Goal: Information Seeking & Learning: Learn about a topic

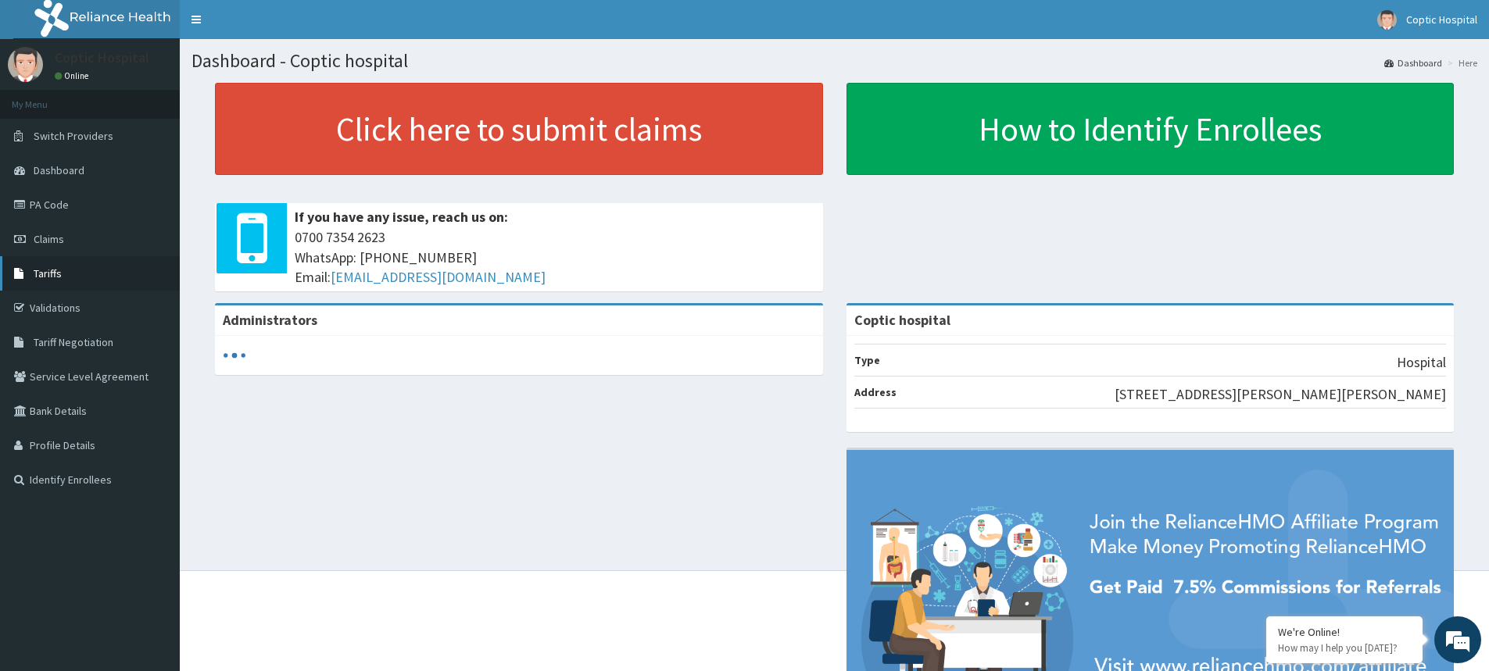
click at [57, 267] on span "Tariffs" at bounding box center [48, 274] width 28 height 14
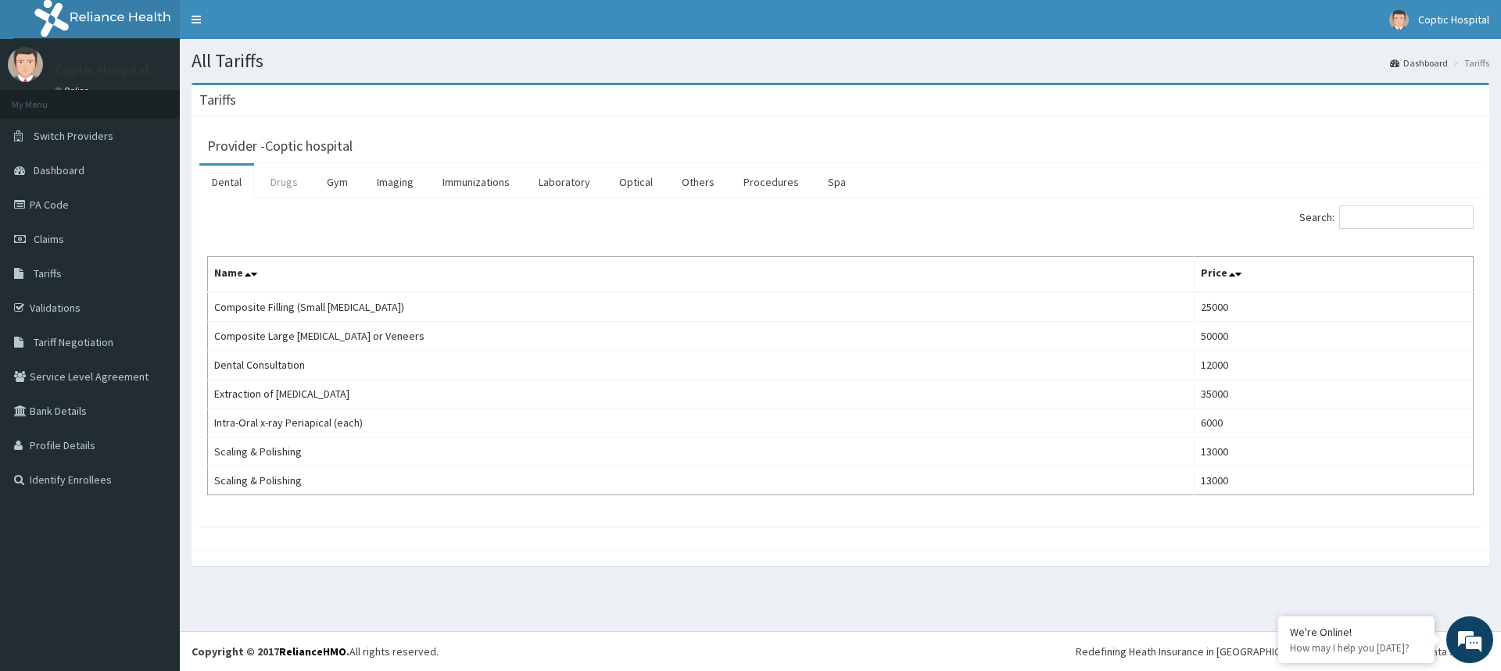
click at [281, 185] on link "Drugs" at bounding box center [284, 182] width 52 height 33
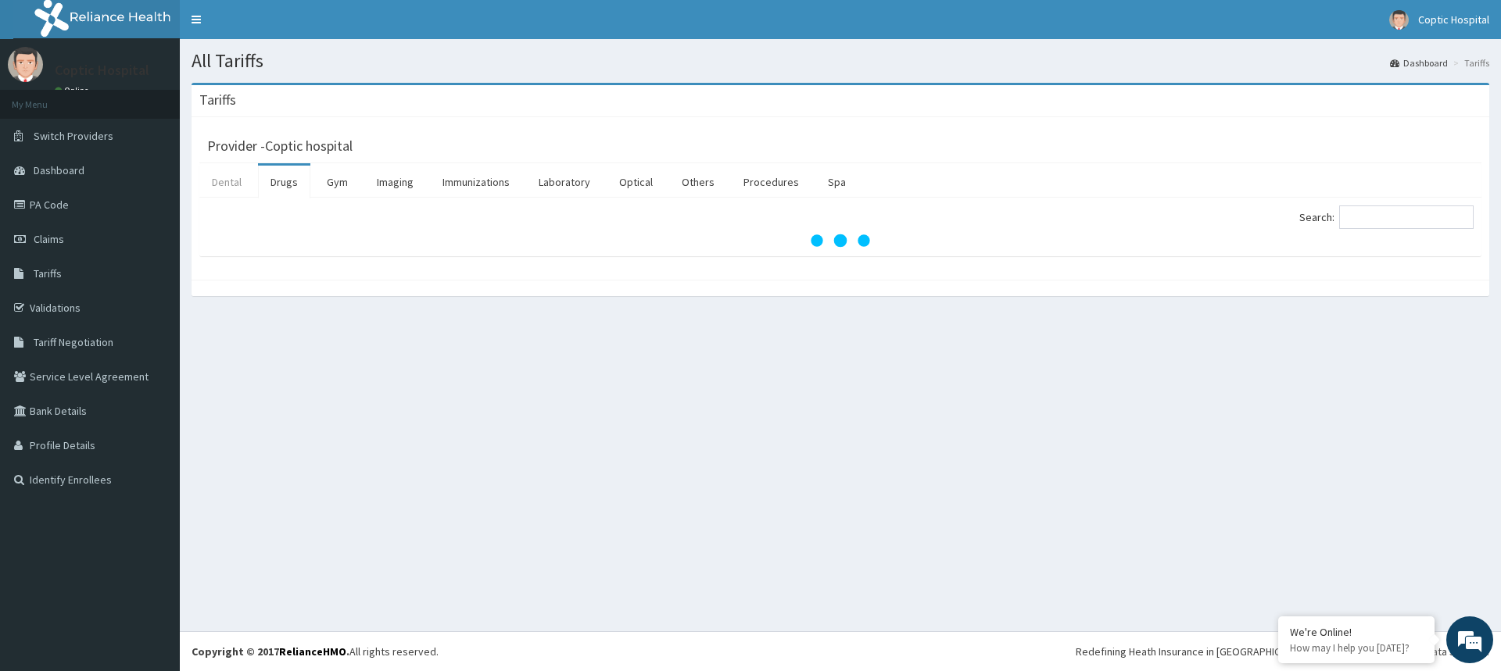
click at [232, 185] on link "Dental" at bounding box center [226, 182] width 55 height 33
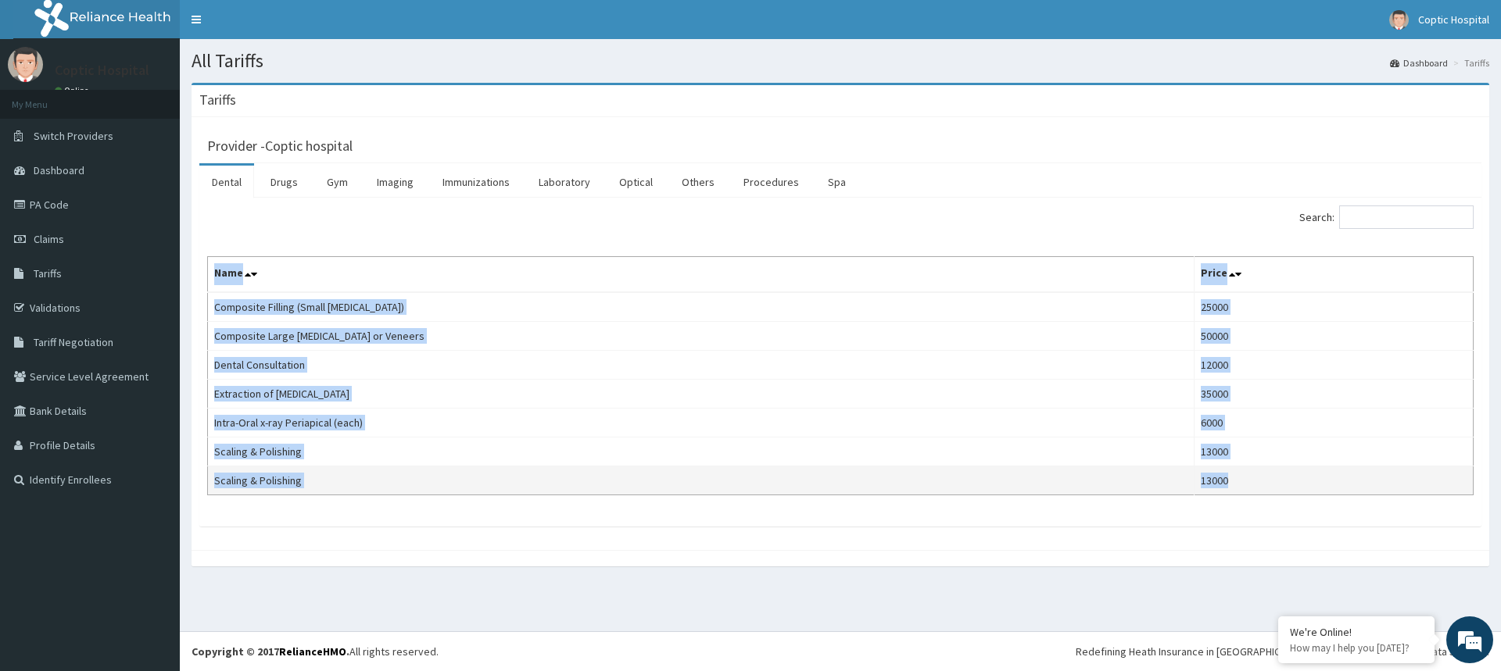
drag, startPoint x: 212, startPoint y: 267, endPoint x: 1203, endPoint y: 474, distance: 1012.4
click at [1203, 474] on table "Name Price Composite Filling (Small [MEDICAL_DATA]) 25000 Composite Large [MEDI…" at bounding box center [840, 375] width 1266 height 239
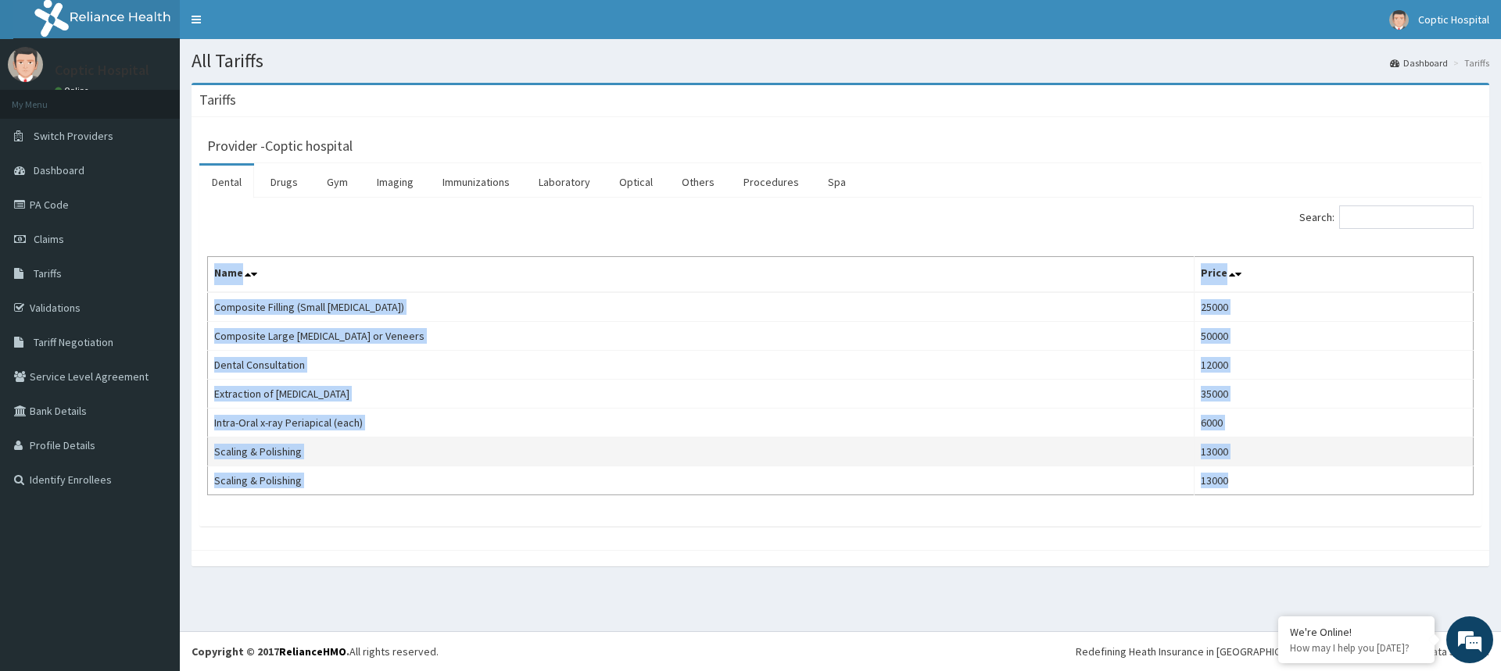
copy table "Name Price Composite Filling (Small [MEDICAL_DATA]) 25000 Composite Large [MEDI…"
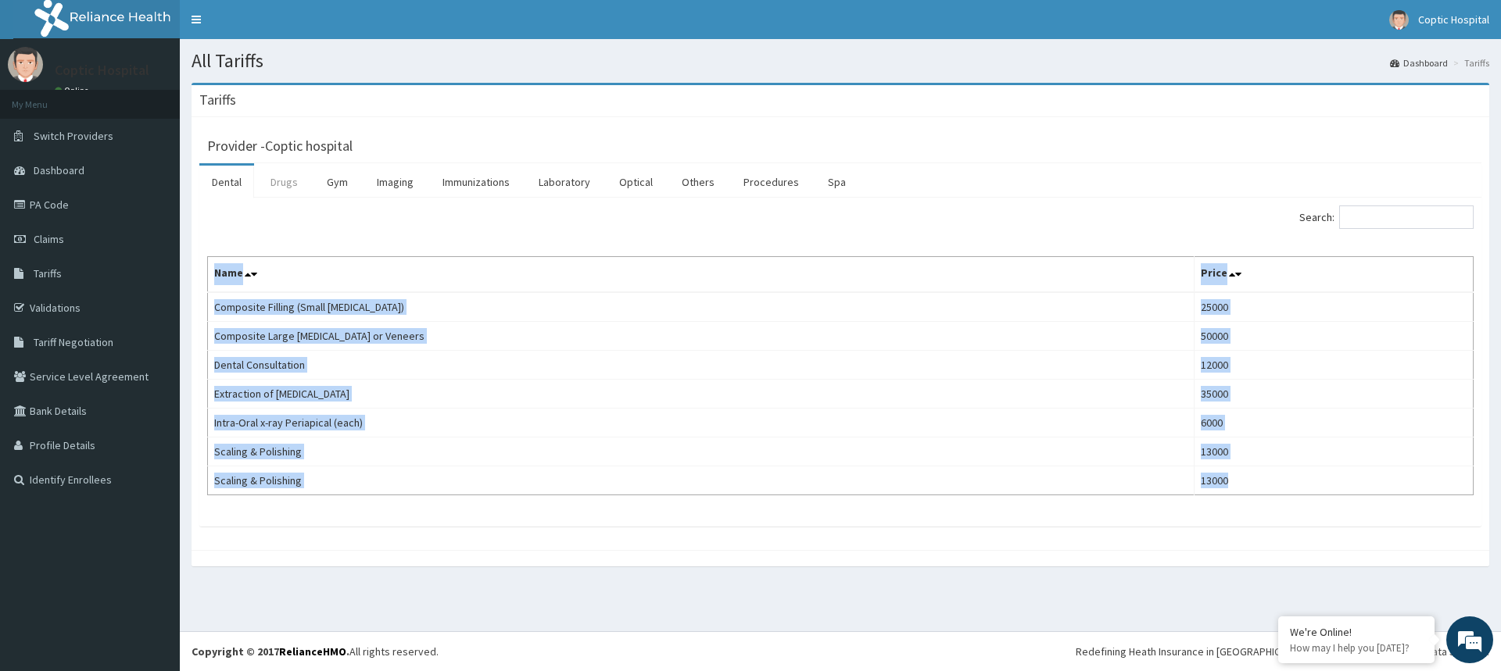
click at [286, 184] on link "Drugs" at bounding box center [284, 182] width 52 height 33
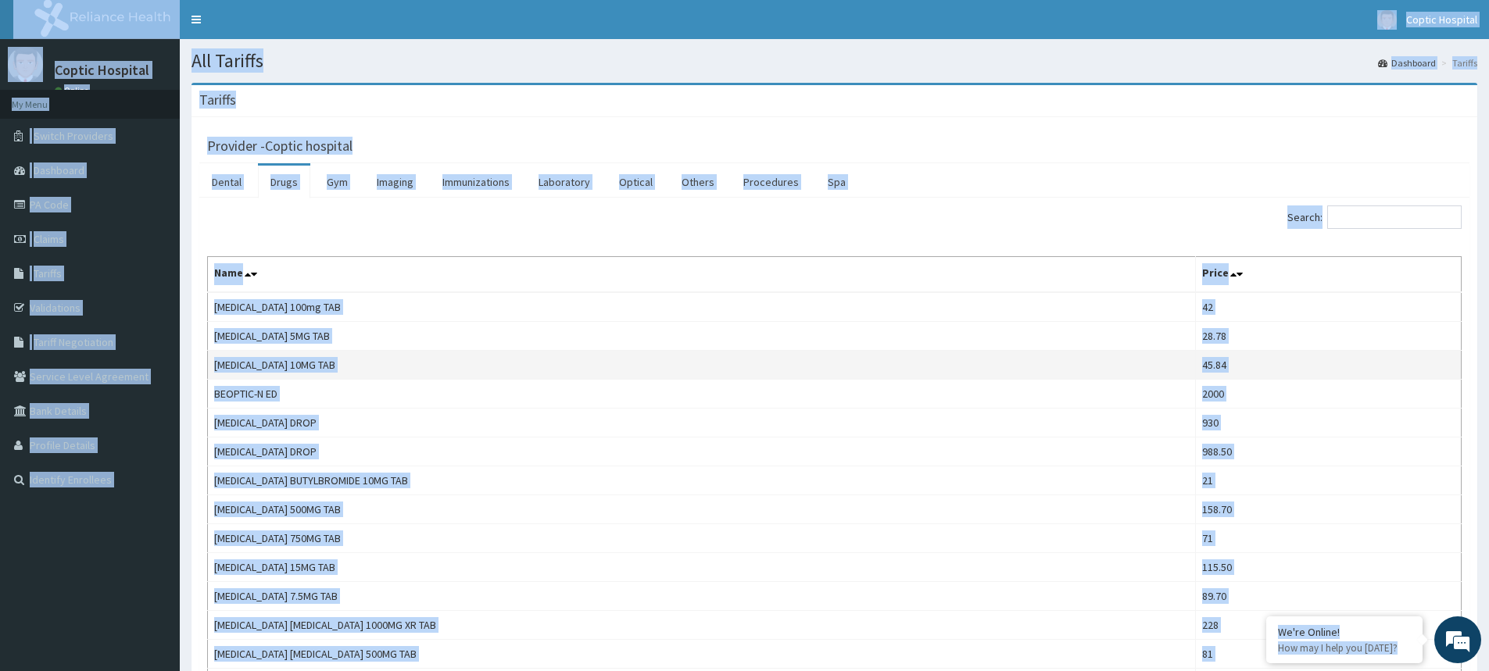
click at [532, 368] on td "[MEDICAL_DATA] 10MG TAB" at bounding box center [702, 365] width 988 height 29
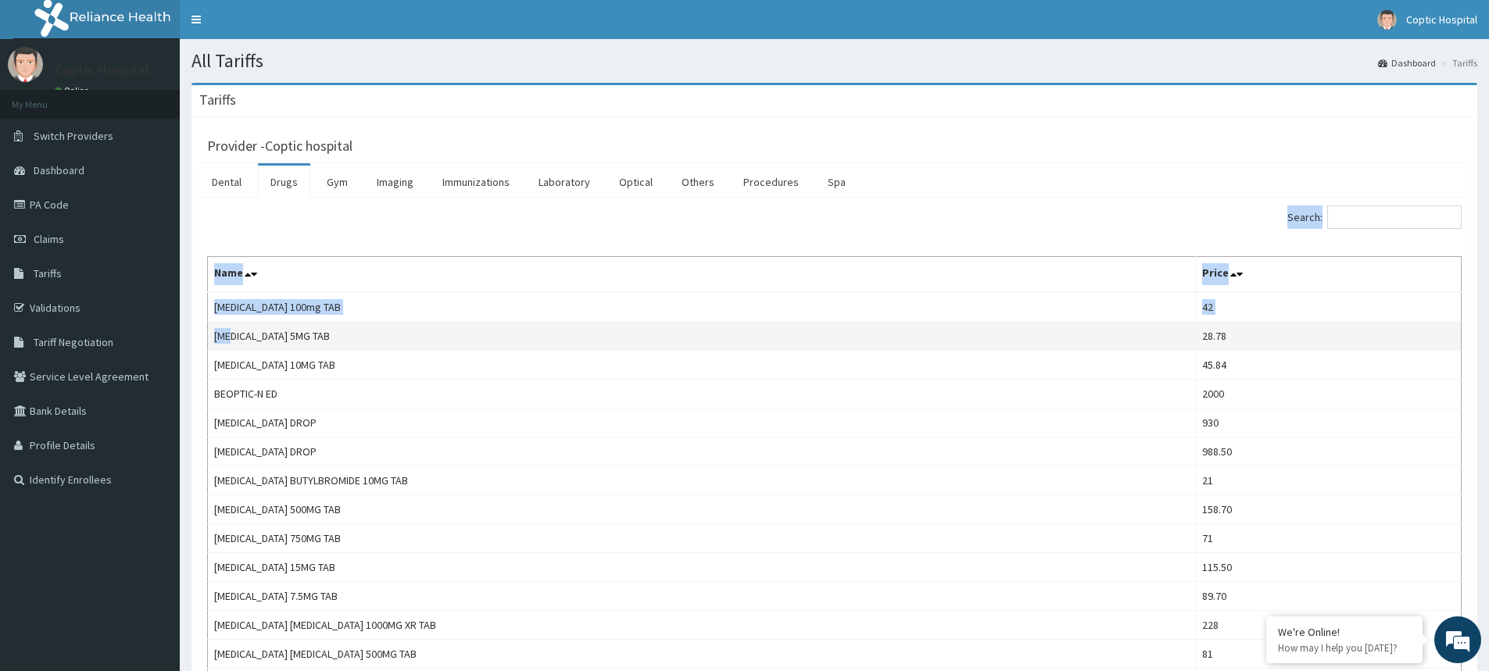
drag, startPoint x: 204, startPoint y: 295, endPoint x: 231, endPoint y: 329, distance: 42.9
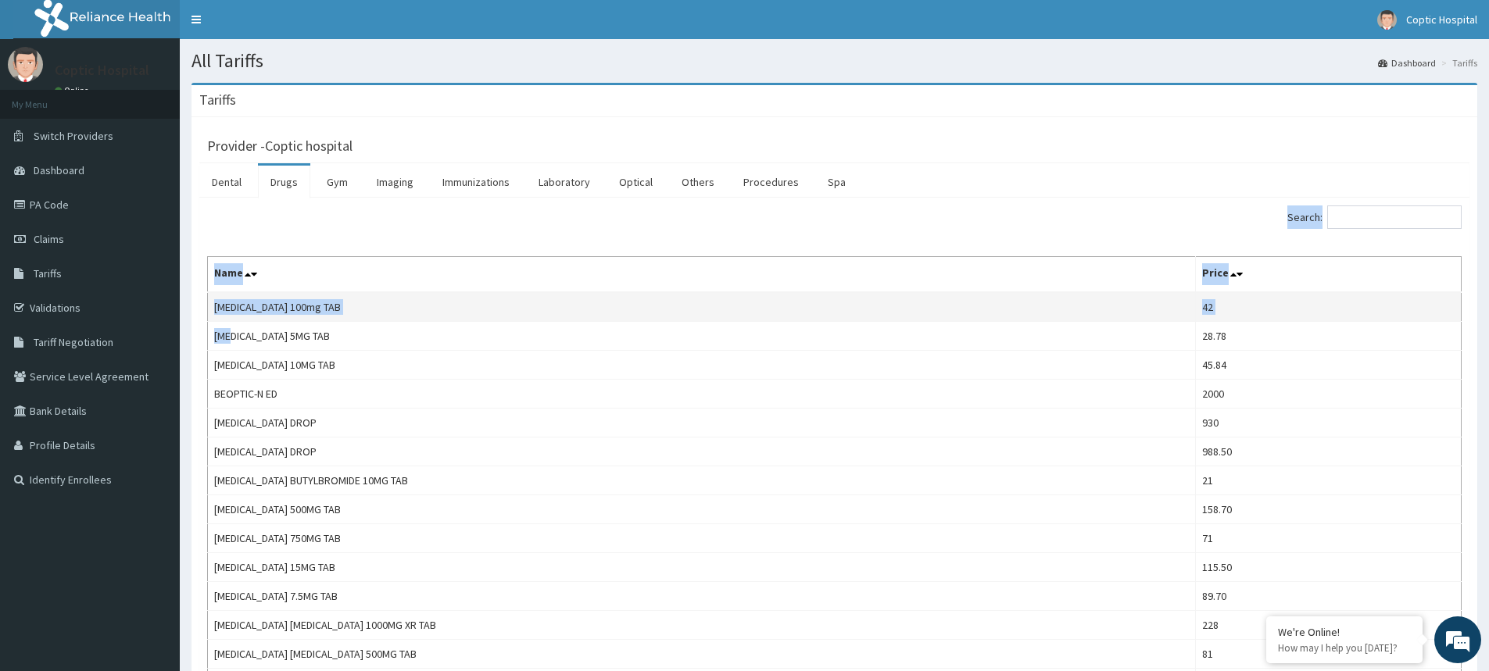
click at [353, 317] on td "[MEDICAL_DATA] 100mg TAB" at bounding box center [702, 307] width 988 height 30
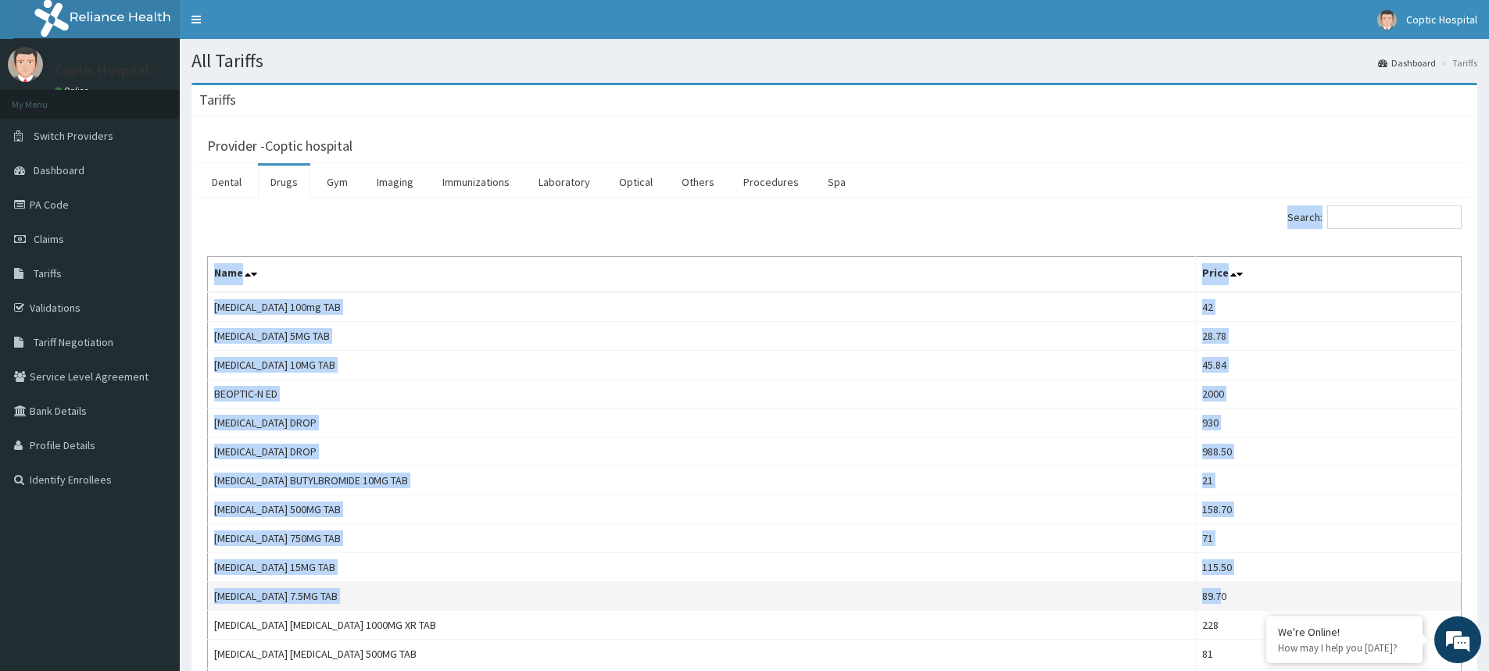
drag, startPoint x: 206, startPoint y: 298, endPoint x: 1200, endPoint y: 606, distance: 1040.2
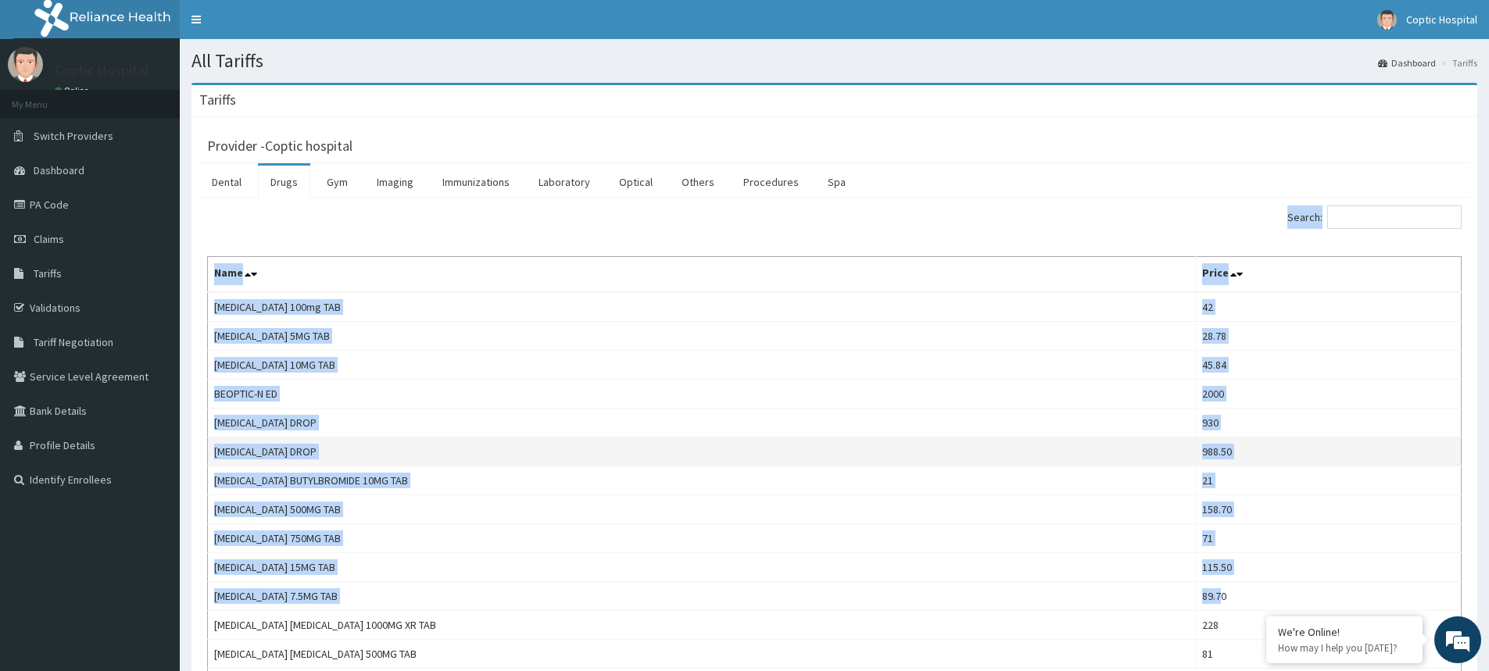
click at [1119, 459] on td "[MEDICAL_DATA] DROP" at bounding box center [702, 452] width 988 height 29
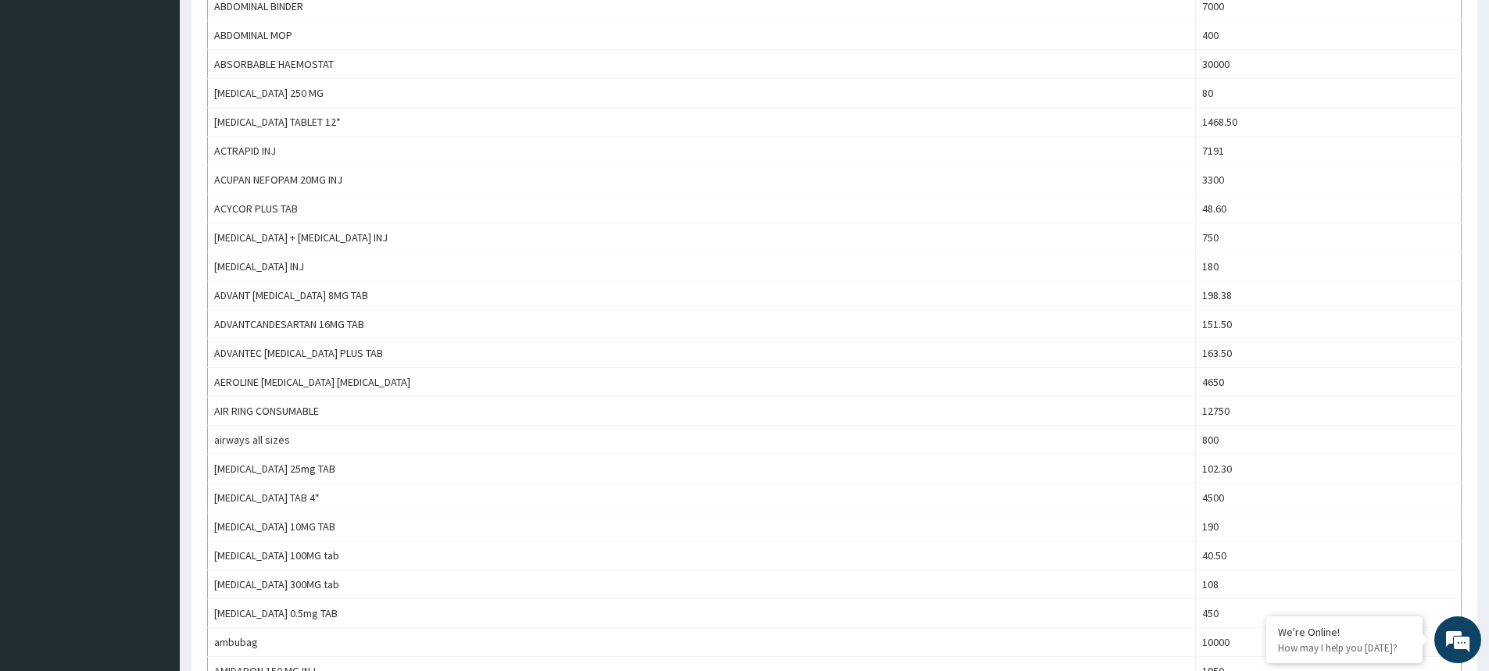
scroll to position [1243, 0]
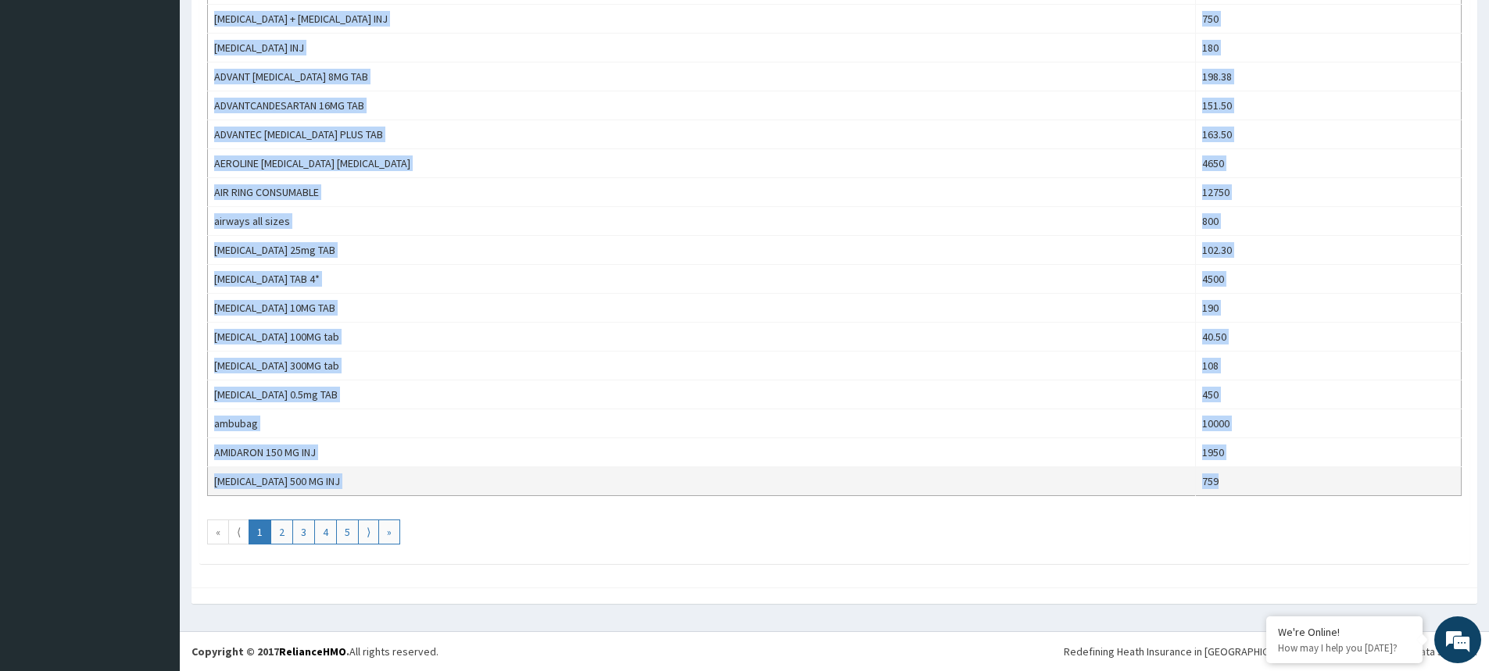
drag, startPoint x: 221, startPoint y: 316, endPoint x: 1215, endPoint y: 485, distance: 1007.9
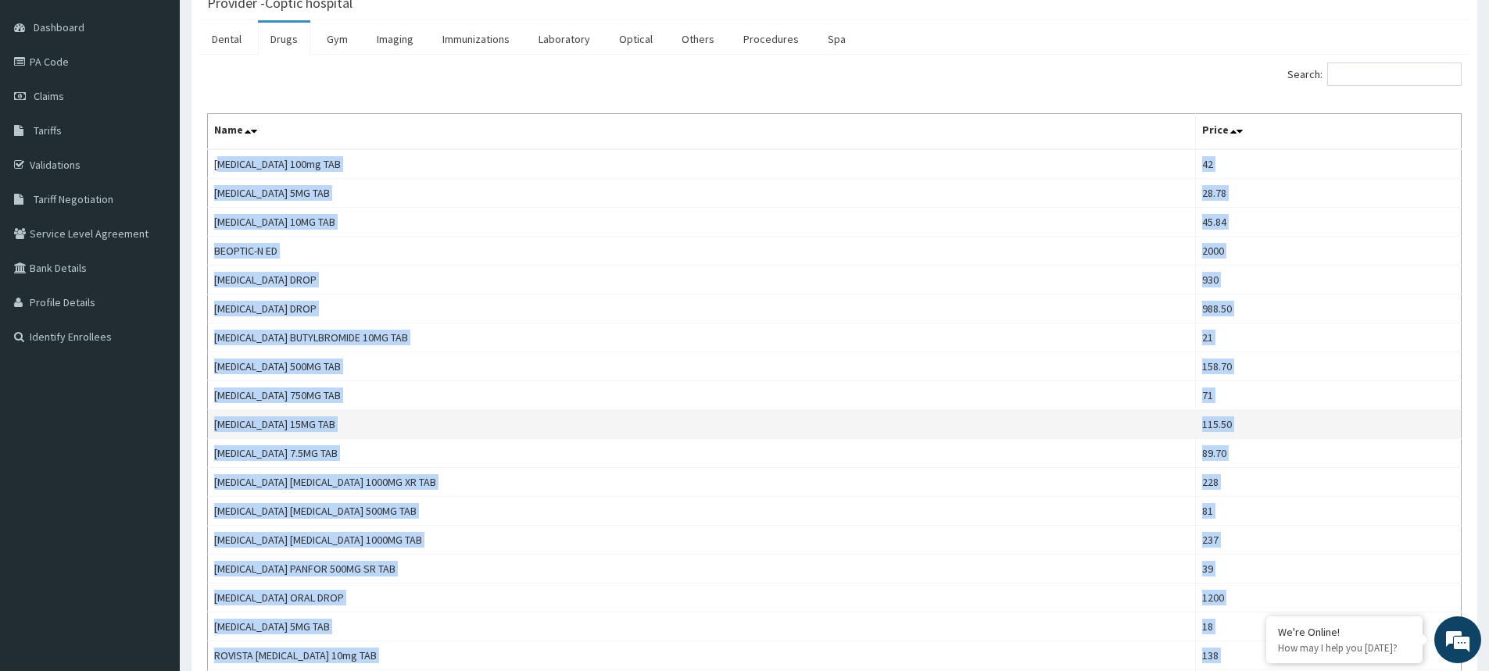
scroll to position [0, 0]
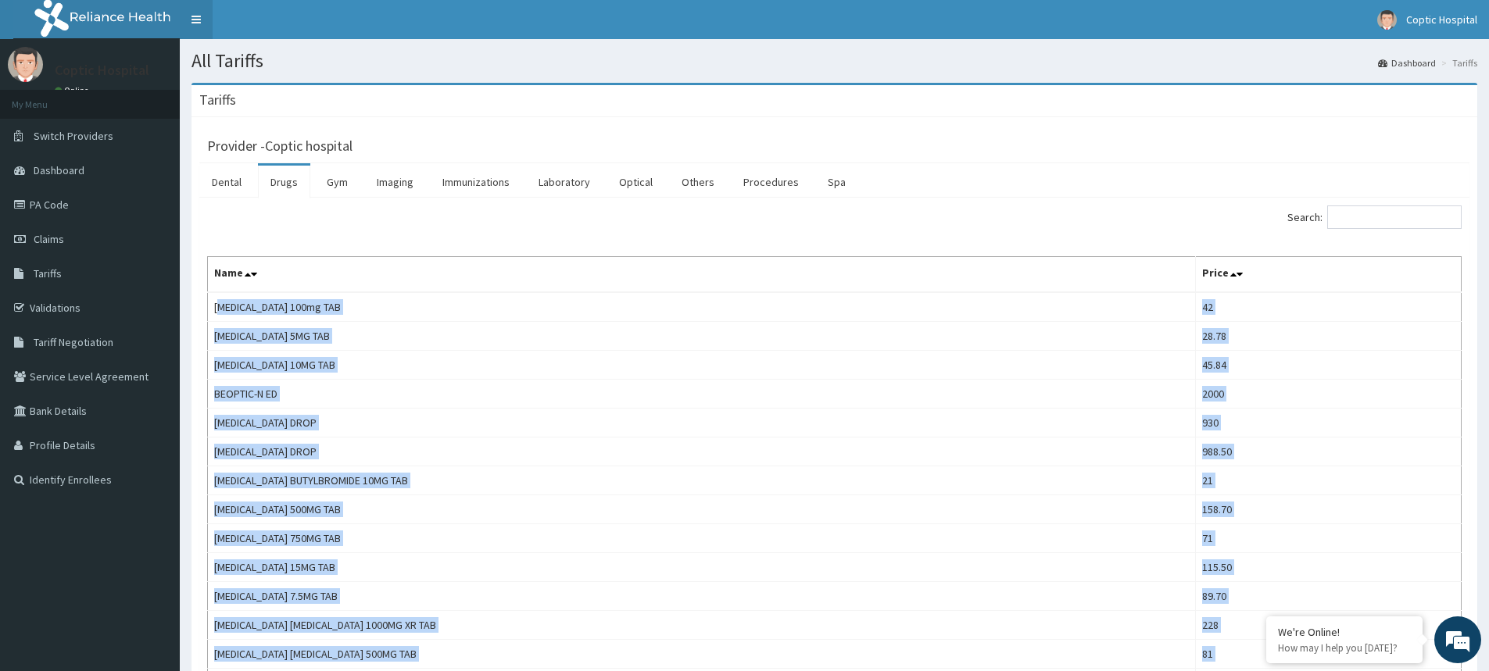
click at [191, 21] on link "Toggle navigation" at bounding box center [196, 19] width 33 height 39
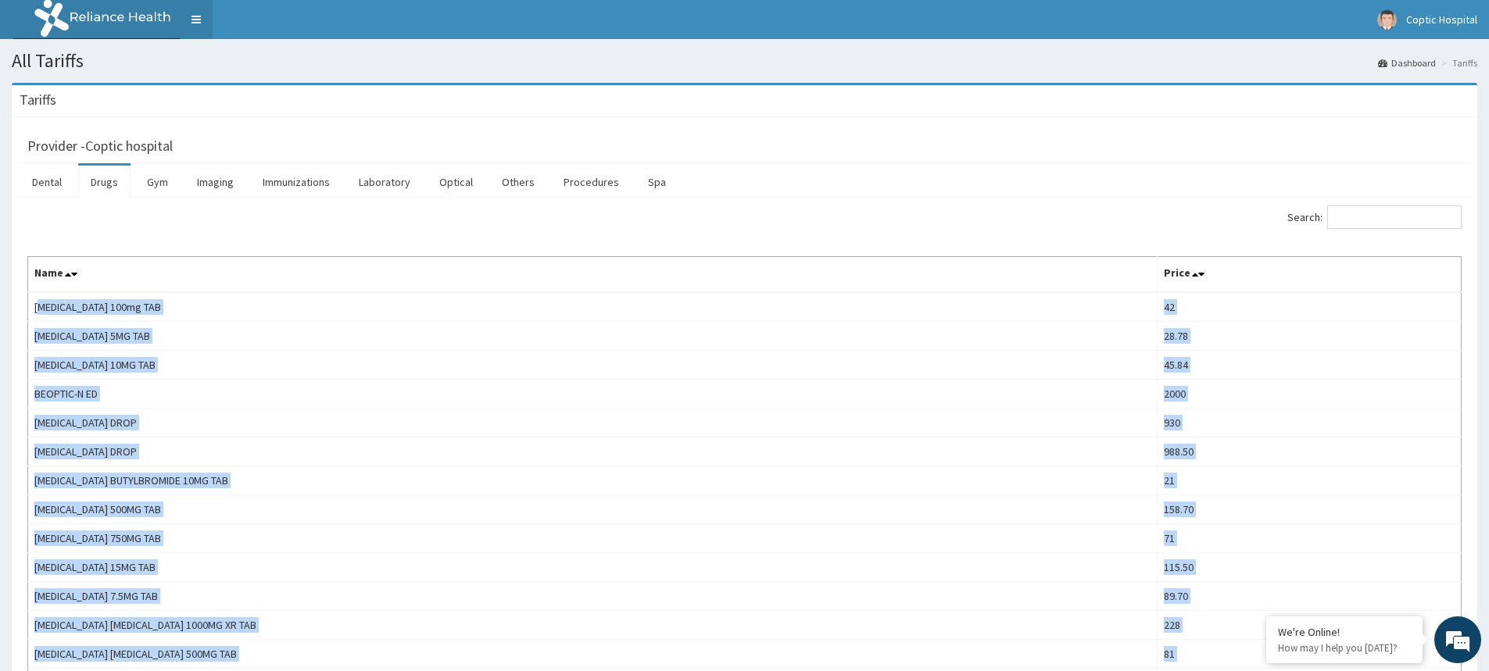
click at [190, 21] on link "Toggle navigation" at bounding box center [196, 19] width 33 height 39
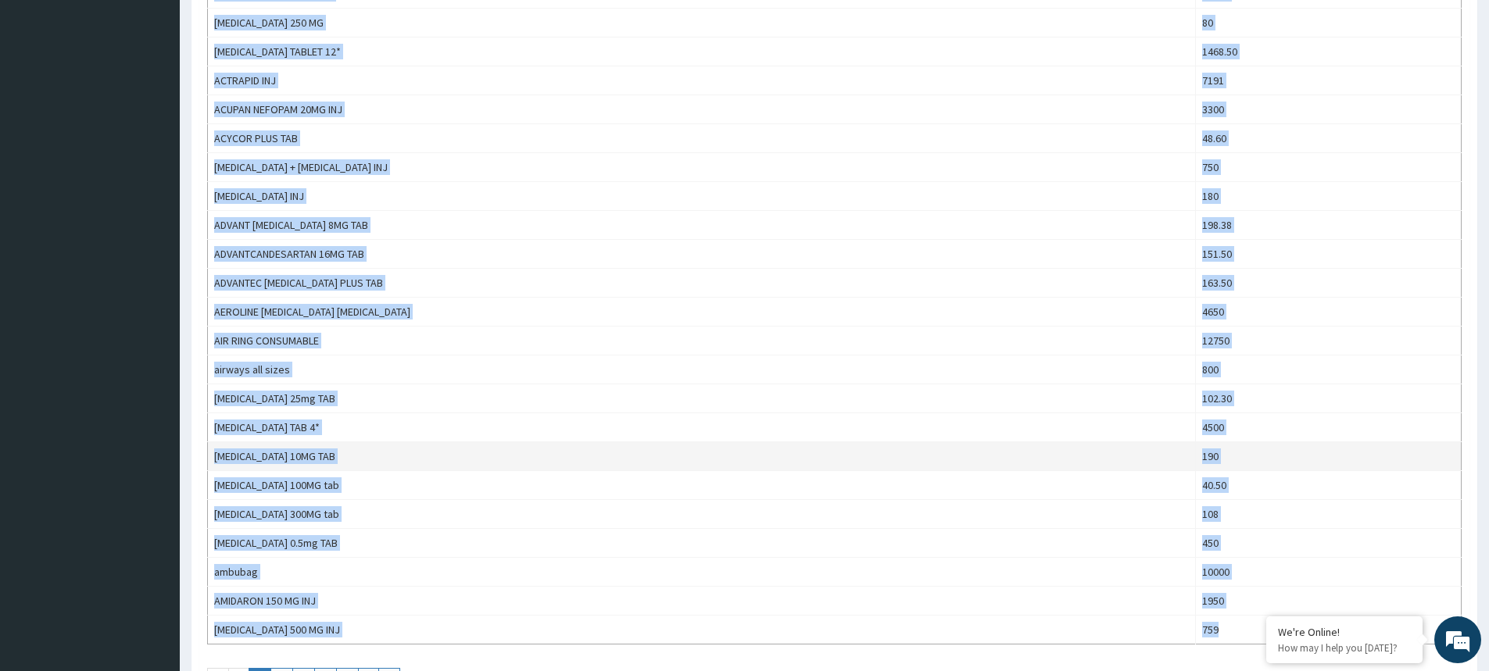
scroll to position [1243, 0]
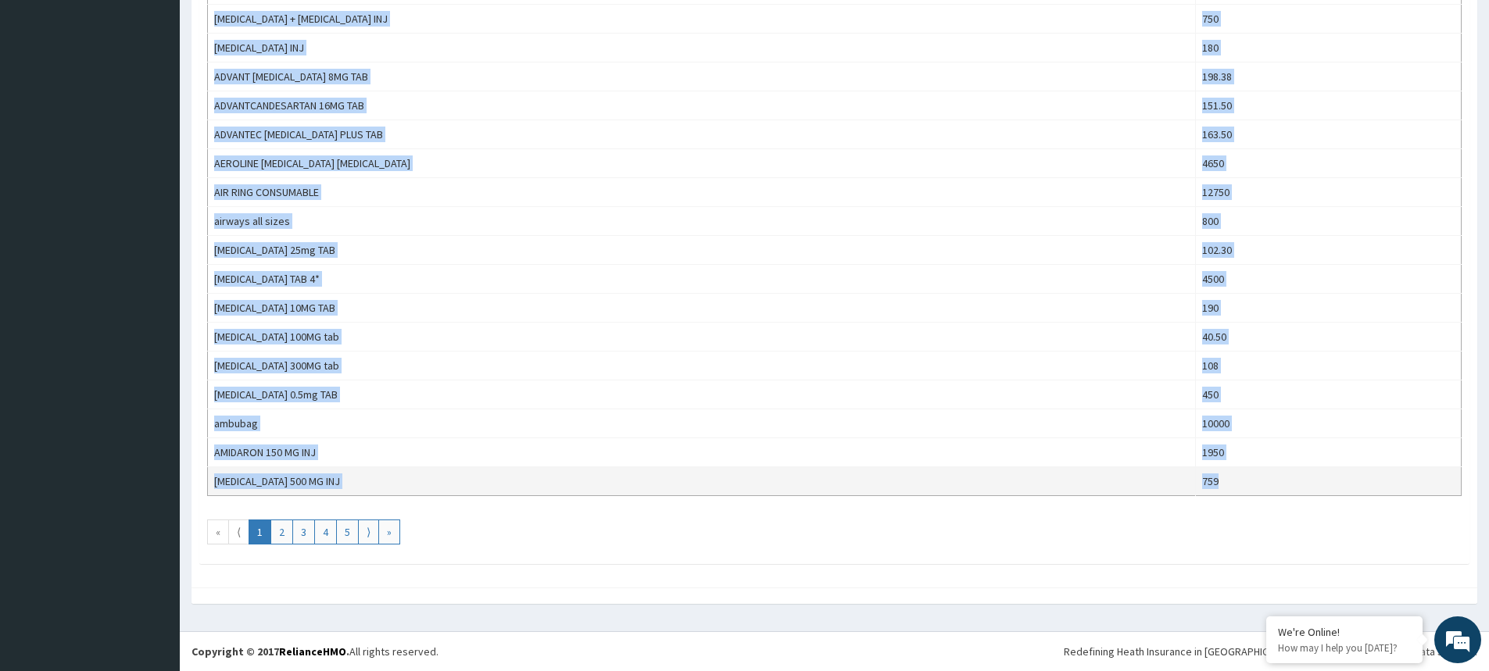
copy tbody "[MEDICAL_DATA] 100mg TAB 42 [MEDICAL_DATA] 5MG TAB 28.78 [MEDICAL_DATA] 10MG TA…"
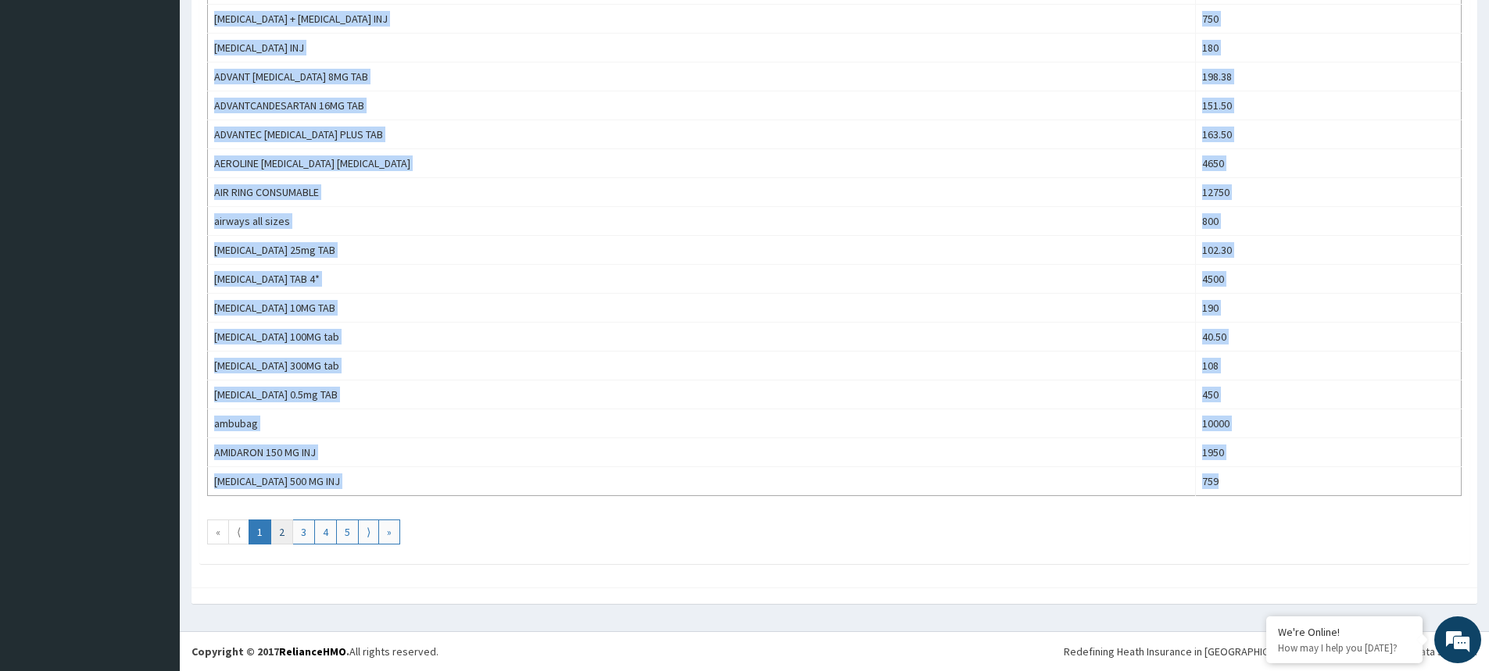
click at [281, 539] on link "2" at bounding box center [281, 532] width 23 height 25
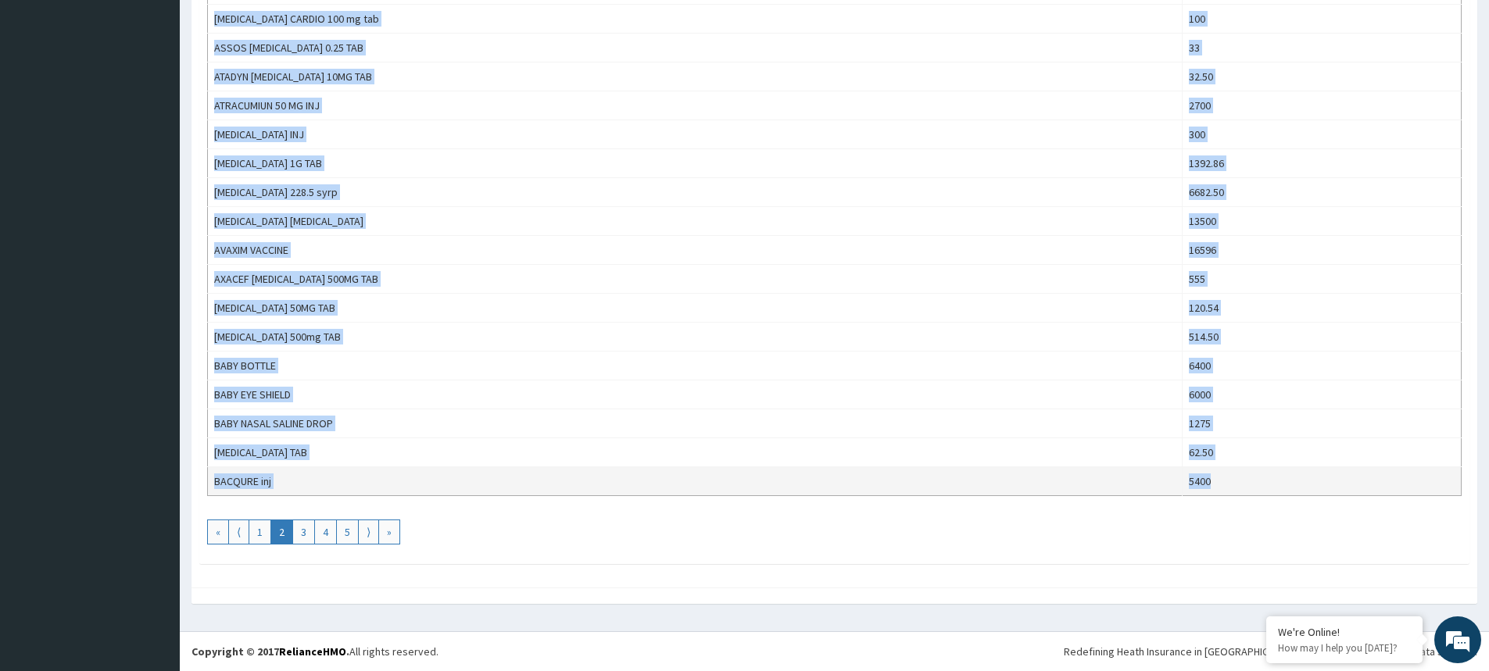
drag, startPoint x: 212, startPoint y: 306, endPoint x: 1205, endPoint y: 487, distance: 1009.2
copy tbody "AMINO ACID INFUSION 10200 [MEDICAL_DATA] 25MG TAB 85.72 [MEDICAL_DATA] 10MG 46.…"
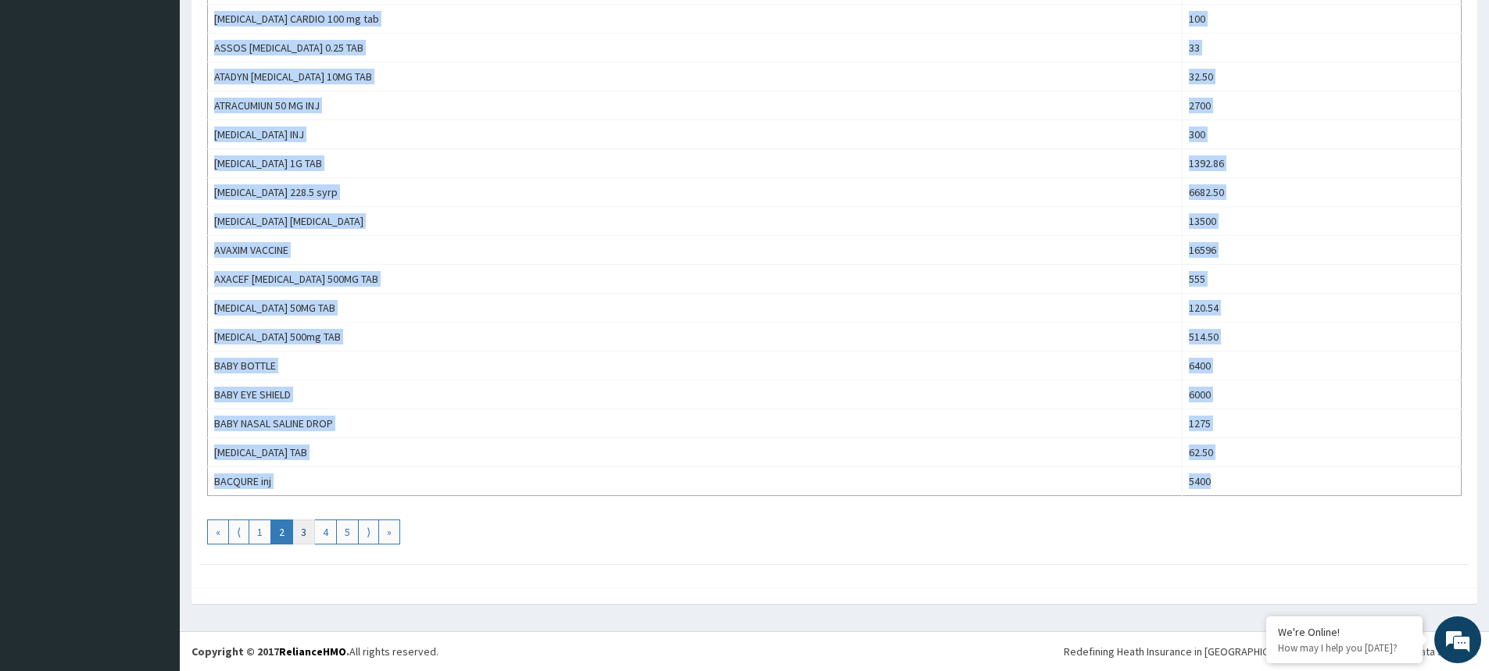
click at [305, 540] on link "3" at bounding box center [303, 532] width 23 height 25
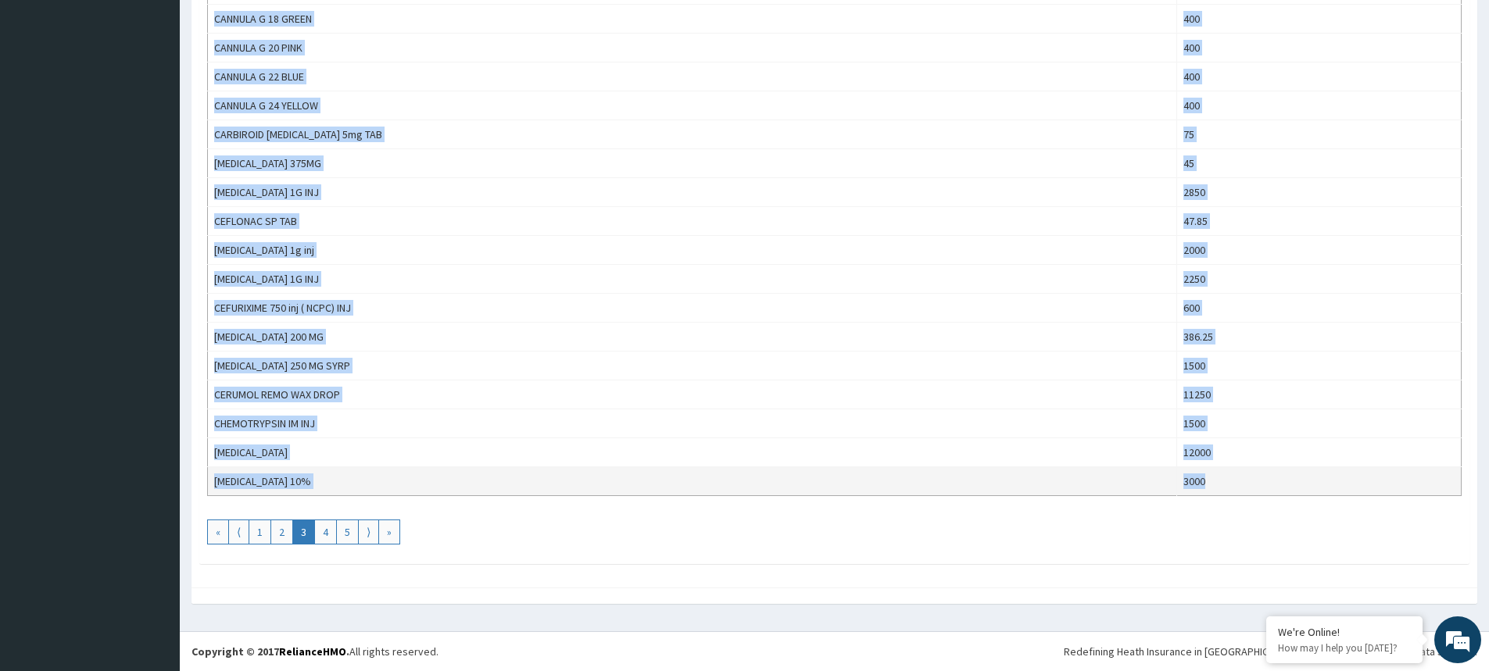
drag, startPoint x: 212, startPoint y: 306, endPoint x: 1189, endPoint y: 476, distance: 991.7
copy tbody "BACTERIAL/VIRAL FLITER 5000 [MEDICAL_DATA] 3700 benzathine 2.4 vial 1500 [MEDIC…"
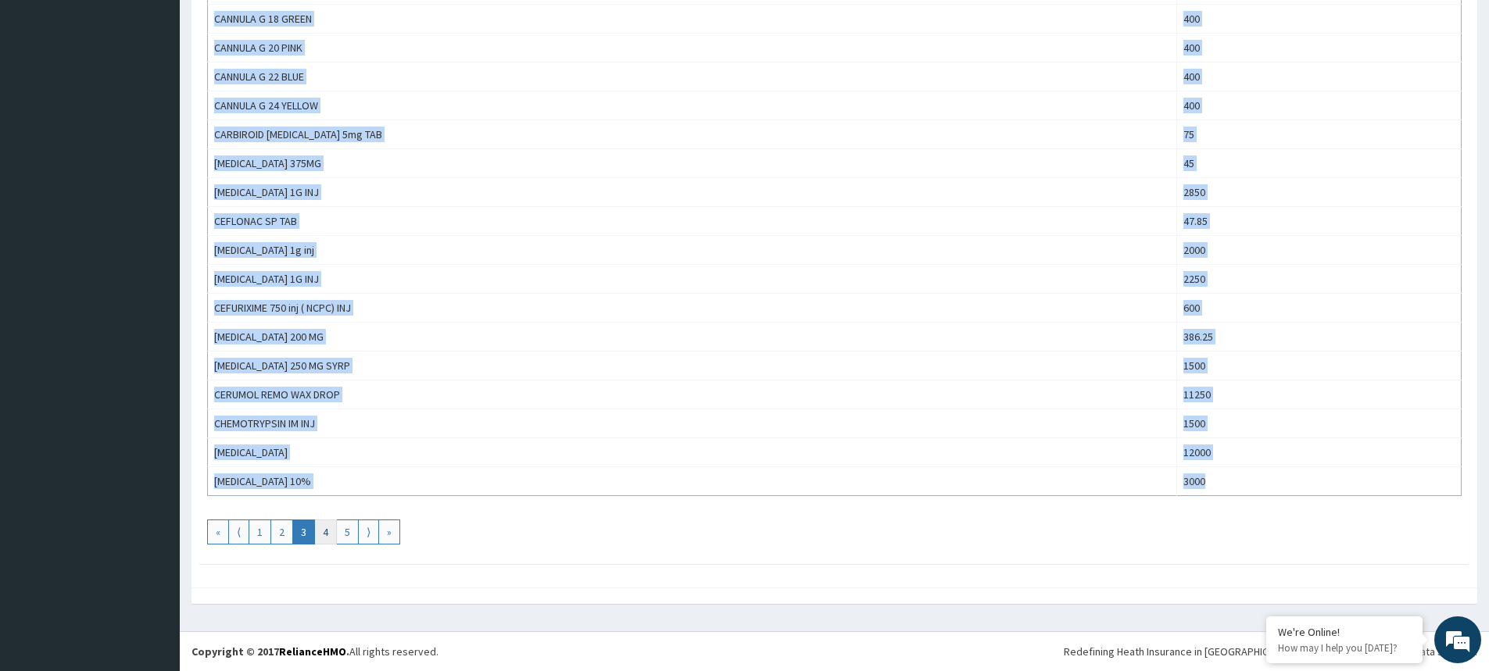
click at [320, 533] on link "4" at bounding box center [325, 532] width 23 height 25
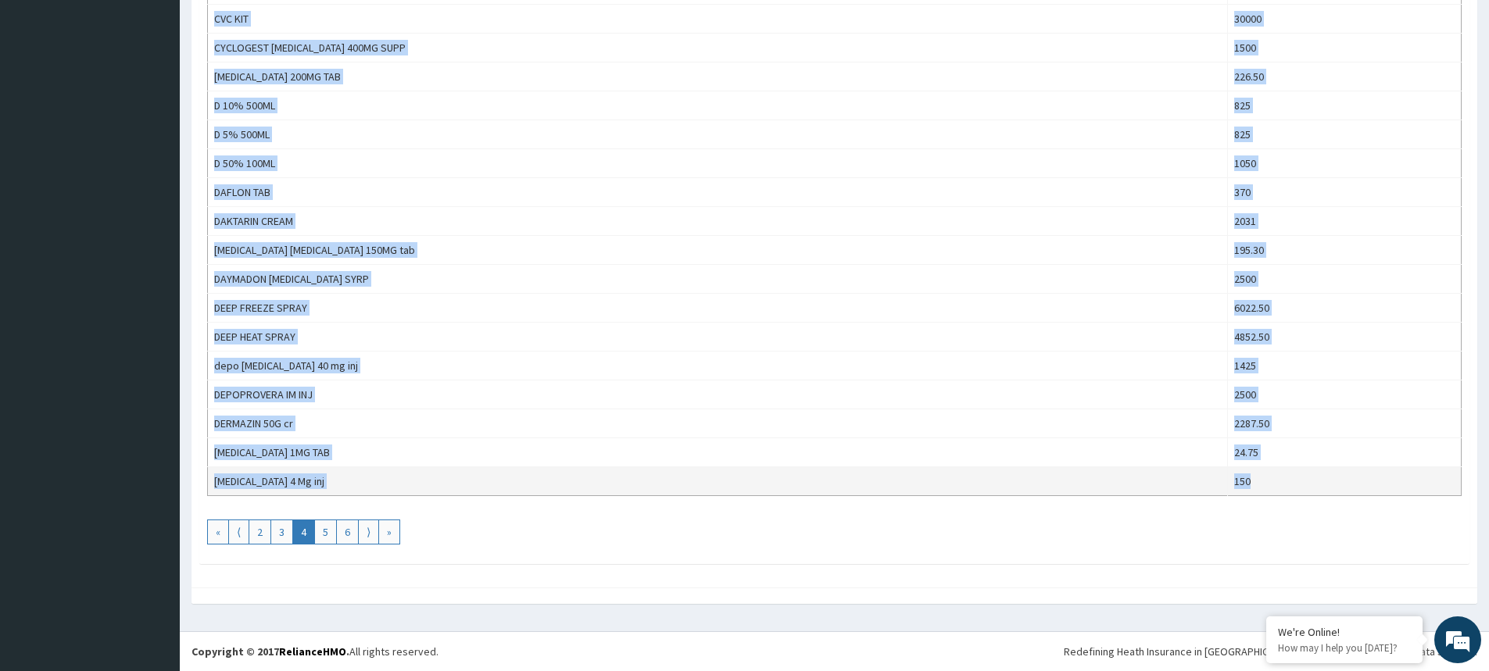
drag, startPoint x: 214, startPoint y: 305, endPoint x: 1198, endPoint y: 474, distance: 998.6
copy tbody "CHLORPHENARAMINE INJ 150 [MEDICAL_DATA] INFLUSION 450 CIPROTAB [MEDICAL_DATA] 5…"
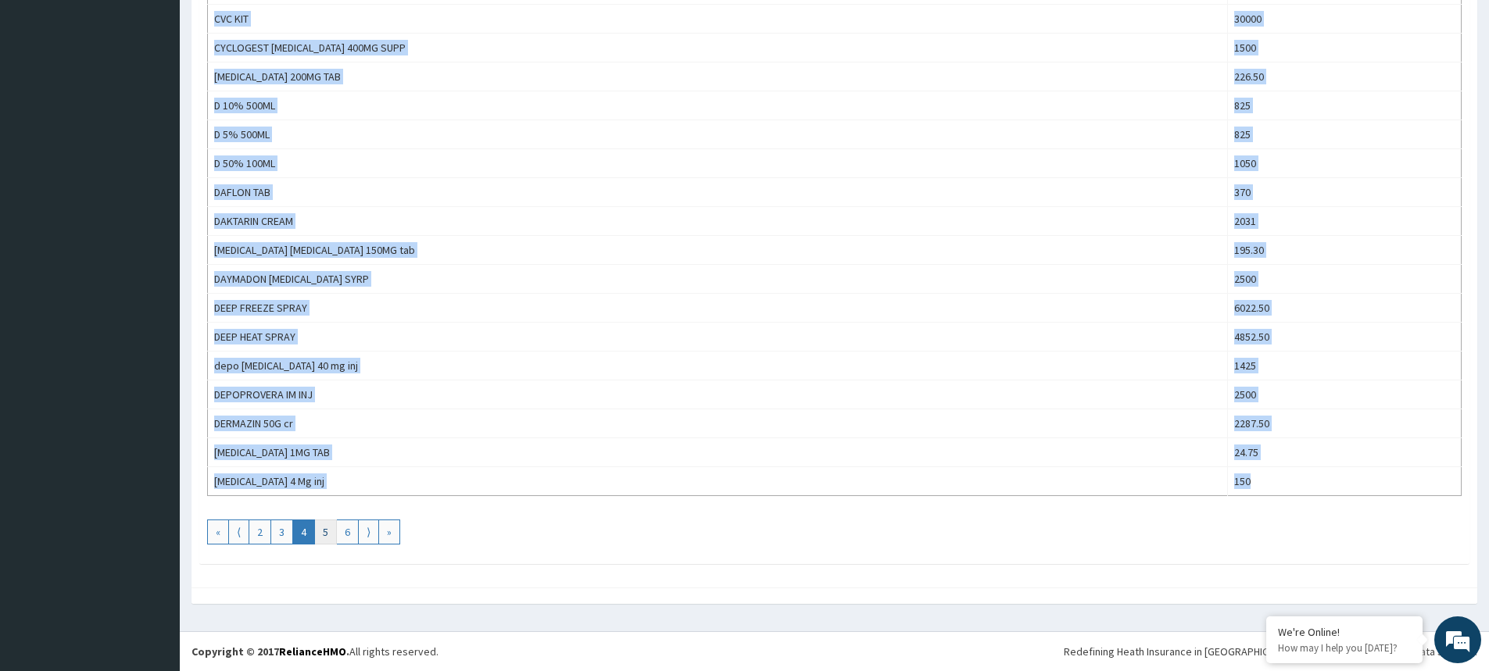
click at [331, 532] on link "5" at bounding box center [325, 532] width 23 height 25
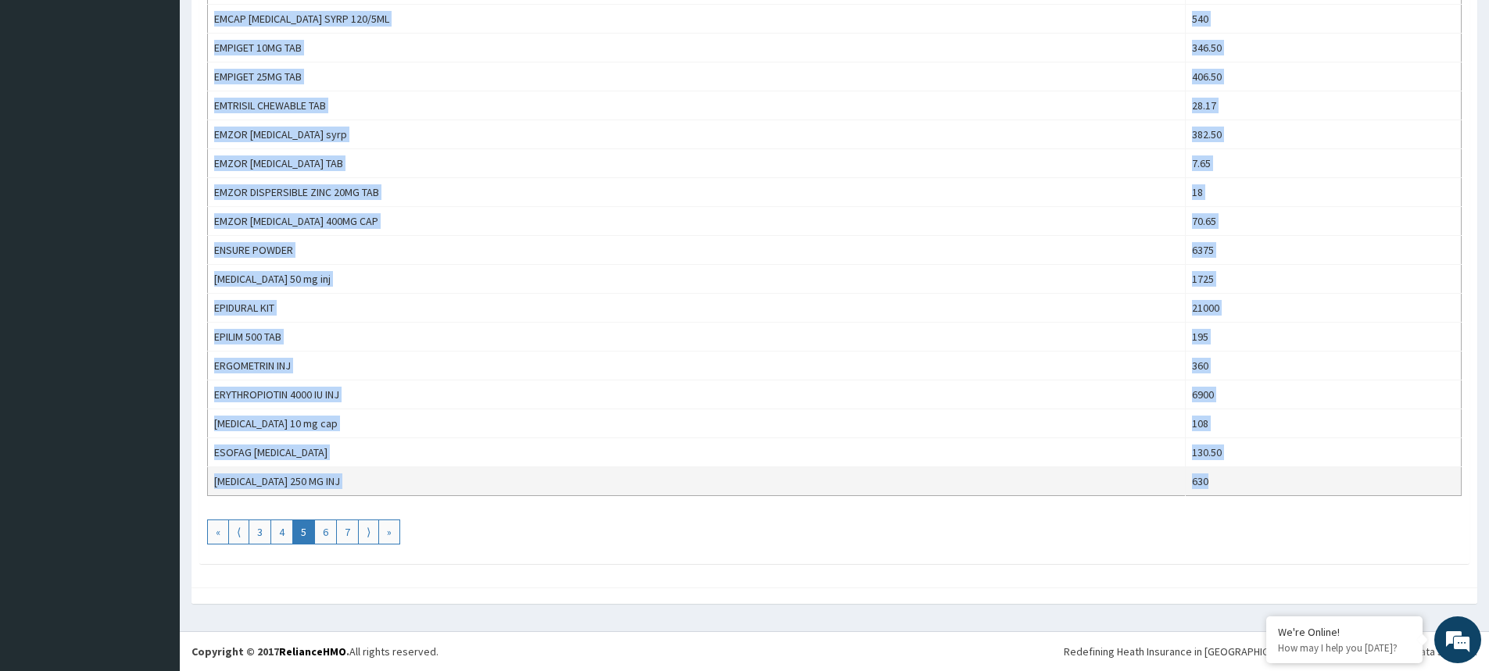
drag, startPoint x: 213, startPoint y: 306, endPoint x: 1195, endPoint y: 474, distance: 996.2
copy tbody "DIAMICRON MR 60 TAB 400 DIASTOP SYRP 405 [MEDICAL_DATA] (PENCILE+ PAD) 10000 [M…"
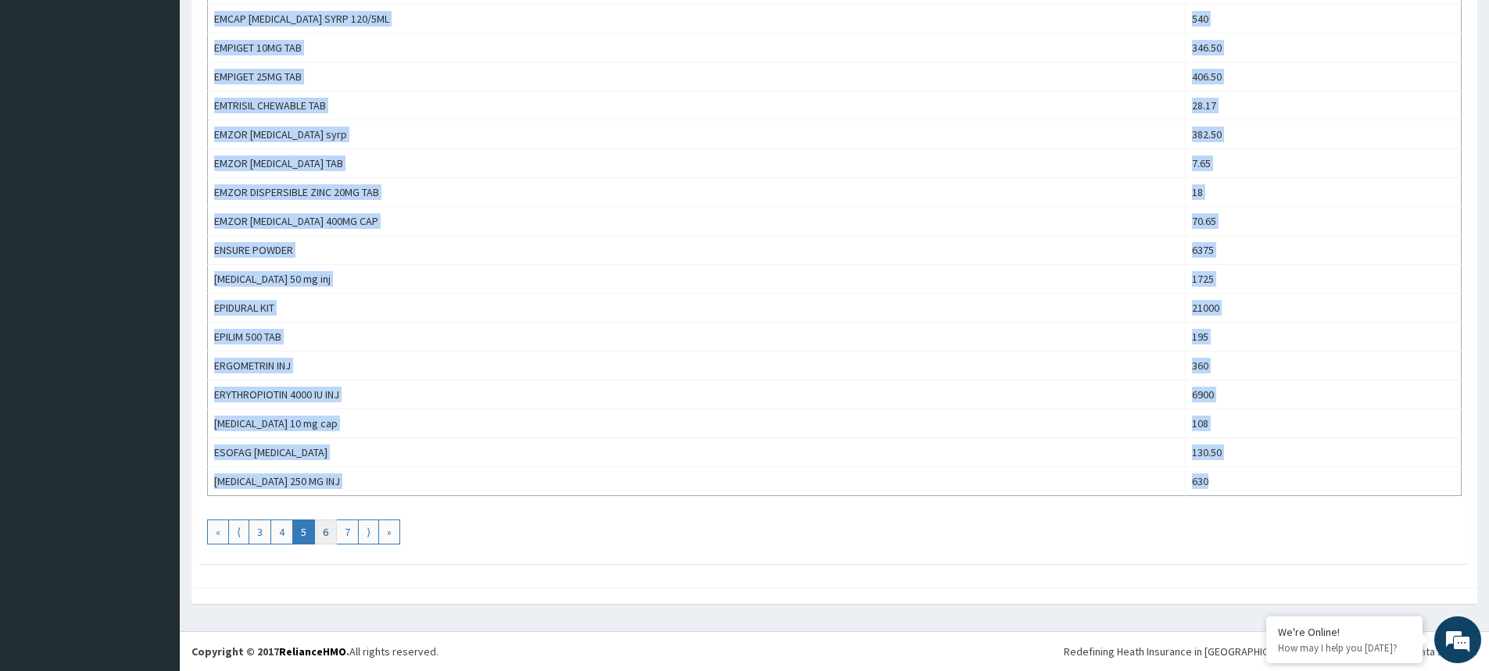
click at [321, 535] on link "6" at bounding box center [325, 532] width 23 height 25
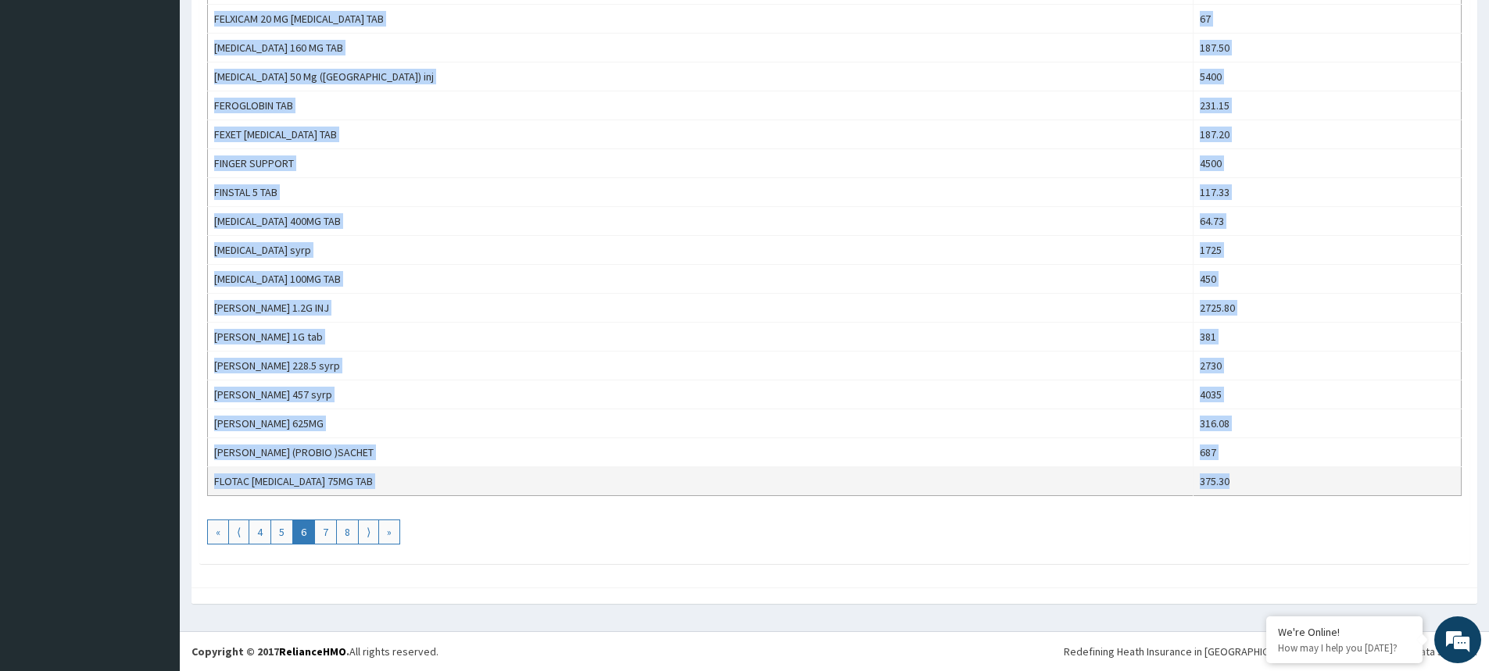
drag, startPoint x: 209, startPoint y: 305, endPoint x: 1247, endPoint y: 484, distance: 1052.6
copy tbody "etox 90 tab 375 ETT 2.5 cuffed 1300 ETT 3 cuffed 1300 ETT 3.5 cuffed 1300 ETT 4…"
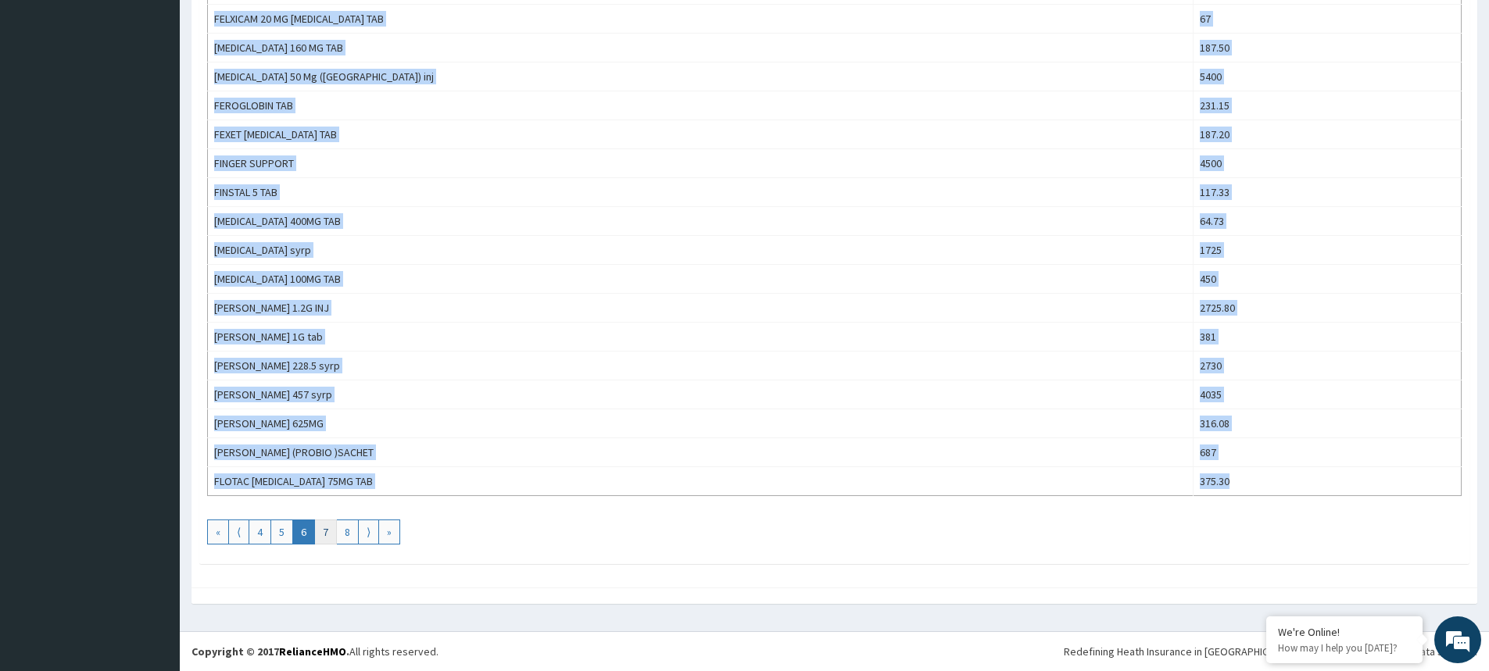
click at [329, 532] on link "7" at bounding box center [325, 532] width 23 height 25
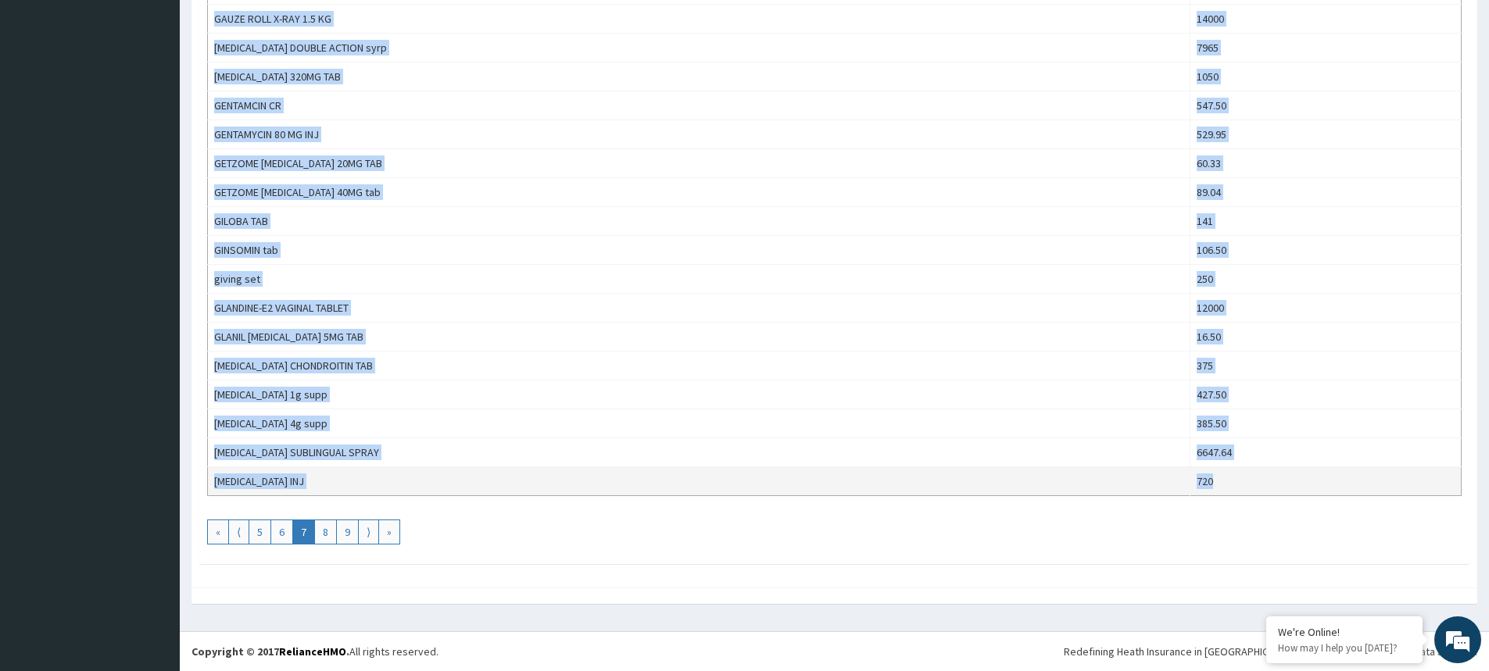
drag, startPoint x: 213, startPoint y: 306, endPoint x: 1216, endPoint y: 473, distance: 1017.5
copy tbody "flucamed 50 mg ([MEDICAL_DATA]) 1935 FLUCAMED drop 1785 FLUCAMED syrp 1426.50 […"
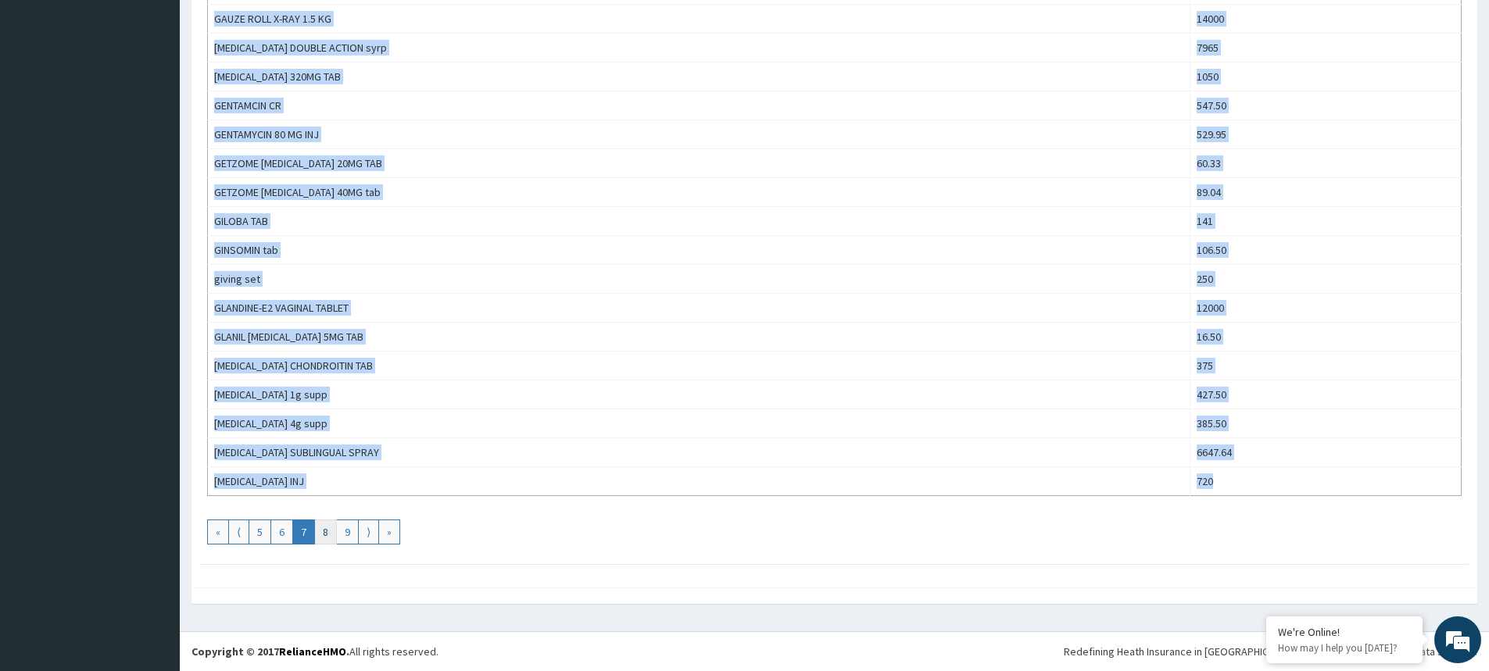
click at [321, 538] on link "8" at bounding box center [325, 532] width 23 height 25
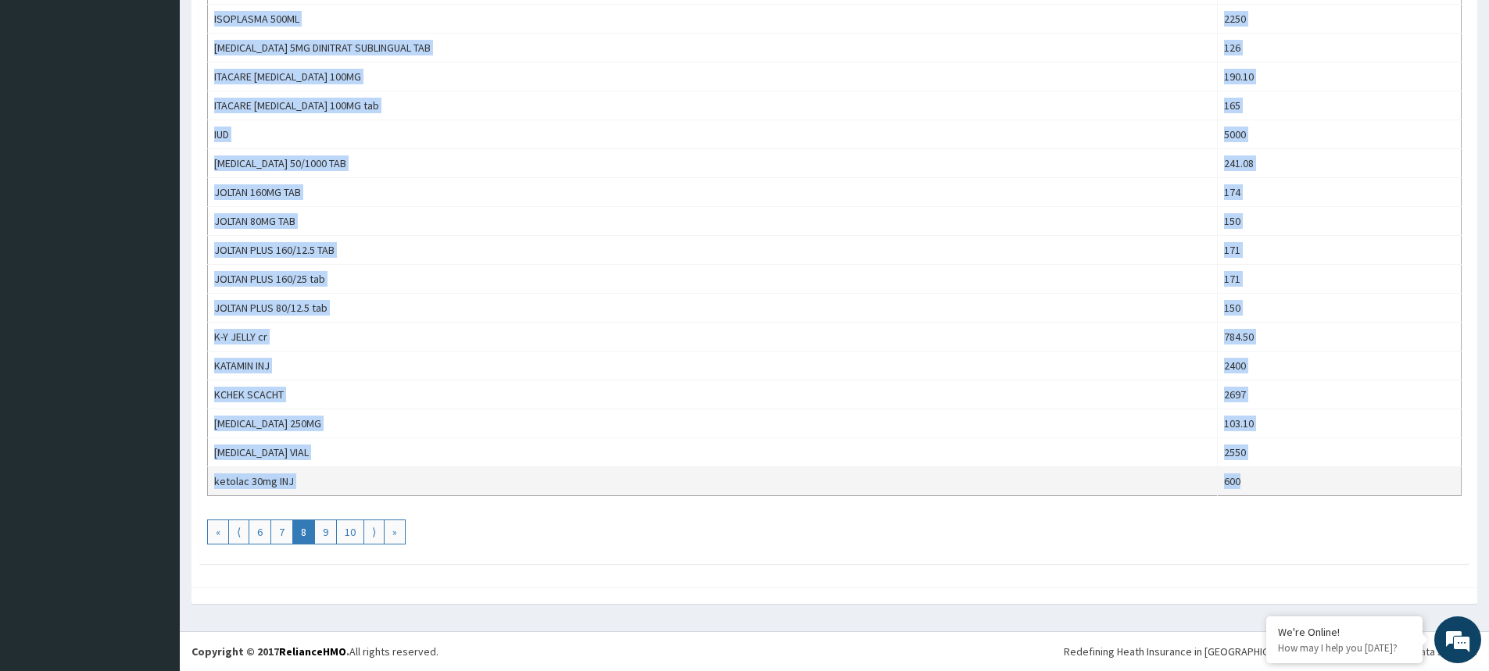
drag, startPoint x: 213, startPoint y: 308, endPoint x: 1236, endPoint y: 485, distance: 1037.6
copy tbody "GRENIN [MEDICAL_DATA] 500MG TAB 69 GYNO-DAKTARIN VAG CREAM 5592 [MEDICAL_DATA] …"
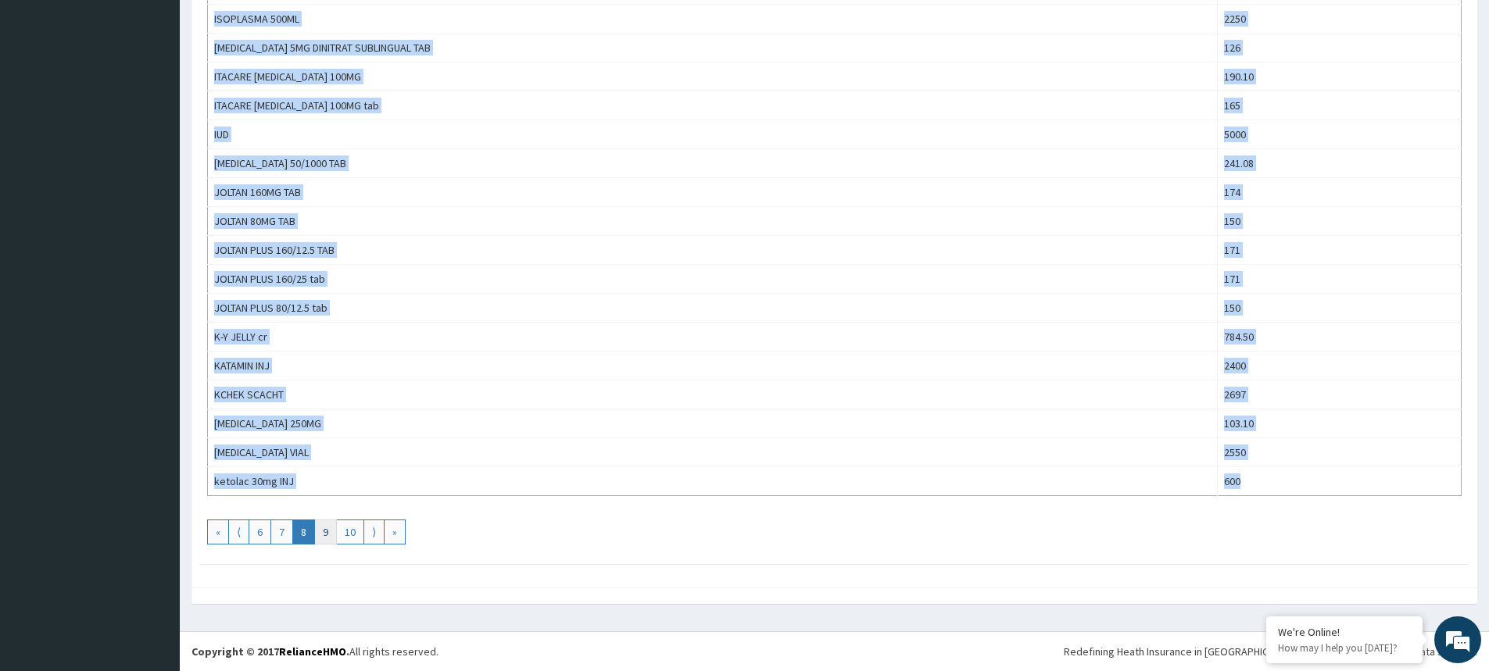
click at [329, 532] on link "9" at bounding box center [325, 532] width 23 height 25
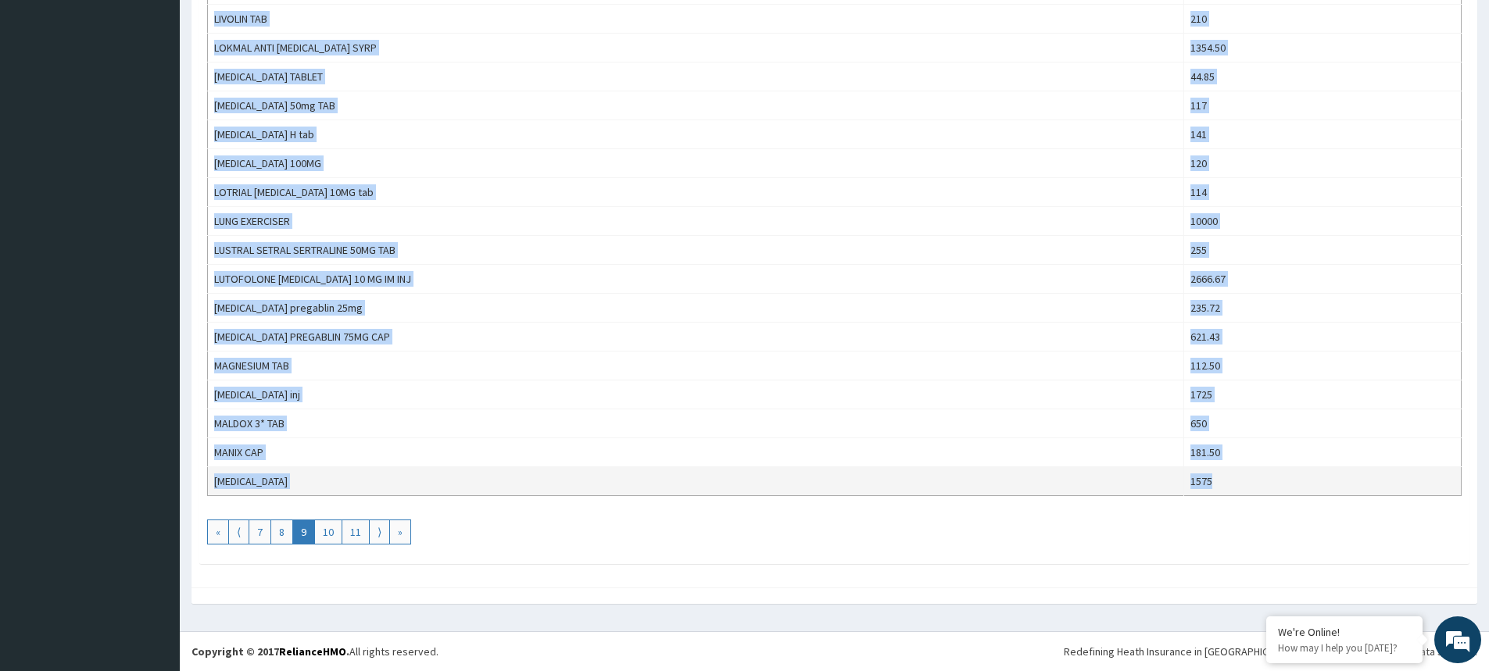
drag, startPoint x: 211, startPoint y: 307, endPoint x: 1238, endPoint y: 477, distance: 1041.0
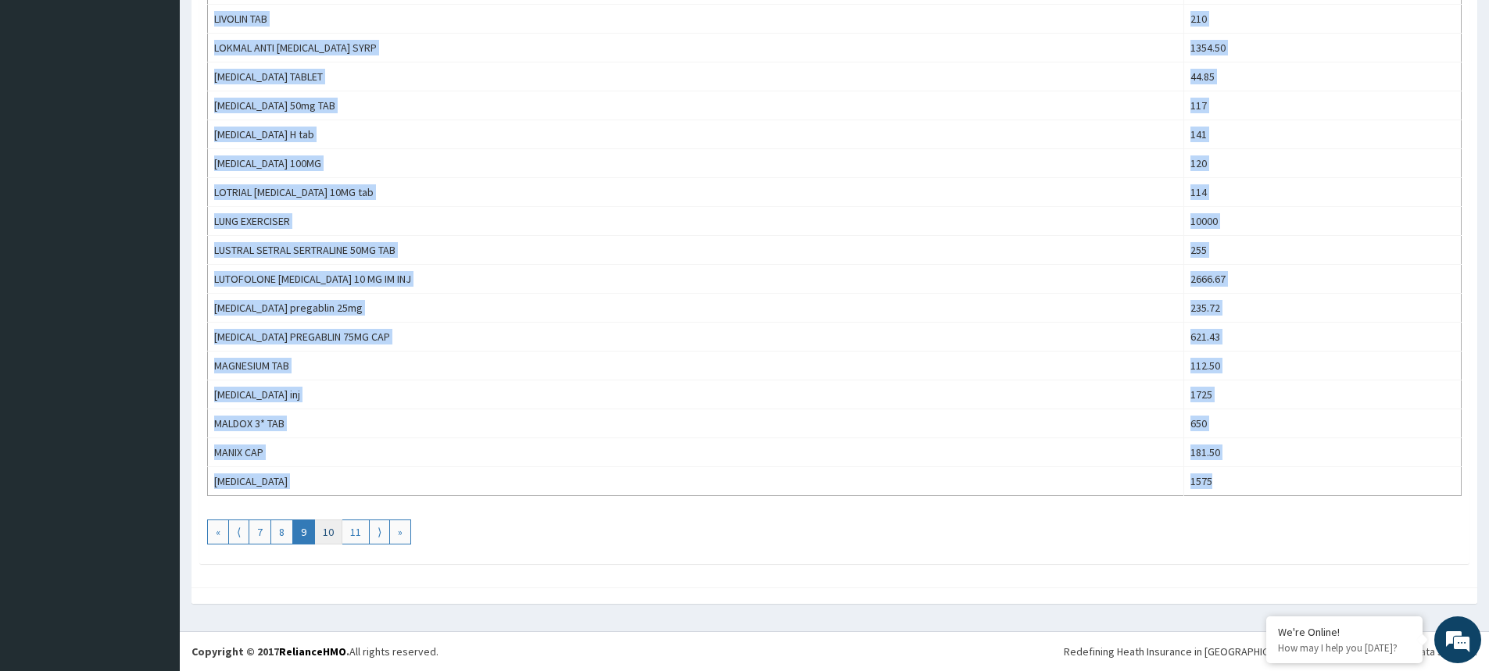
click at [333, 529] on link "10" at bounding box center [328, 532] width 28 height 25
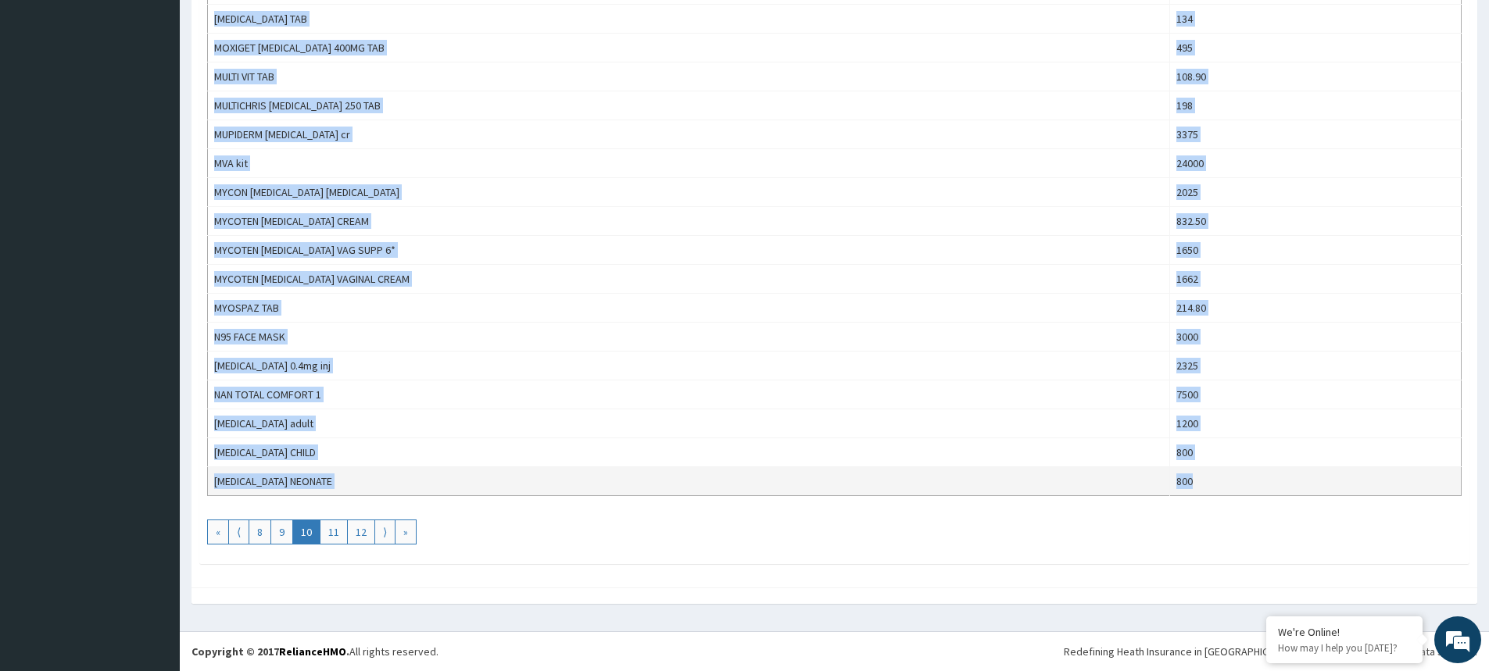
drag, startPoint x: 213, startPoint y: 302, endPoint x: 1205, endPoint y: 482, distance: 1009.0
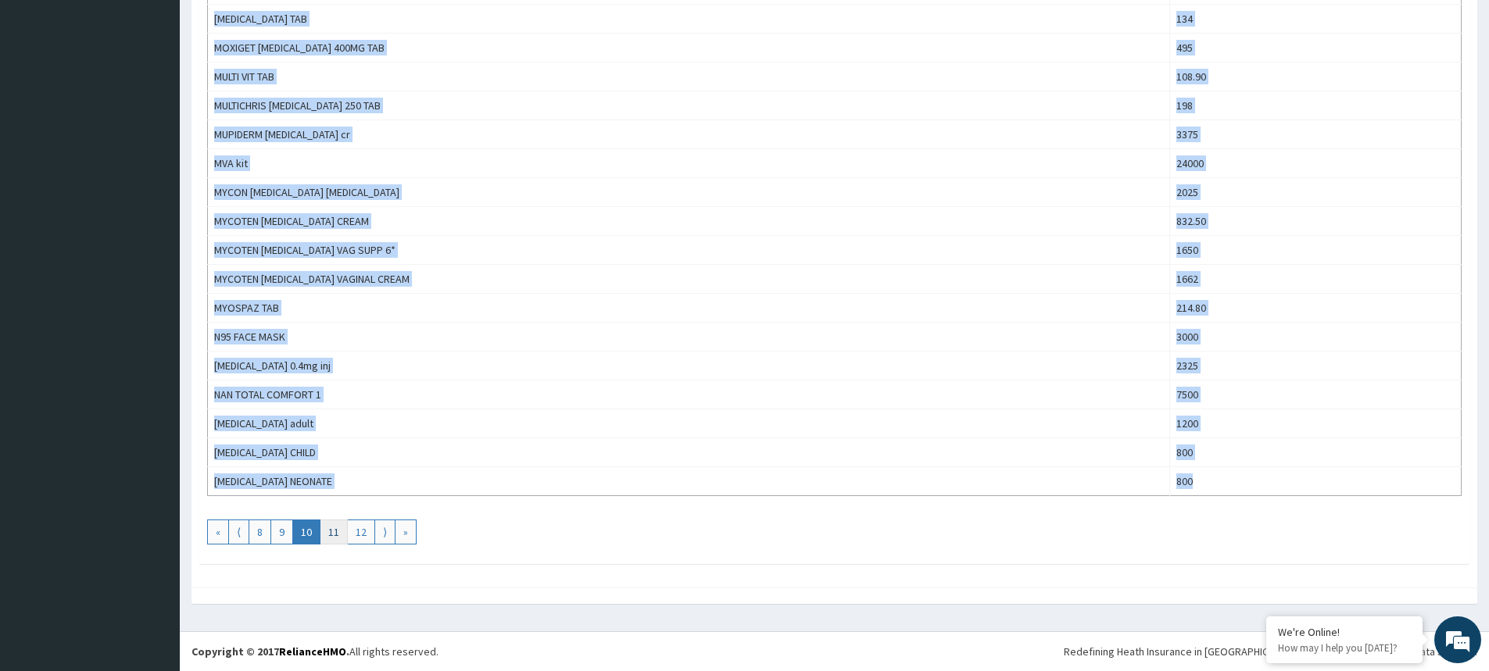
click at [333, 536] on link "11" at bounding box center [334, 532] width 28 height 25
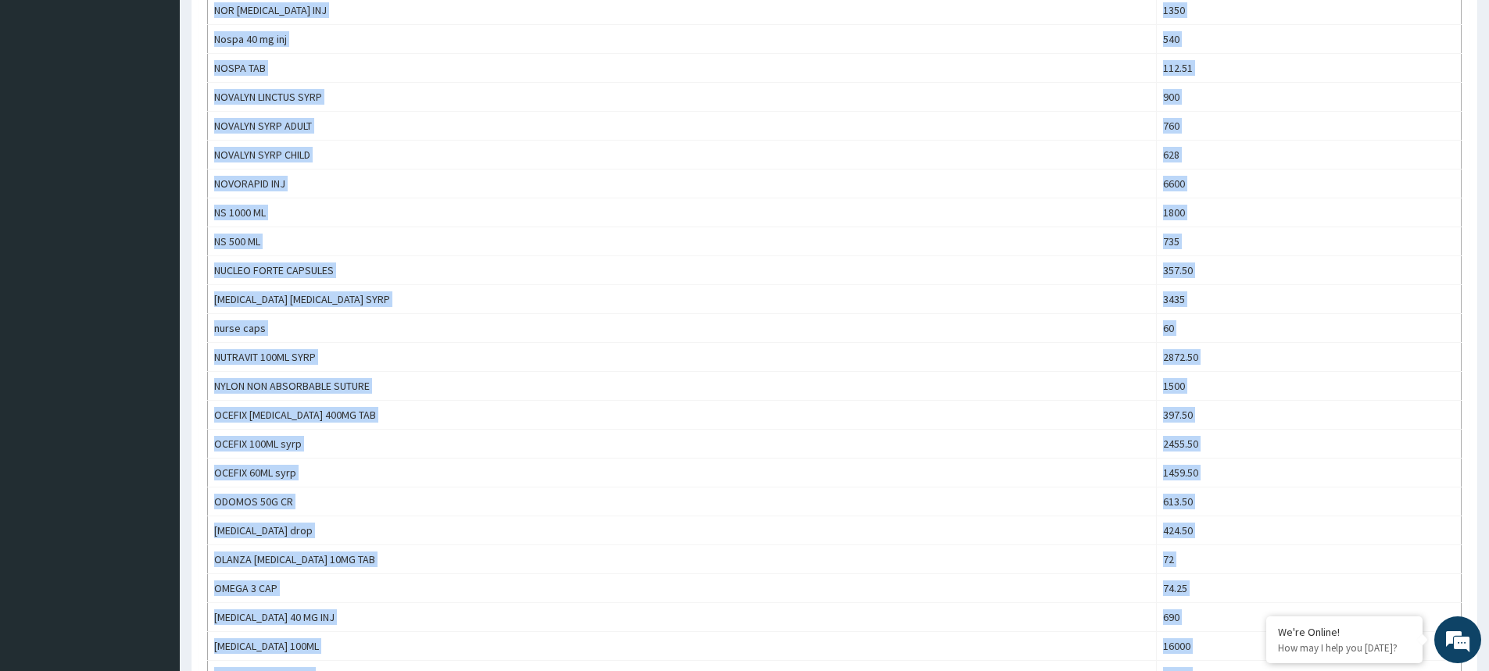
scroll to position [1088, 0]
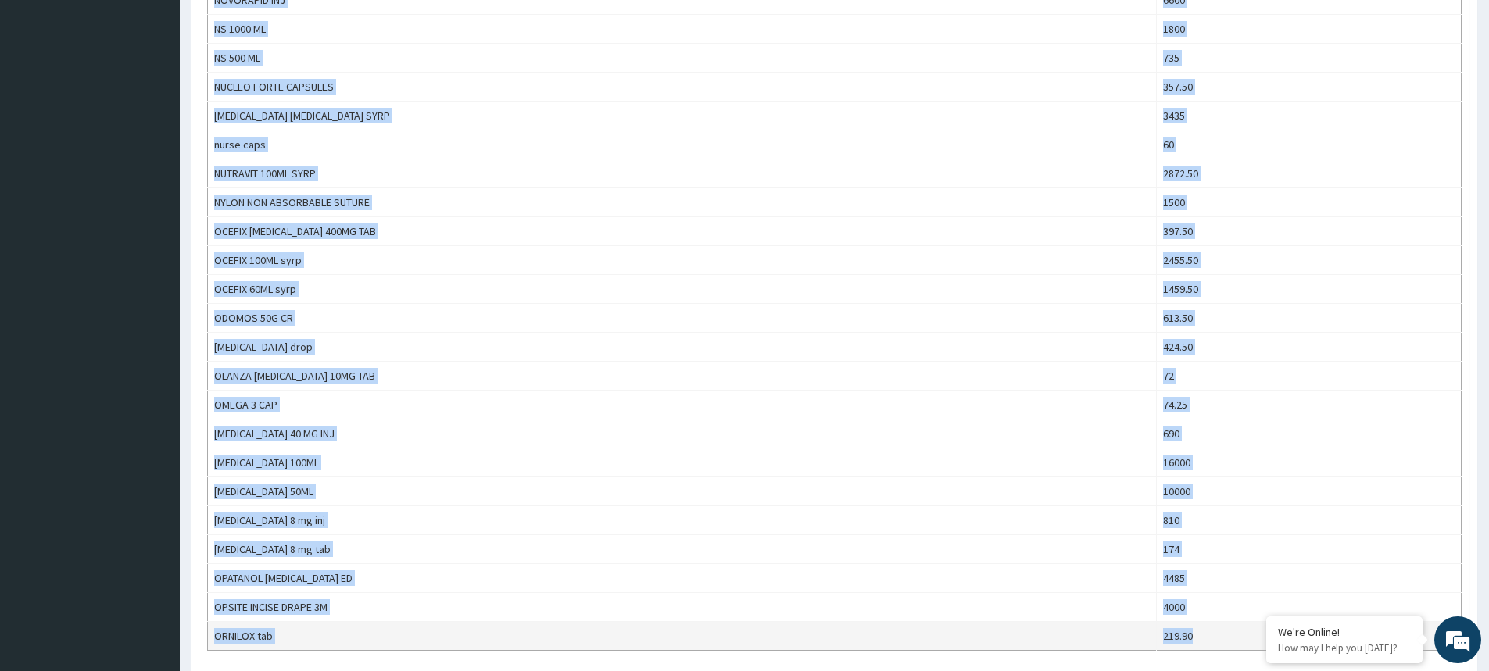
drag, startPoint x: 212, startPoint y: 306, endPoint x: 1210, endPoint y: 636, distance: 1051.3
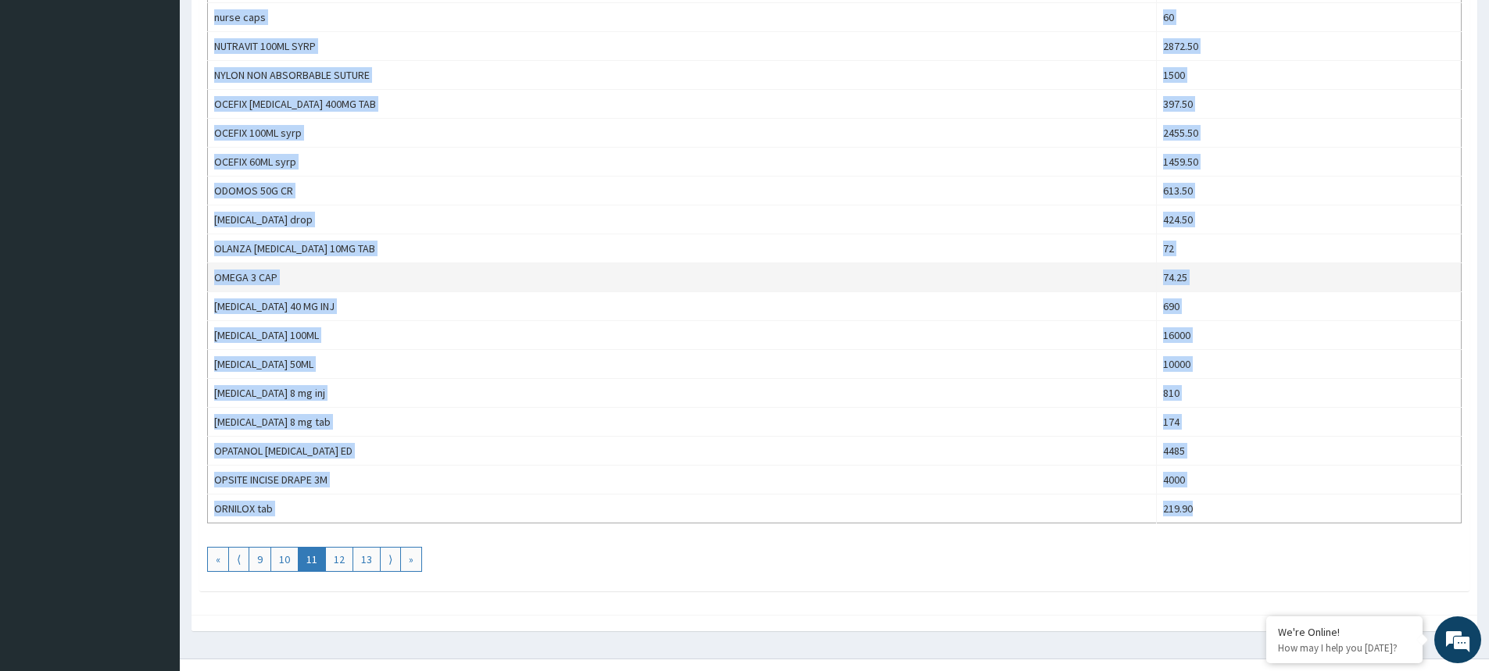
scroll to position [1243, 0]
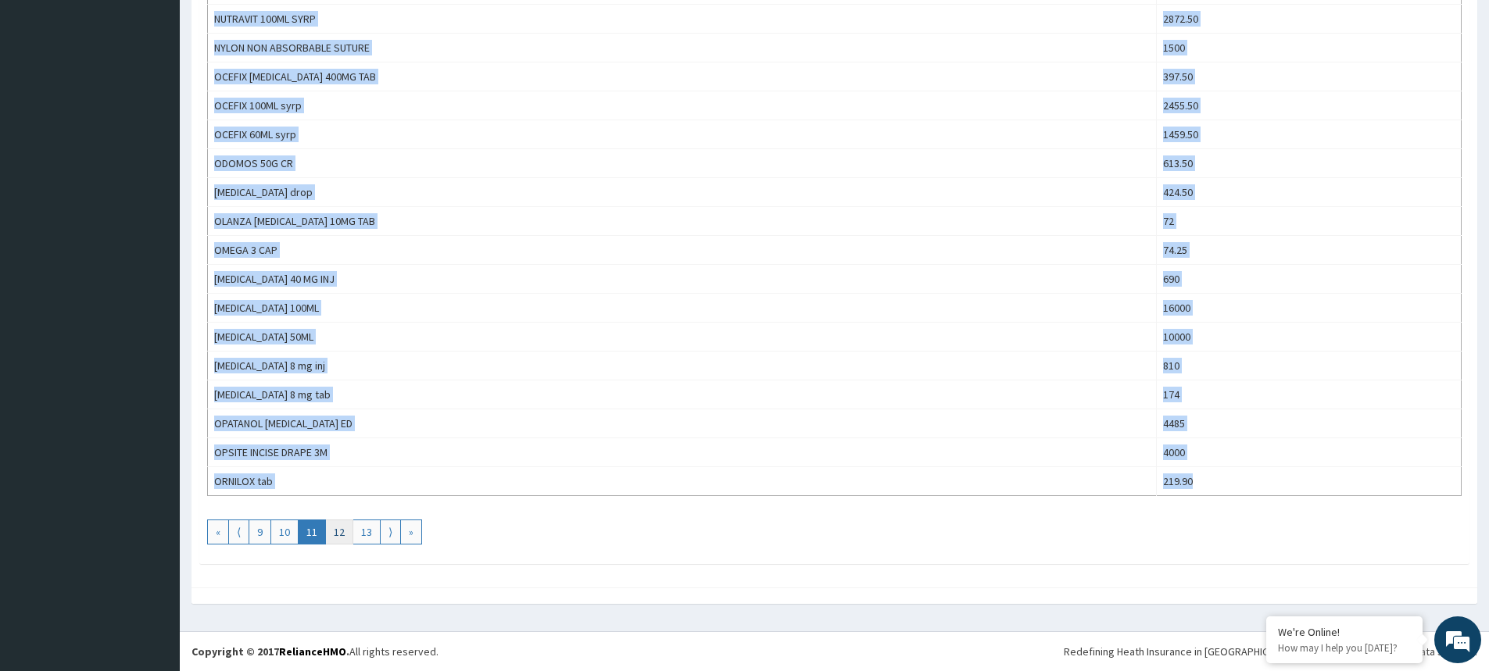
click at [341, 530] on link "12" at bounding box center [339, 532] width 28 height 25
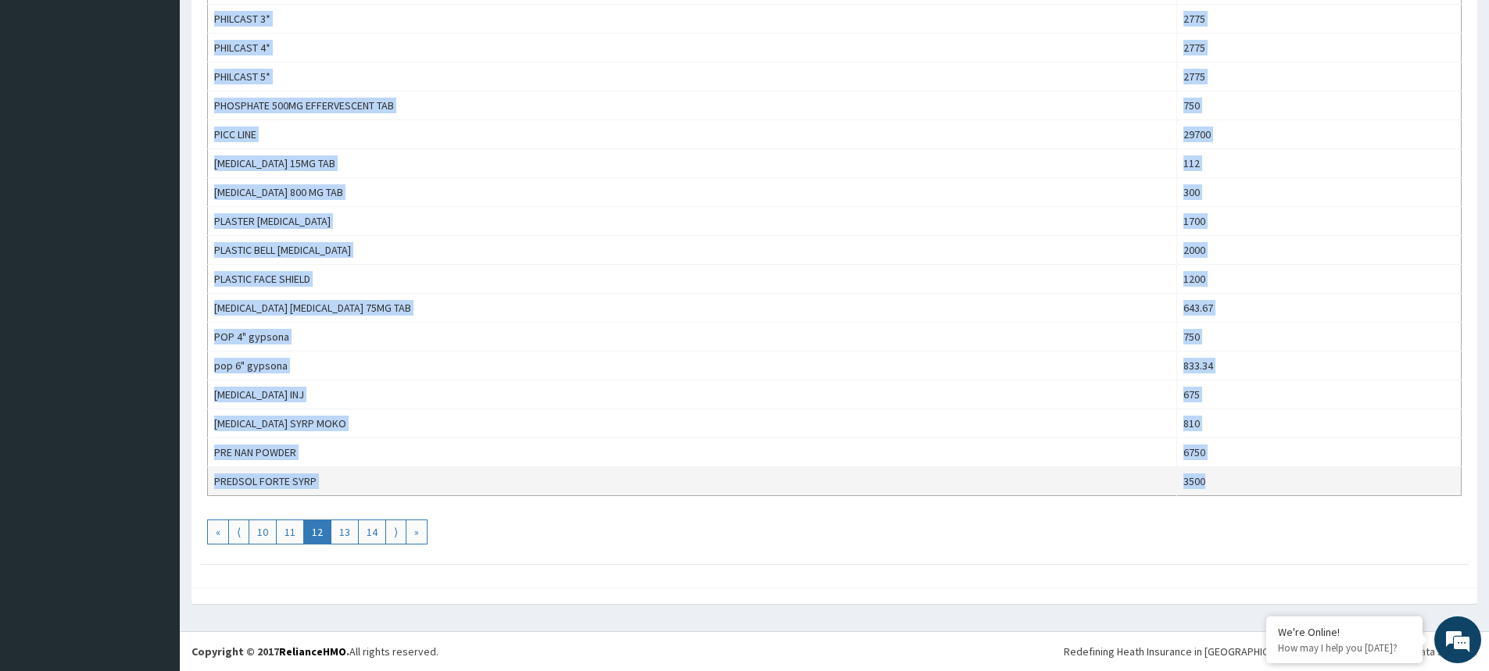
drag, startPoint x: 212, startPoint y: 305, endPoint x: 1199, endPoint y: 473, distance: 1001.5
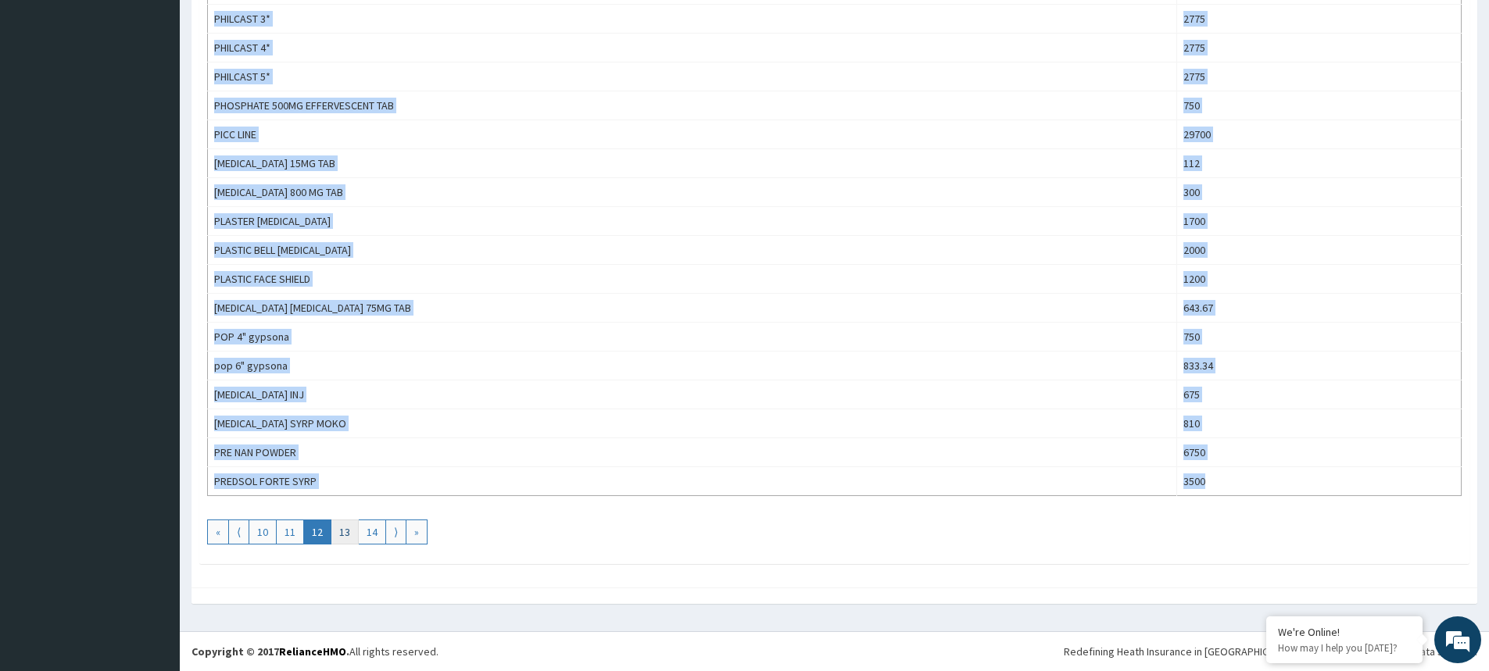
click at [342, 529] on link "13" at bounding box center [345, 532] width 28 height 25
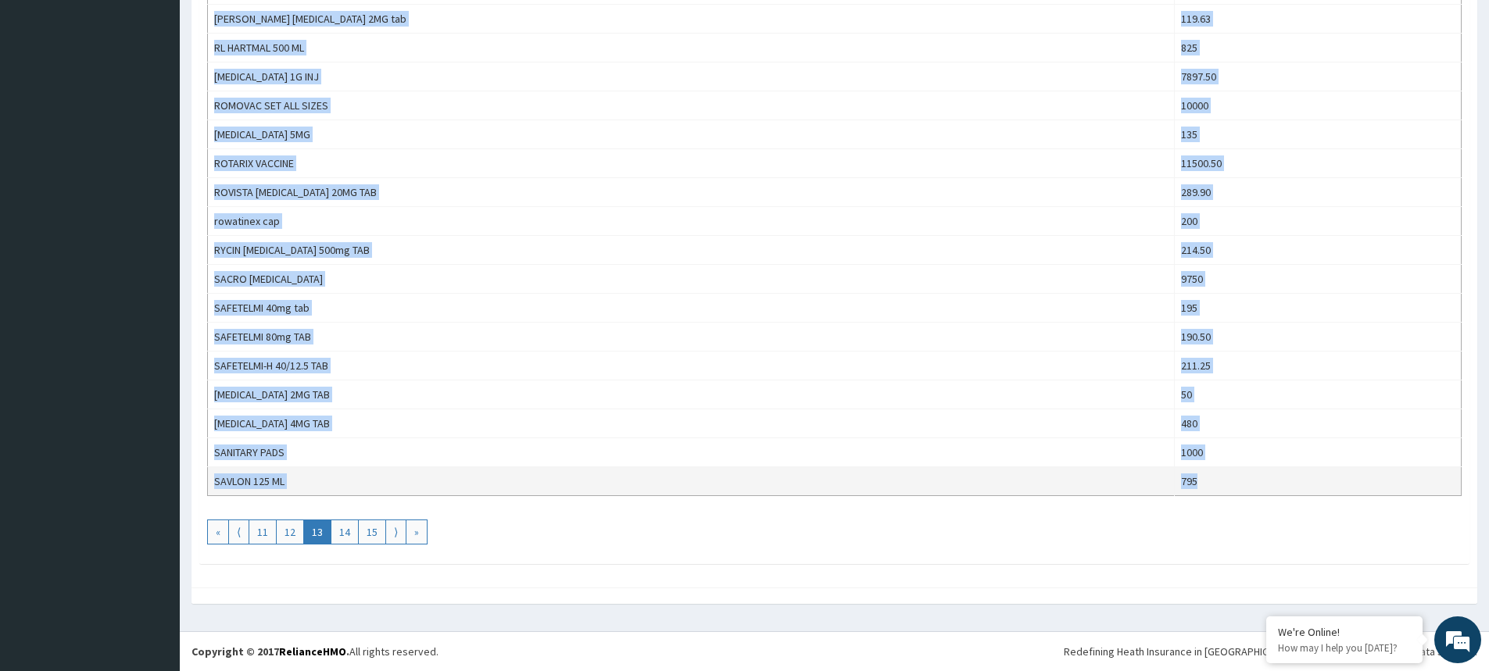
drag, startPoint x: 212, startPoint y: 304, endPoint x: 1209, endPoint y: 485, distance: 1013.6
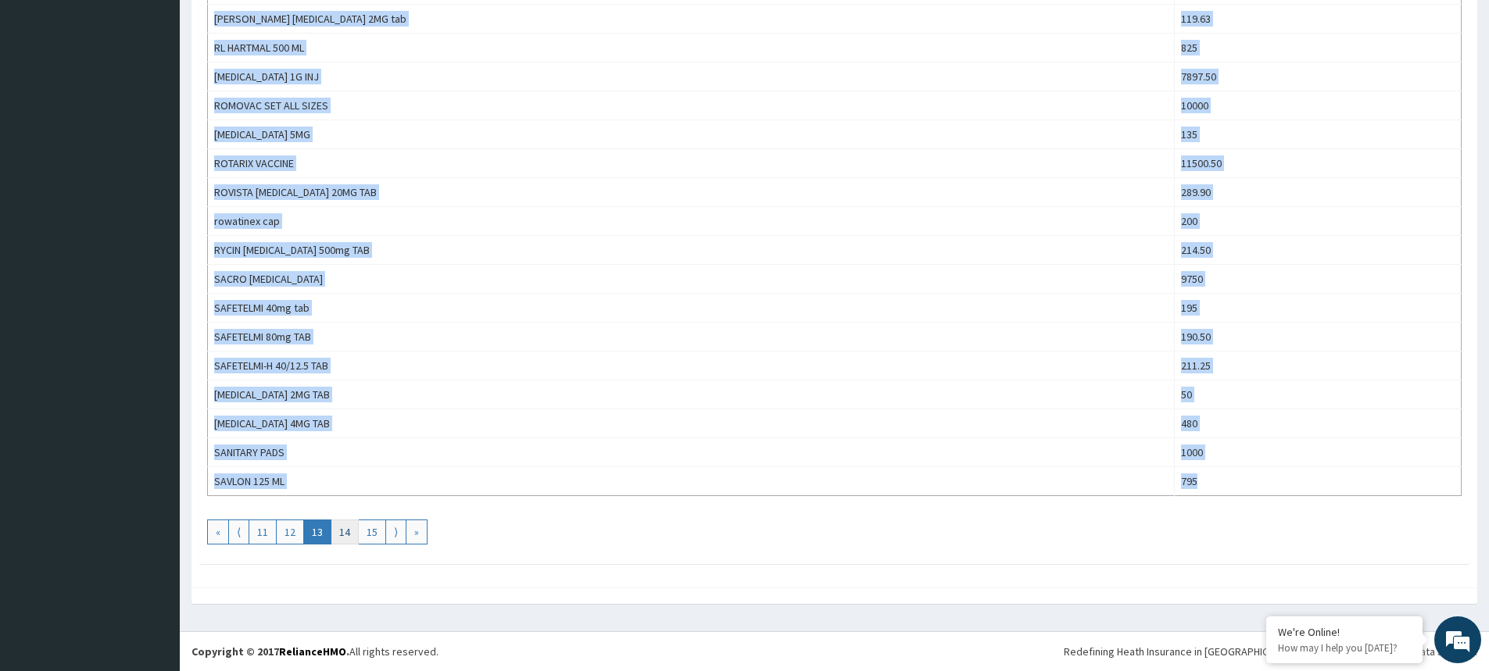
click at [349, 531] on link "14" at bounding box center [345, 532] width 28 height 25
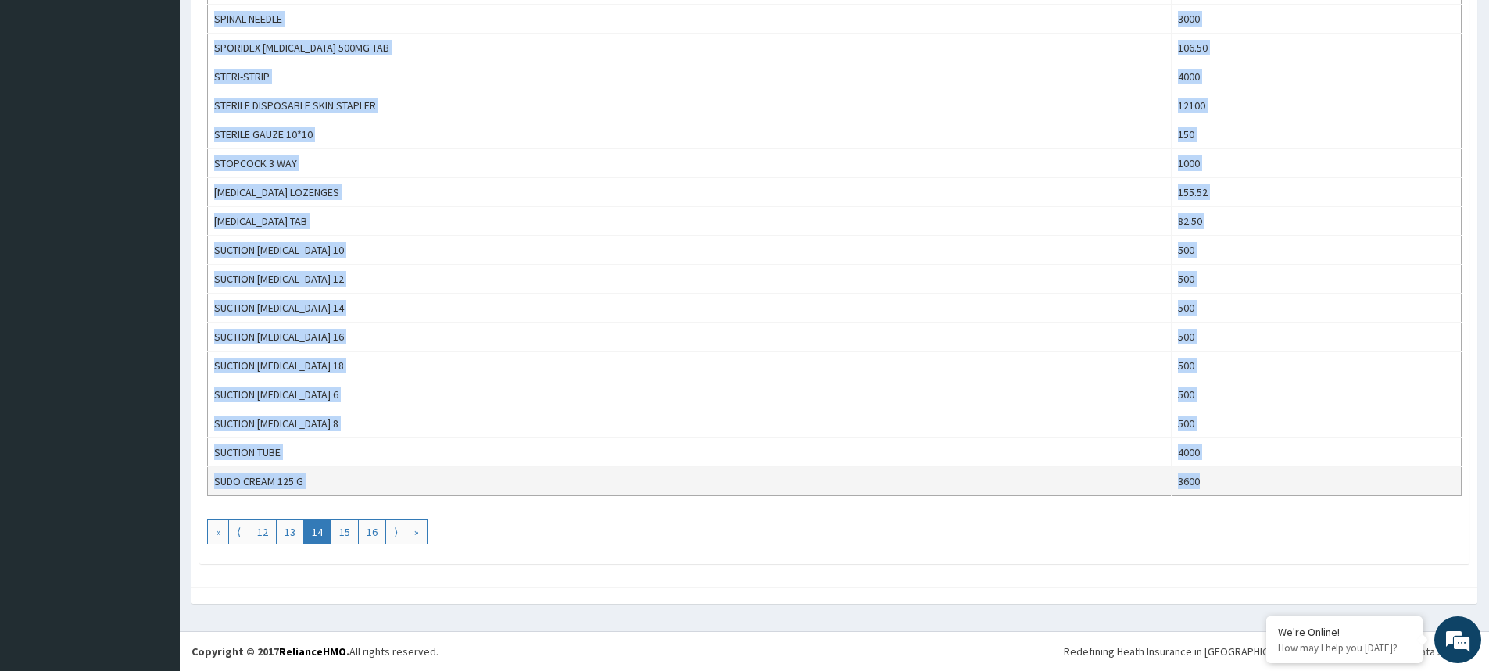
drag, startPoint x: 214, startPoint y: 306, endPoint x: 1209, endPoint y: 478, distance: 1009.8
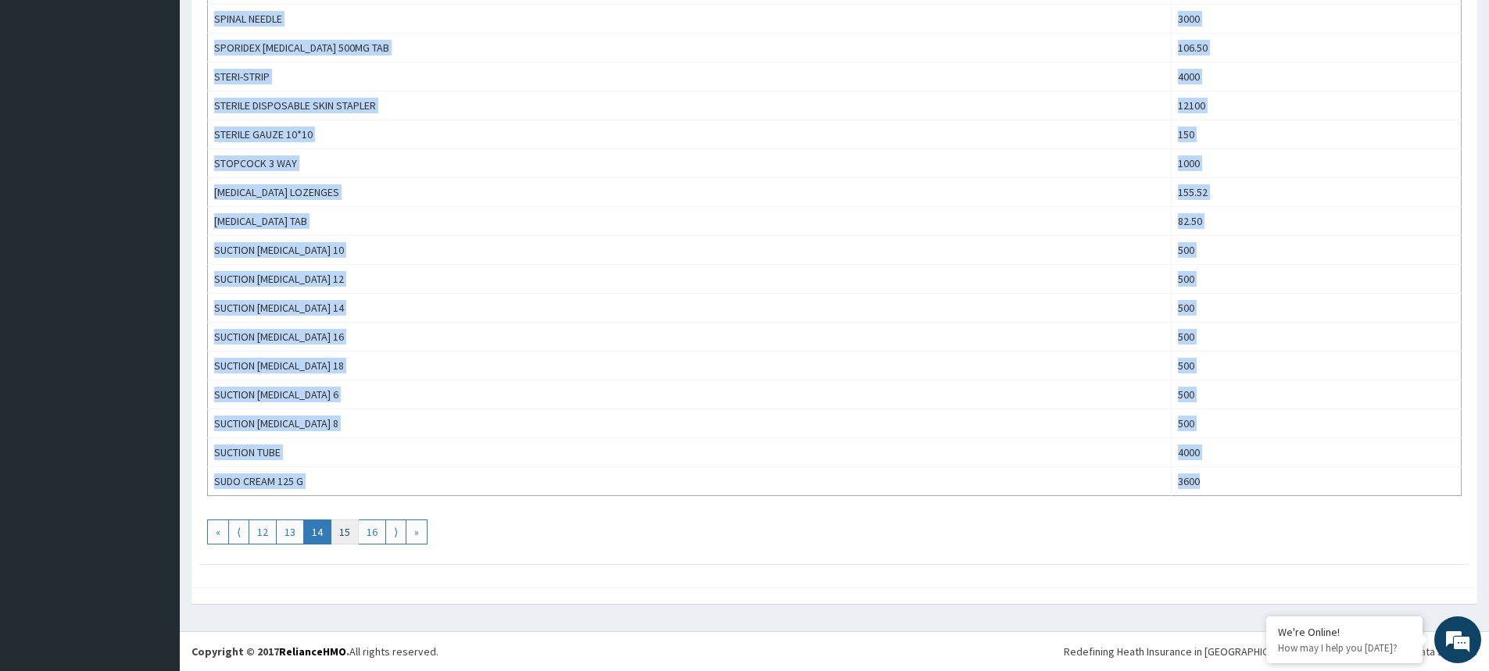
click at [343, 532] on link "15" at bounding box center [345, 532] width 28 height 25
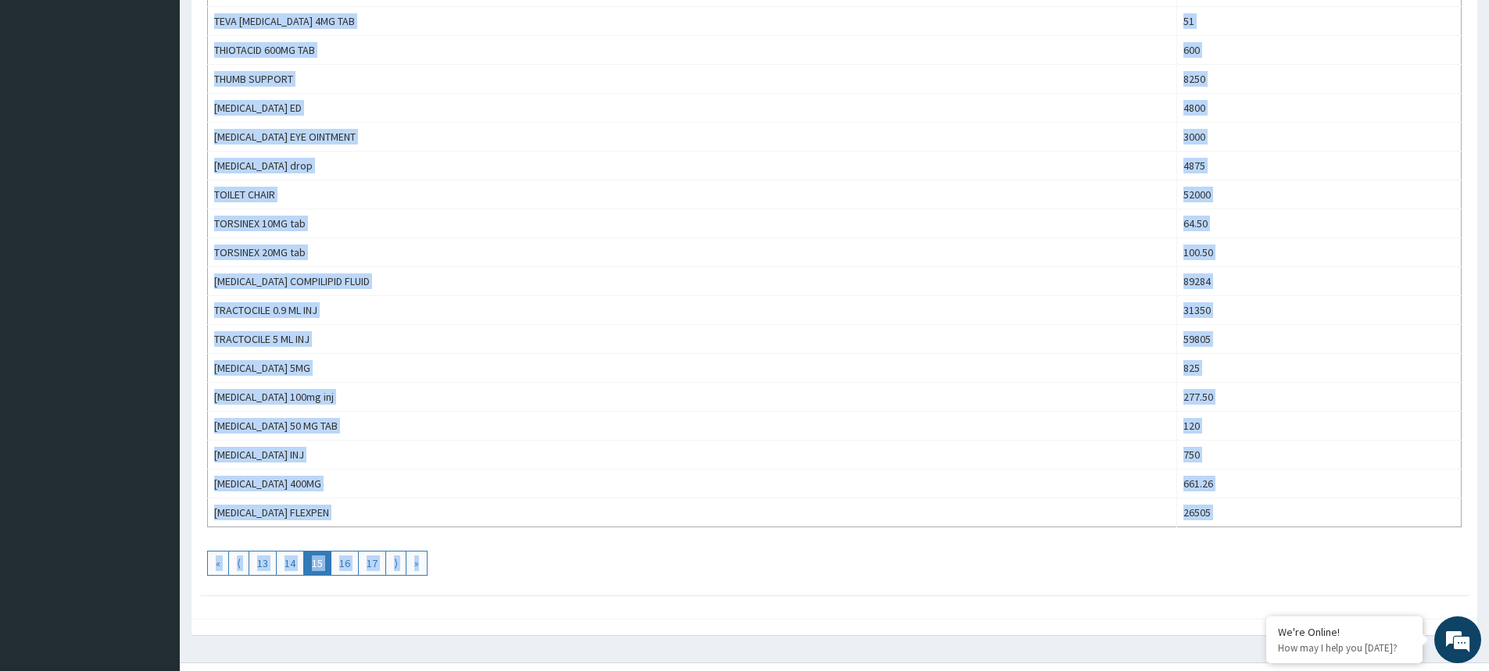
scroll to position [1220, 0]
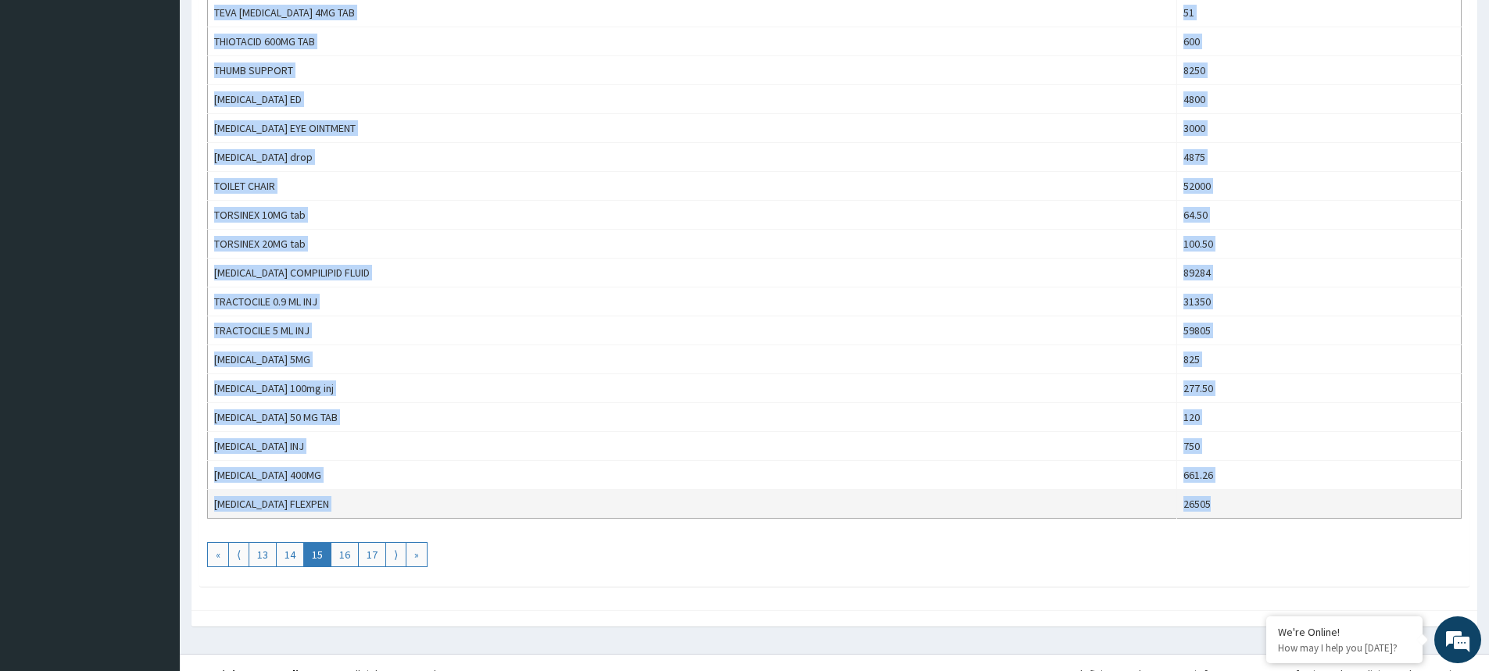
drag, startPoint x: 213, startPoint y: 306, endPoint x: 1215, endPoint y: 507, distance: 1022.2
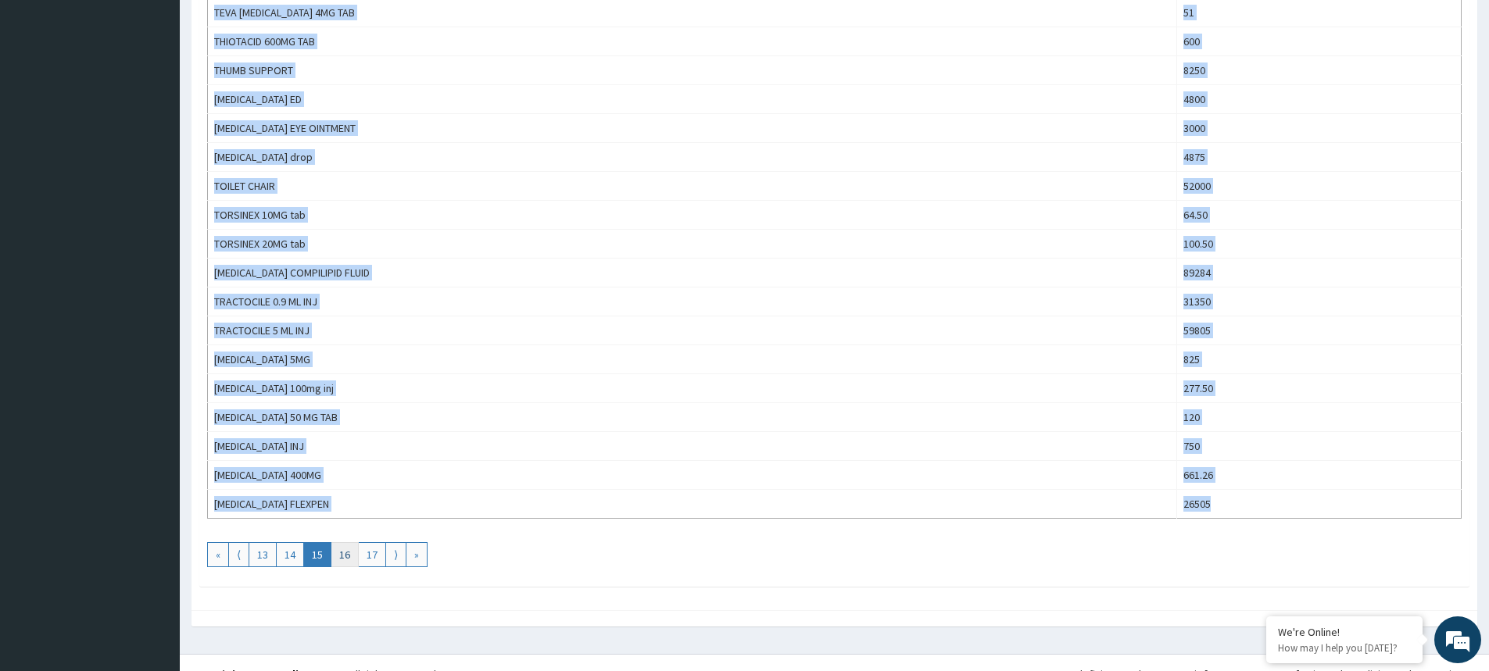
click at [353, 557] on link "16" at bounding box center [345, 554] width 28 height 25
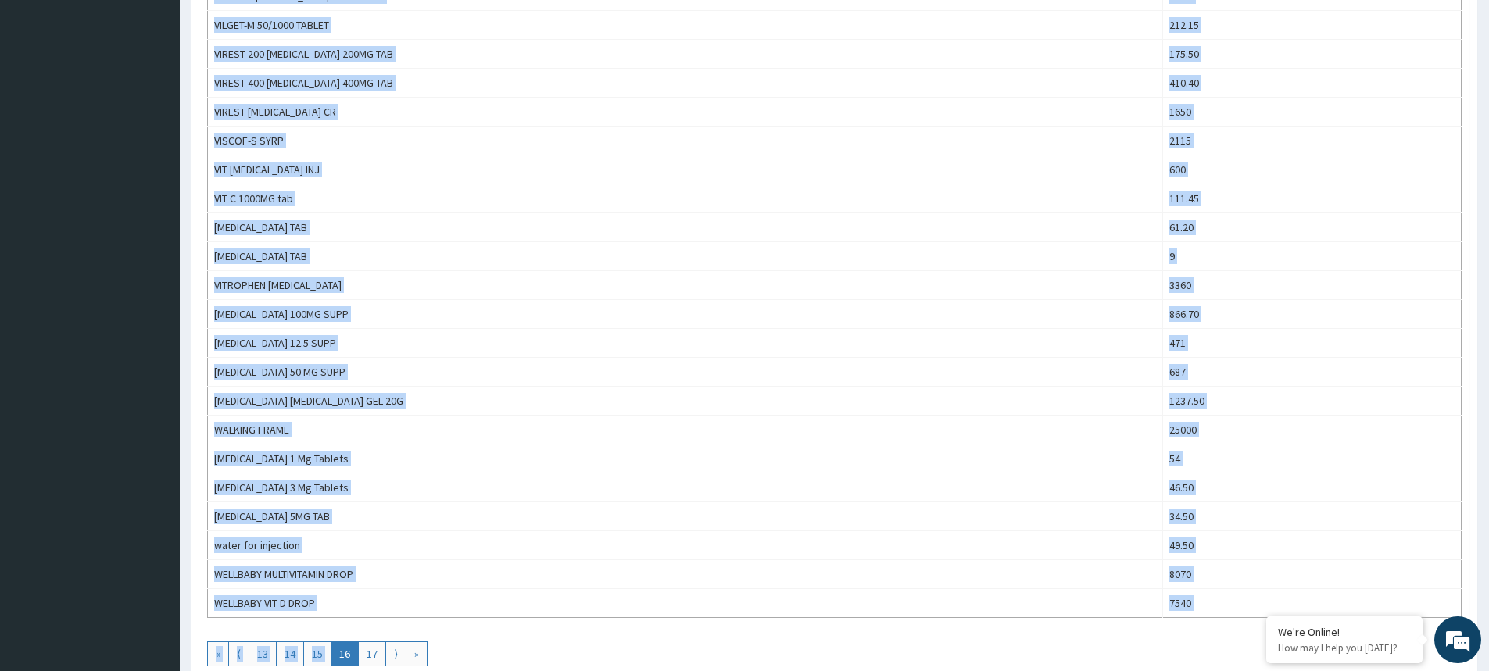
scroll to position [1243, 0]
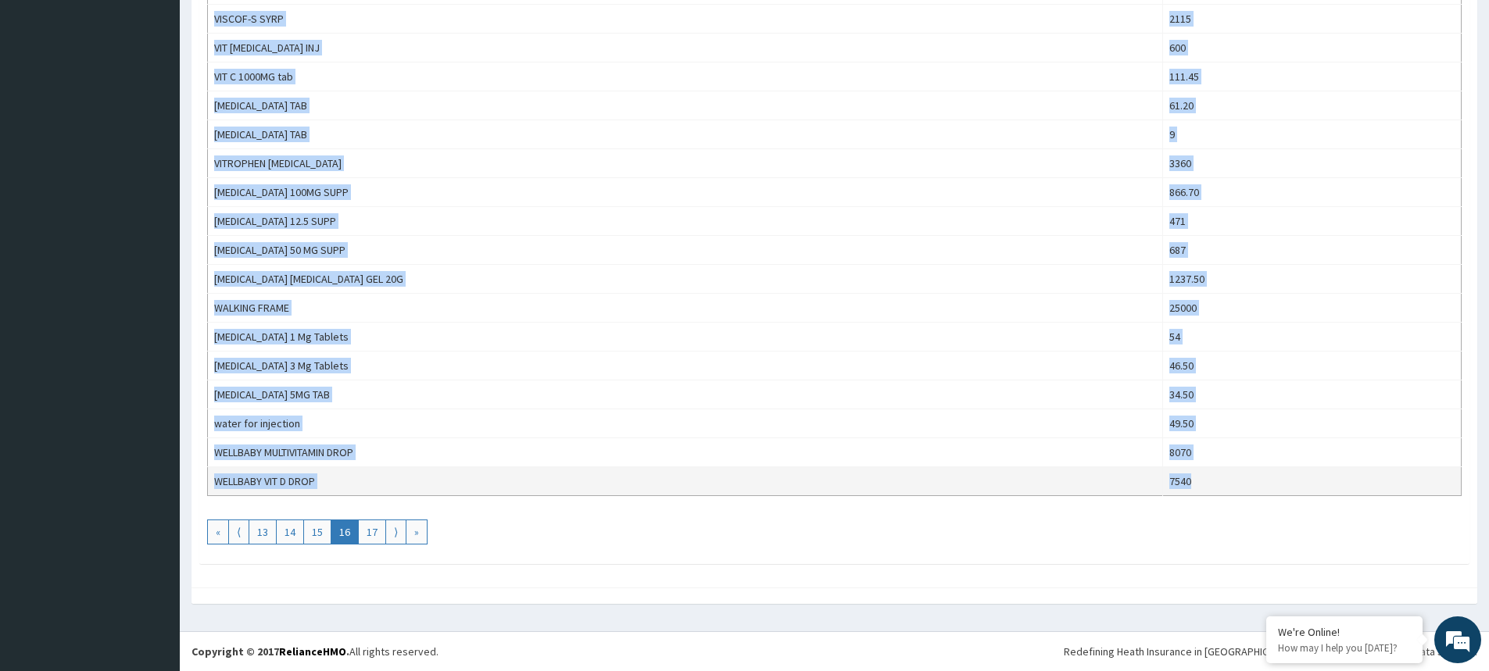
drag, startPoint x: 213, startPoint y: 303, endPoint x: 1161, endPoint y: 485, distance: 964.7
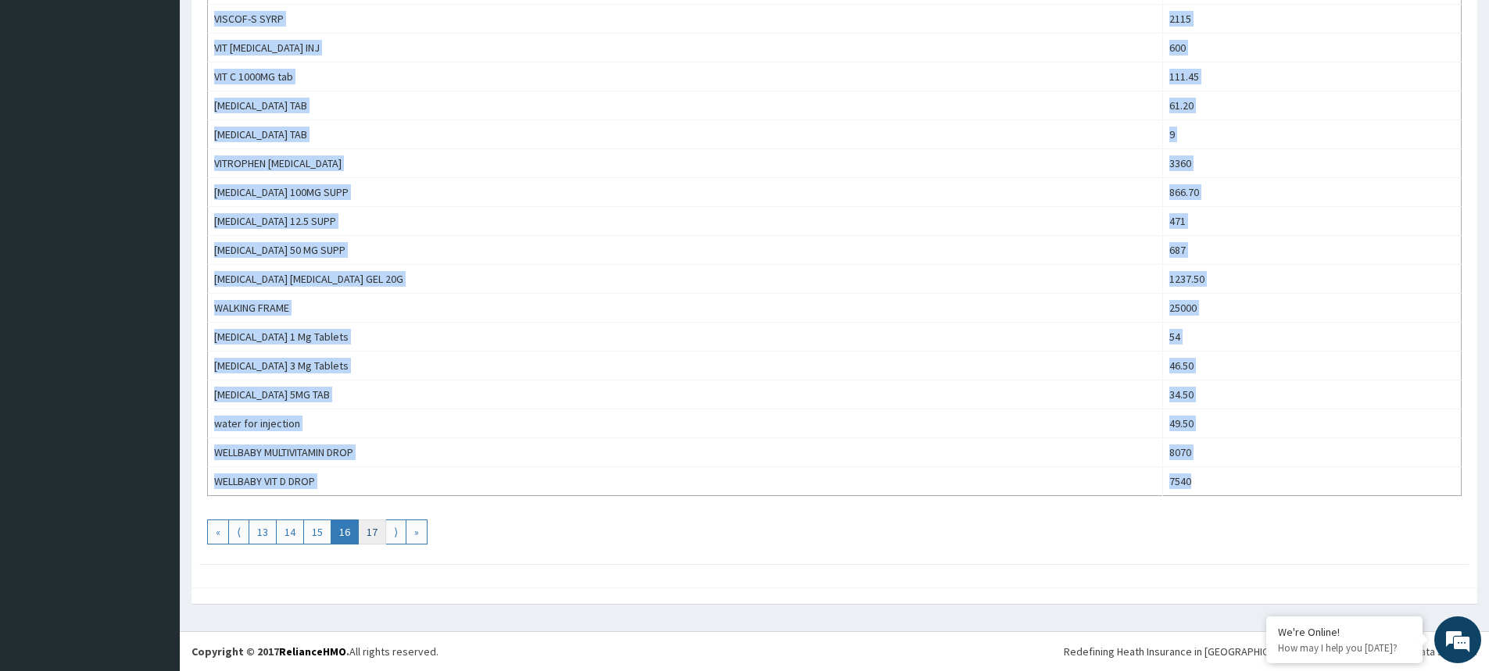
click at [371, 532] on link "17" at bounding box center [372, 532] width 28 height 25
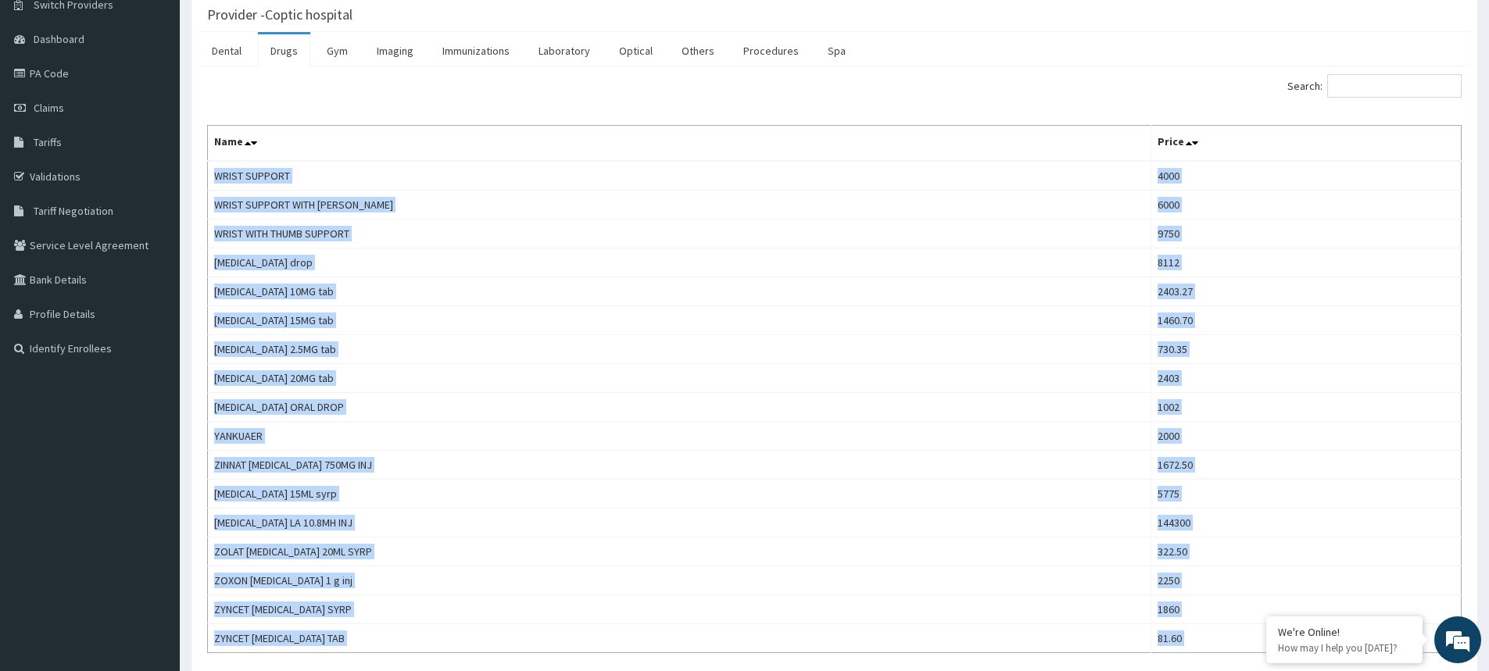
scroll to position [288, 0]
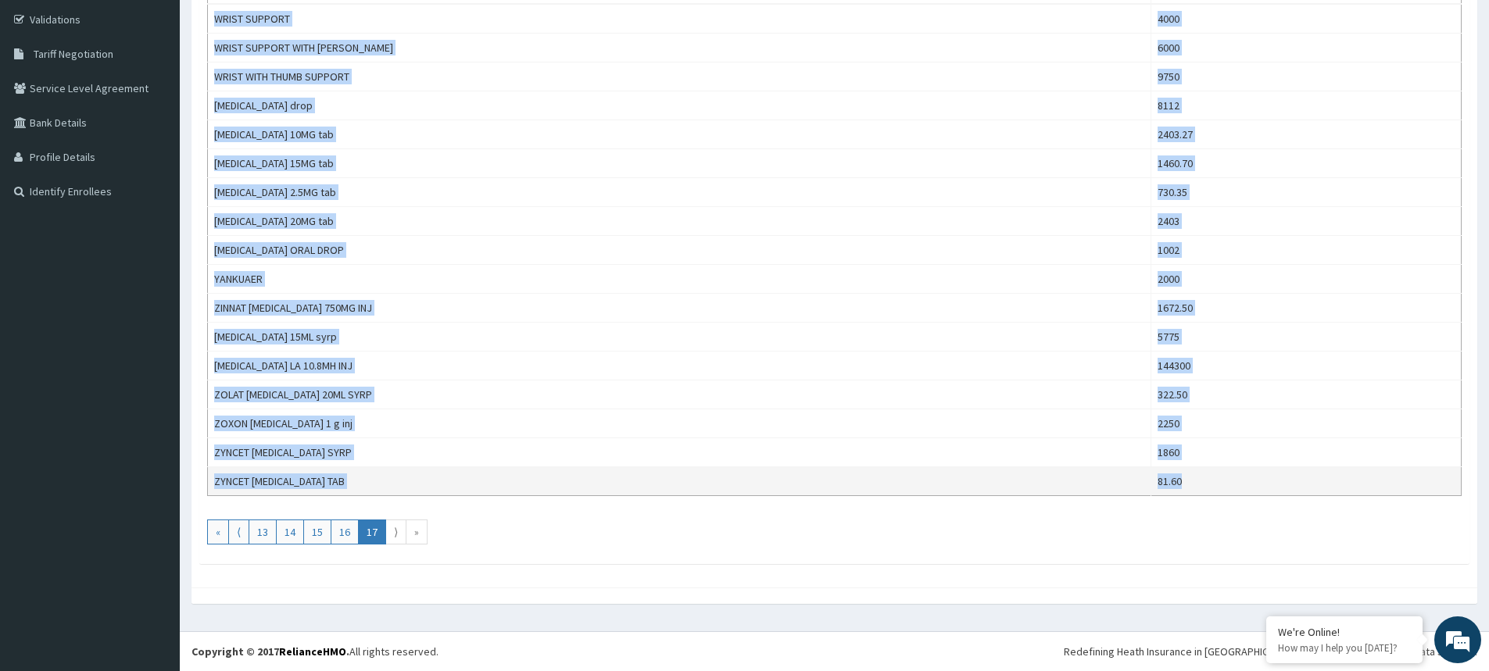
drag, startPoint x: 212, startPoint y: 306, endPoint x: 1168, endPoint y: 481, distance: 971.9
click at [1168, 481] on tbody "WRIST SUPPORT 4000 WRIST SUPPORT WITH BRACE 6000 WRIST WITH THUMB SUPPORT 9750 …" at bounding box center [835, 250] width 1254 height 492
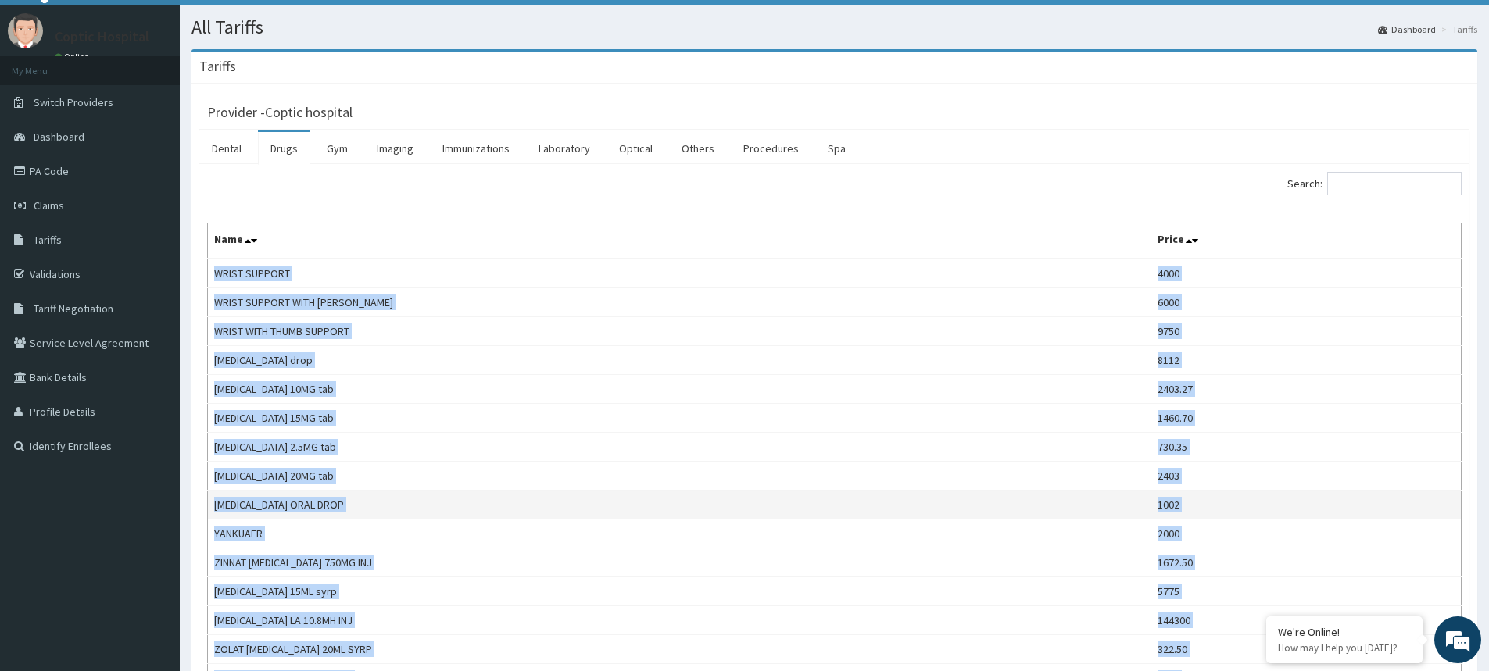
scroll to position [0, 0]
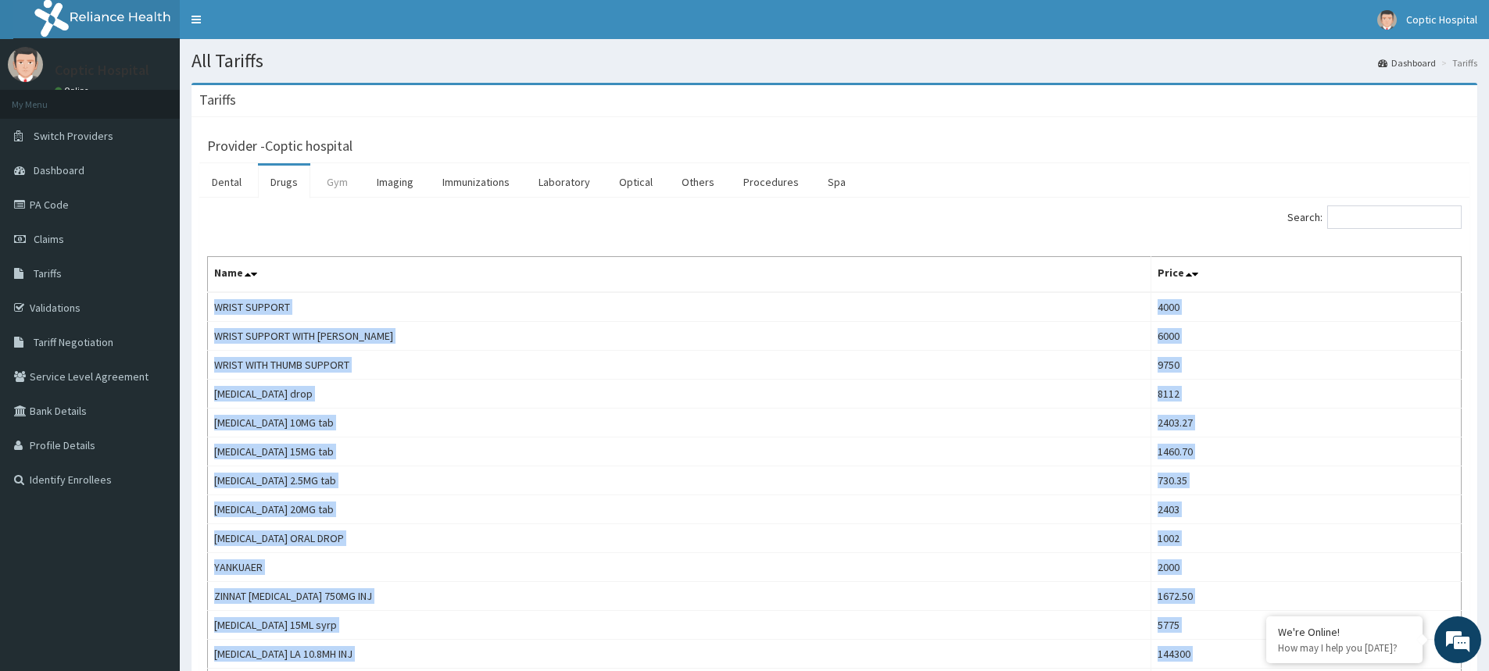
click at [337, 179] on link "Gym" at bounding box center [337, 182] width 46 height 33
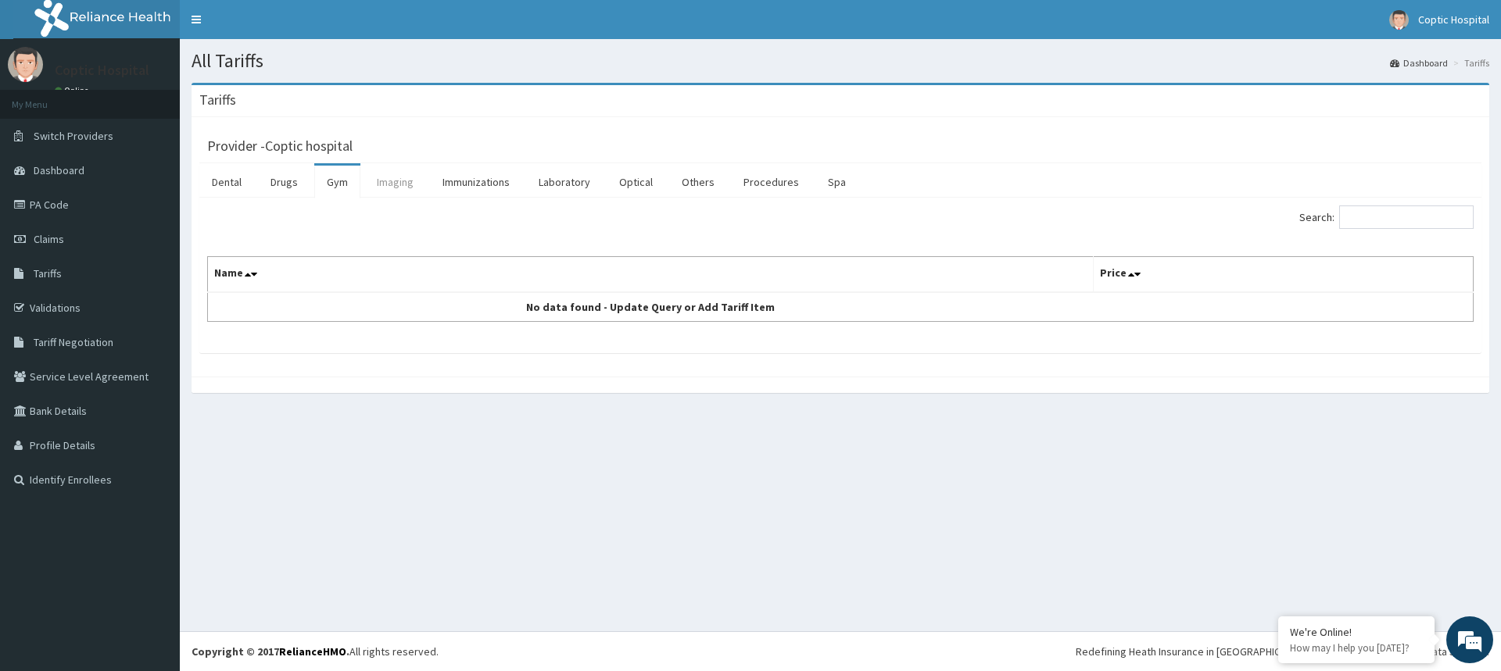
click at [403, 183] on link "Imaging" at bounding box center [395, 182] width 62 height 33
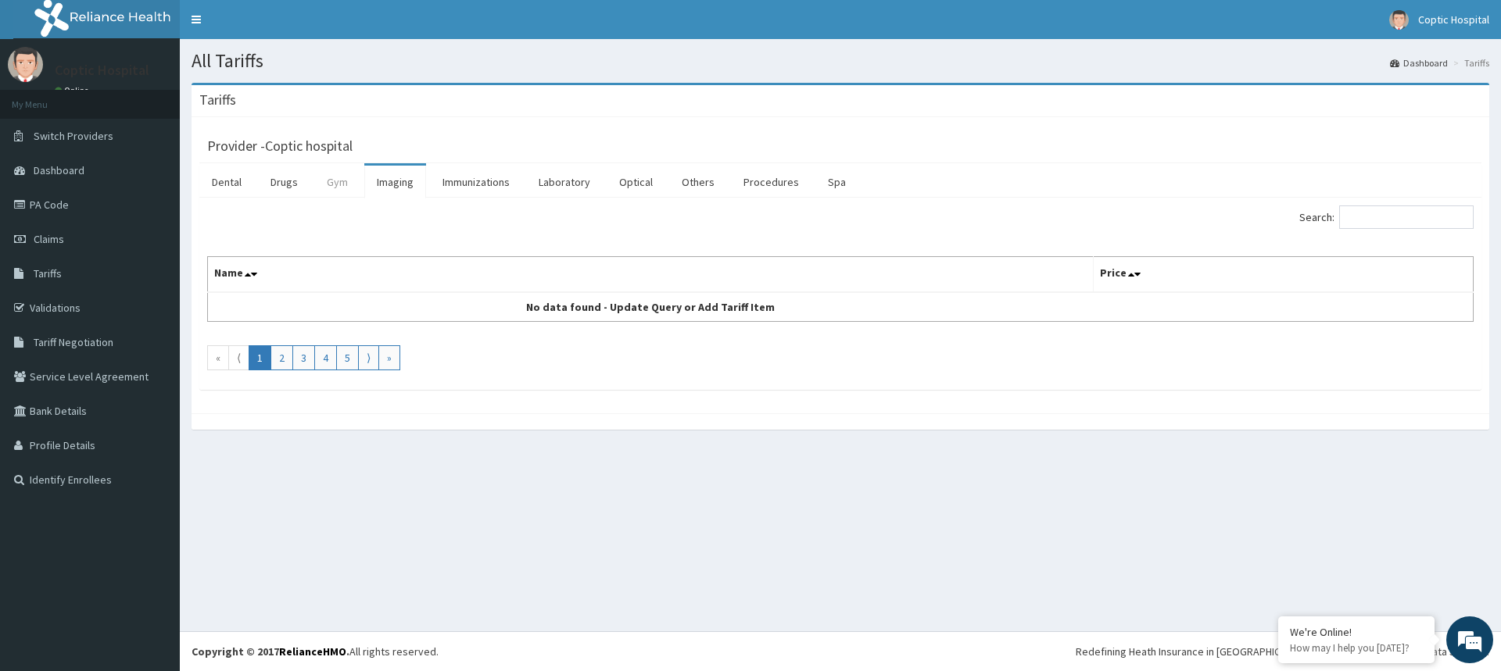
click at [350, 184] on link "Gym" at bounding box center [337, 182] width 46 height 33
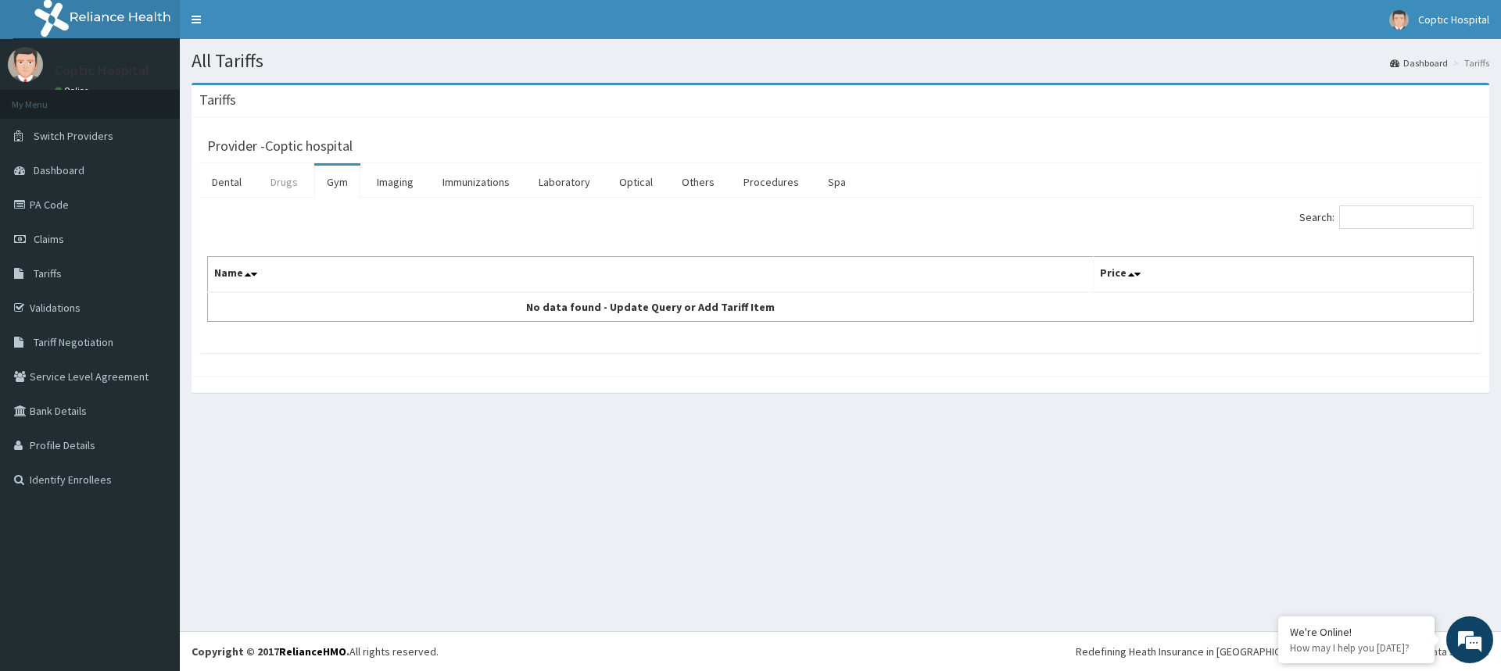
click at [271, 188] on link "Drugs" at bounding box center [284, 182] width 52 height 33
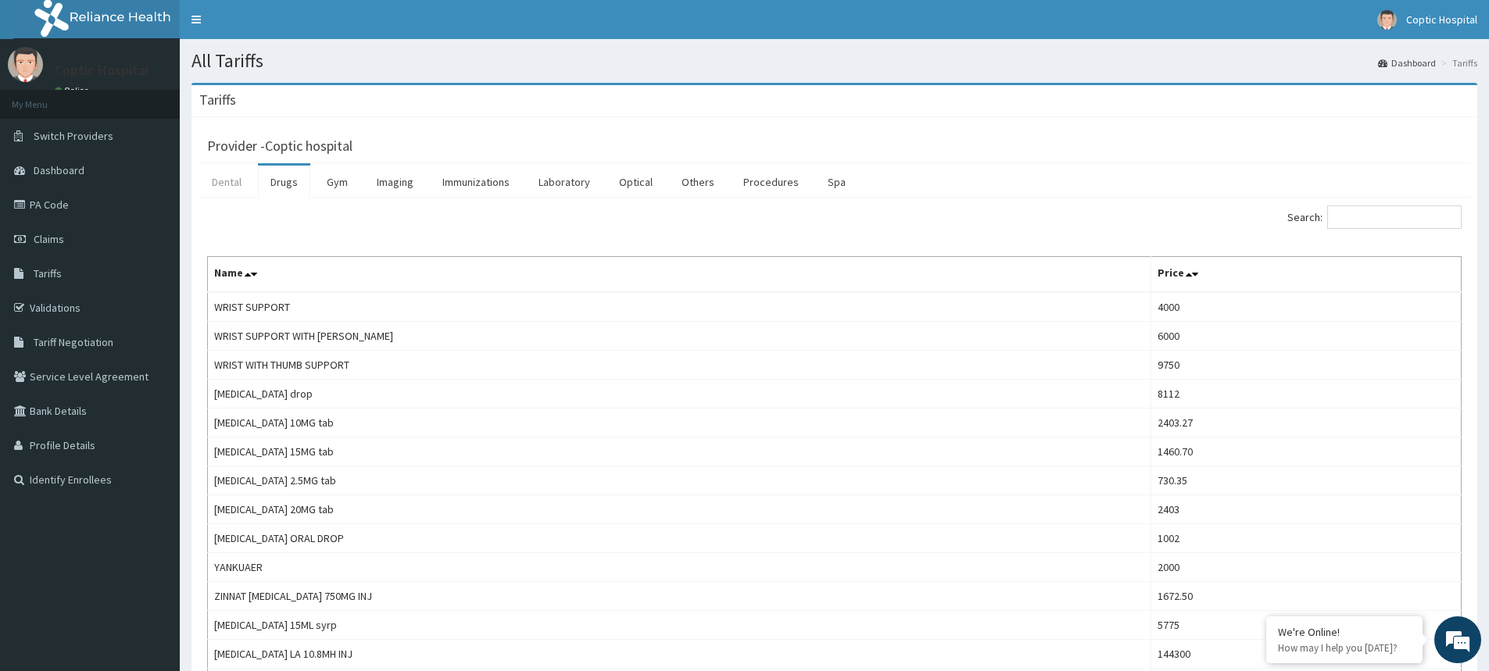
click at [228, 182] on link "Dental" at bounding box center [226, 182] width 55 height 33
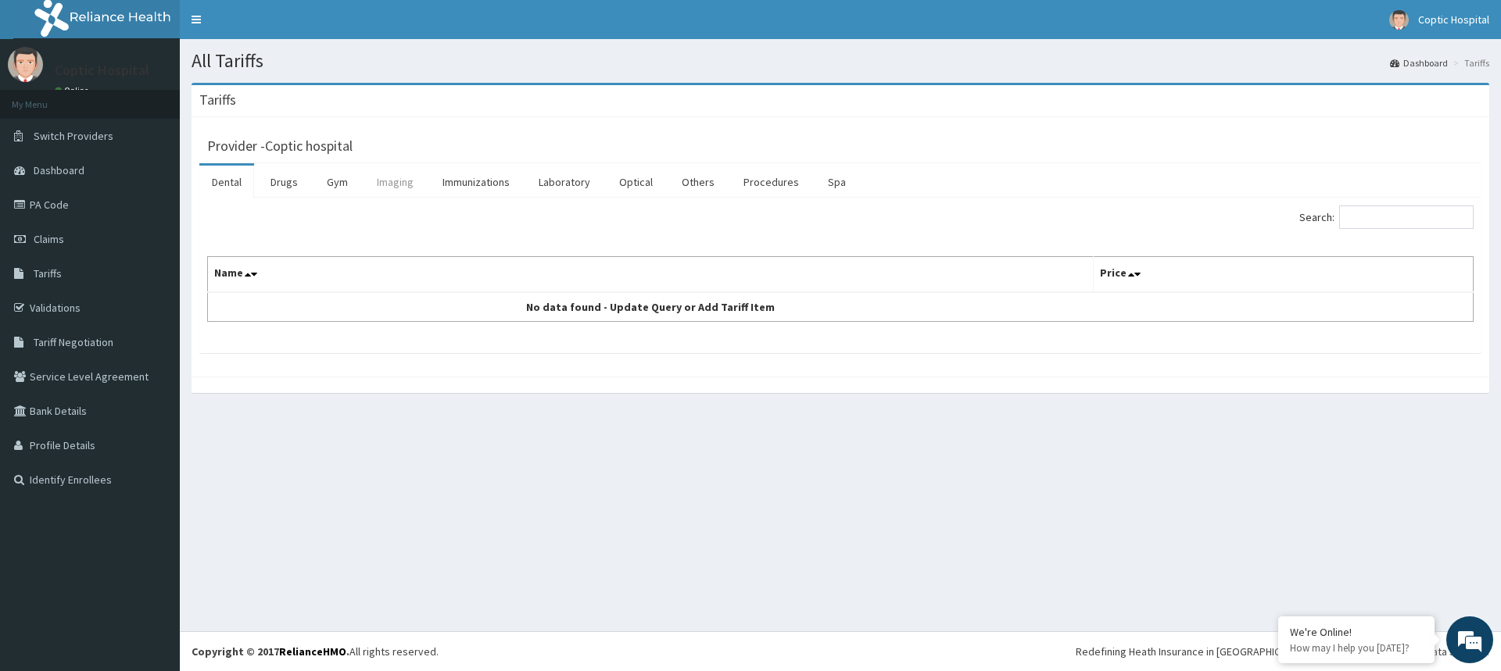
click at [392, 185] on link "Imaging" at bounding box center [395, 182] width 62 height 33
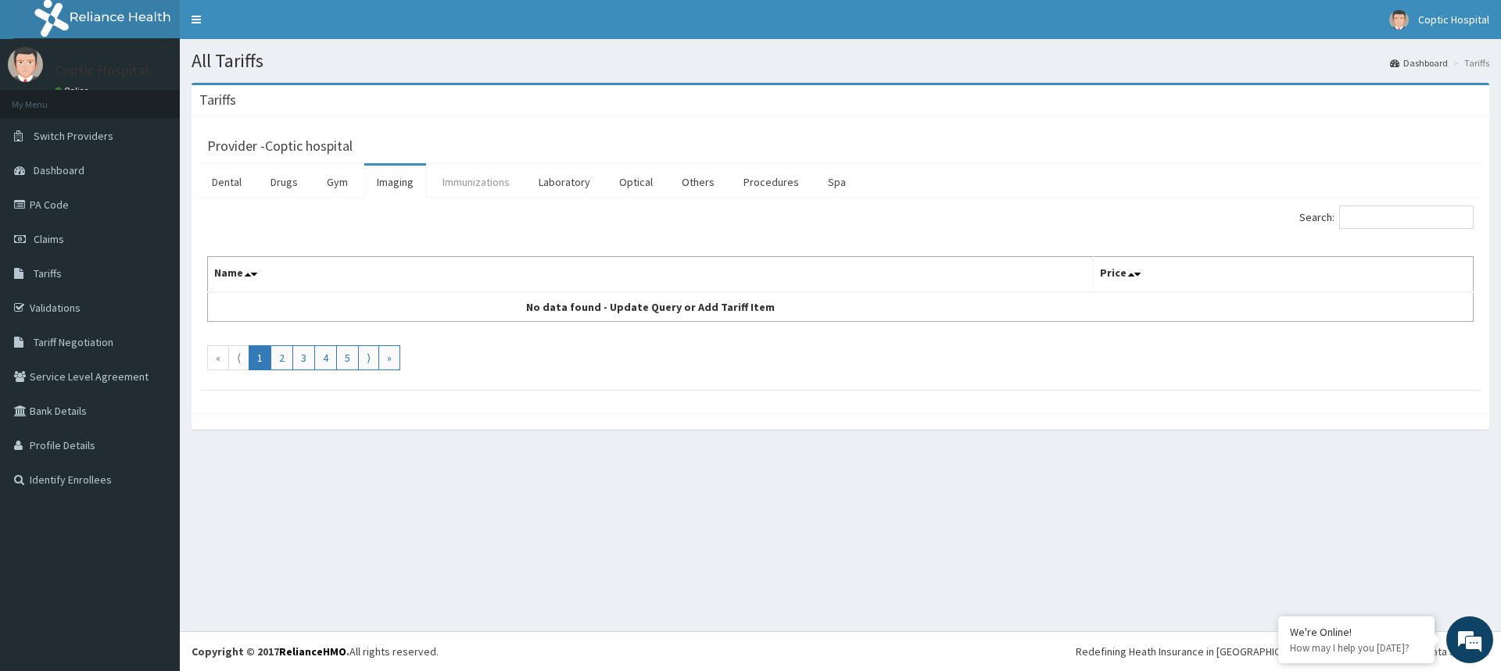
click at [492, 180] on link "Immunizations" at bounding box center [476, 182] width 92 height 33
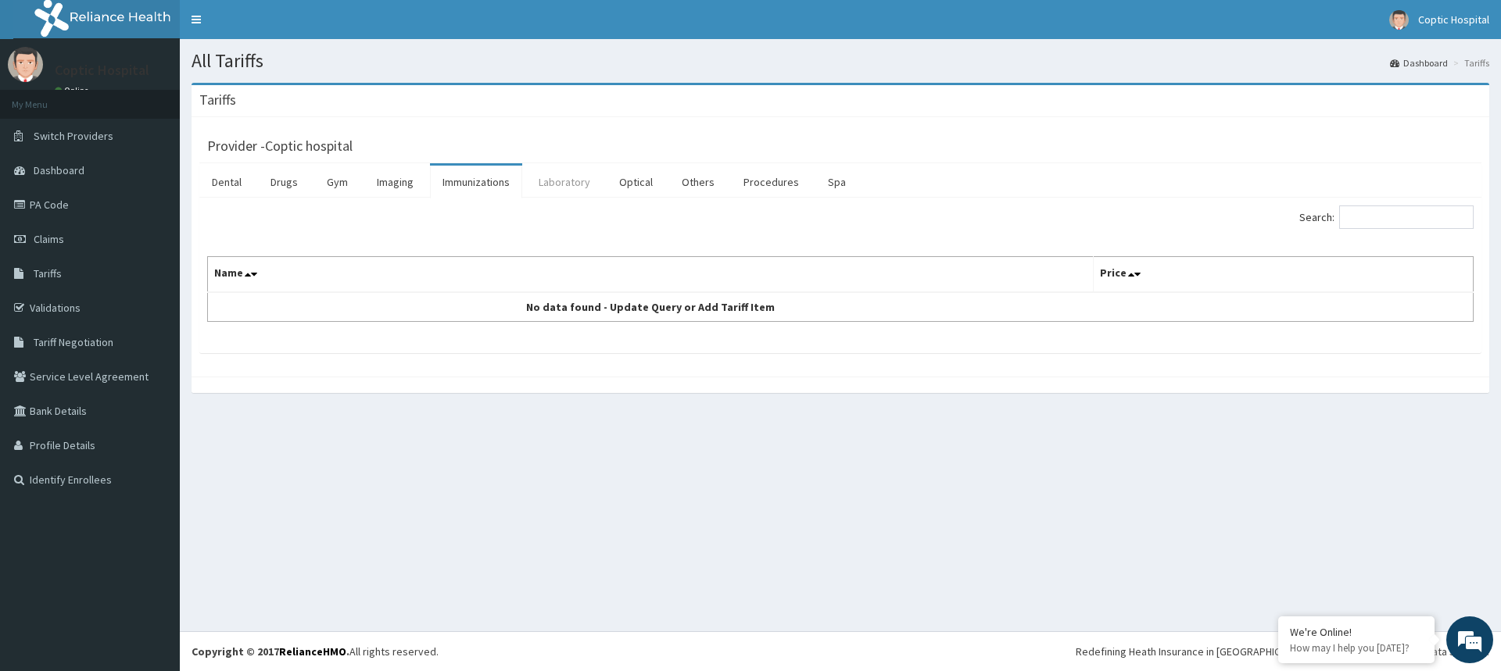
click at [571, 191] on link "Laboratory" at bounding box center [564, 182] width 77 height 33
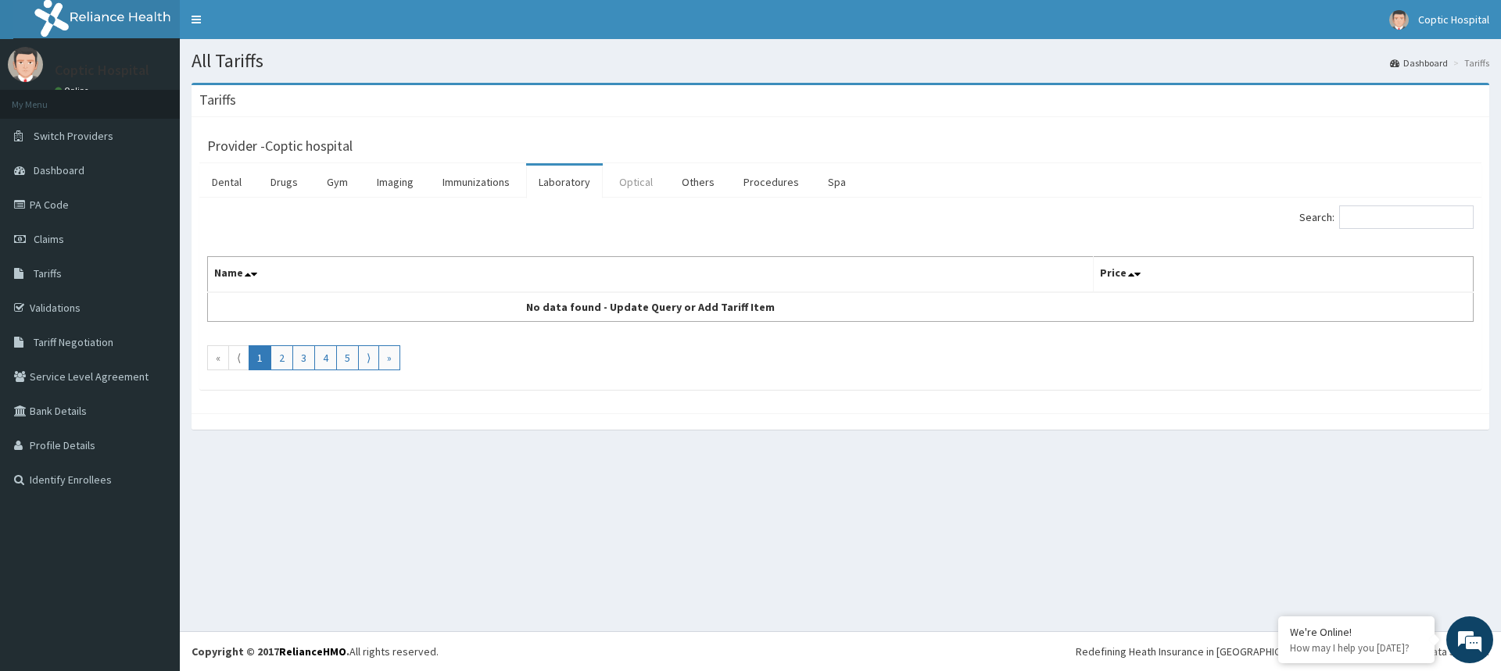
click at [622, 188] on link "Optical" at bounding box center [636, 182] width 59 height 33
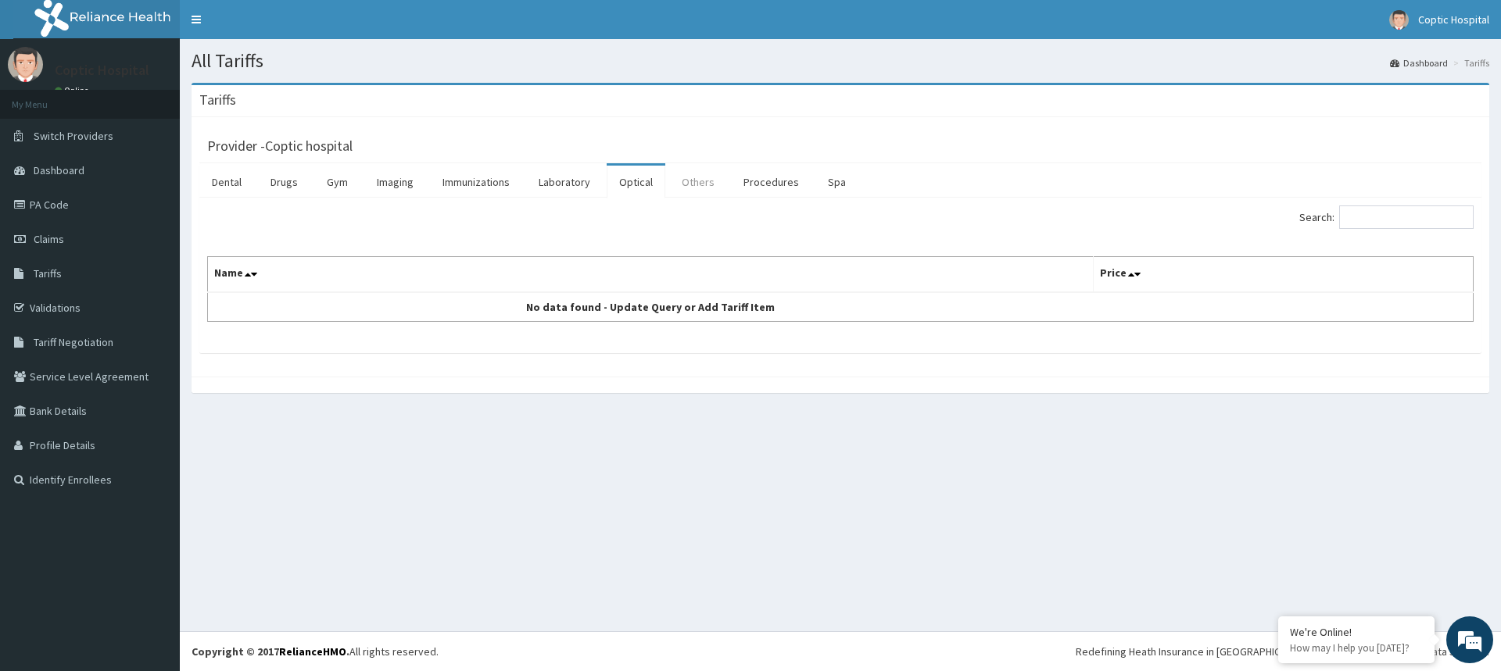
click at [706, 187] on link "Others" at bounding box center [698, 182] width 58 height 33
click at [743, 184] on link "Procedures" at bounding box center [771, 182] width 81 height 33
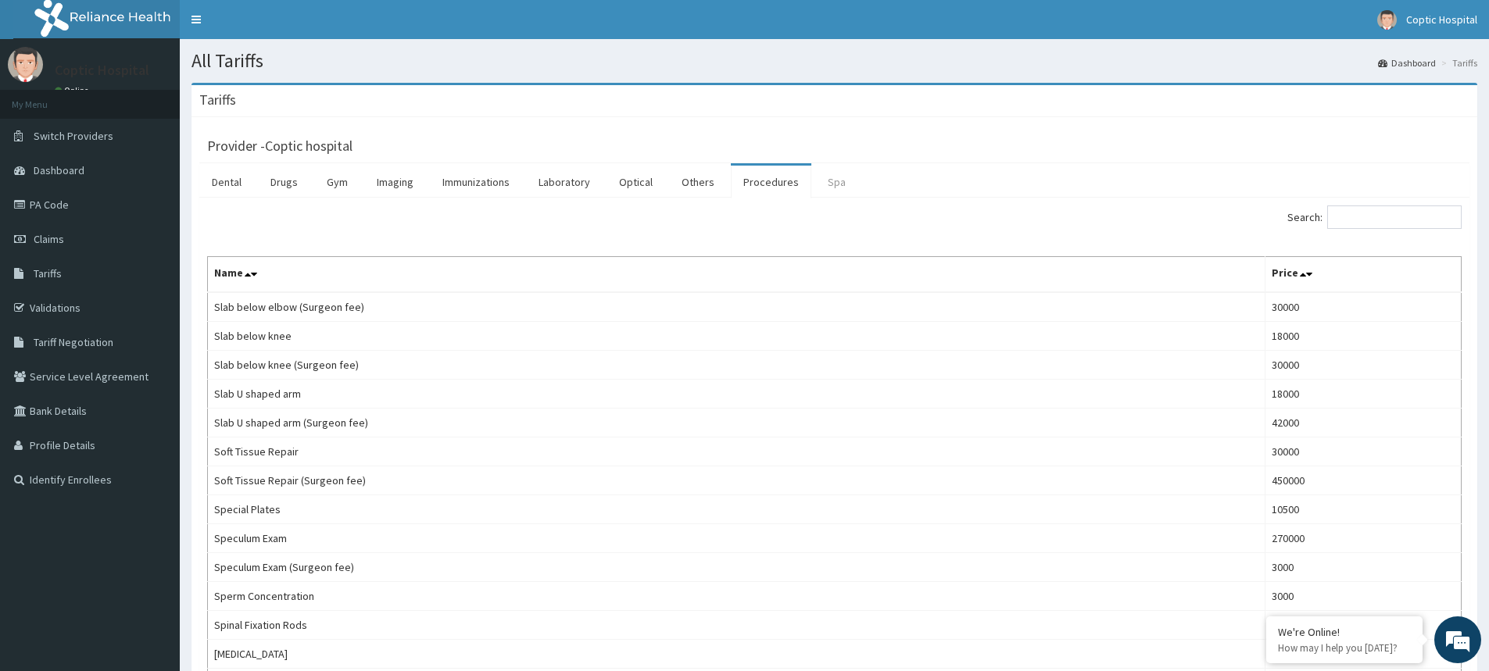
click at [836, 180] on link "Spa" at bounding box center [836, 182] width 43 height 33
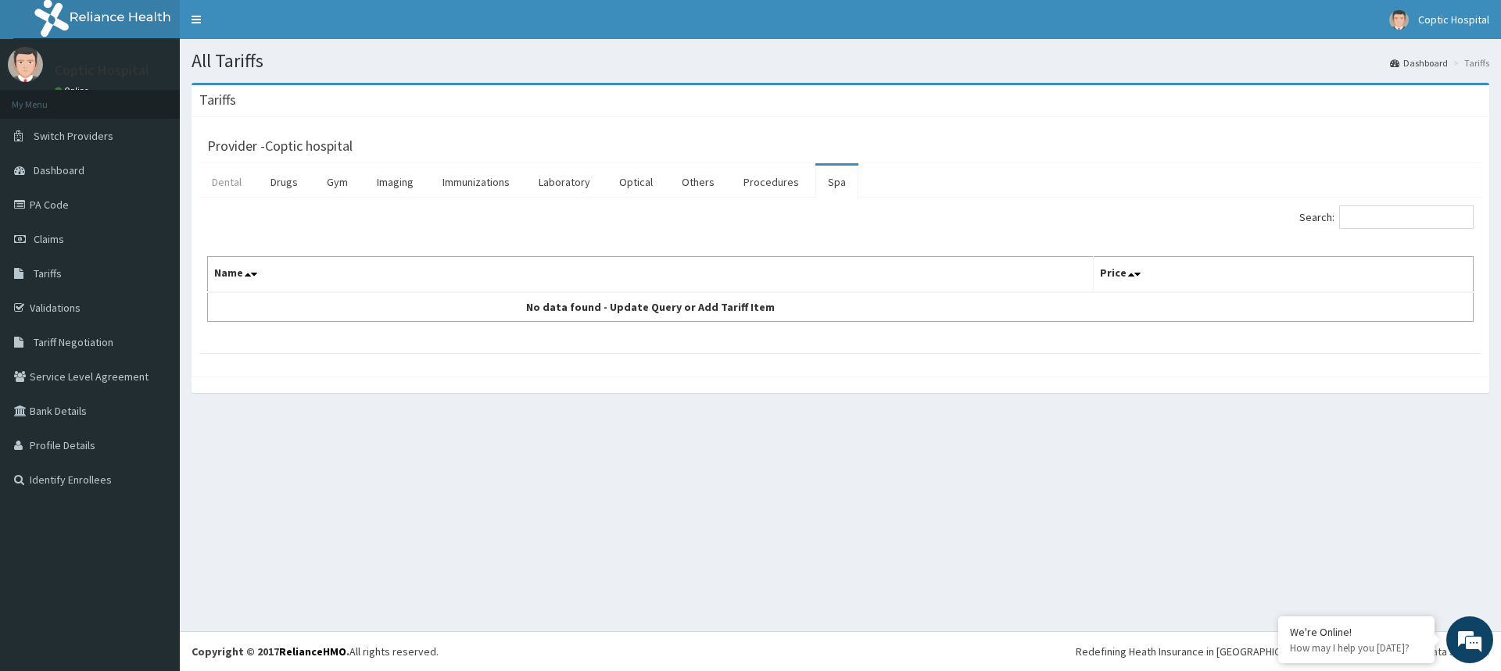
click at [238, 187] on link "Dental" at bounding box center [226, 182] width 55 height 33
click at [291, 174] on link "Drugs" at bounding box center [284, 182] width 52 height 33
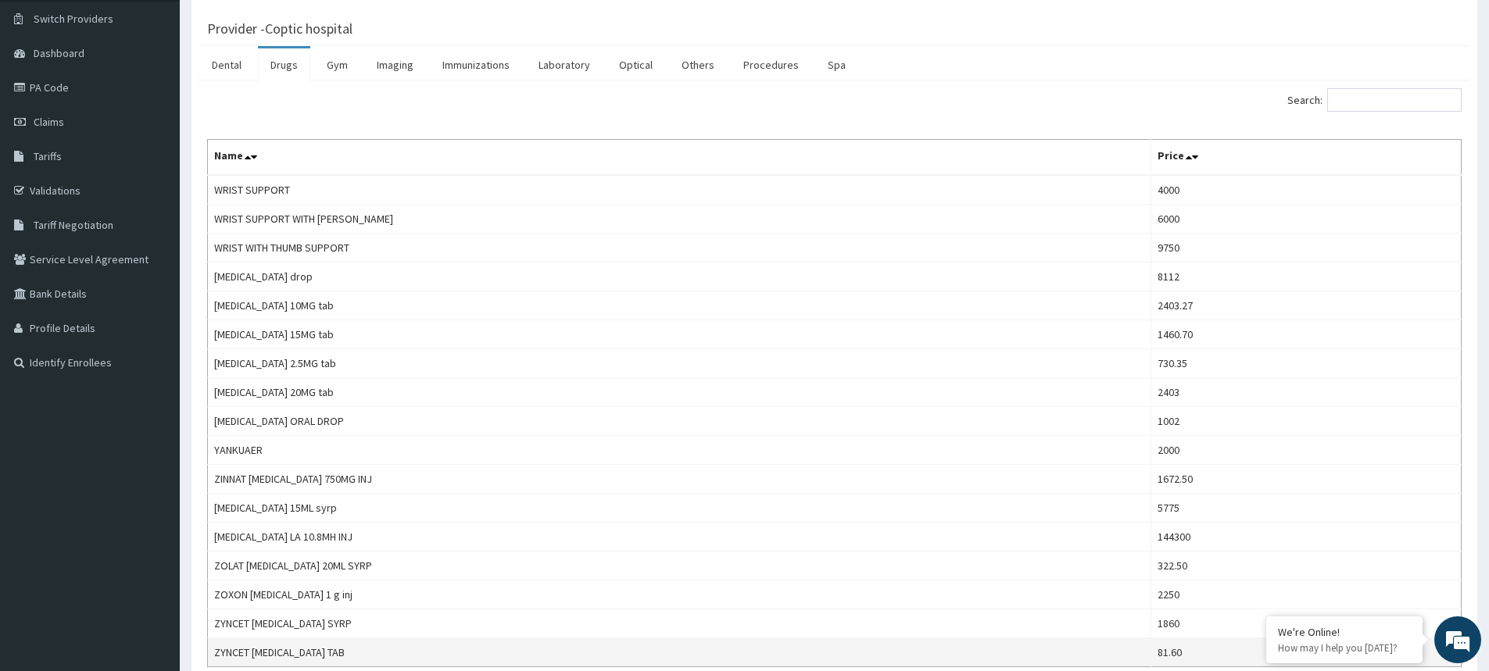
scroll to position [210, 0]
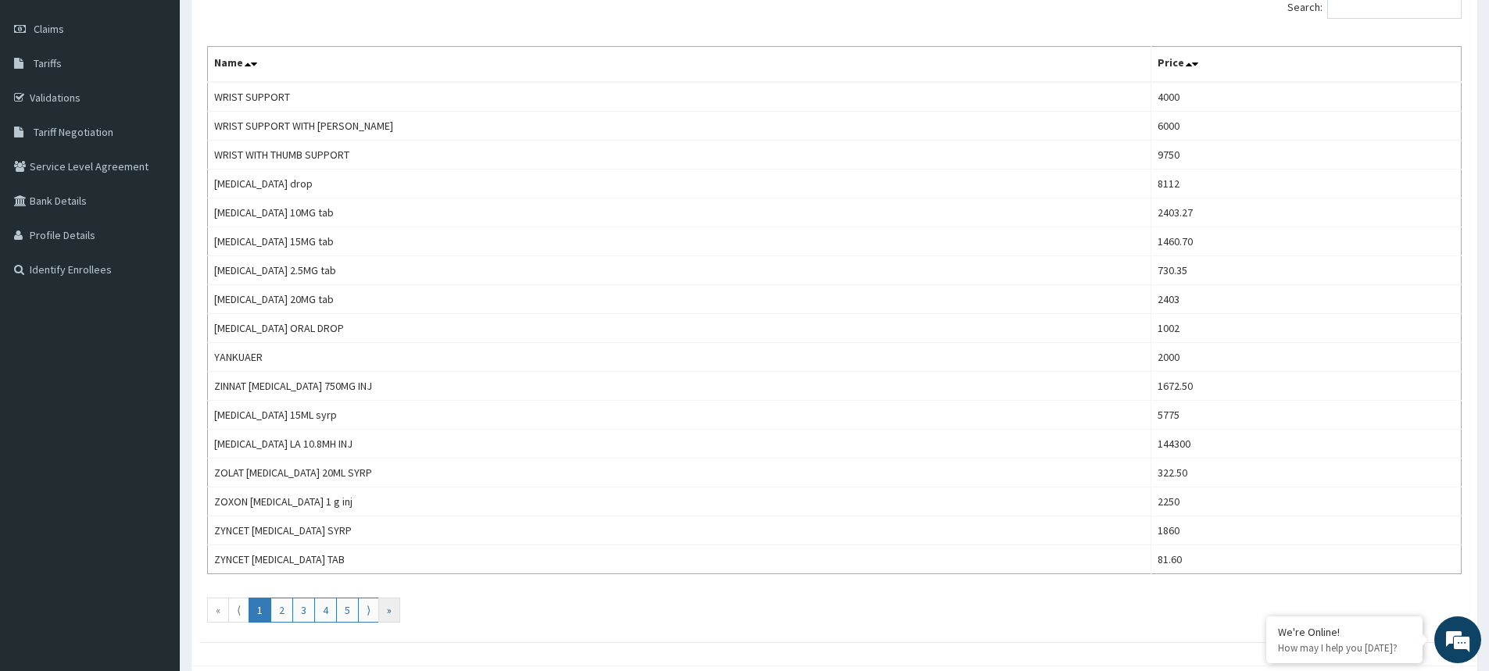
click at [388, 614] on link "»" at bounding box center [389, 610] width 22 height 25
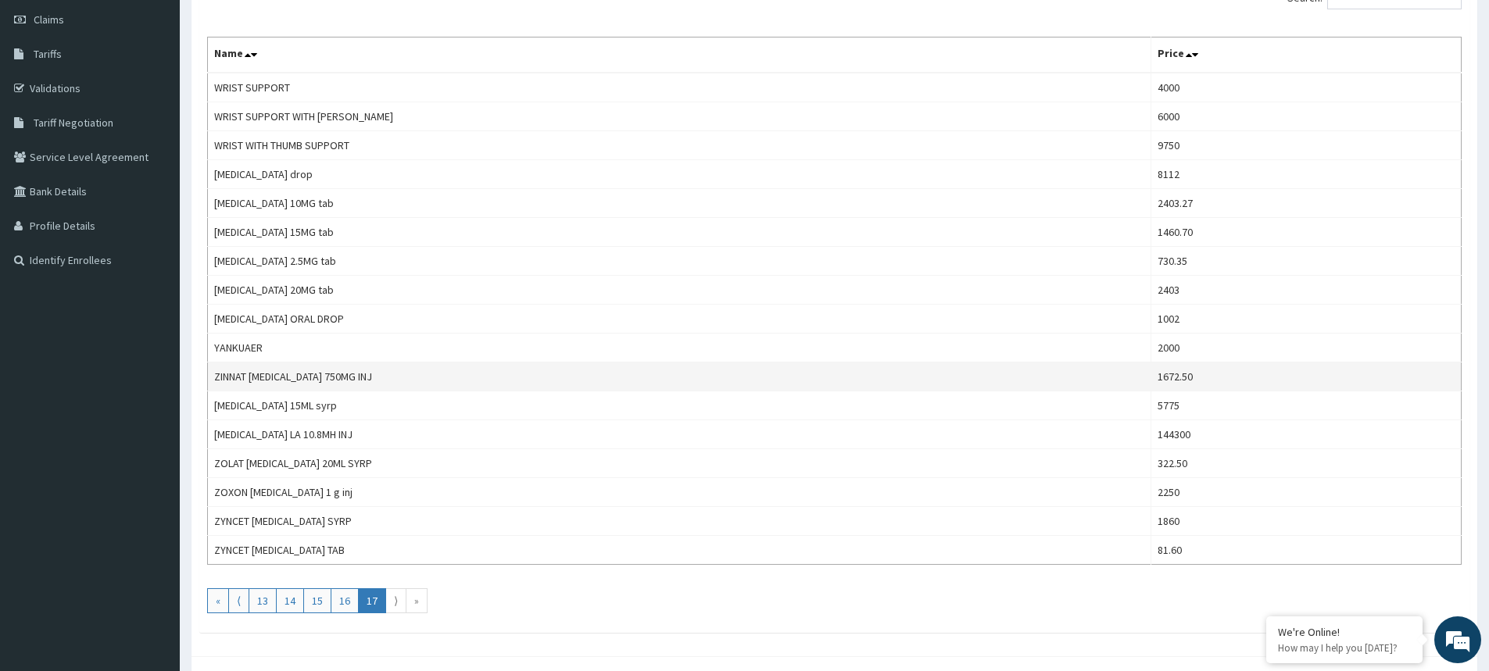
scroll to position [288, 0]
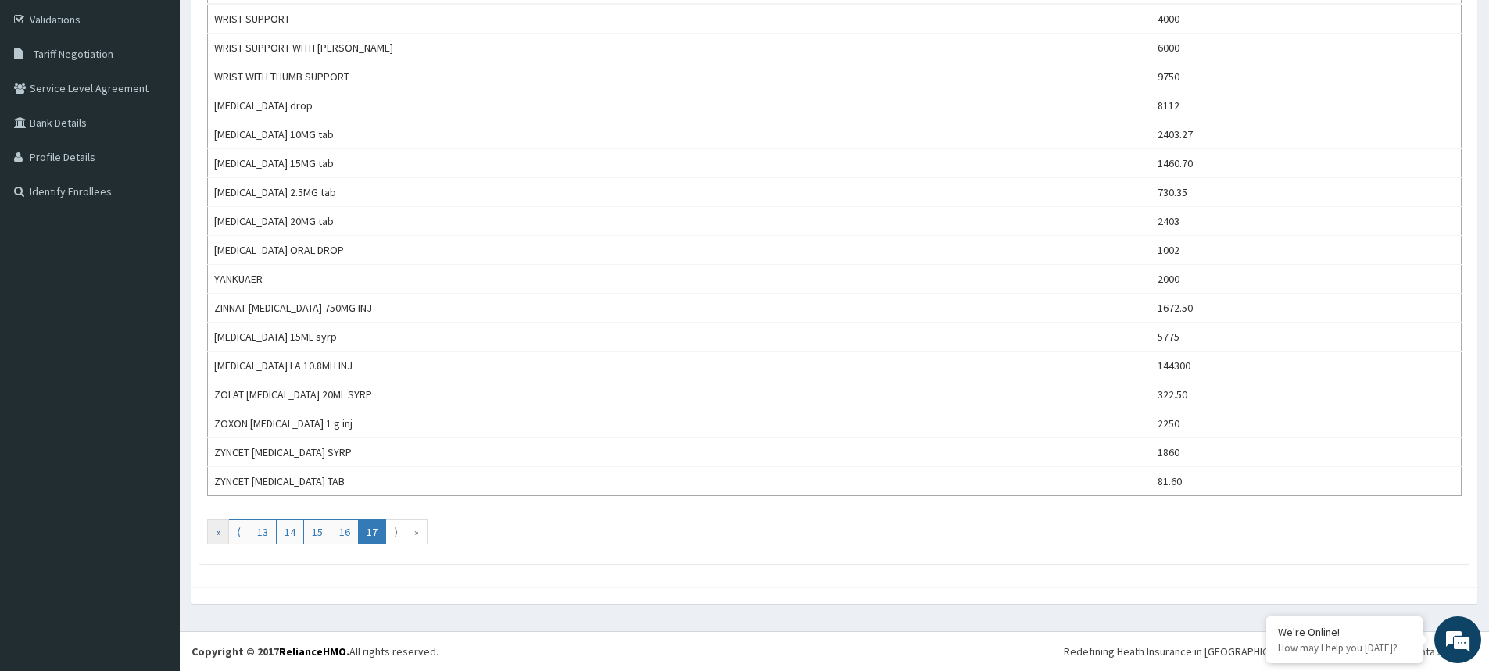
click at [218, 530] on link "«" at bounding box center [218, 532] width 22 height 25
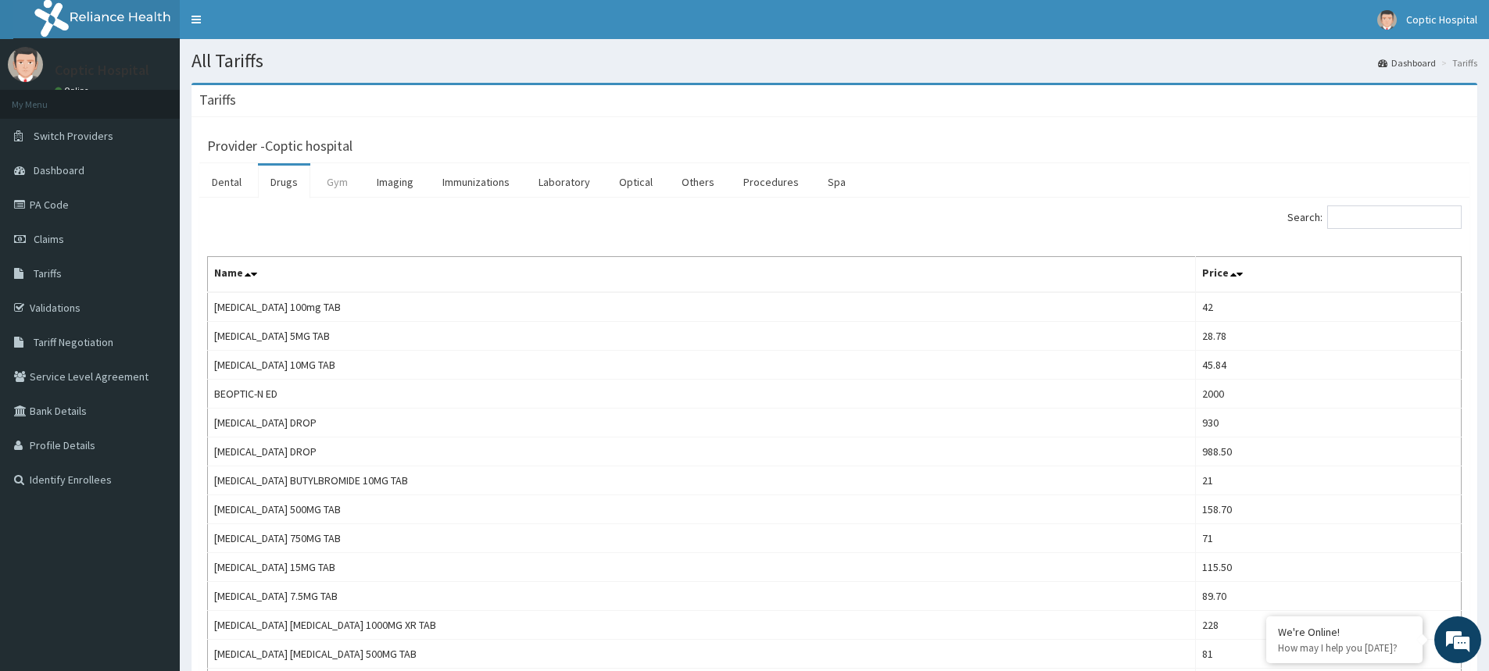
click at [338, 180] on link "Gym" at bounding box center [337, 182] width 46 height 33
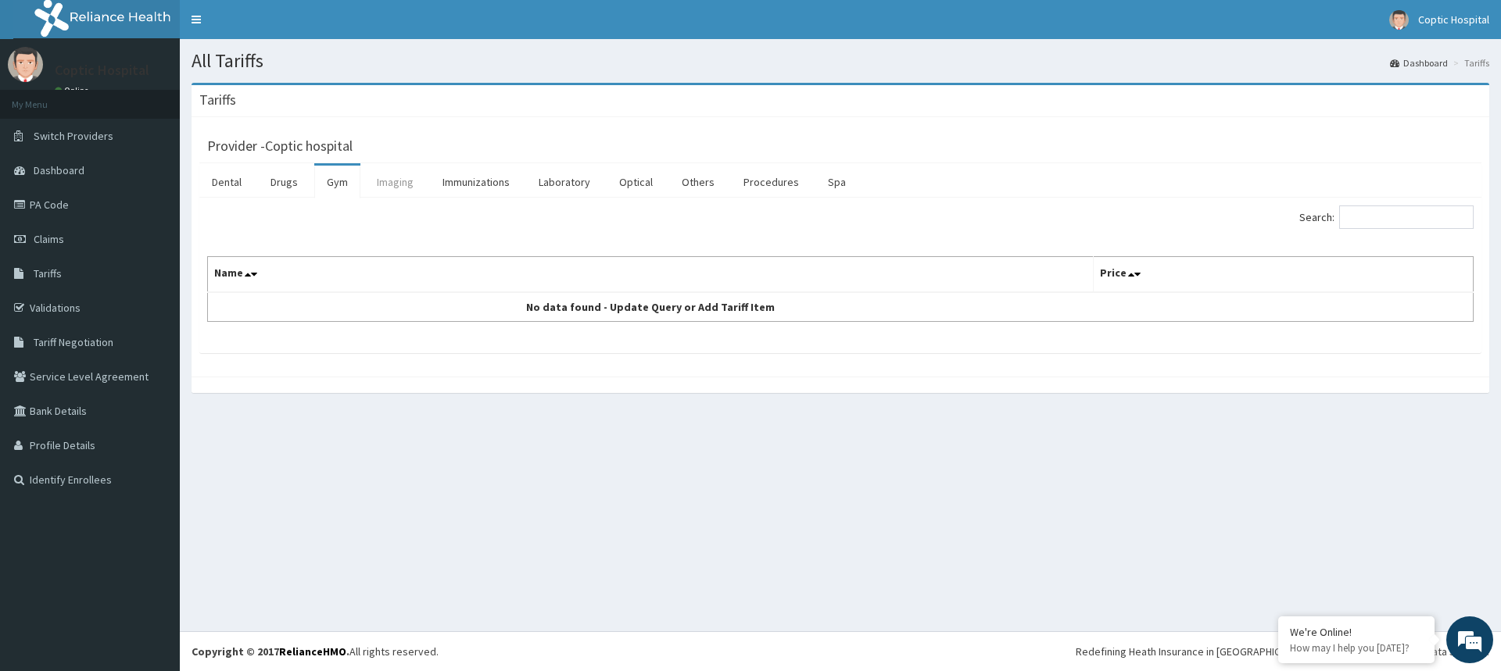
click at [406, 182] on link "Imaging" at bounding box center [395, 182] width 62 height 33
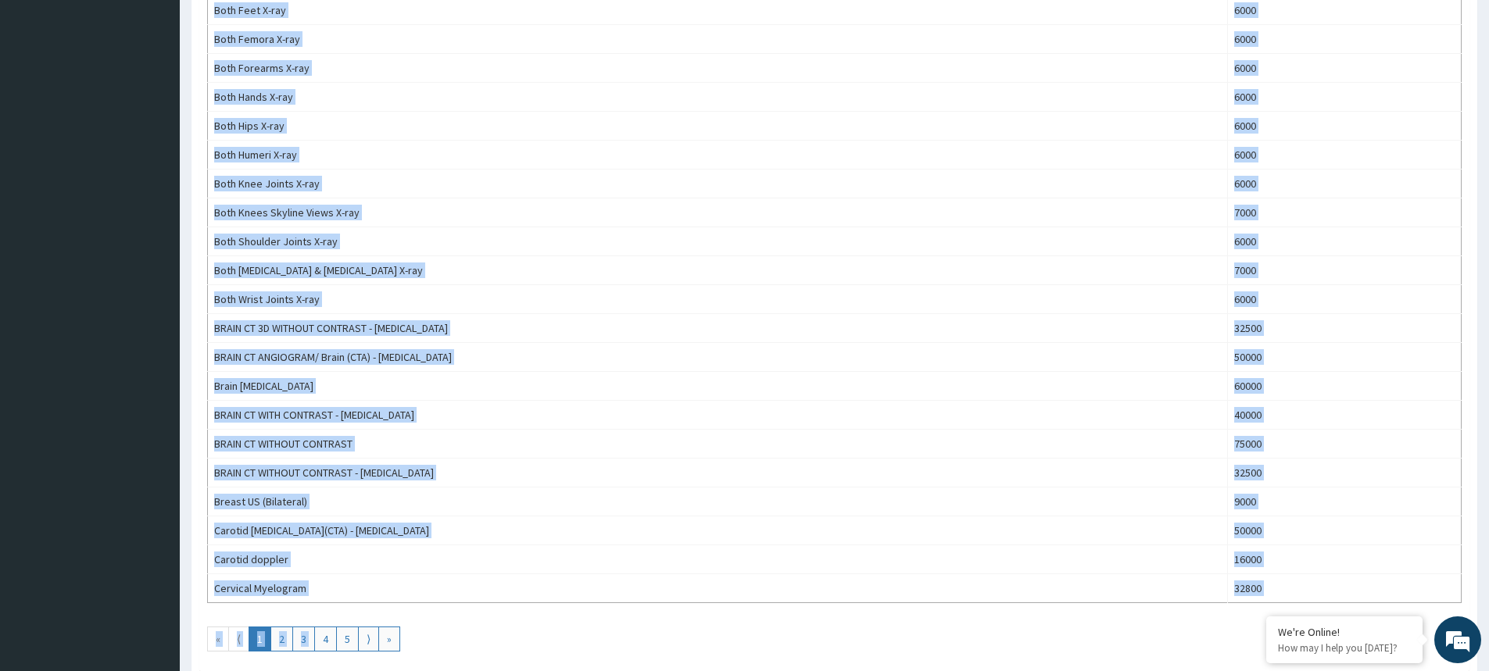
scroll to position [1243, 0]
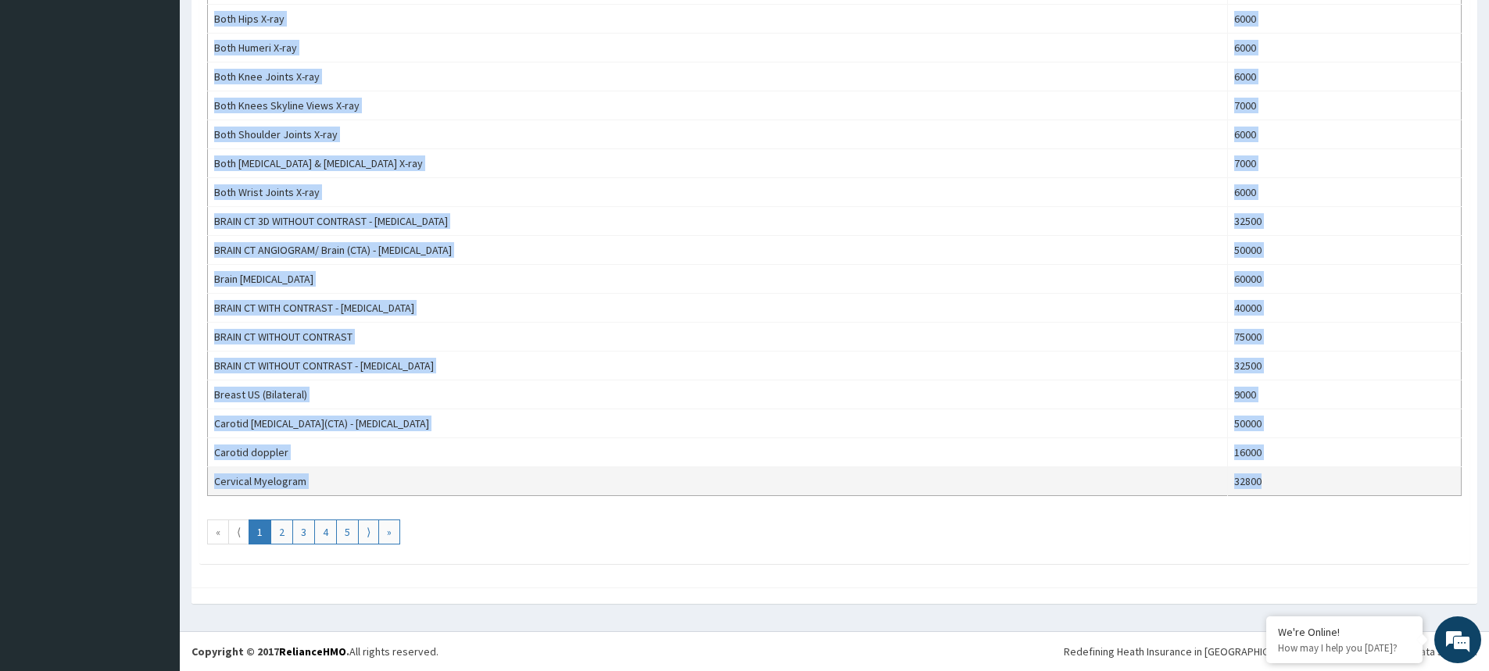
drag, startPoint x: 215, startPoint y: 308, endPoint x: 1258, endPoint y: 475, distance: 1056.1
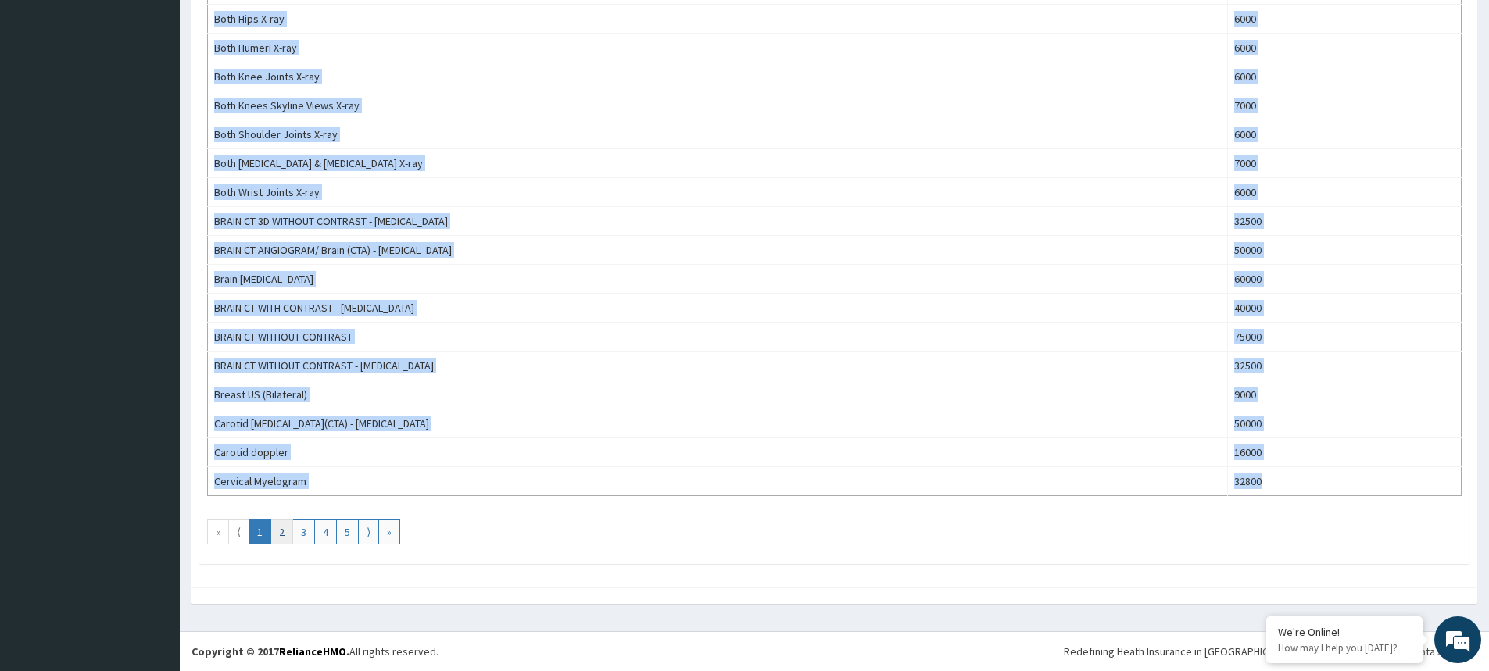
click at [280, 535] on link "2" at bounding box center [281, 532] width 23 height 25
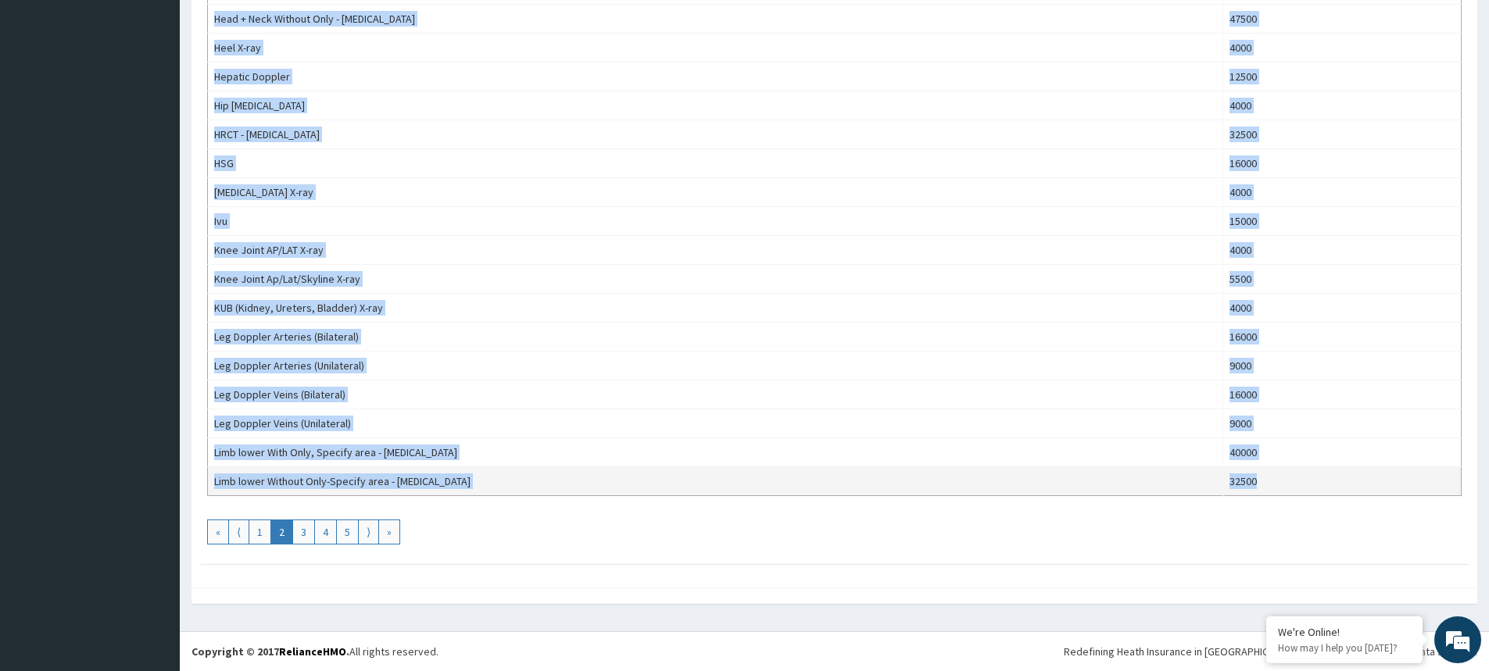
drag, startPoint x: 214, startPoint y: 306, endPoint x: 1233, endPoint y: 478, distance: 1033.1
click at [307, 534] on link "3" at bounding box center [303, 532] width 23 height 25
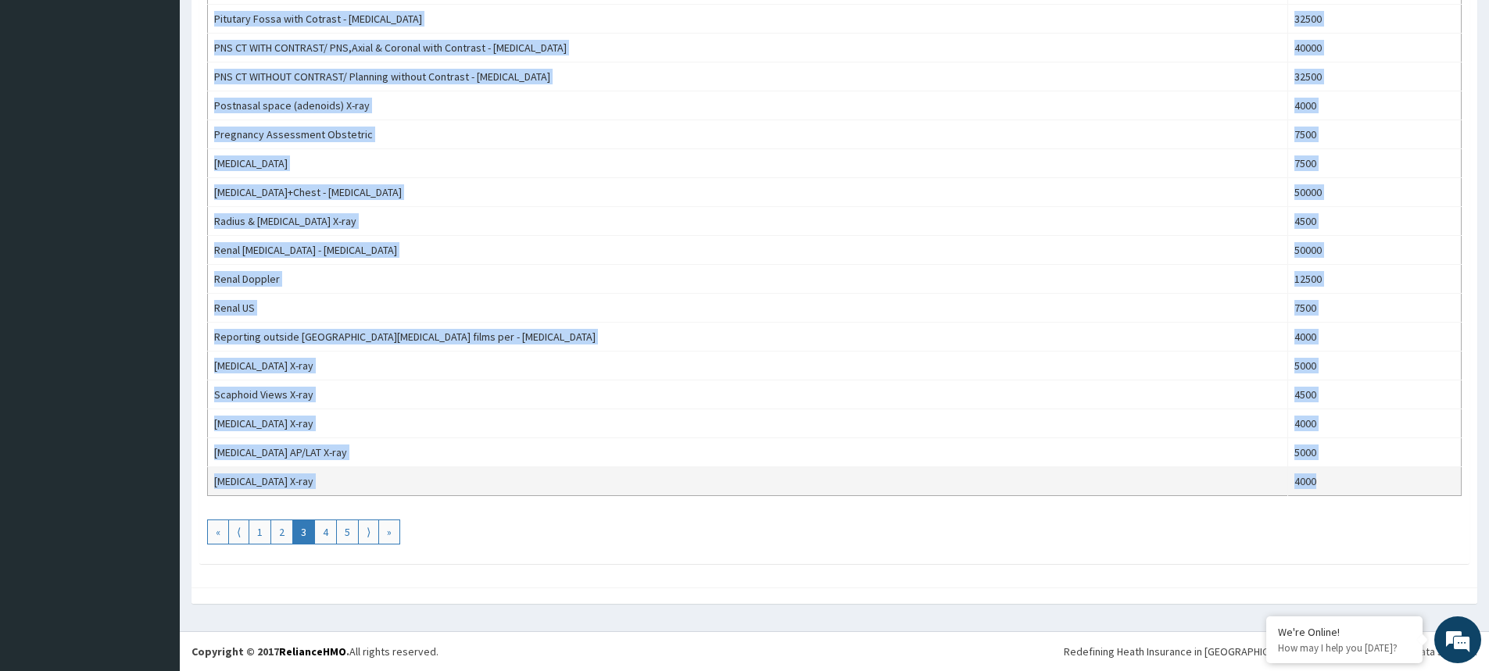
drag, startPoint x: 211, startPoint y: 306, endPoint x: 1312, endPoint y: 480, distance: 1114.2
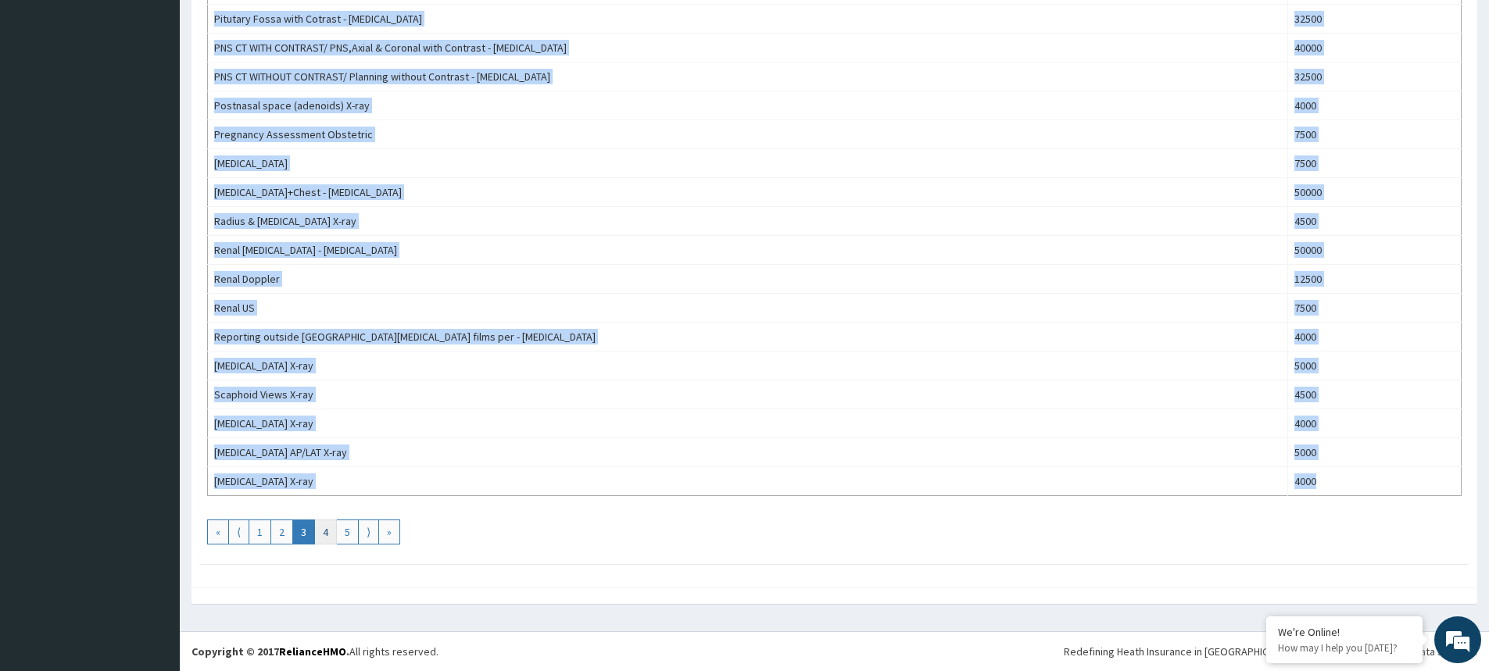
click at [324, 532] on link "4" at bounding box center [325, 532] width 23 height 25
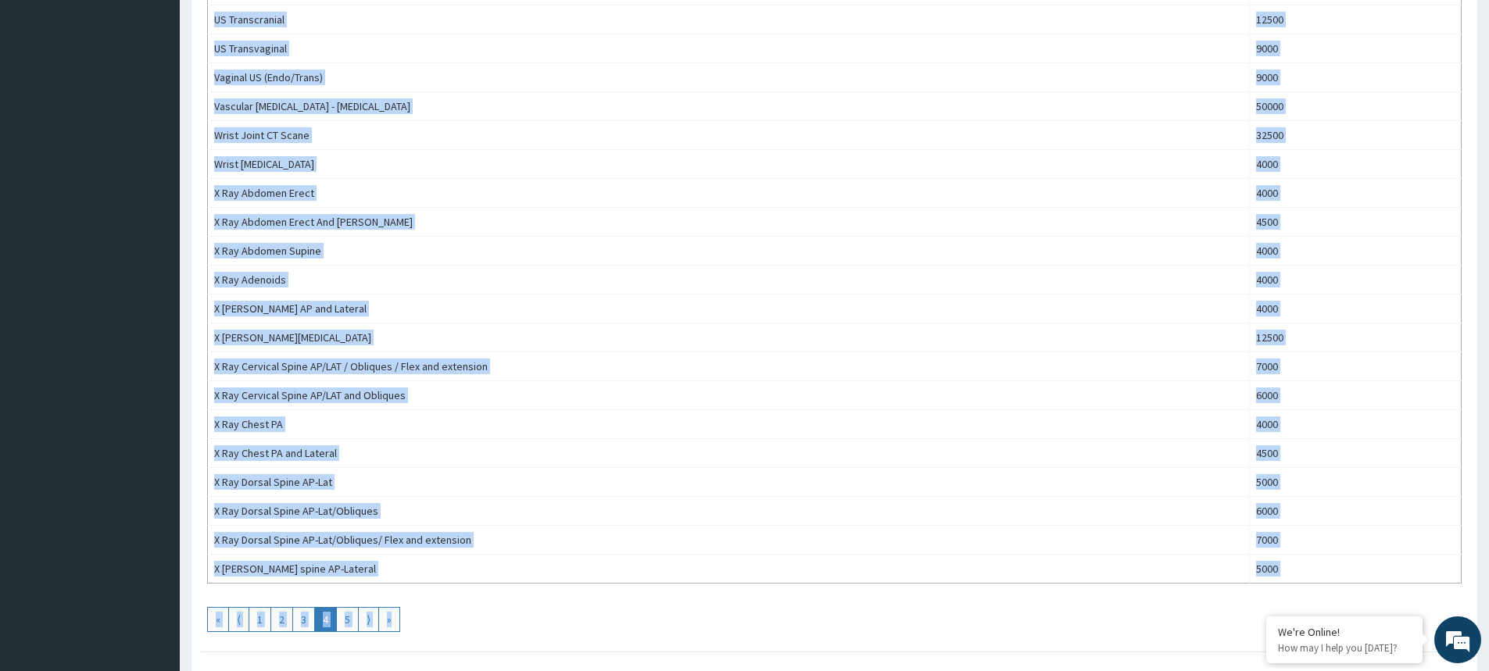
scroll to position [1225, 0]
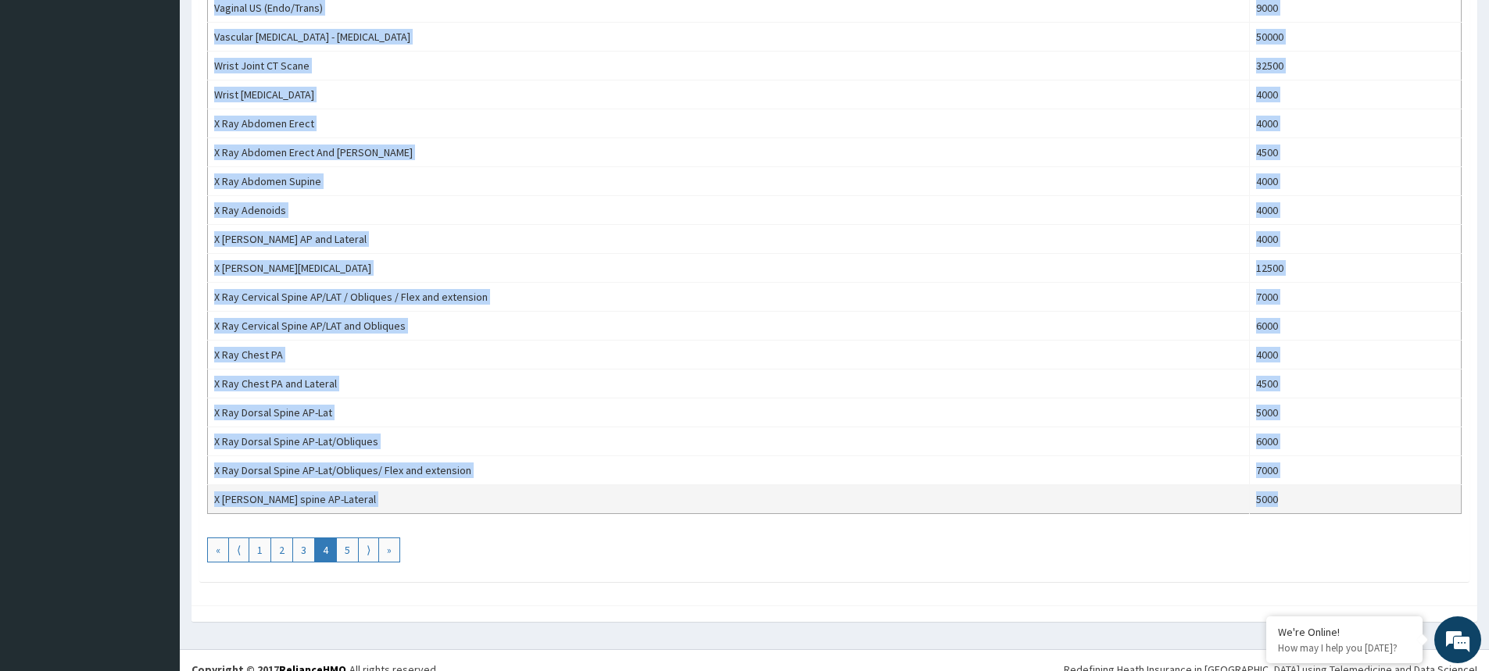
drag, startPoint x: 214, startPoint y: 302, endPoint x: 1269, endPoint y: 509, distance: 1075.4
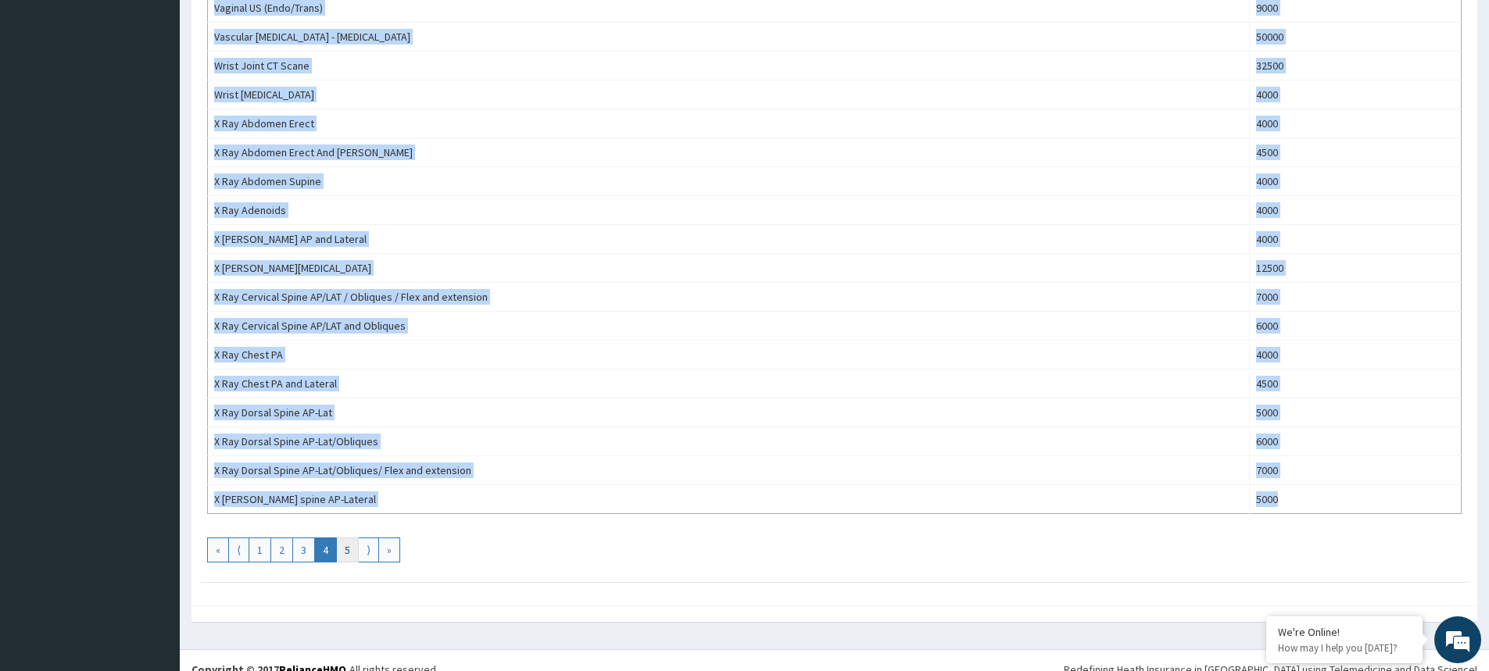
click at [343, 548] on link "5" at bounding box center [347, 550] width 23 height 25
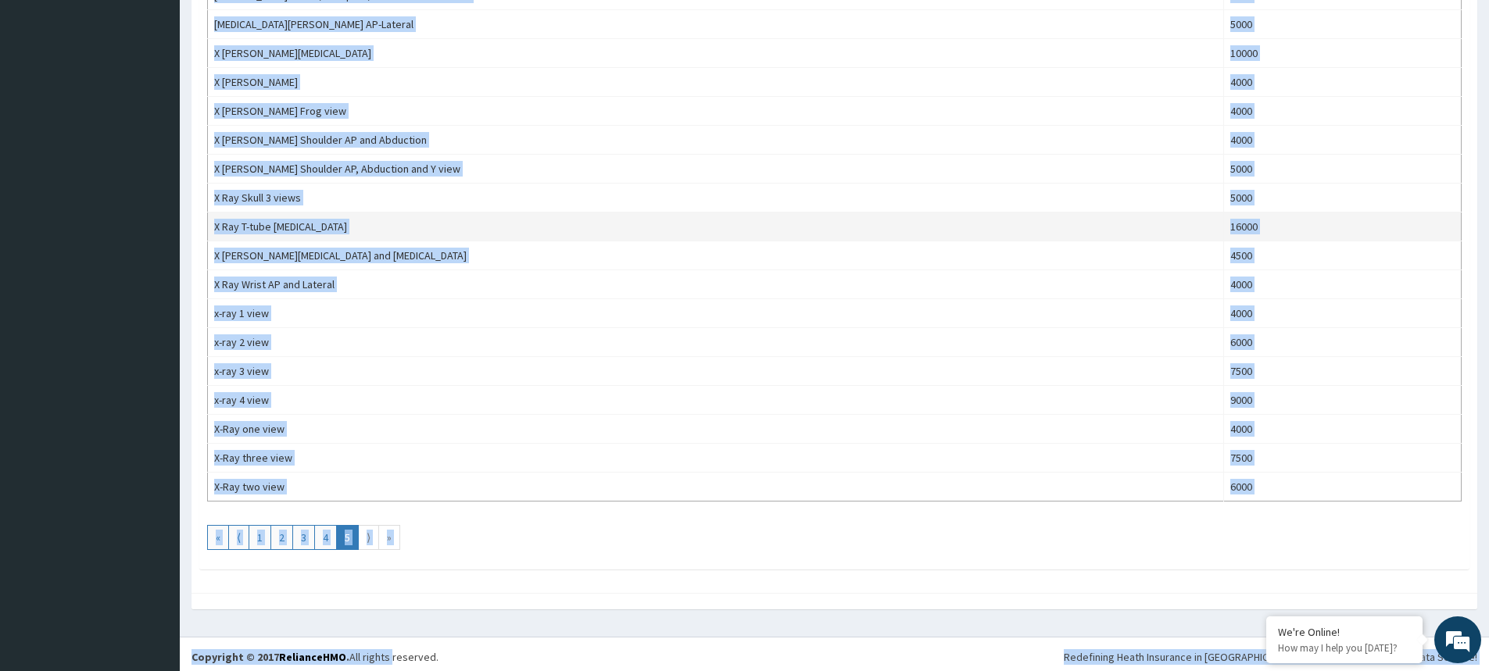
scroll to position [664, 0]
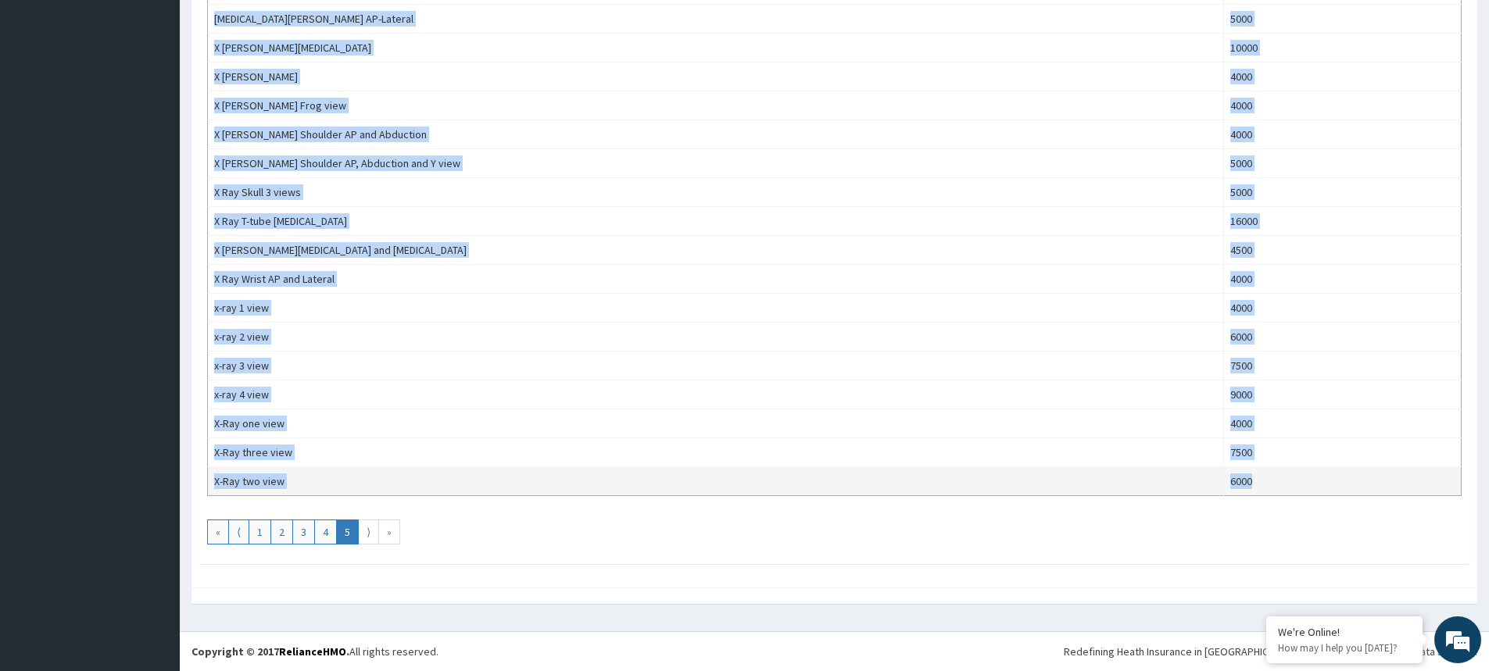
drag, startPoint x: 213, startPoint y: 303, endPoint x: 1280, endPoint y: 470, distance: 1079.3
click at [1280, 470] on tbody "X Ray Elbow AP and Lateral 4000 X Ray Face - [MEDICAL_DATA] 4500 X Ray [MEDICAL…" at bounding box center [835, 62] width 1254 height 868
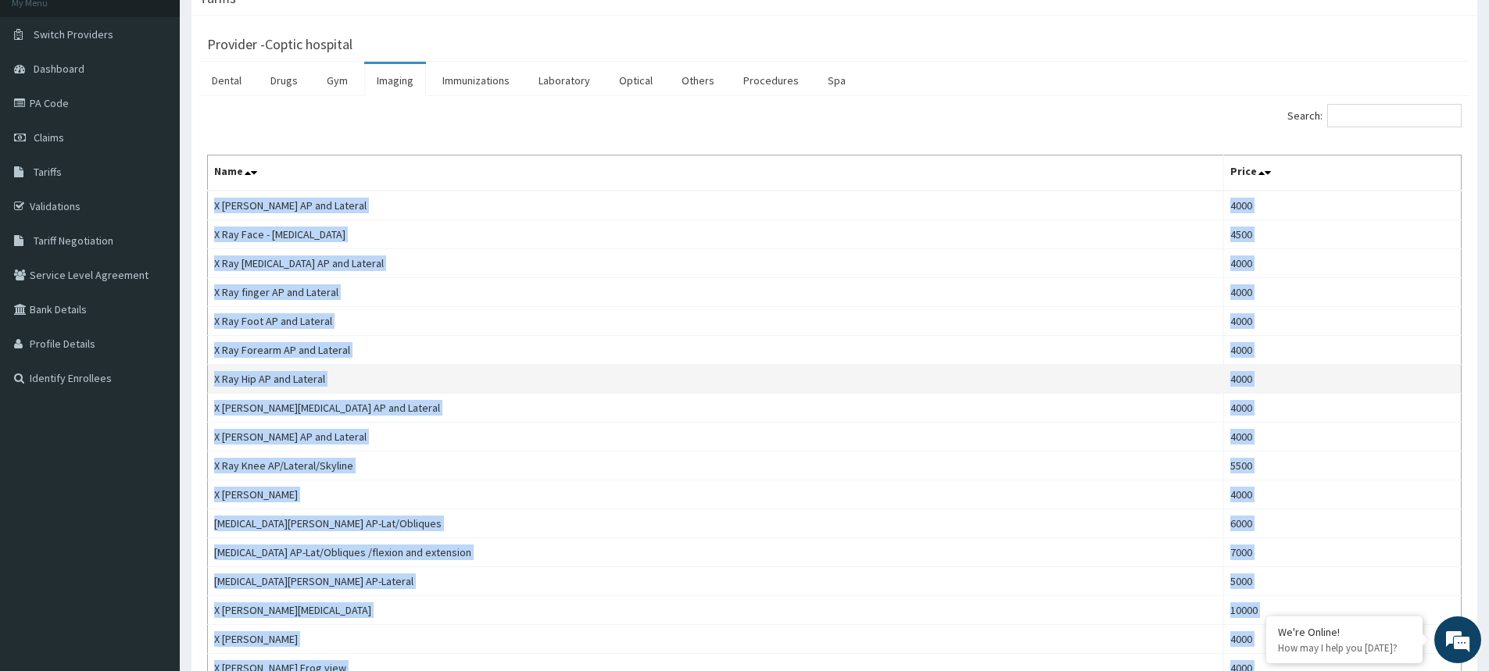
scroll to position [0, 0]
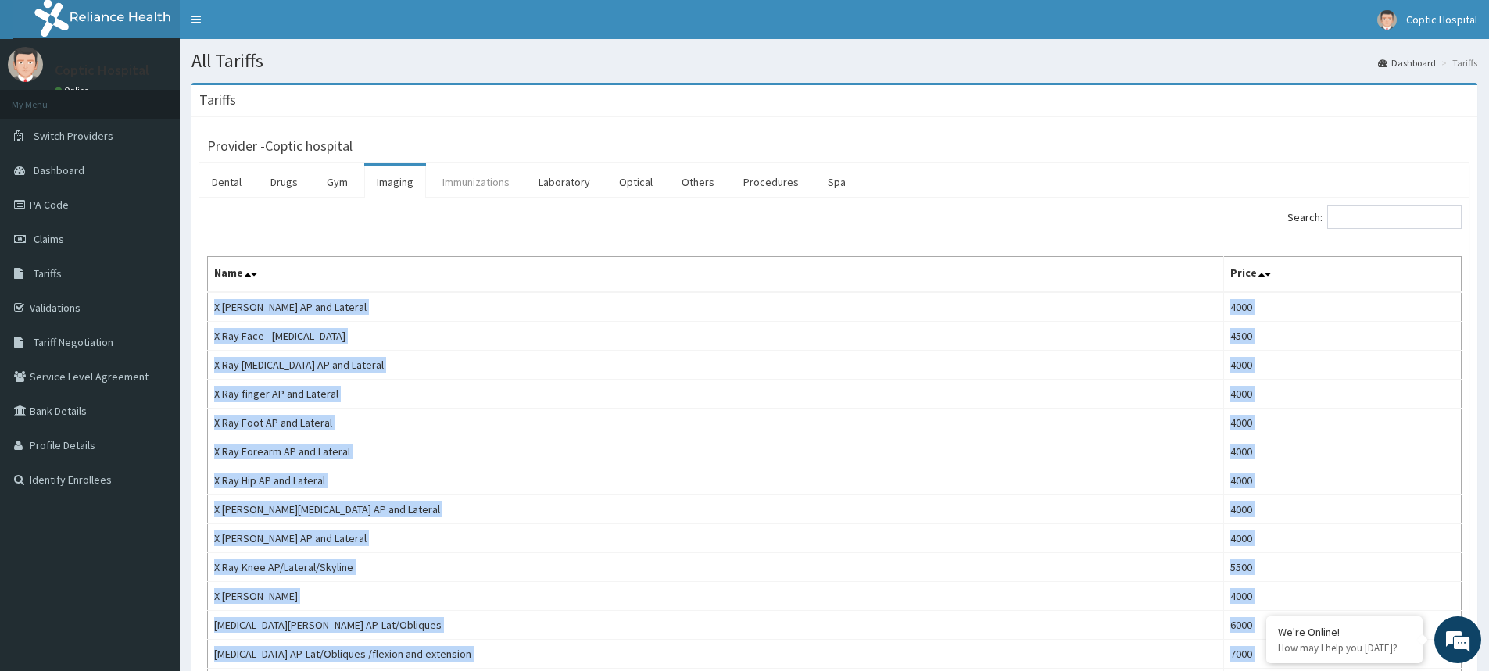
click at [472, 186] on link "Immunizations" at bounding box center [476, 182] width 92 height 33
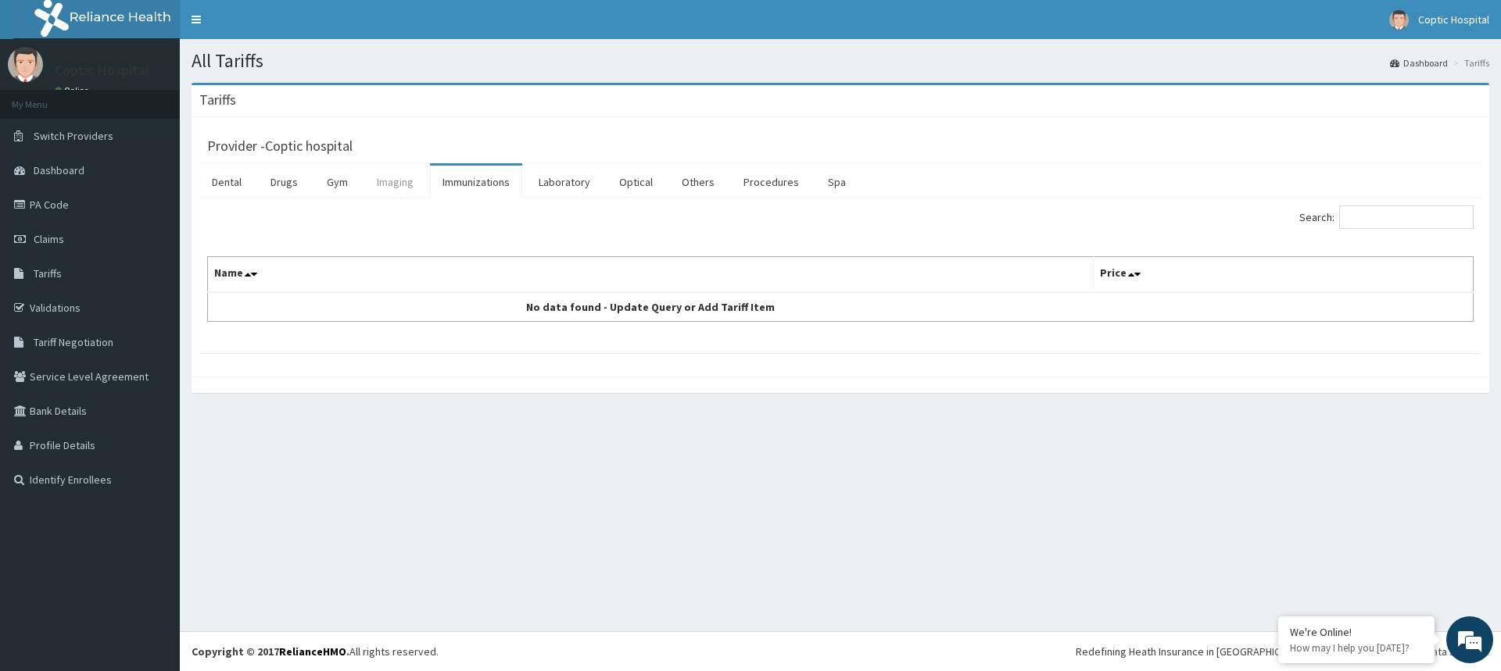
click at [374, 189] on link "Imaging" at bounding box center [395, 182] width 62 height 33
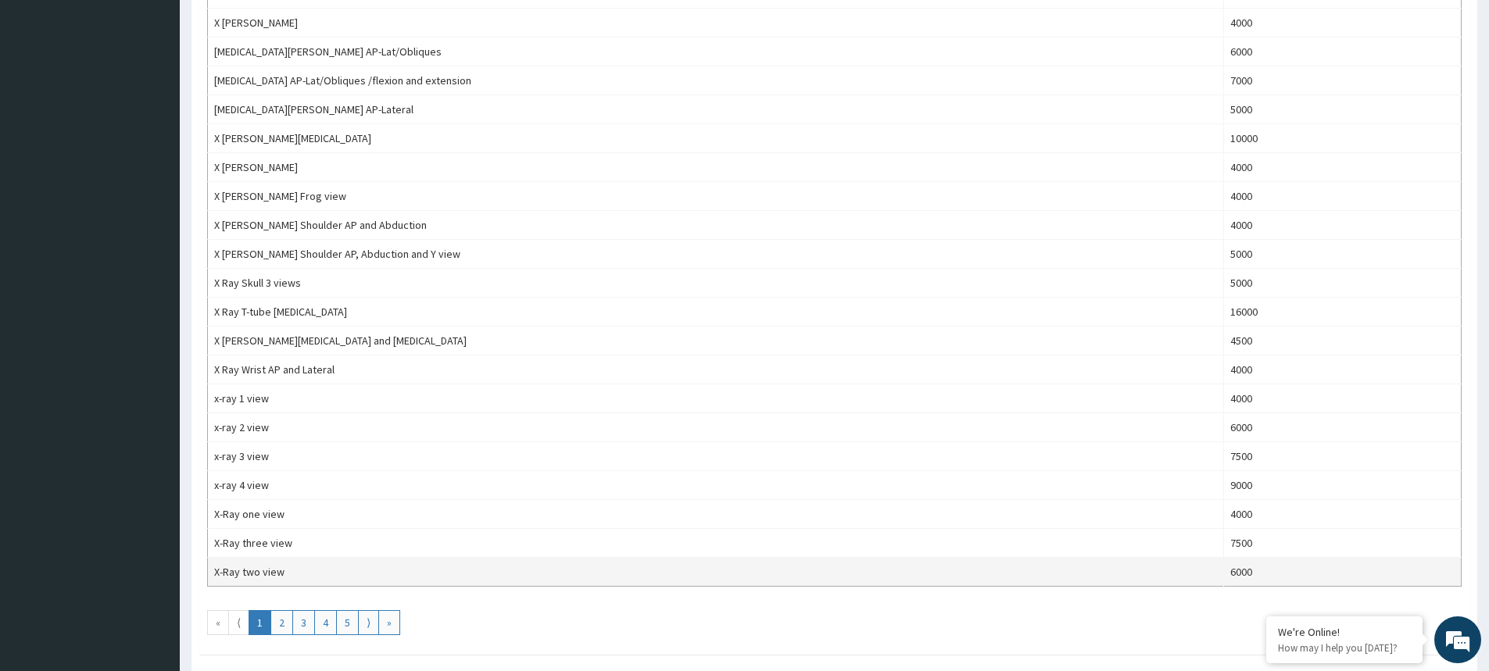
scroll to position [664, 0]
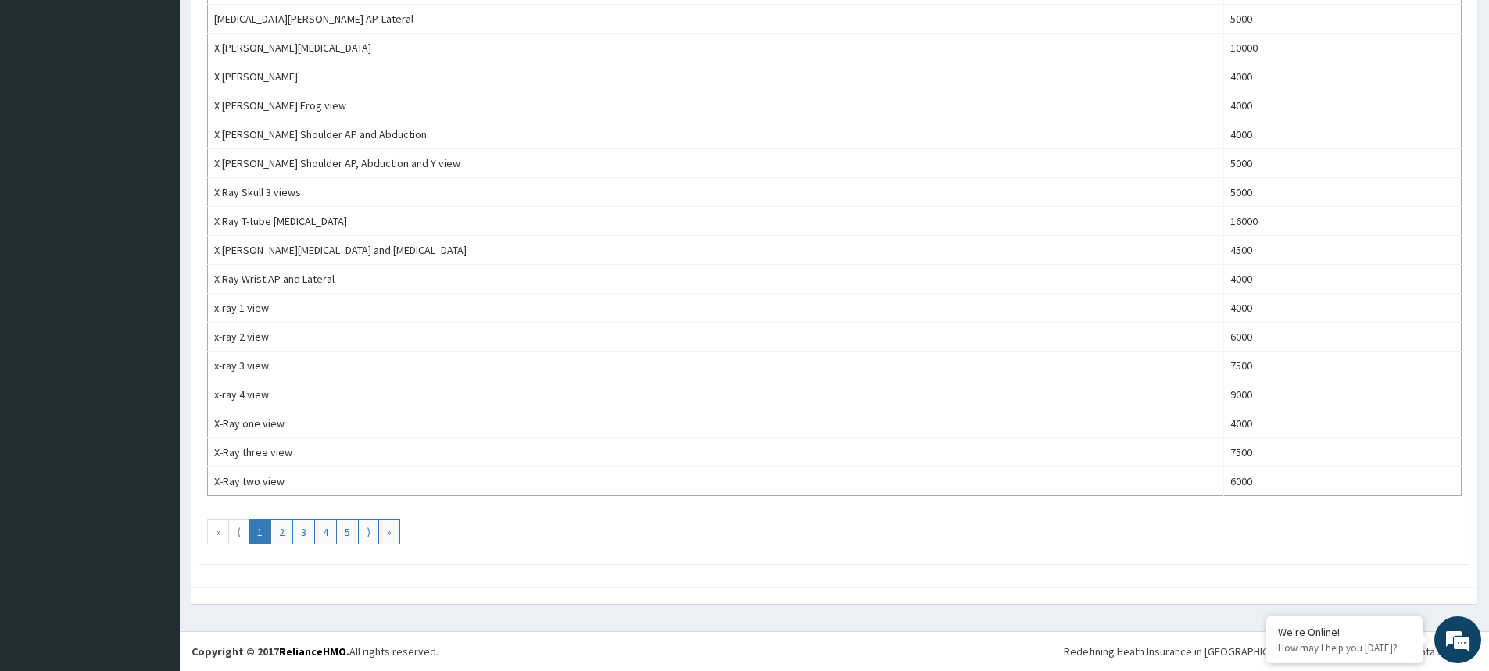
click at [220, 534] on link "«" at bounding box center [218, 532] width 22 height 25
click at [238, 535] on link "⟨" at bounding box center [238, 532] width 21 height 25
click at [256, 535] on link "1" at bounding box center [260, 532] width 23 height 25
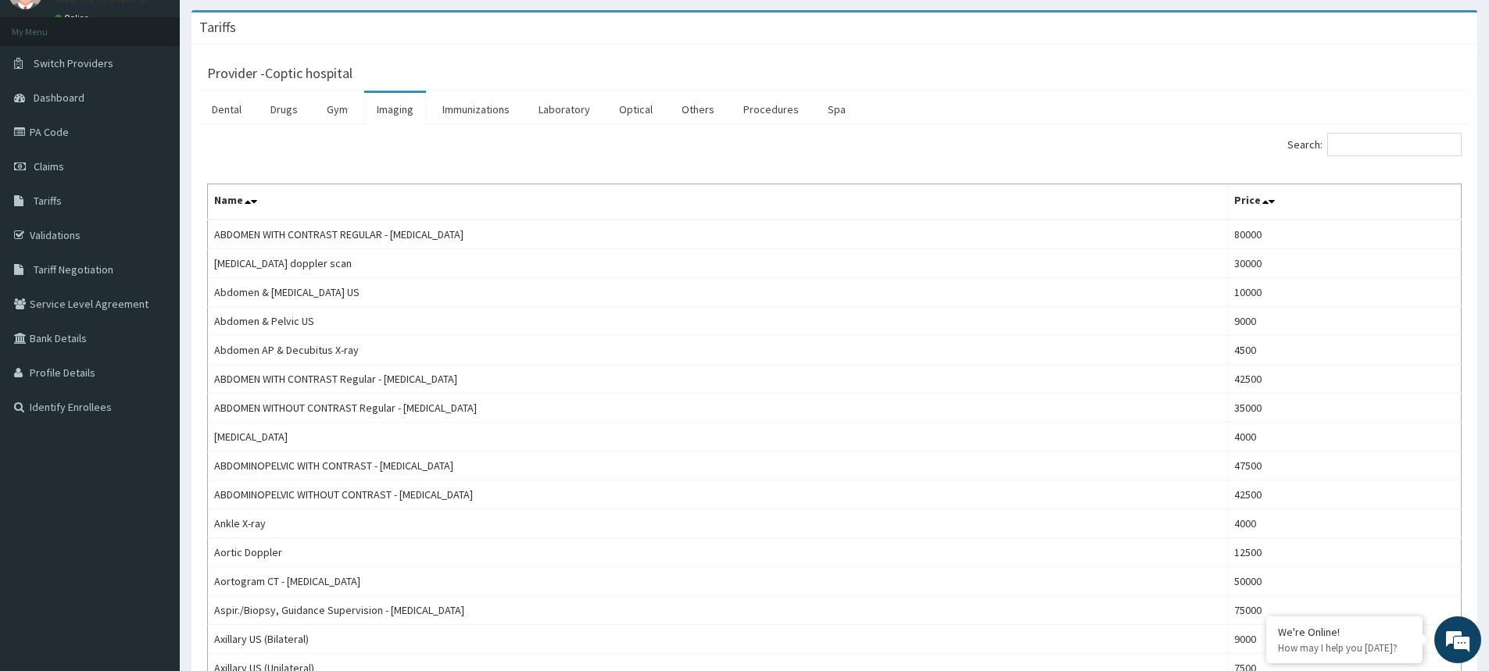
scroll to position [0, 0]
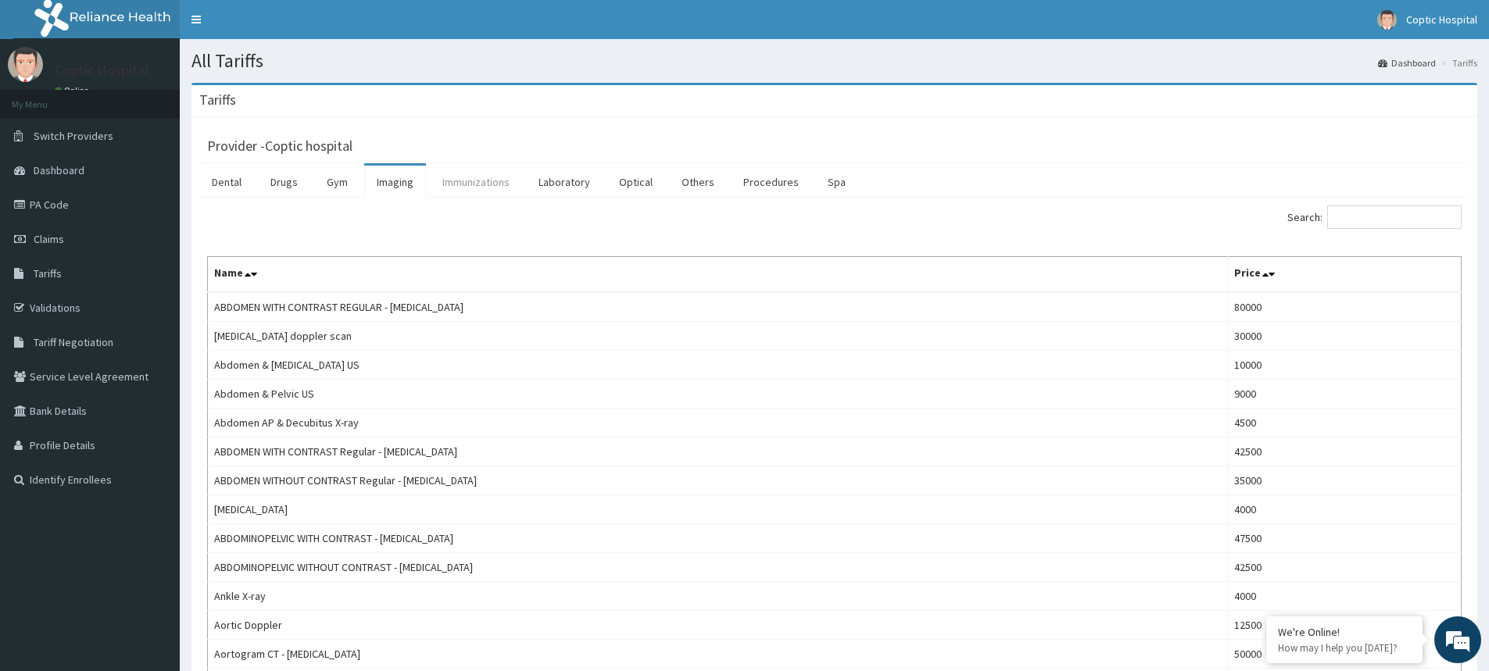
click at [466, 182] on link "Immunizations" at bounding box center [476, 182] width 92 height 33
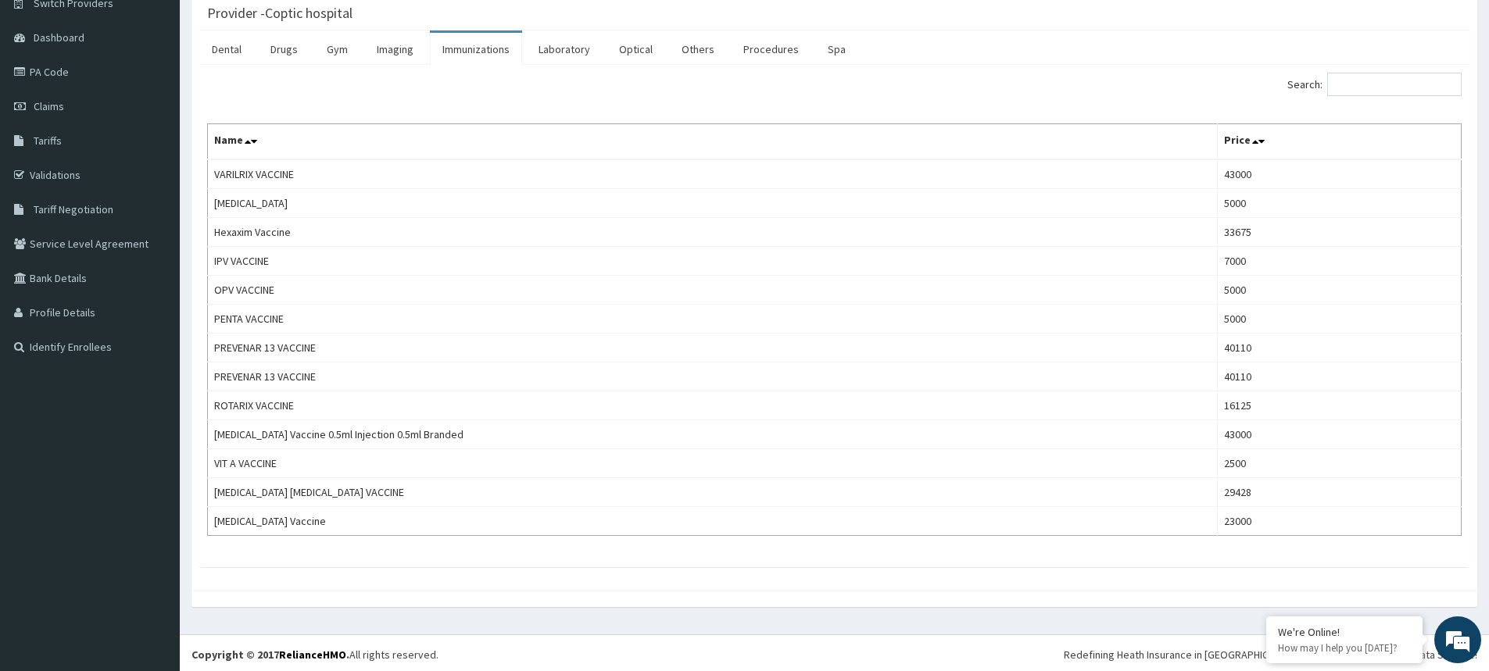
scroll to position [136, 0]
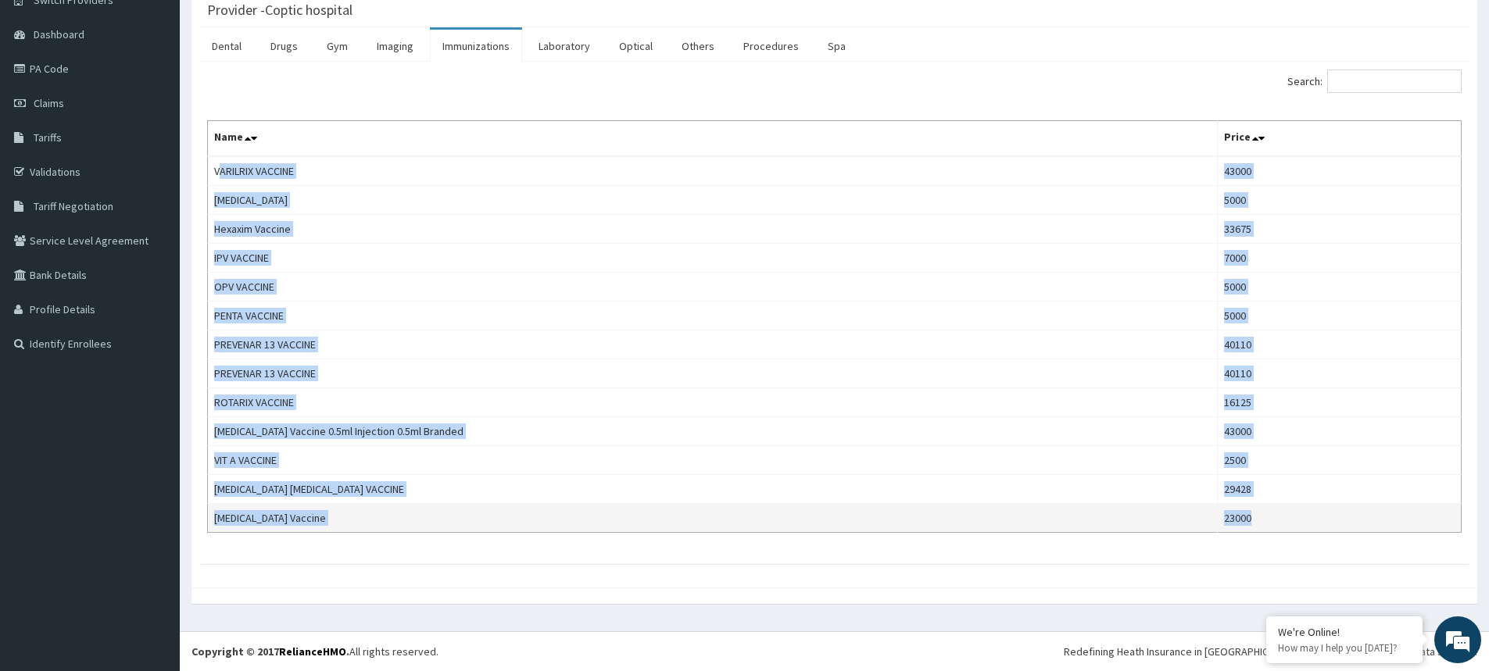
drag, startPoint x: 223, startPoint y: 318, endPoint x: 1236, endPoint y: 514, distance: 1031.9
click at [1236, 514] on tbody "VARILRIX VACCINE 43000 [MEDICAL_DATA] 5000 Hexaxim Vaccine 33675 IPV VACCINE 70…" at bounding box center [835, 344] width 1254 height 377
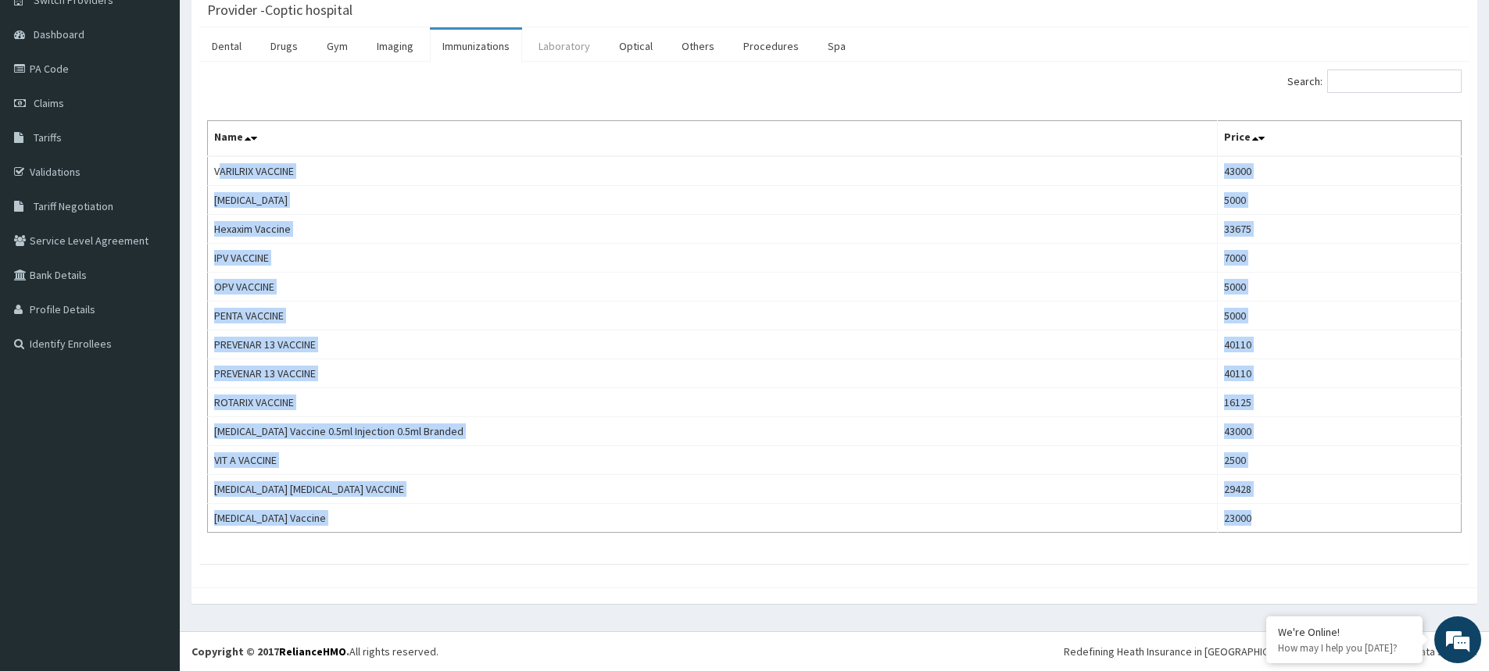
click at [568, 51] on link "Laboratory" at bounding box center [564, 46] width 77 height 33
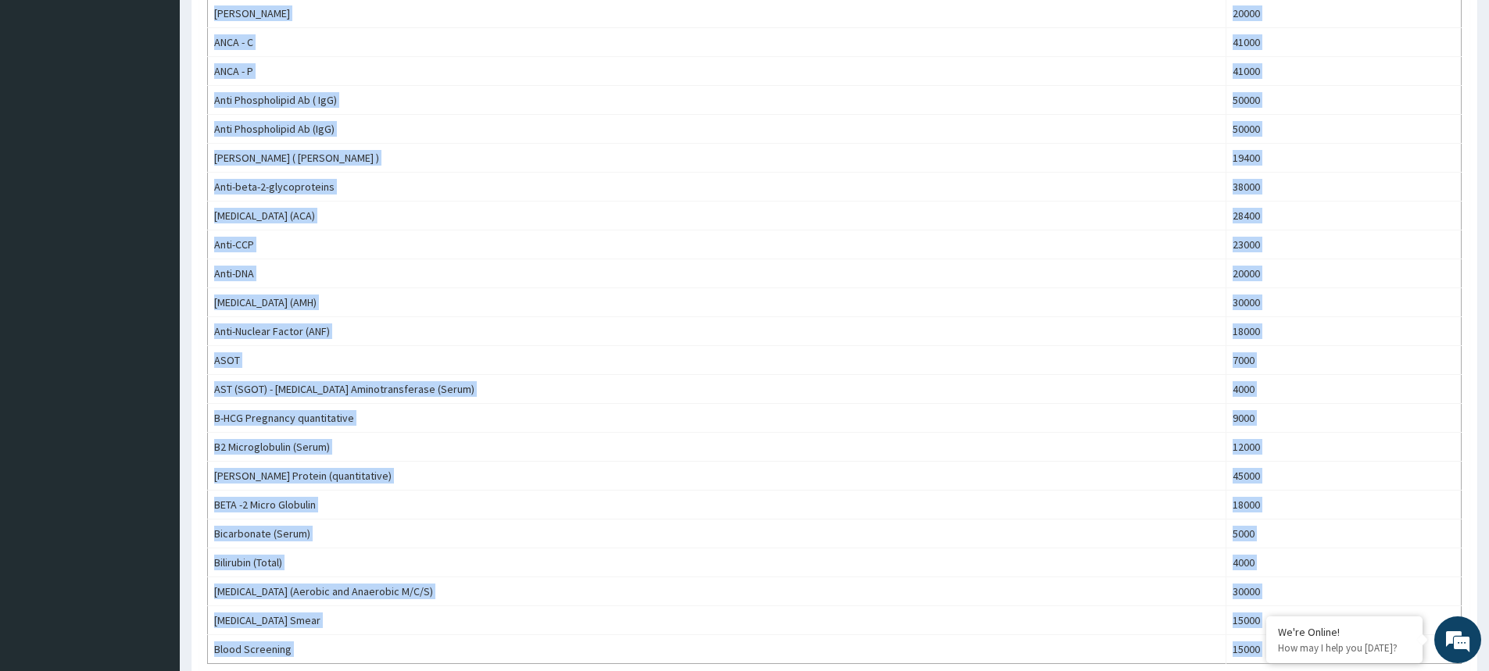
scroll to position [1158, 0]
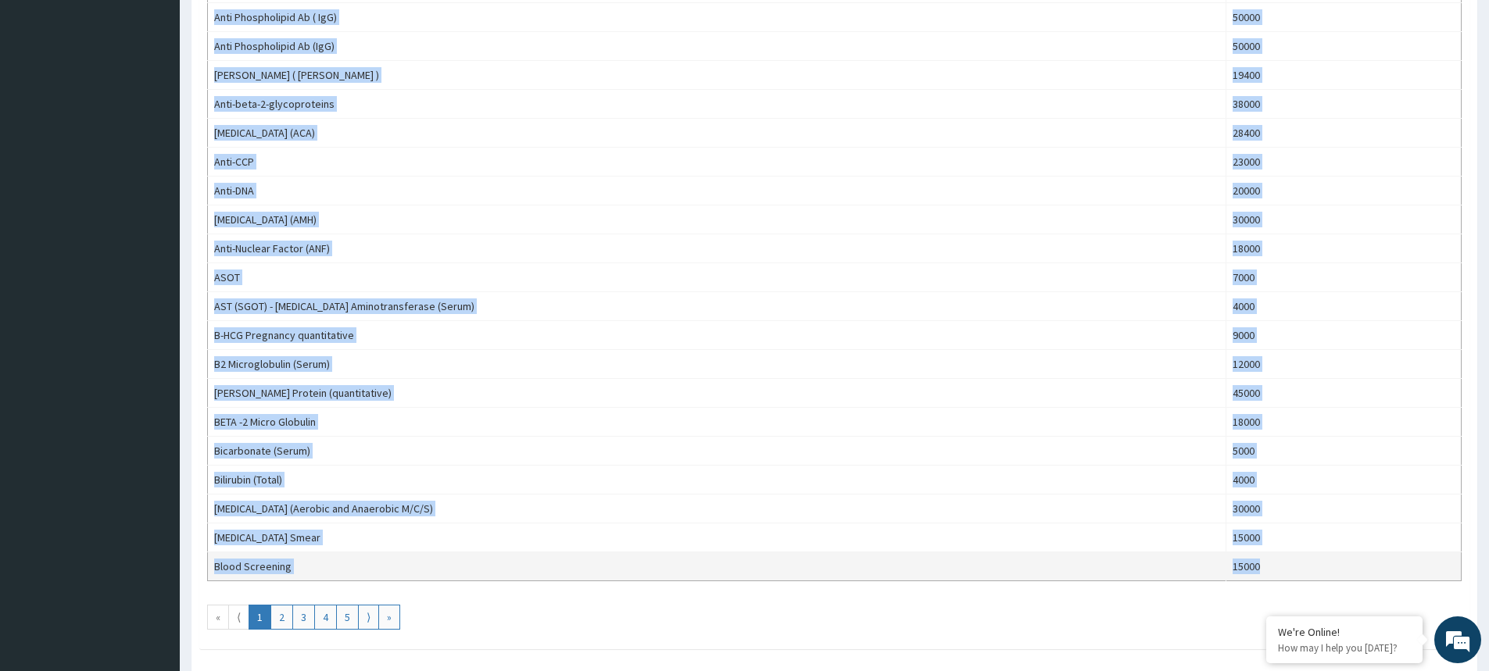
drag, startPoint x: 216, startPoint y: 301, endPoint x: 1260, endPoint y: 564, distance: 1077.0
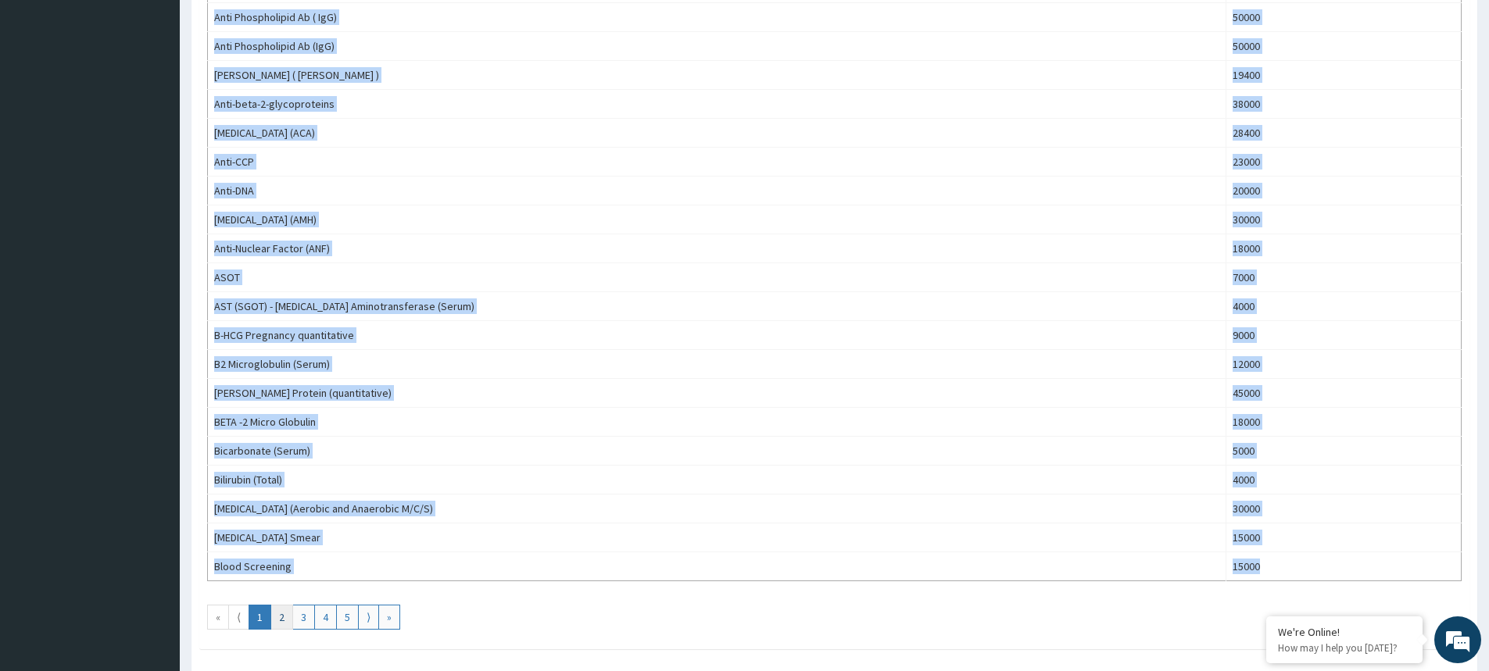
click at [286, 620] on link "2" at bounding box center [281, 617] width 23 height 25
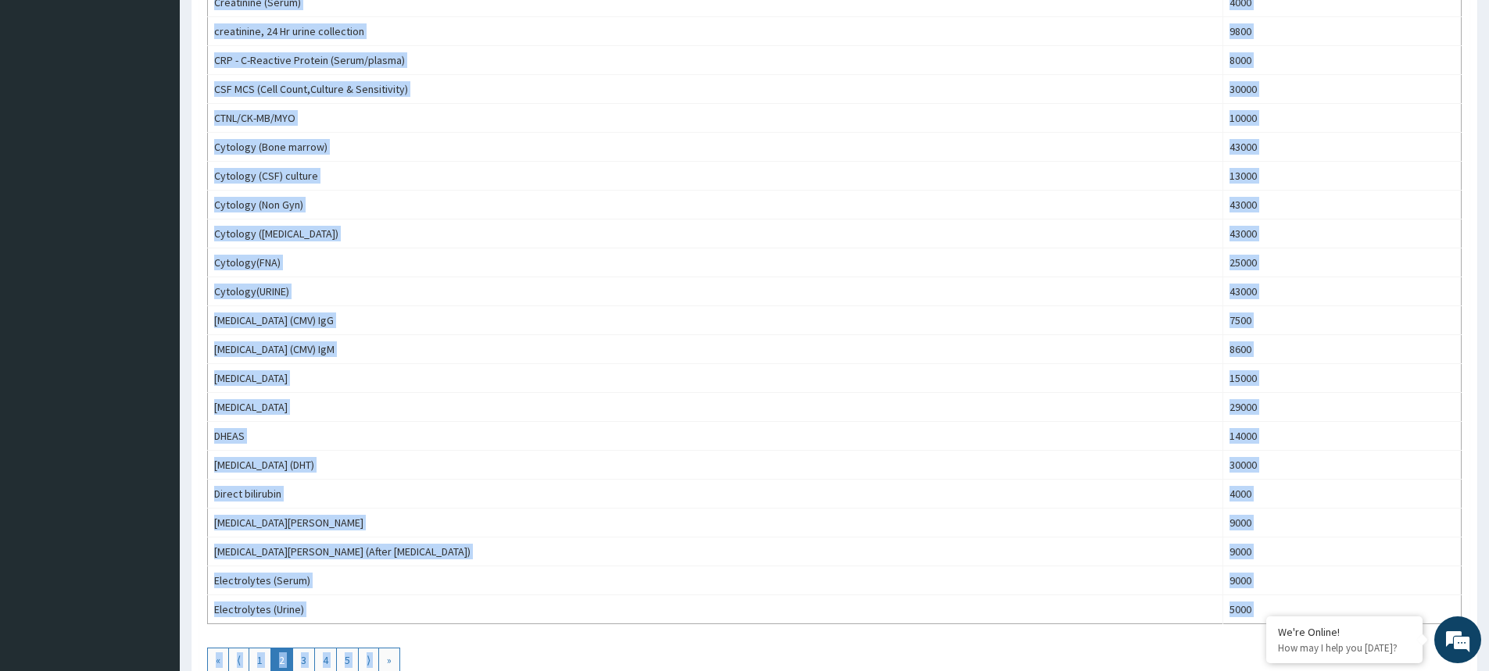
scroll to position [1243, 0]
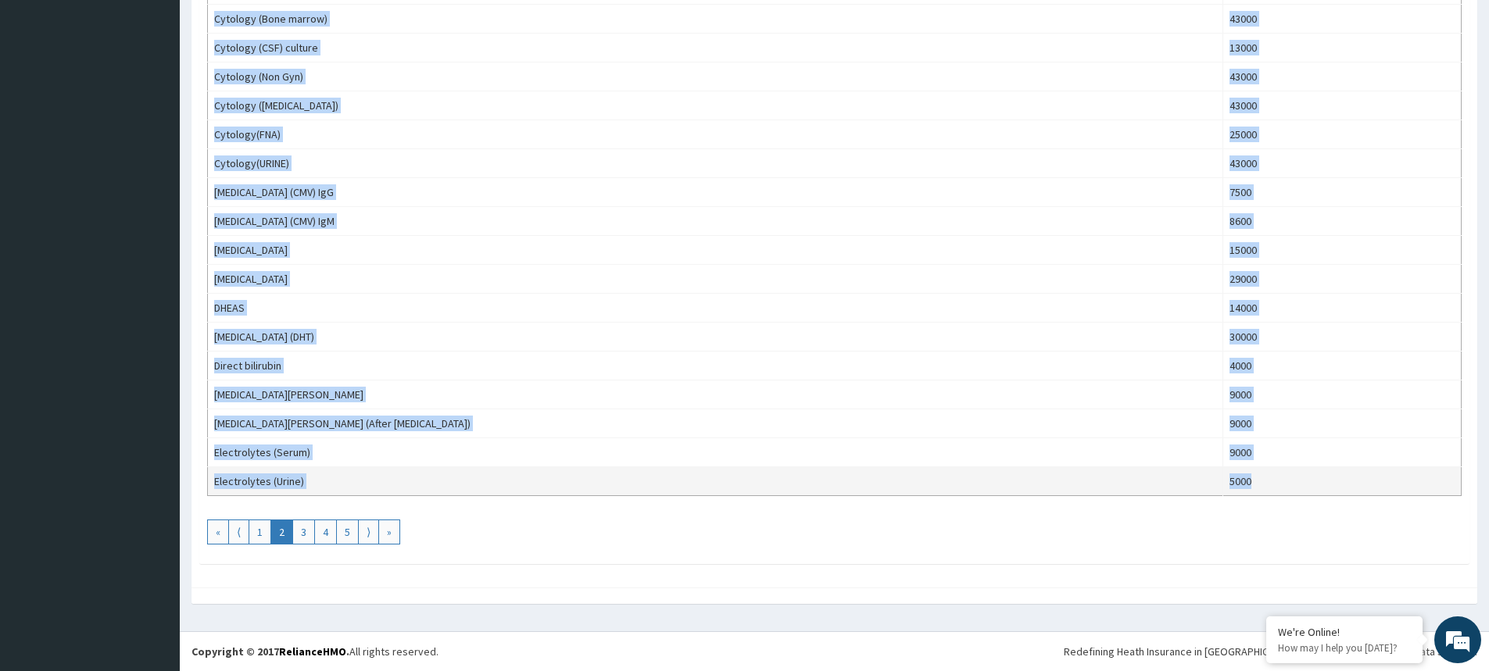
drag, startPoint x: 214, startPoint y: 304, endPoint x: 1237, endPoint y: 478, distance: 1037.1
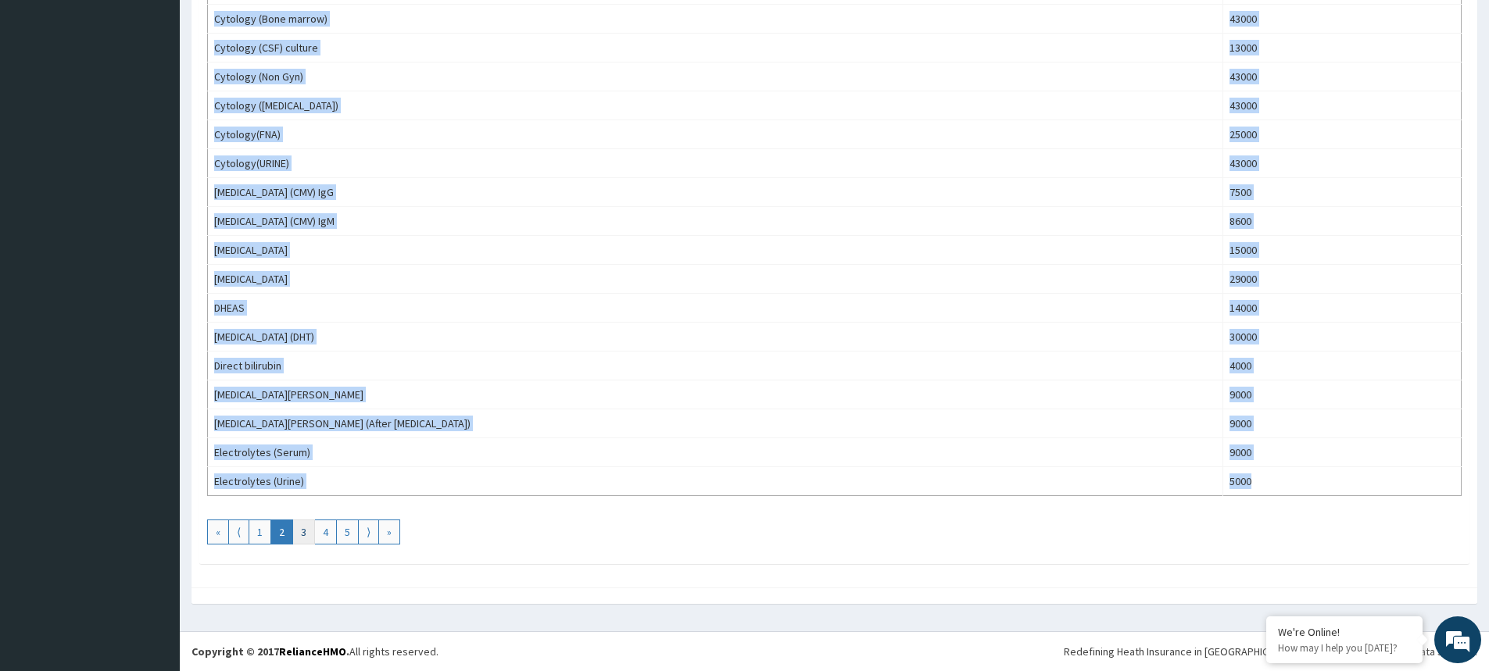
click at [306, 528] on link "3" at bounding box center [303, 532] width 23 height 25
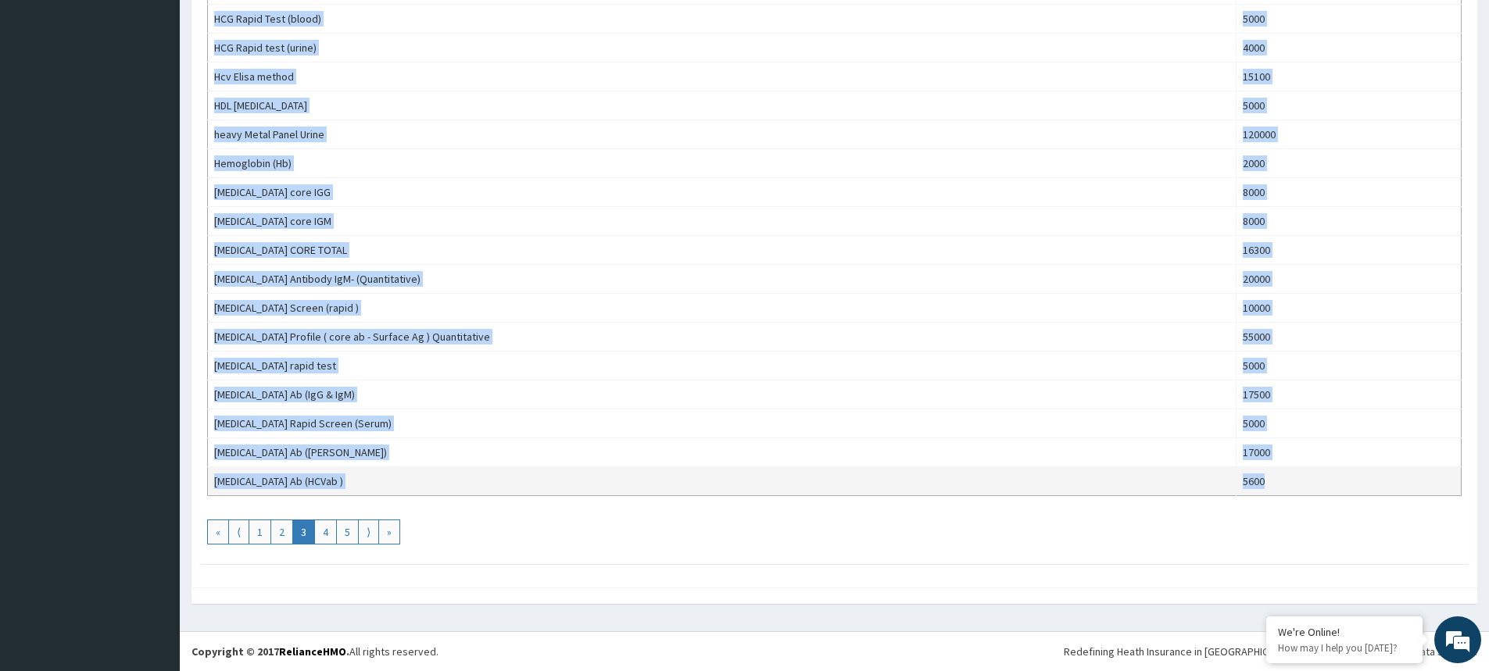
drag, startPoint x: 212, startPoint y: 307, endPoint x: 1266, endPoint y: 484, distance: 1068.4
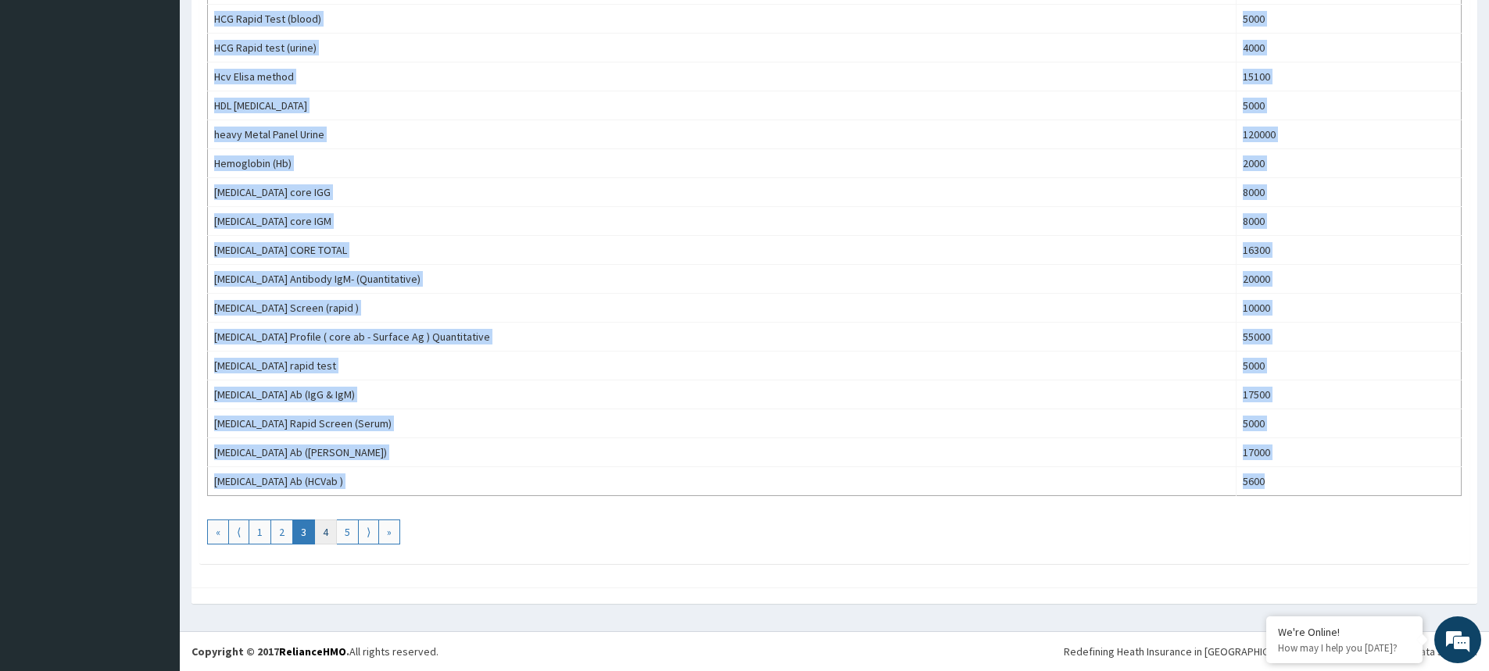
click at [324, 535] on link "4" at bounding box center [325, 532] width 23 height 25
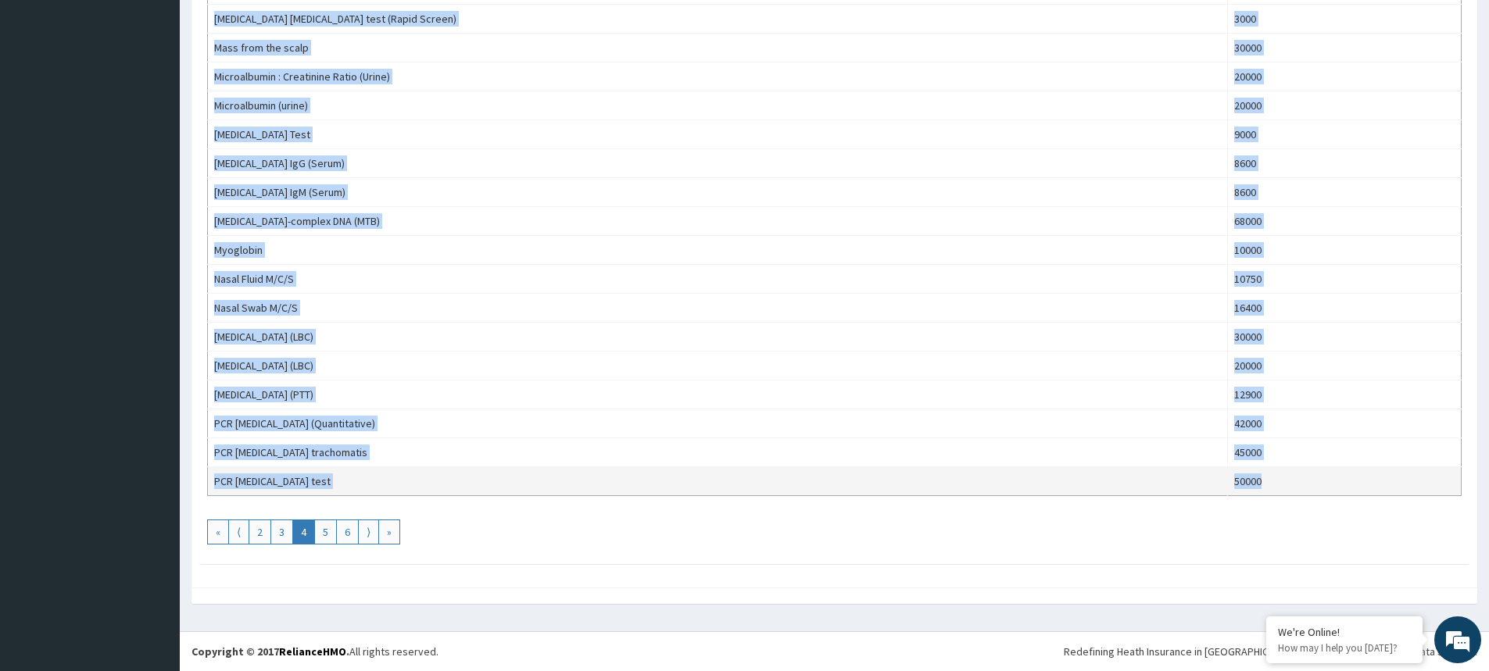
drag, startPoint x: 213, startPoint y: 306, endPoint x: 1248, endPoint y: 485, distance: 1051.1
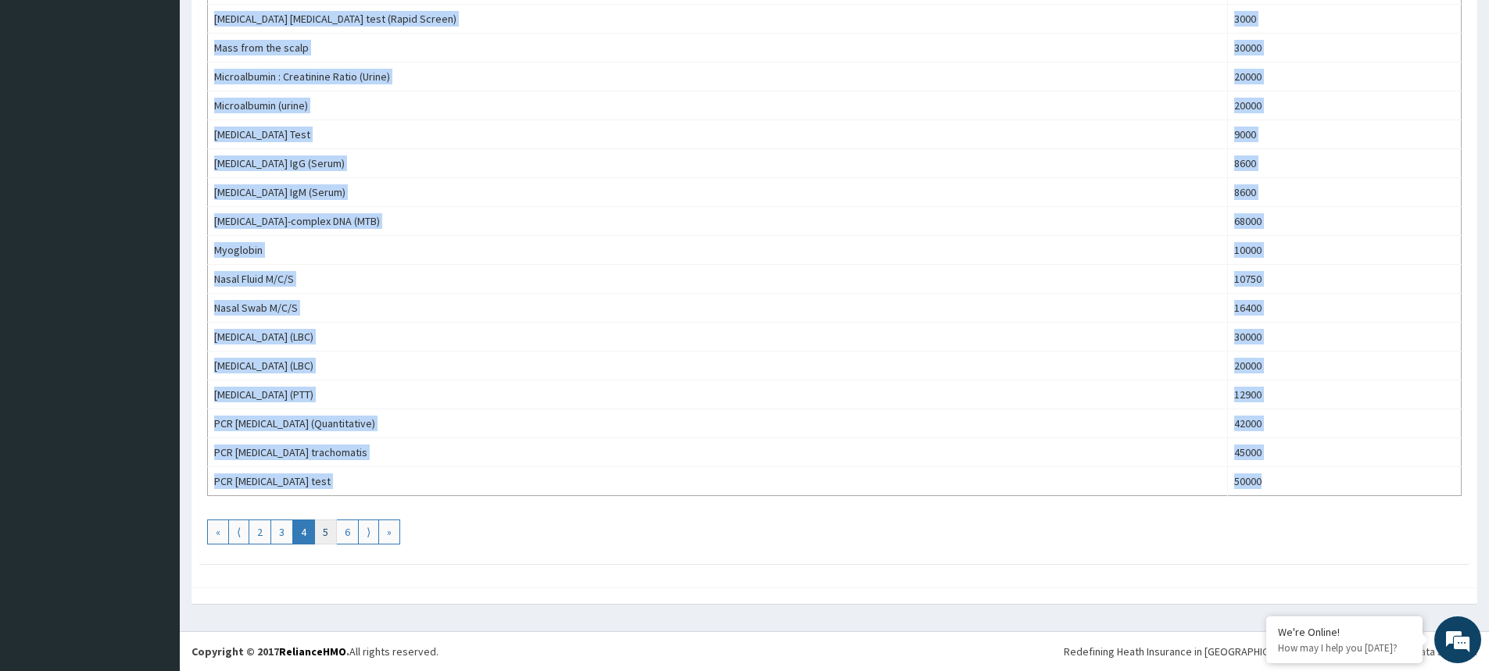
click at [328, 530] on link "5" at bounding box center [325, 532] width 23 height 25
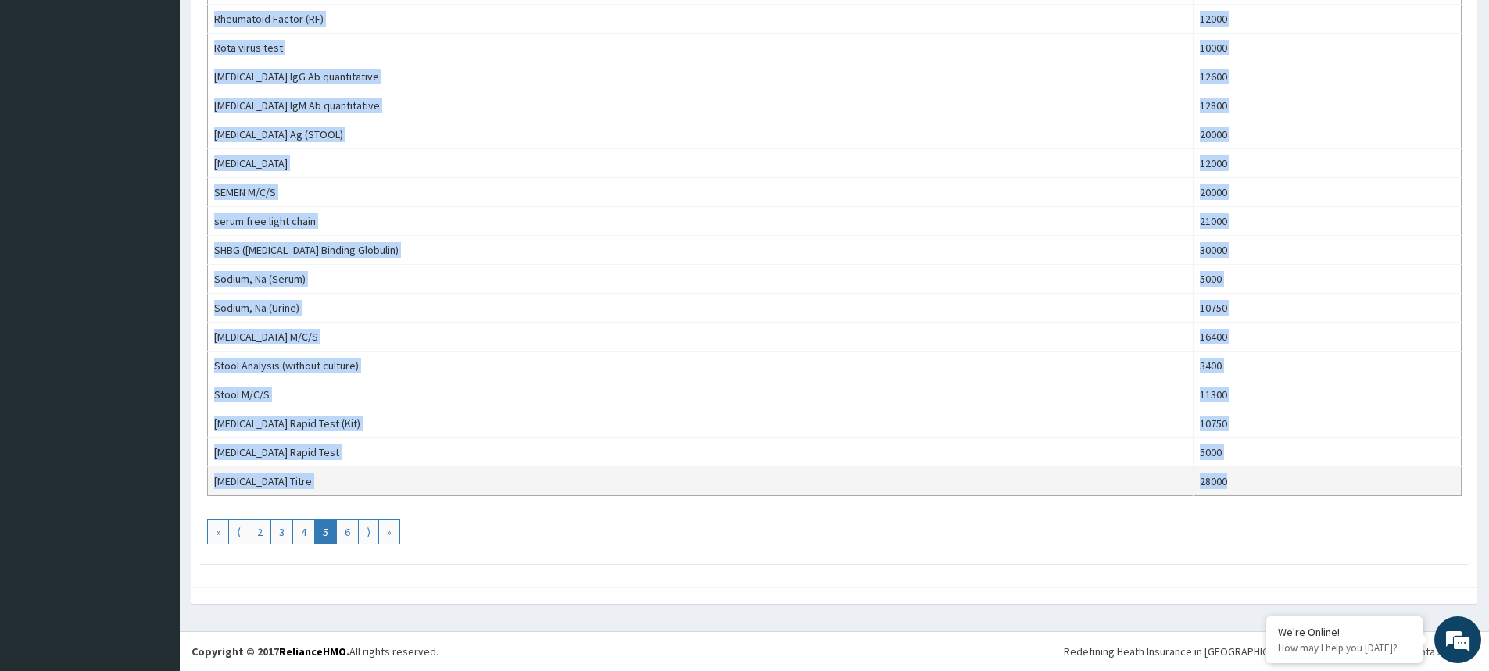
drag, startPoint x: 212, startPoint y: 303, endPoint x: 1193, endPoint y: 481, distance: 996.9
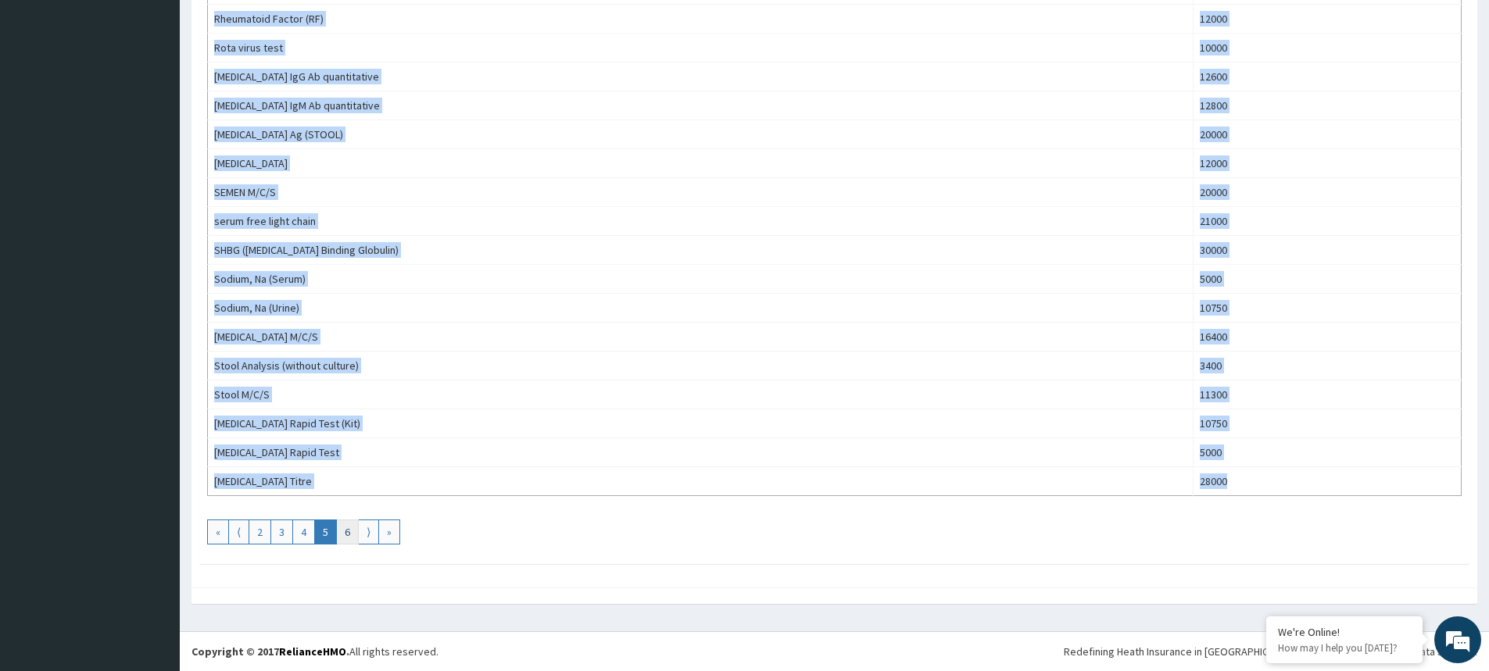
click at [353, 531] on link "6" at bounding box center [347, 532] width 23 height 25
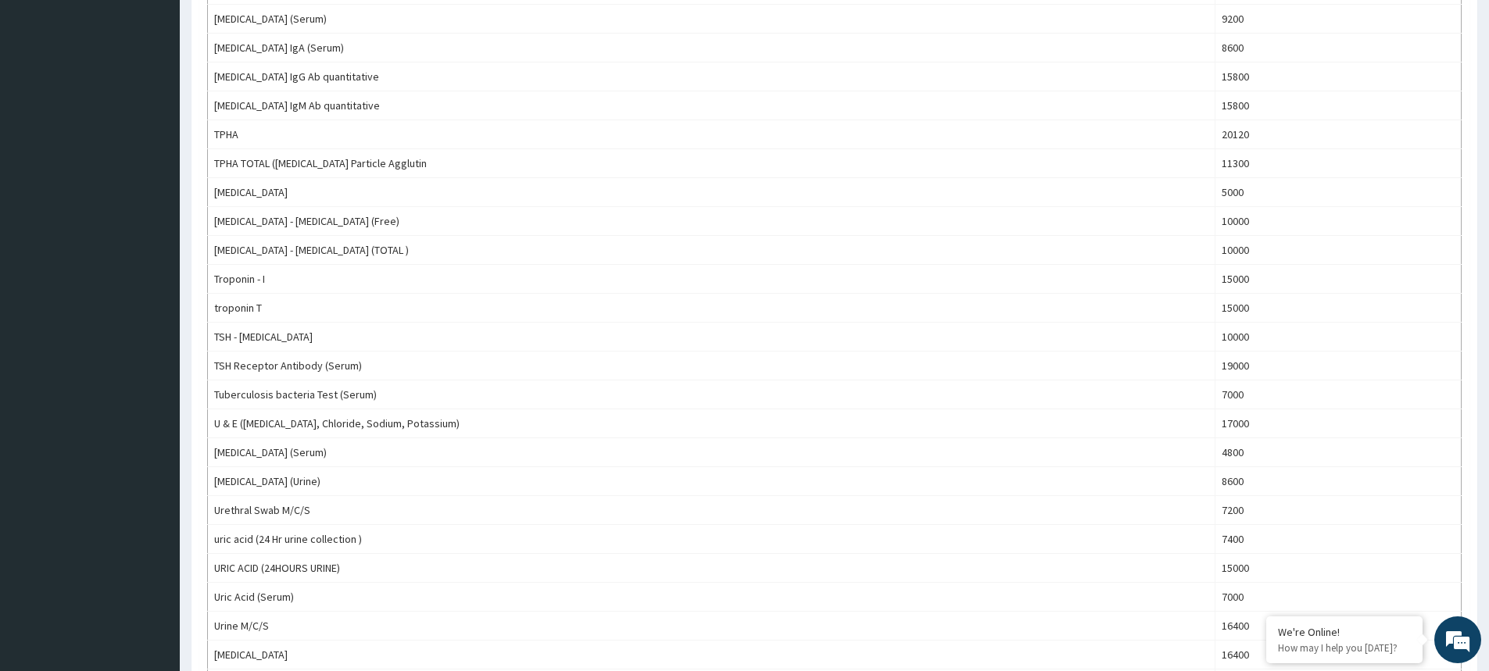
scroll to position [1069, 0]
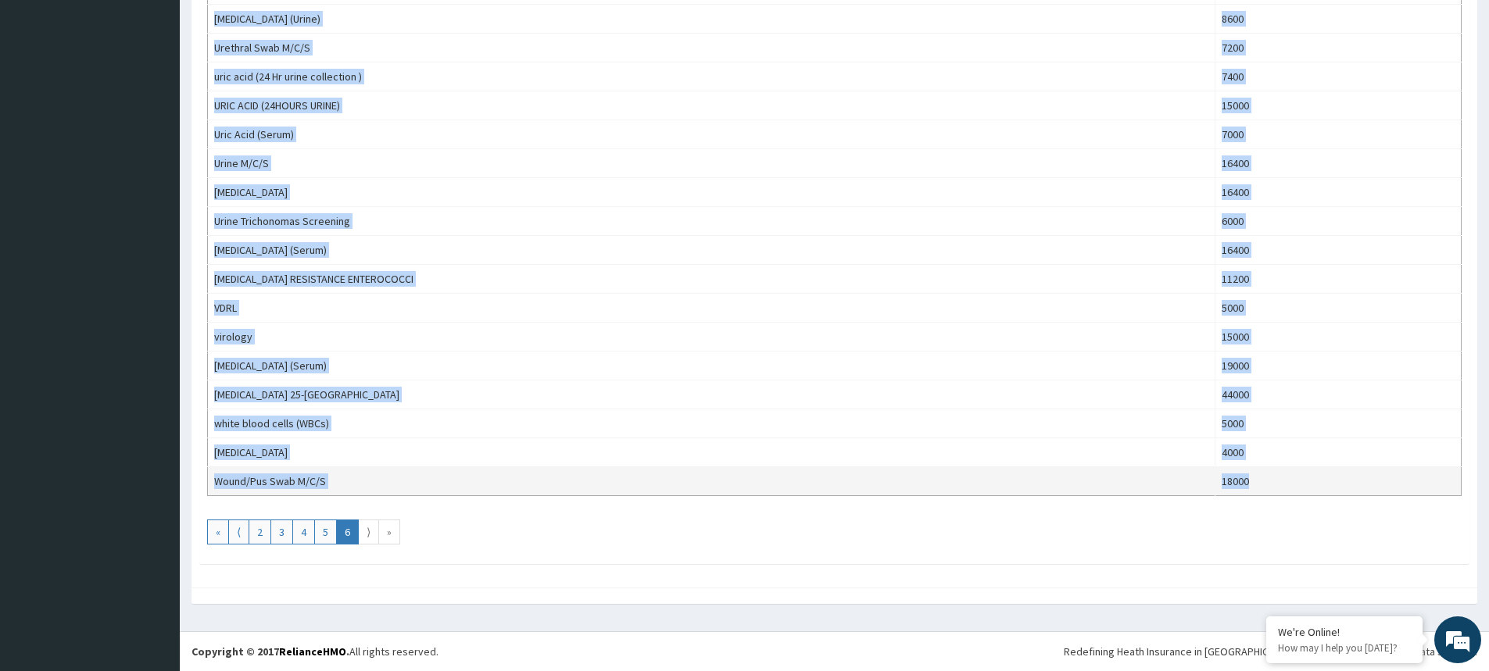
drag, startPoint x: 214, startPoint y: 304, endPoint x: 1274, endPoint y: 482, distance: 1074.8
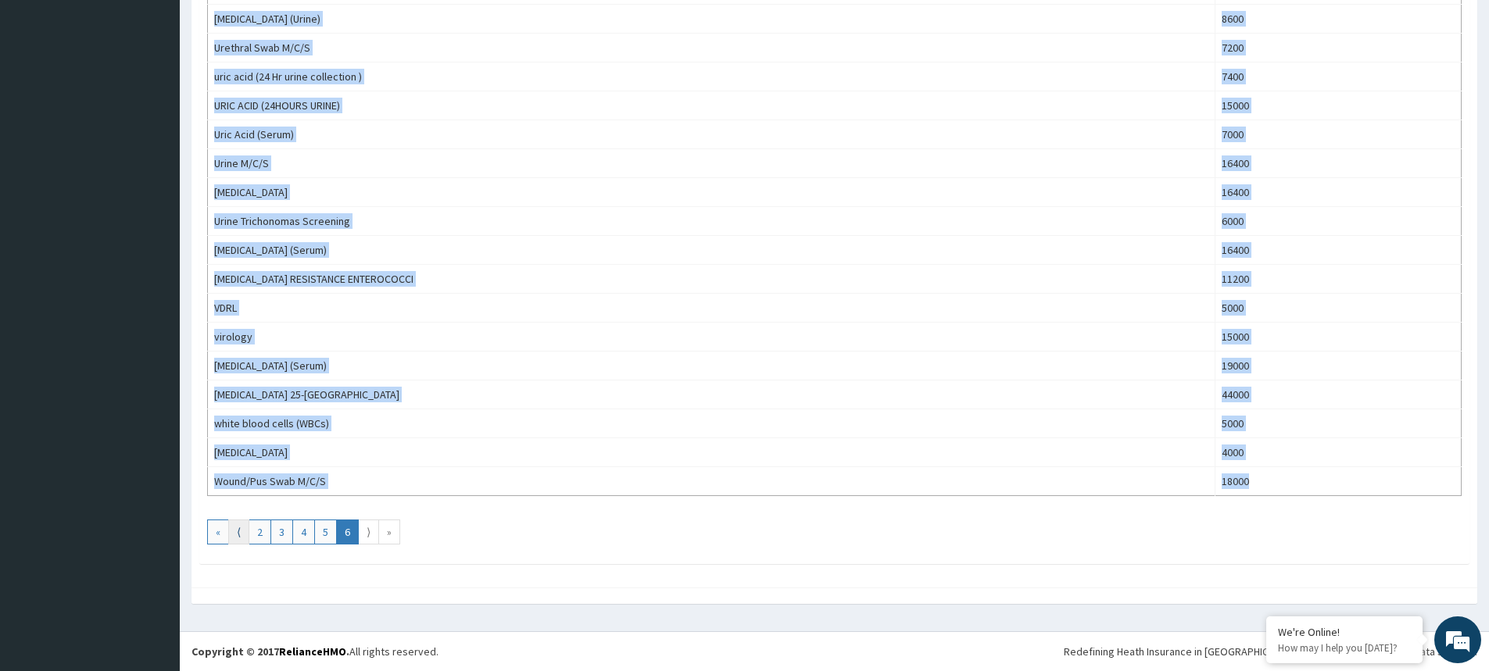
click at [244, 534] on link "⟨" at bounding box center [238, 532] width 21 height 25
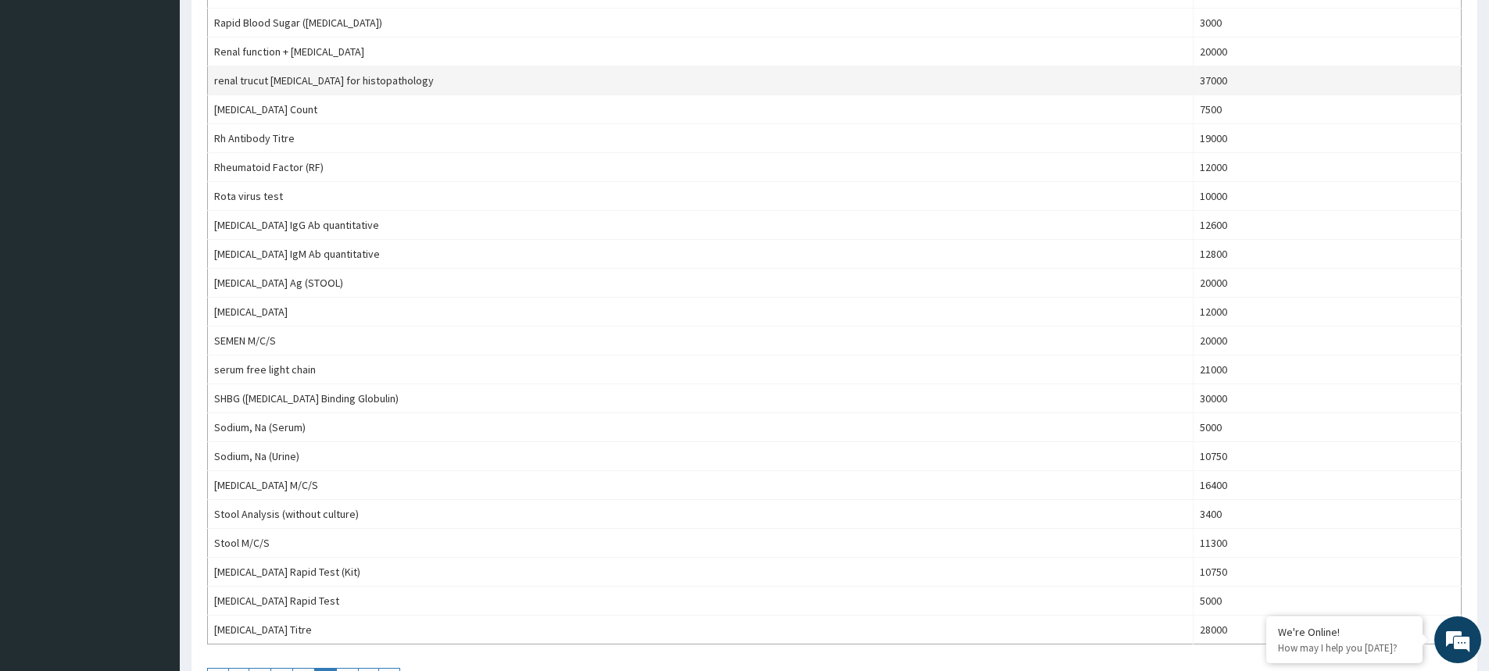
scroll to position [1243, 0]
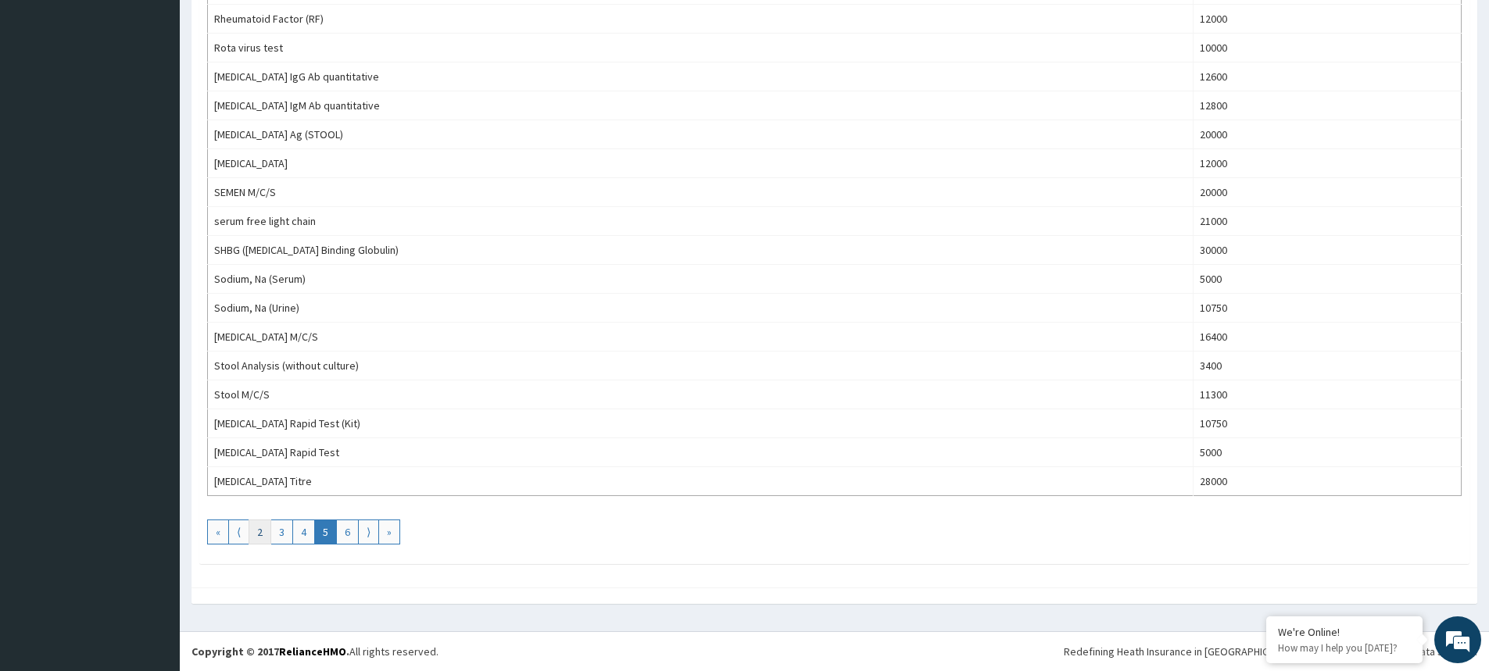
click at [257, 532] on link "2" at bounding box center [260, 532] width 23 height 25
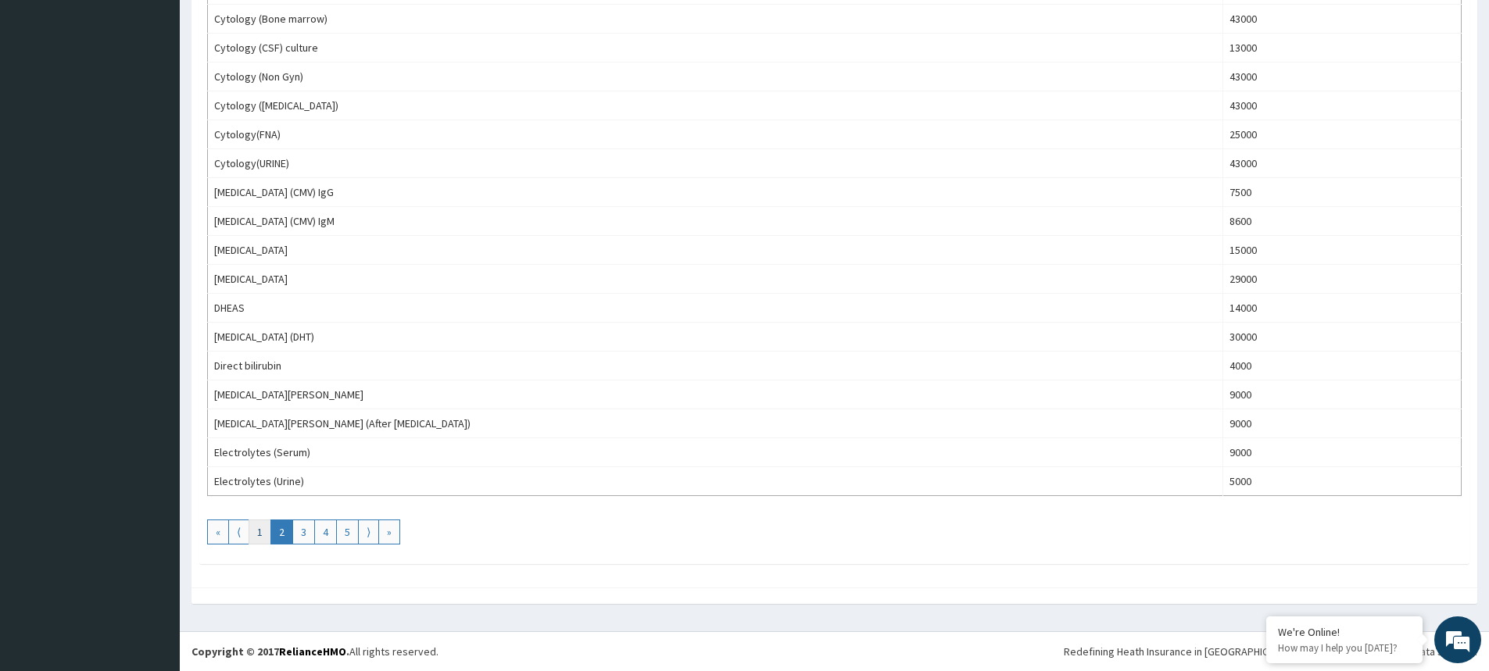
click at [254, 530] on link "1" at bounding box center [260, 532] width 23 height 25
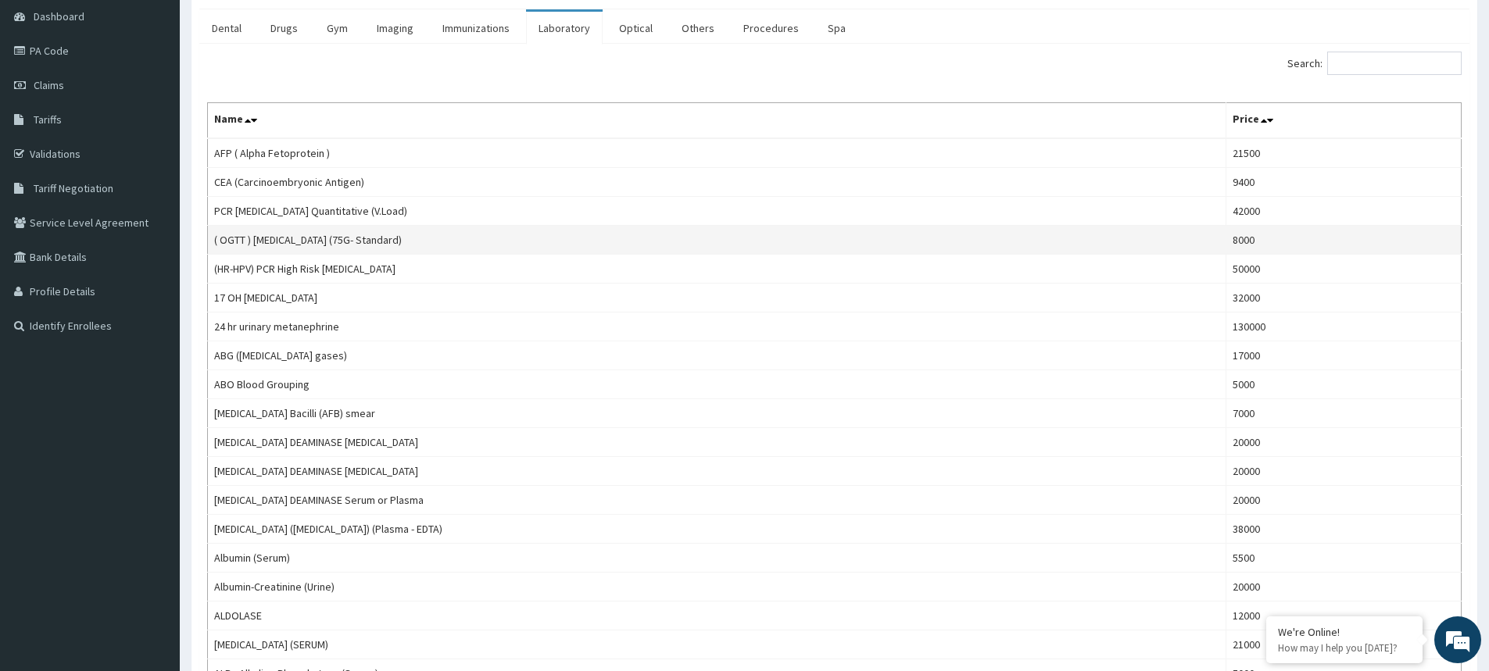
scroll to position [0, 0]
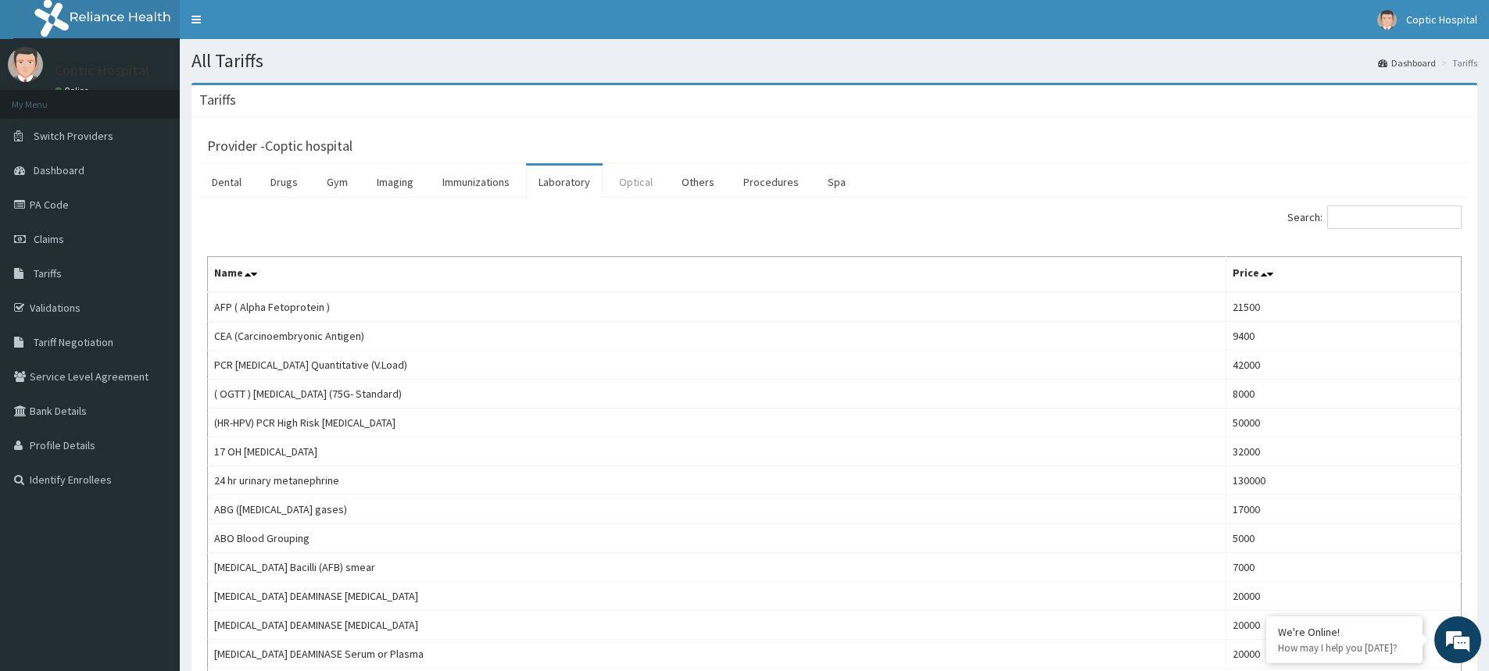
click at [628, 186] on link "Optical" at bounding box center [636, 182] width 59 height 33
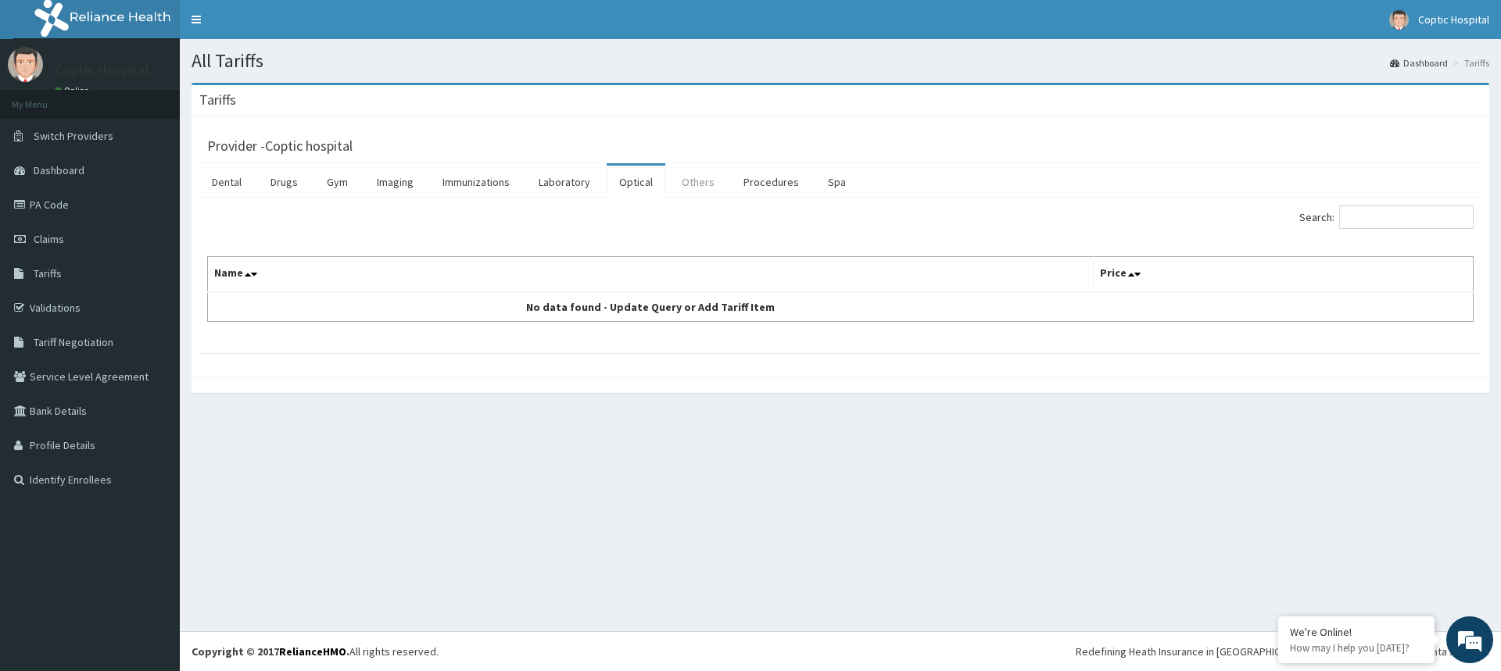
click at [688, 185] on link "Others" at bounding box center [698, 182] width 58 height 33
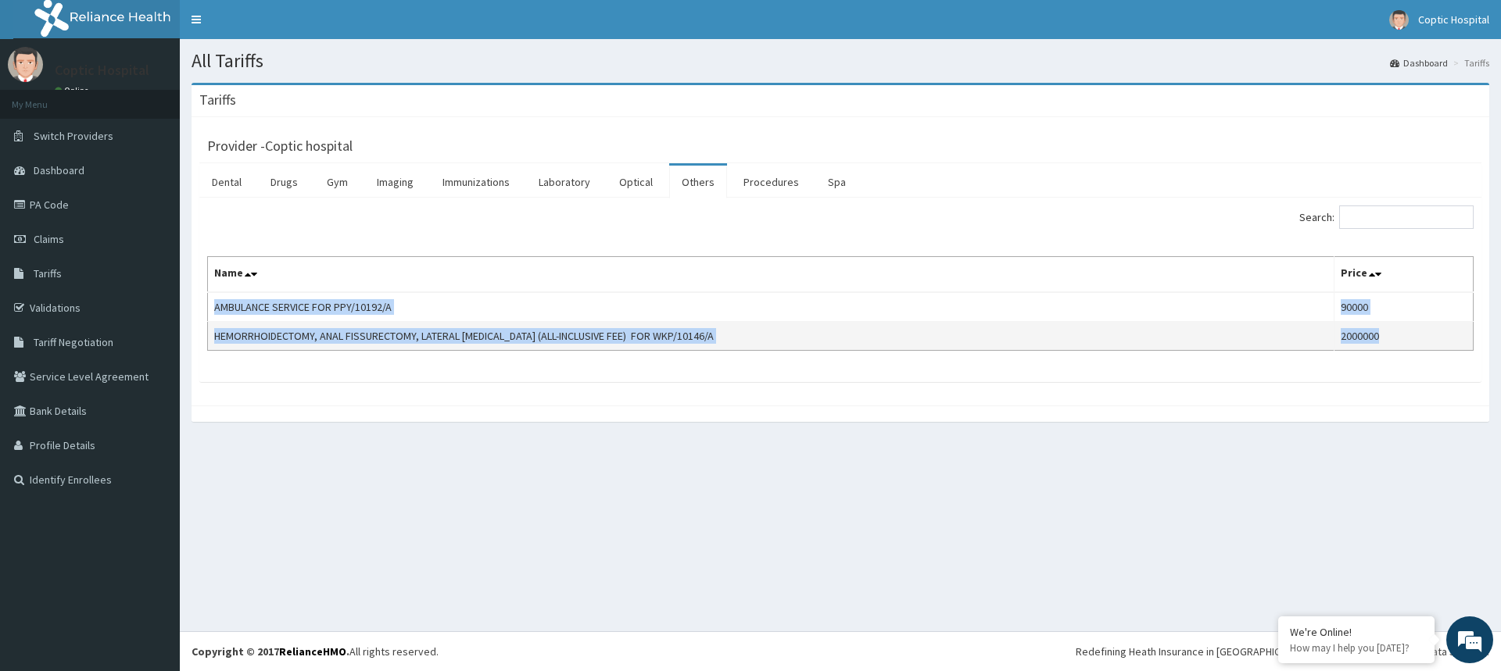
drag, startPoint x: 209, startPoint y: 301, endPoint x: 1391, endPoint y: 340, distance: 1182.5
click at [1391, 340] on tbody "AMBULANCE SERVICE FOR PPY/10192/A 90000 HEMORRHOIDECTOMY, ANAL FISSURECTOMY, LA…" at bounding box center [841, 321] width 1266 height 59
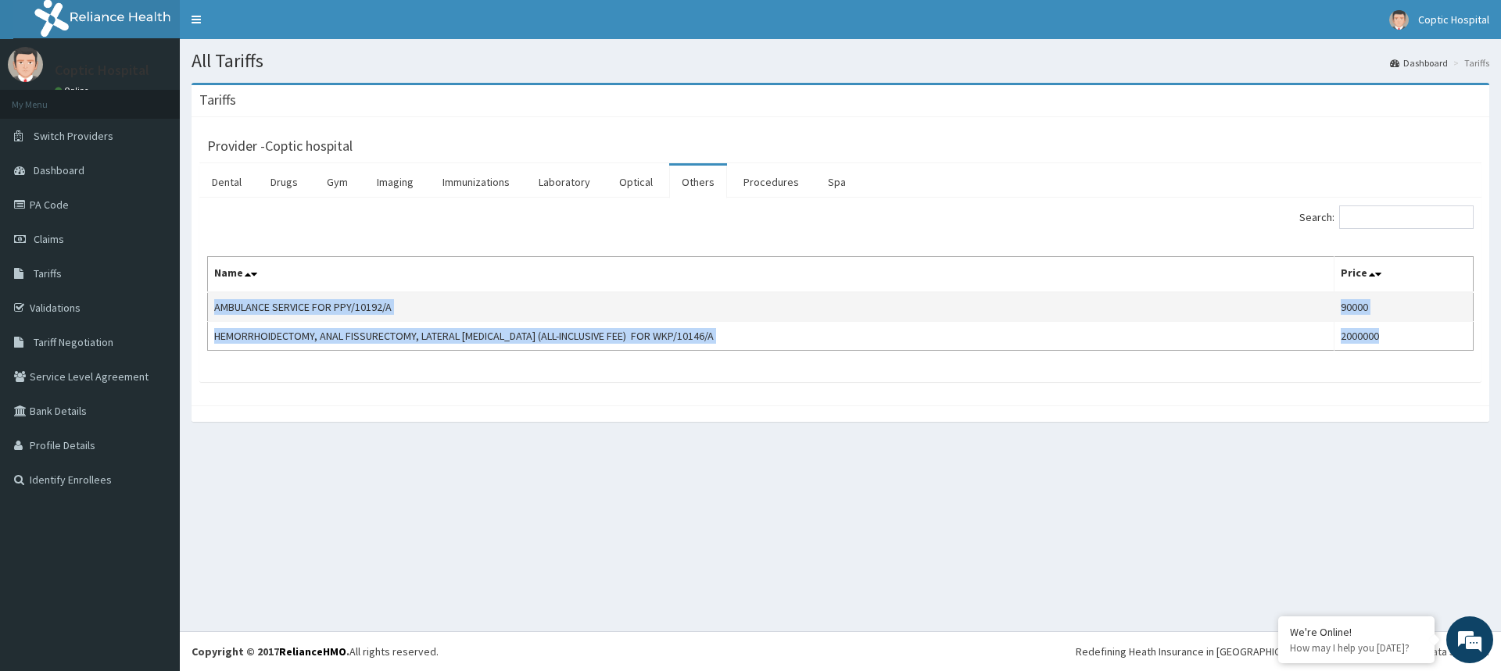
click at [834, 320] on td "AMBULANCE SERVICE FOR PPY/10192/A" at bounding box center [771, 307] width 1126 height 30
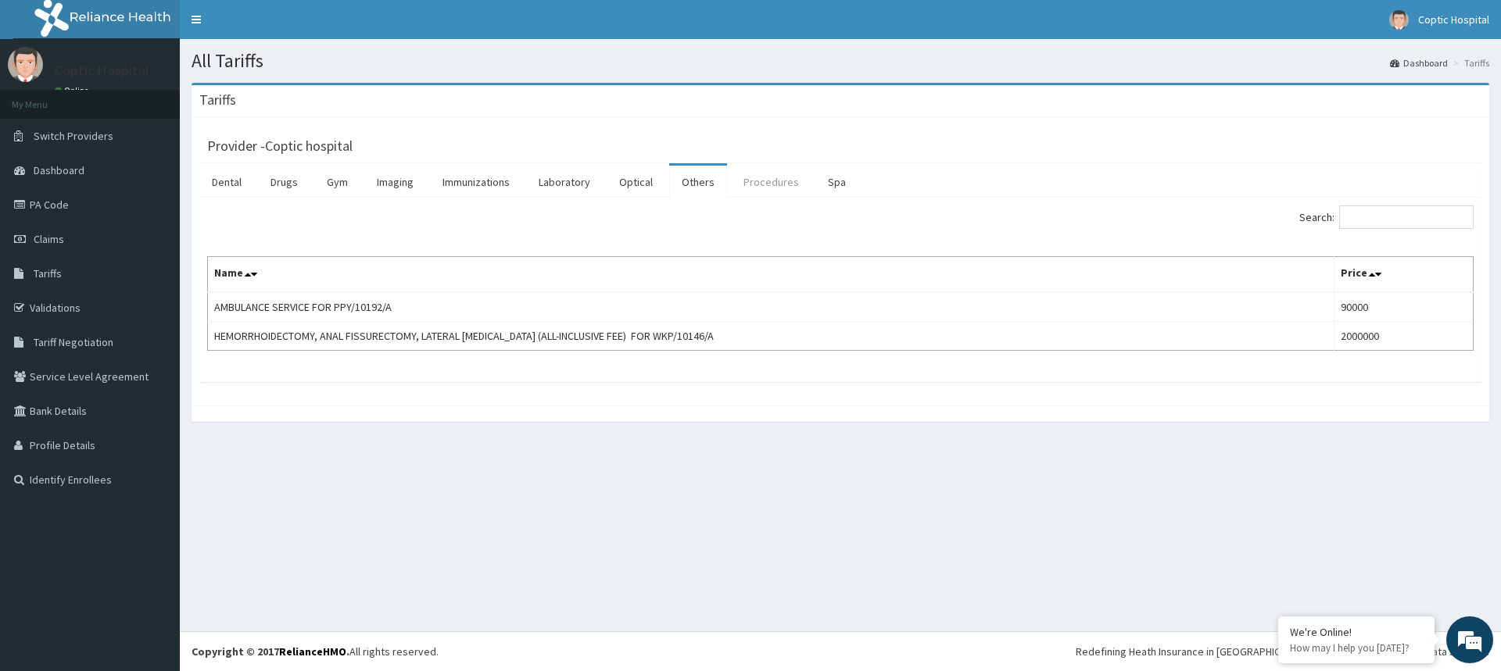
click at [769, 179] on link "Procedures" at bounding box center [771, 182] width 81 height 33
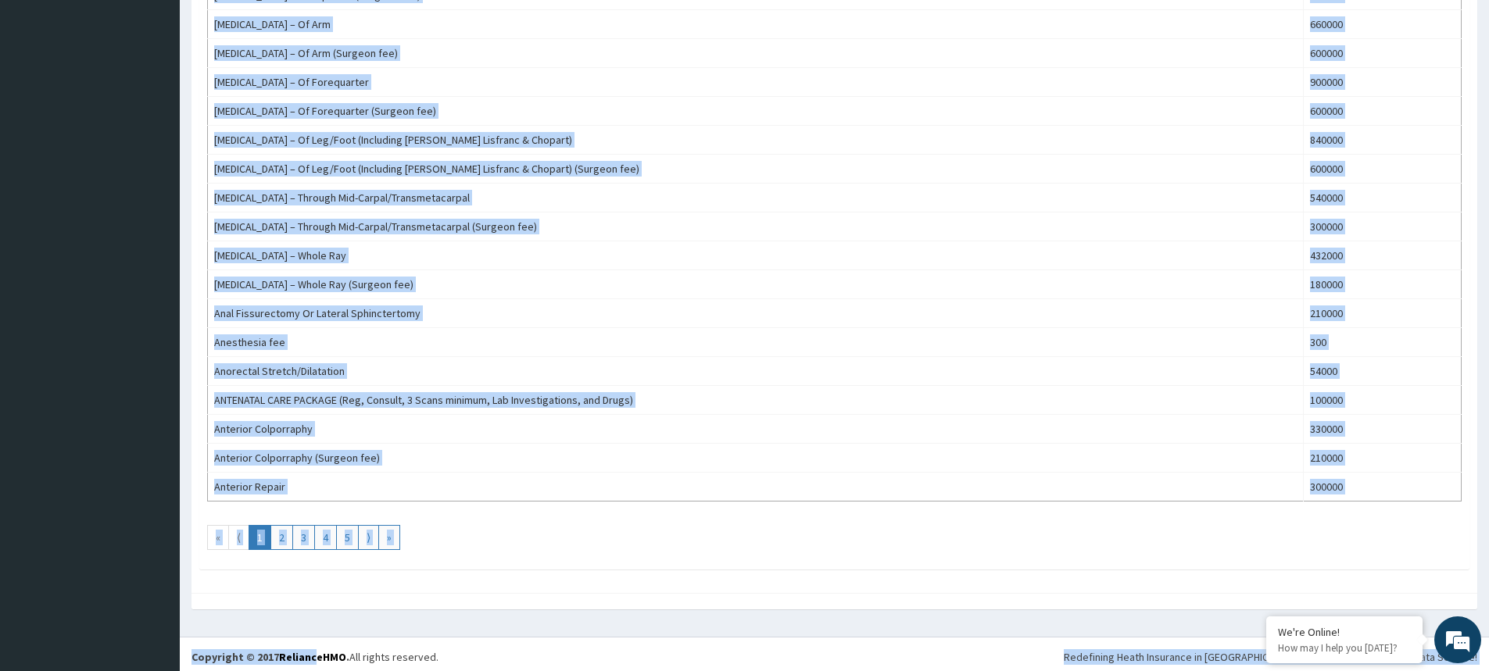
scroll to position [1243, 0]
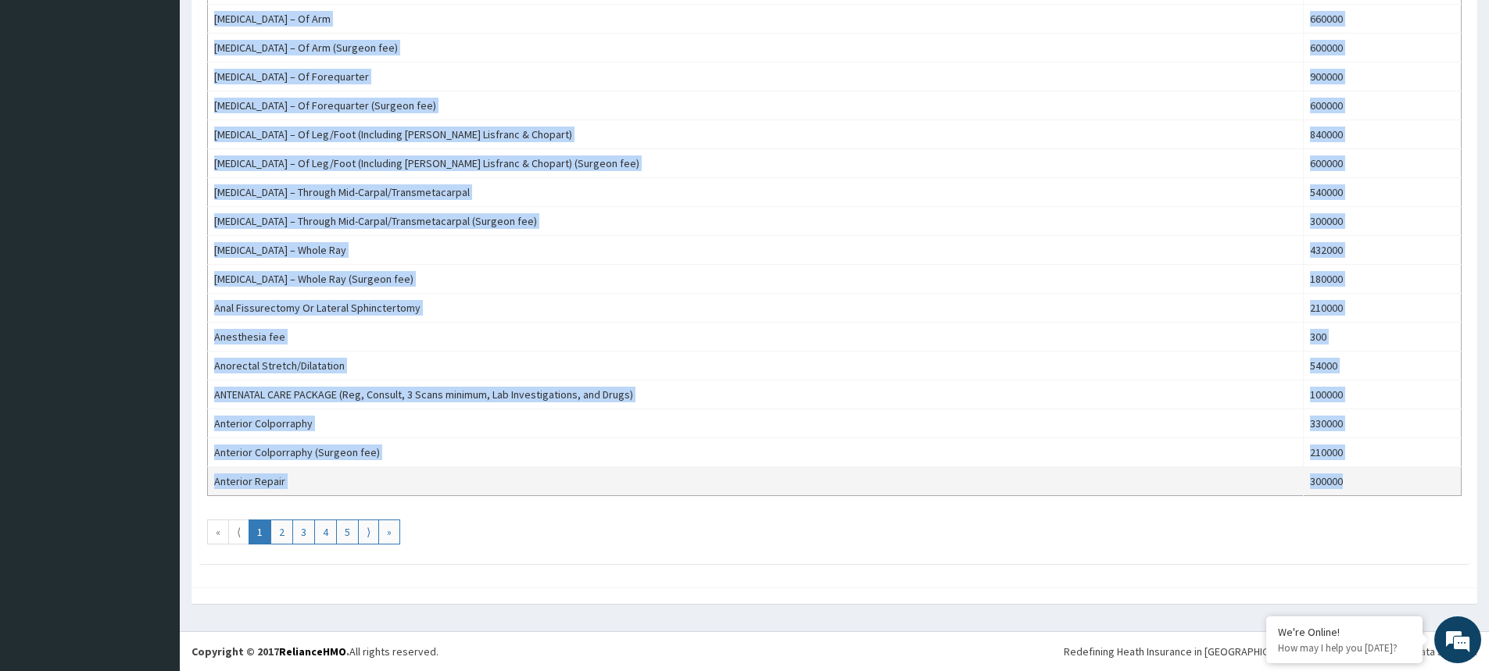
drag, startPoint x: 214, startPoint y: 304, endPoint x: 1353, endPoint y: 476, distance: 1151.8
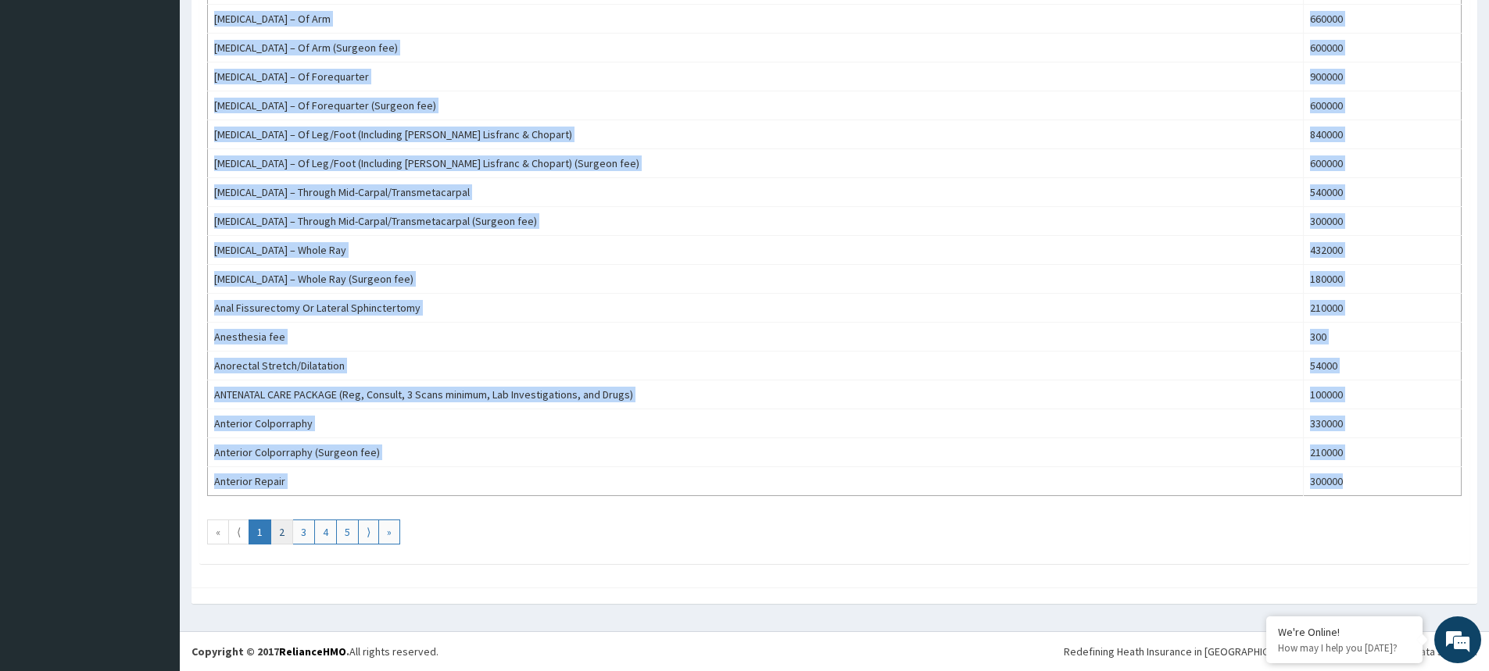
click at [285, 528] on link "2" at bounding box center [281, 532] width 23 height 25
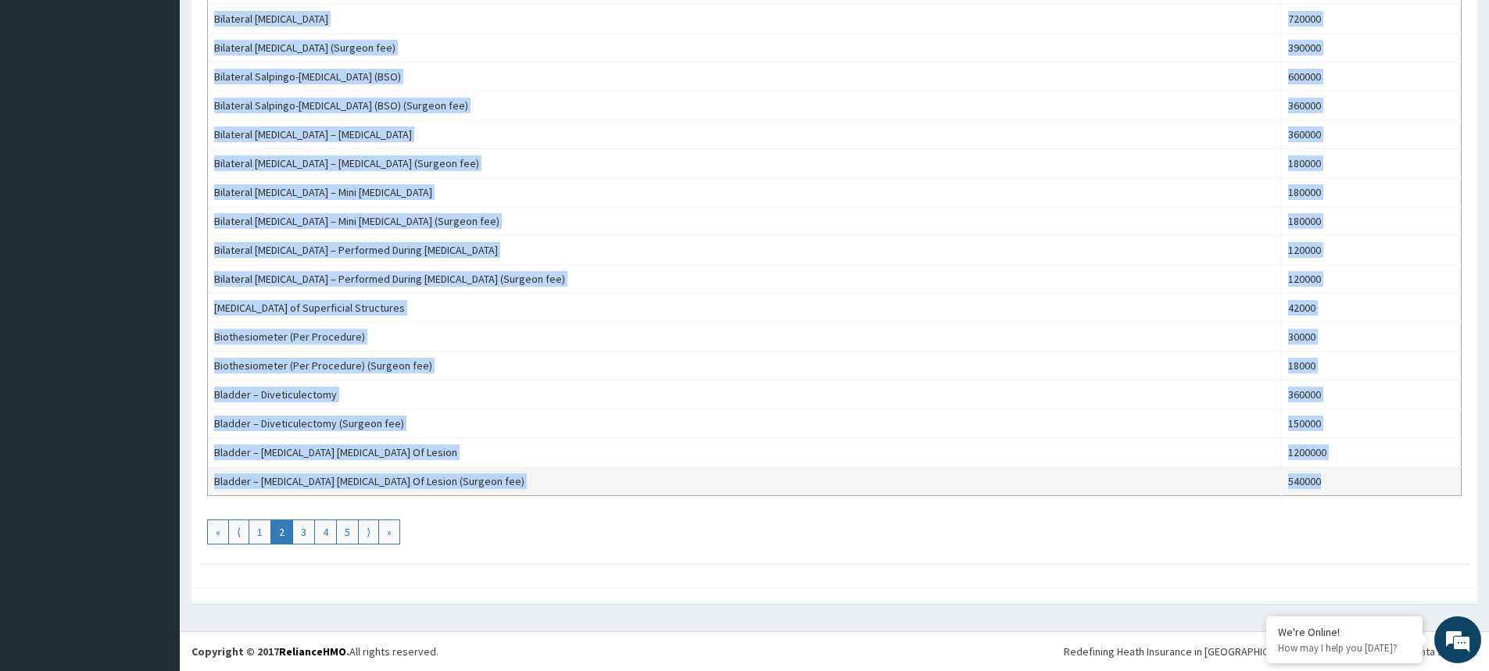
drag, startPoint x: 211, startPoint y: 306, endPoint x: 1326, endPoint y: 482, distance: 1128.5
click at [304, 529] on link "3" at bounding box center [303, 532] width 23 height 25
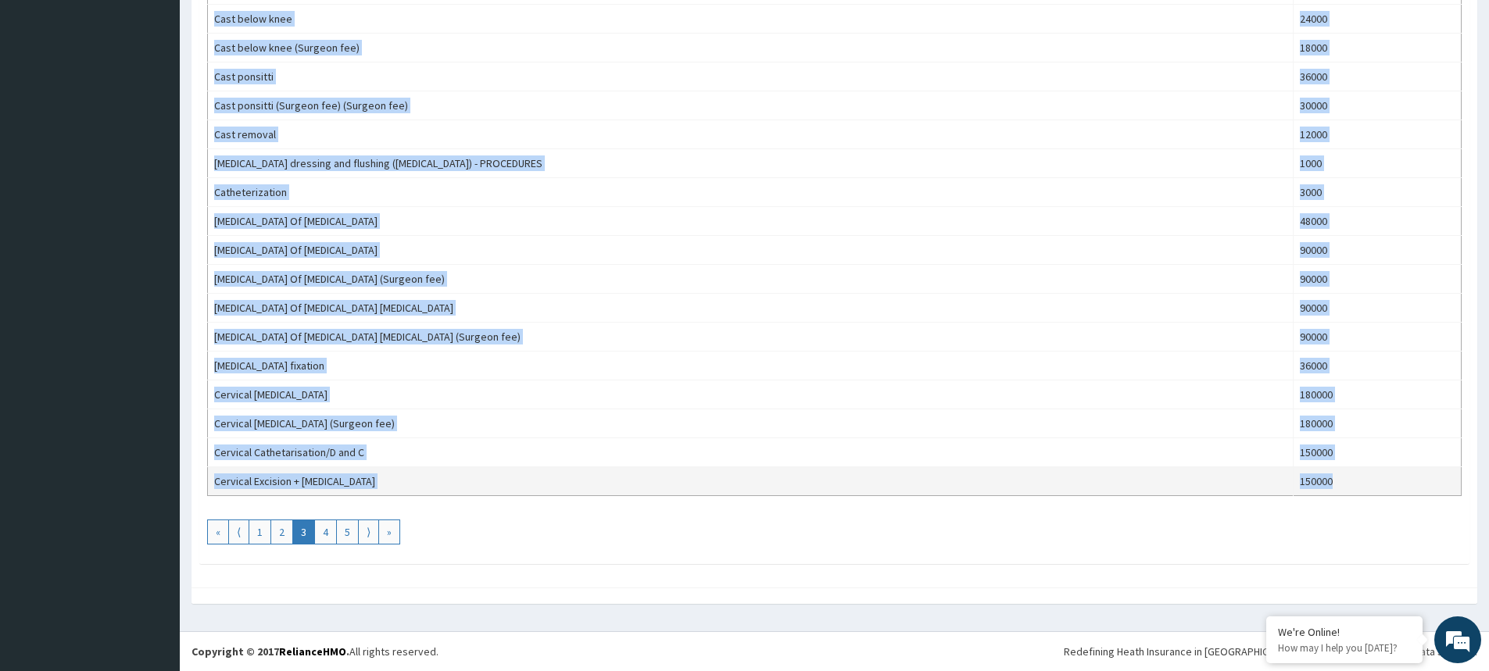
drag, startPoint x: 212, startPoint y: 306, endPoint x: 1330, endPoint y: 488, distance: 1133.3
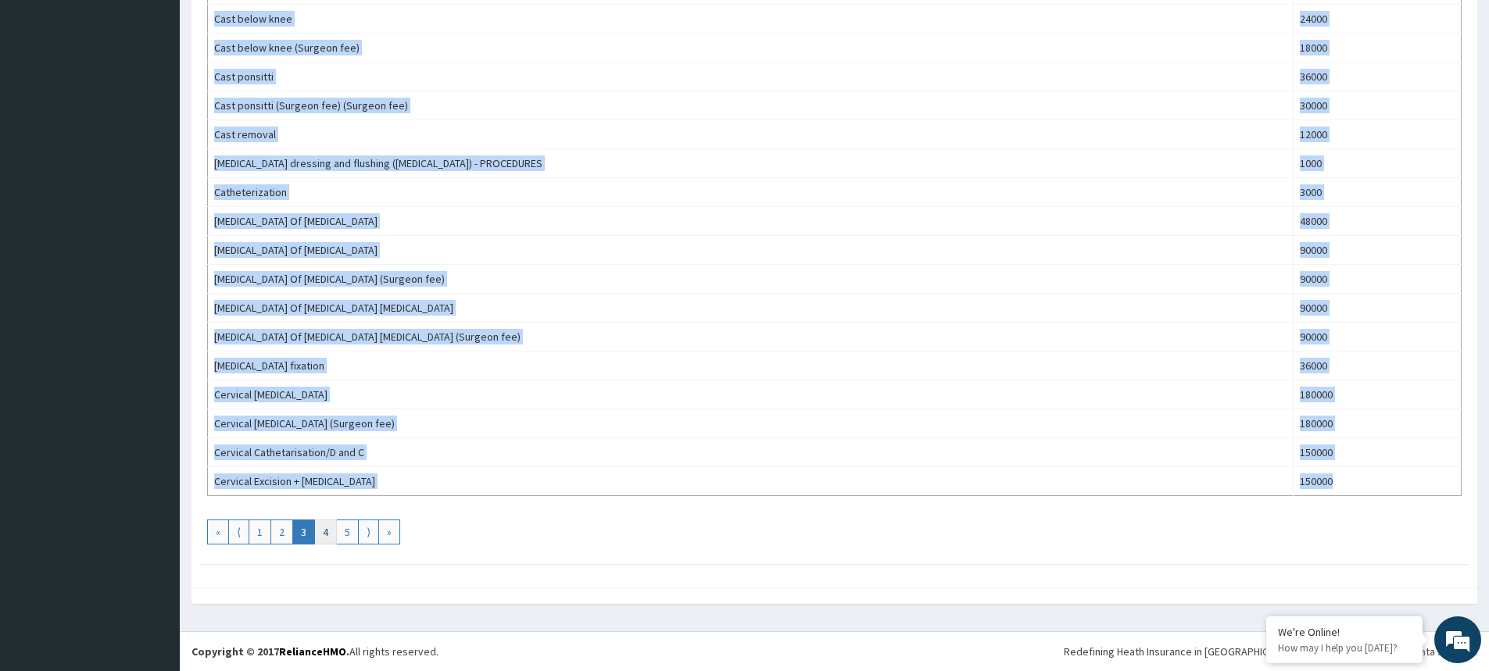
click at [321, 533] on link "4" at bounding box center [325, 532] width 23 height 25
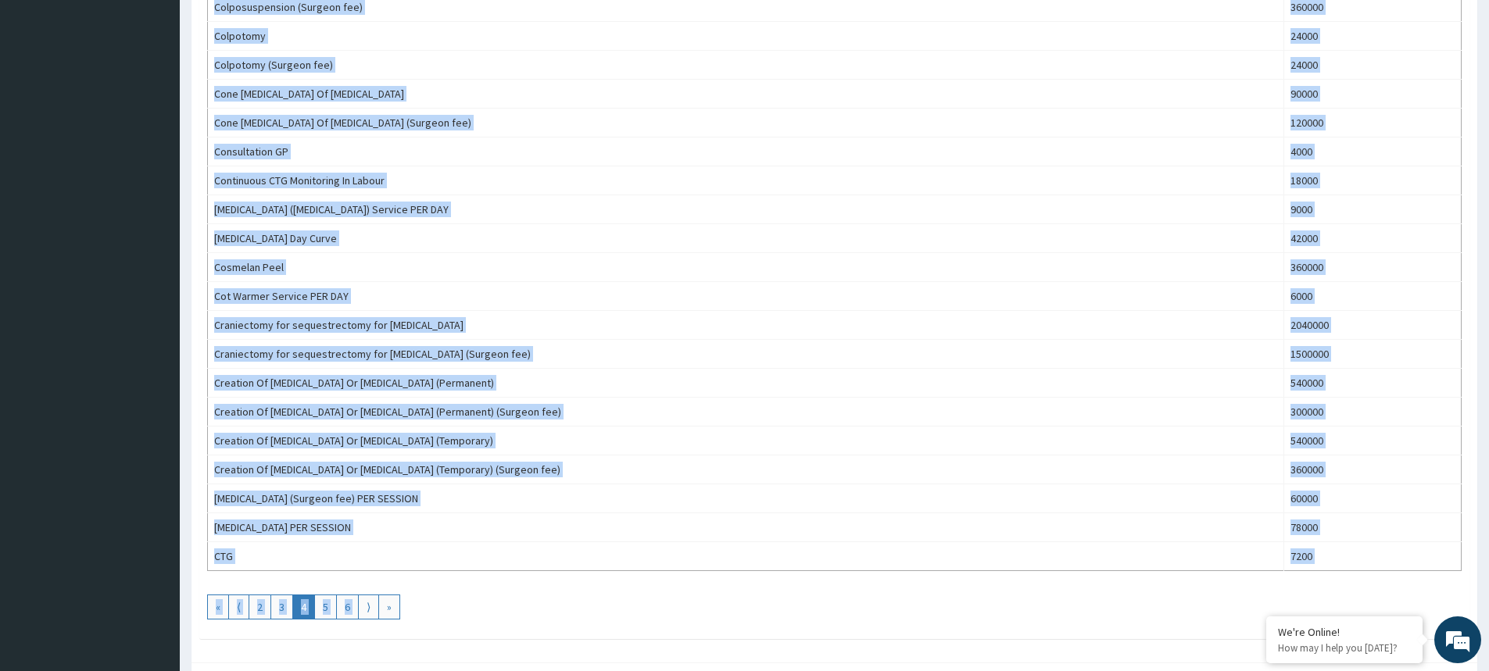
scroll to position [1170, 0]
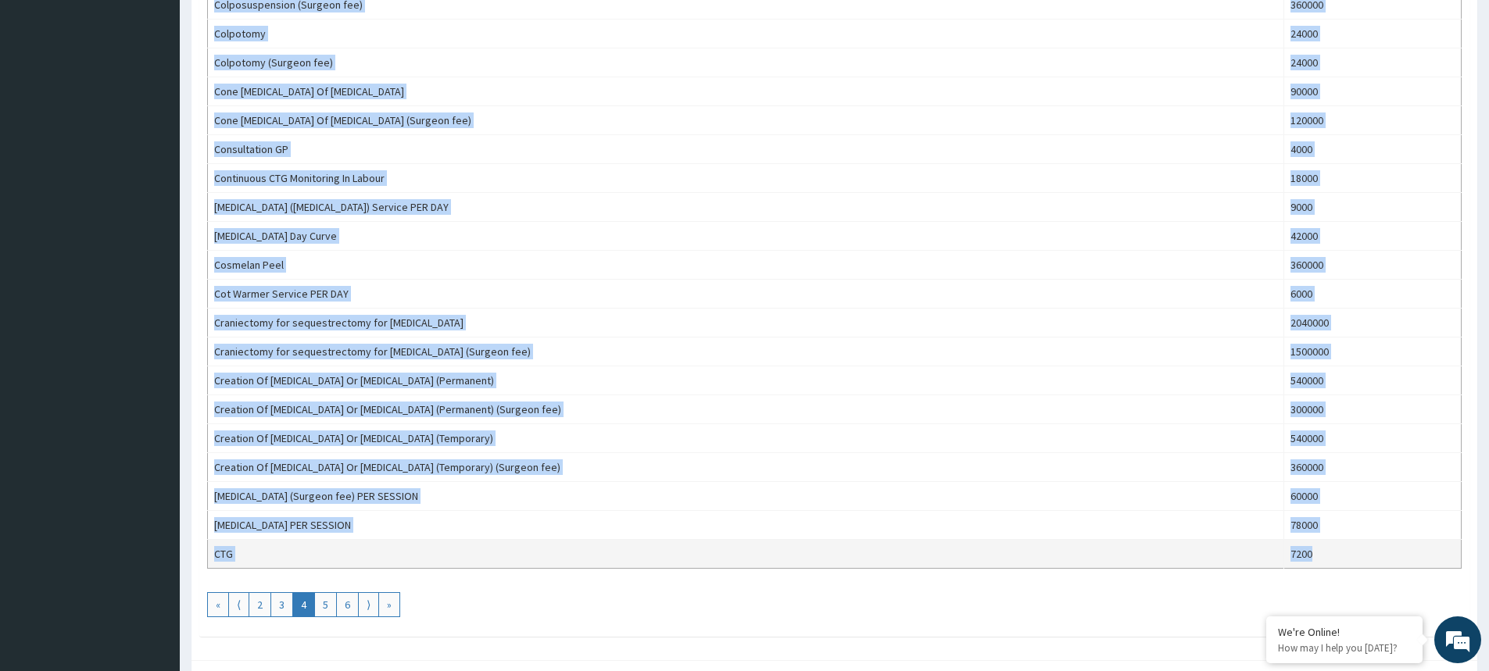
drag, startPoint x: 214, startPoint y: 305, endPoint x: 1320, endPoint y: 555, distance: 1134.0
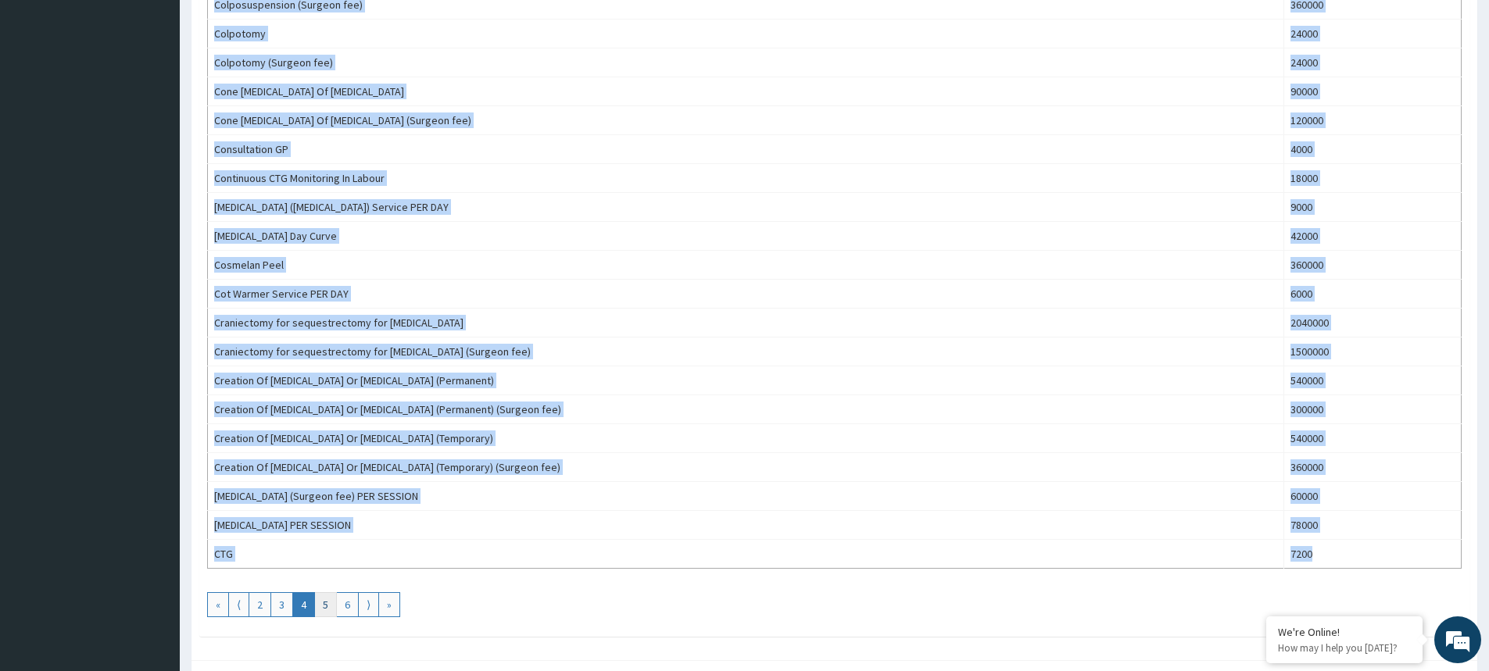
click at [321, 603] on link "5" at bounding box center [325, 605] width 23 height 25
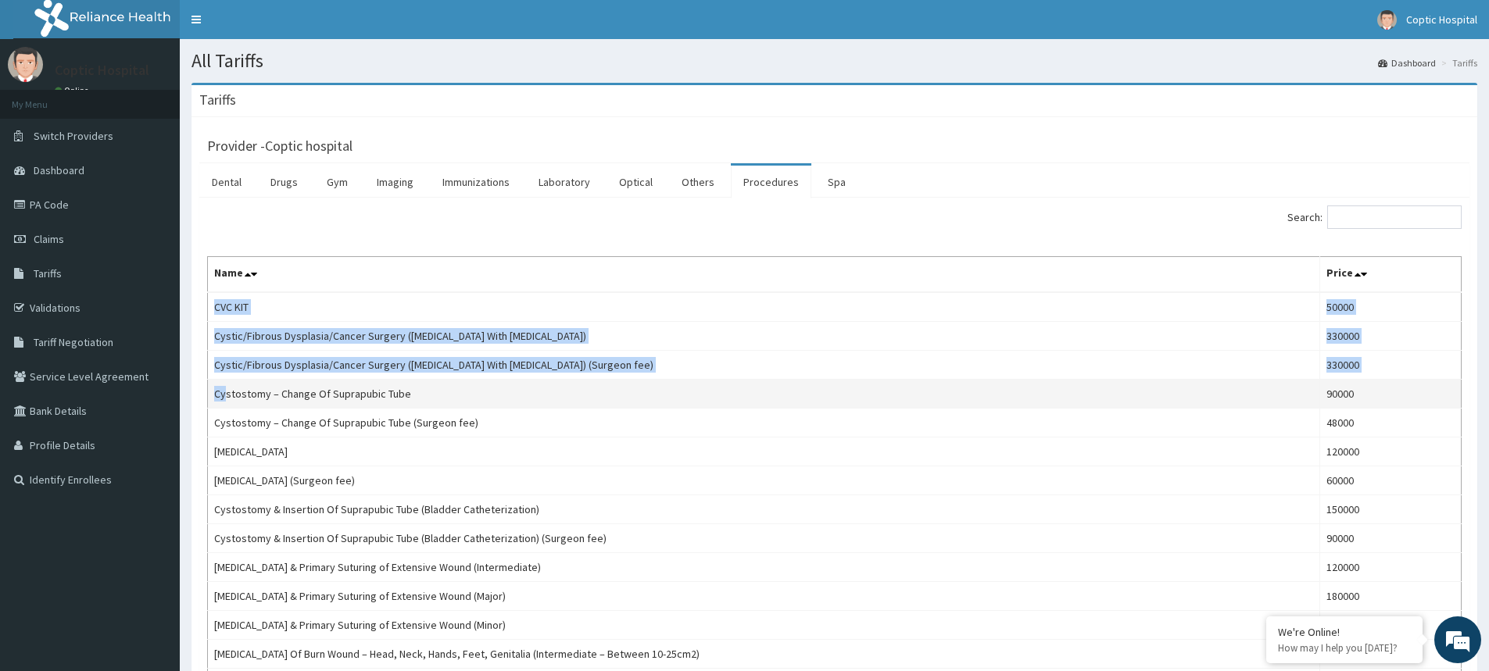
drag, startPoint x: 215, startPoint y: 306, endPoint x: 227, endPoint y: 381, distance: 76.1
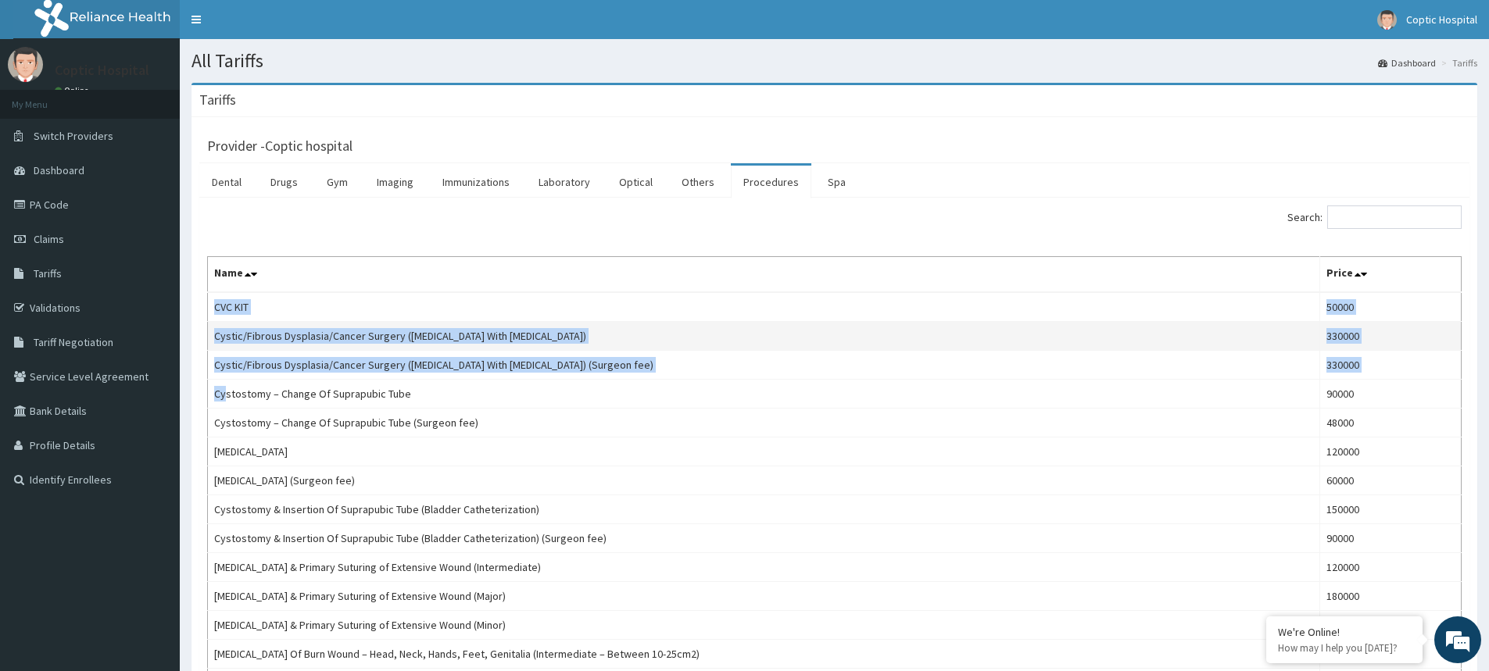
click at [227, 328] on td "Cystic/Fibrous Dysplasia/Cancer Surgery ([MEDICAL_DATA] With [MEDICAL_DATA])" at bounding box center [764, 336] width 1112 height 29
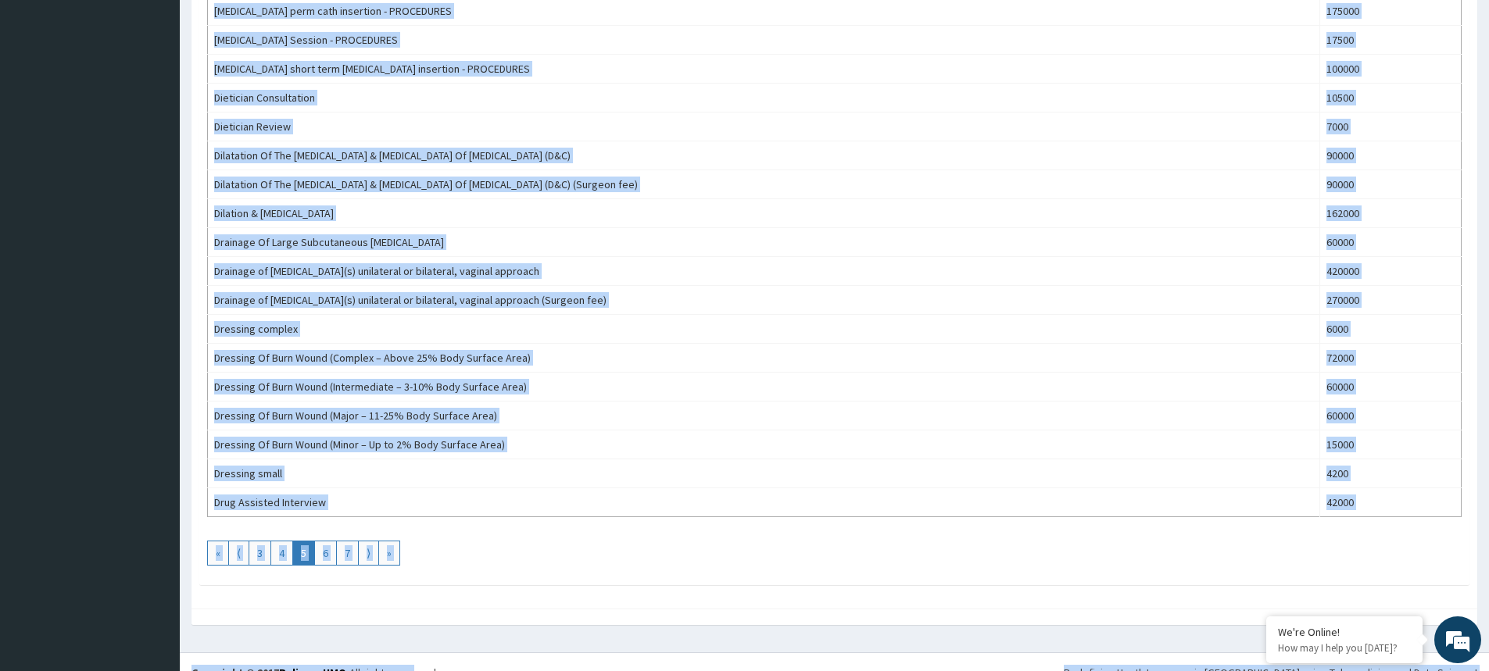
scroll to position [1236, 0]
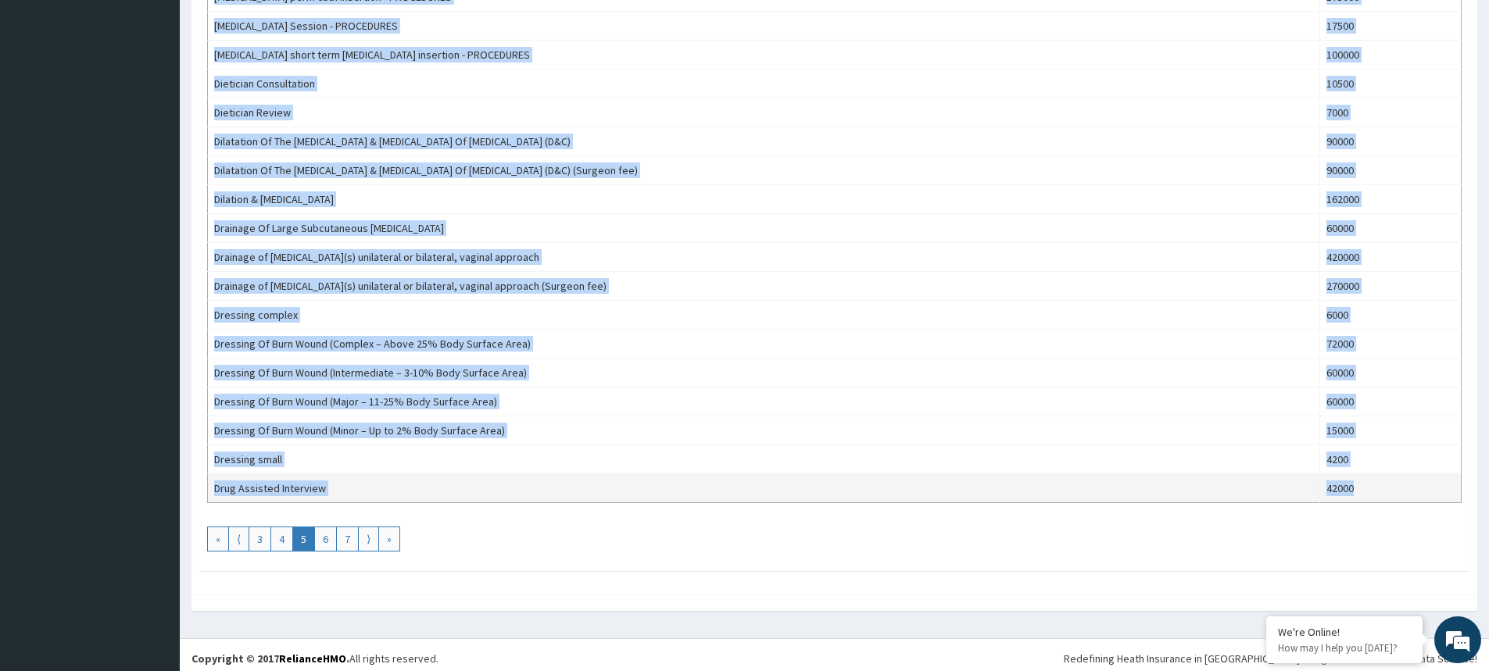
drag, startPoint x: 213, startPoint y: 304, endPoint x: 1354, endPoint y: 480, distance: 1154.0
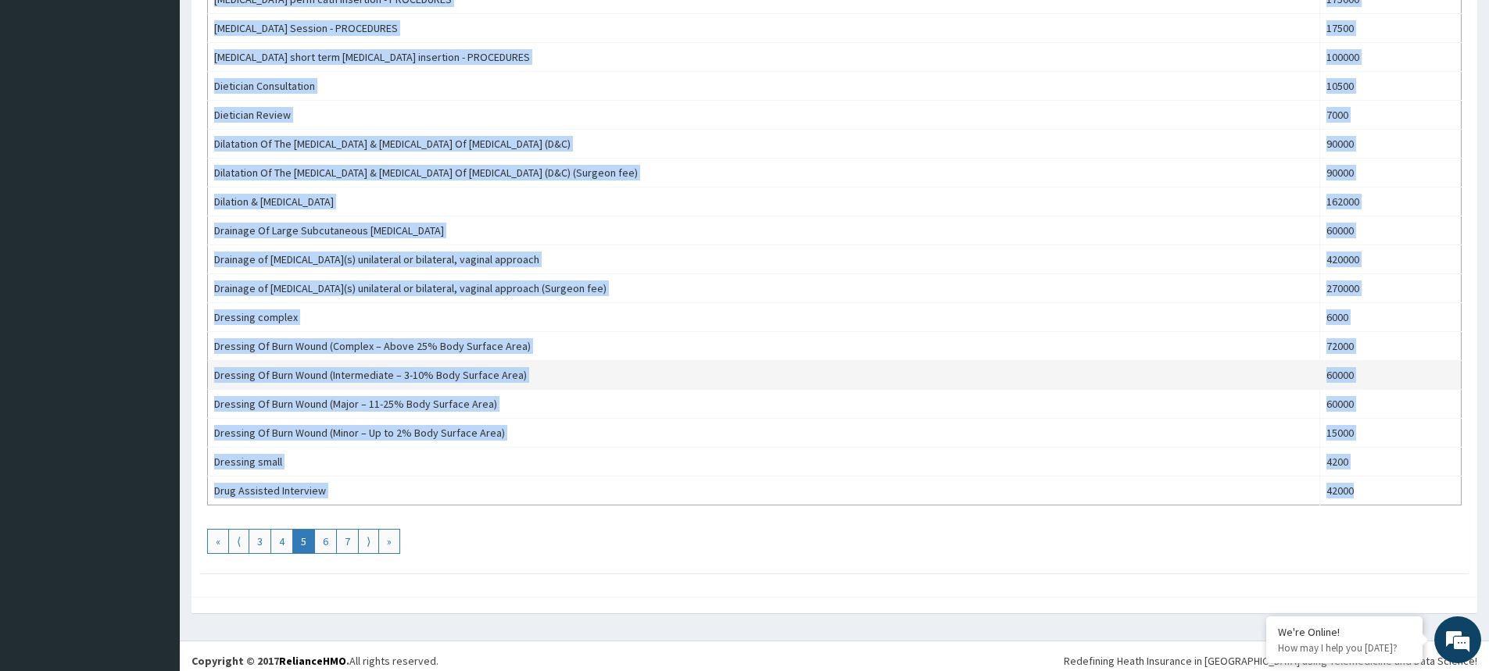
scroll to position [1243, 0]
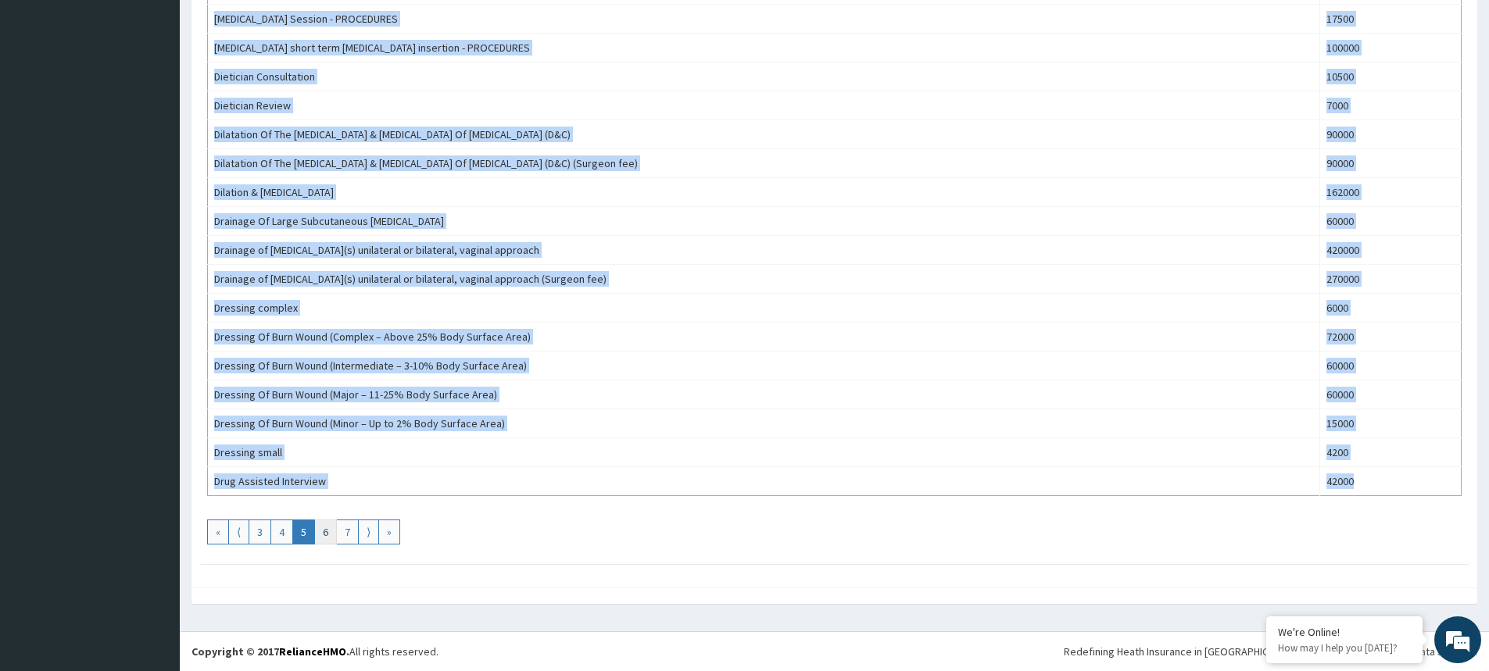
click at [323, 535] on link "6" at bounding box center [325, 532] width 23 height 25
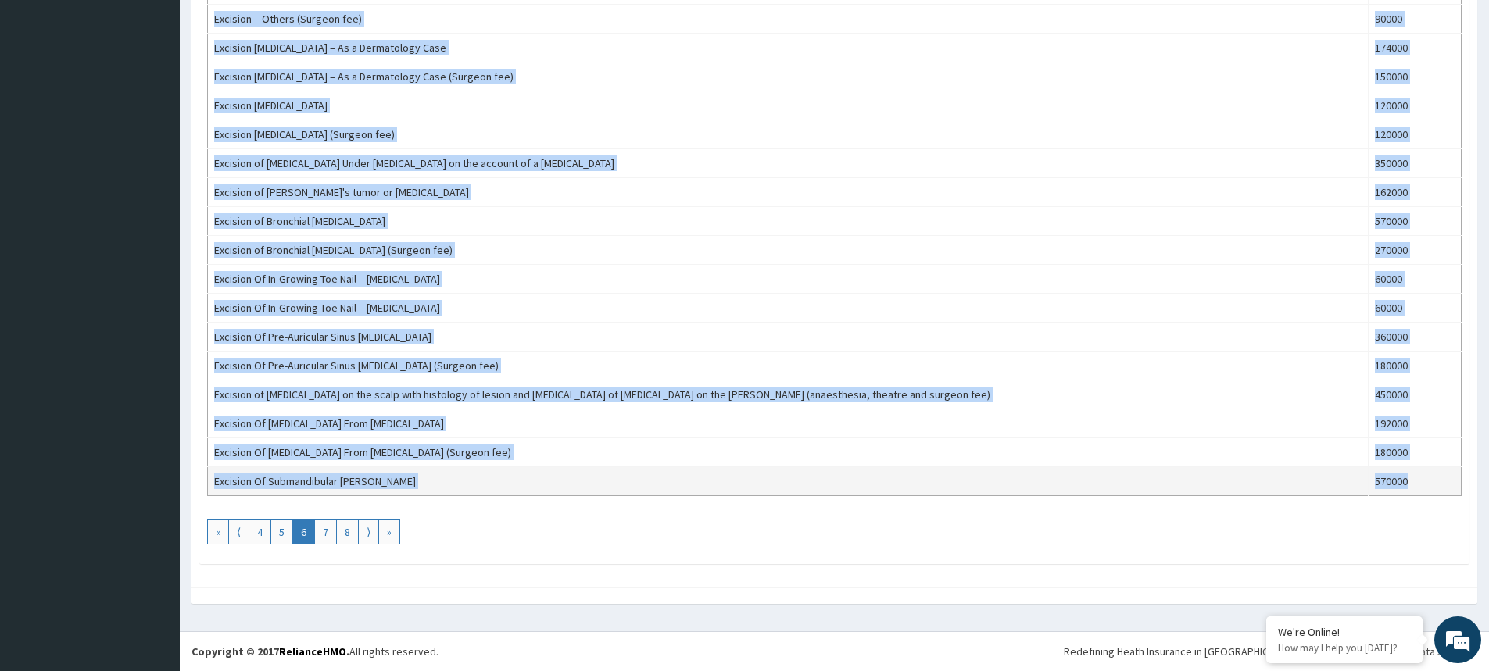
drag, startPoint x: 214, startPoint y: 302, endPoint x: 1402, endPoint y: 480, distance: 1201.4
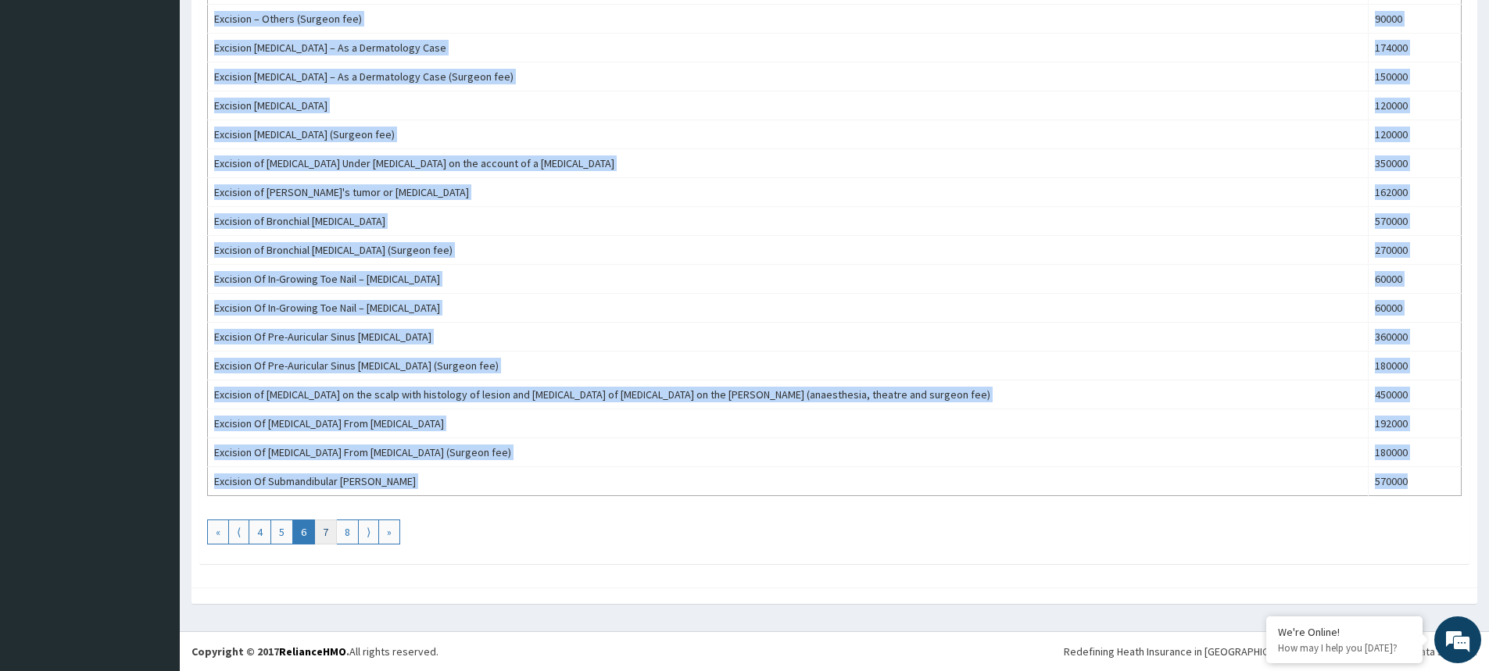
click at [326, 533] on link "7" at bounding box center [325, 532] width 23 height 25
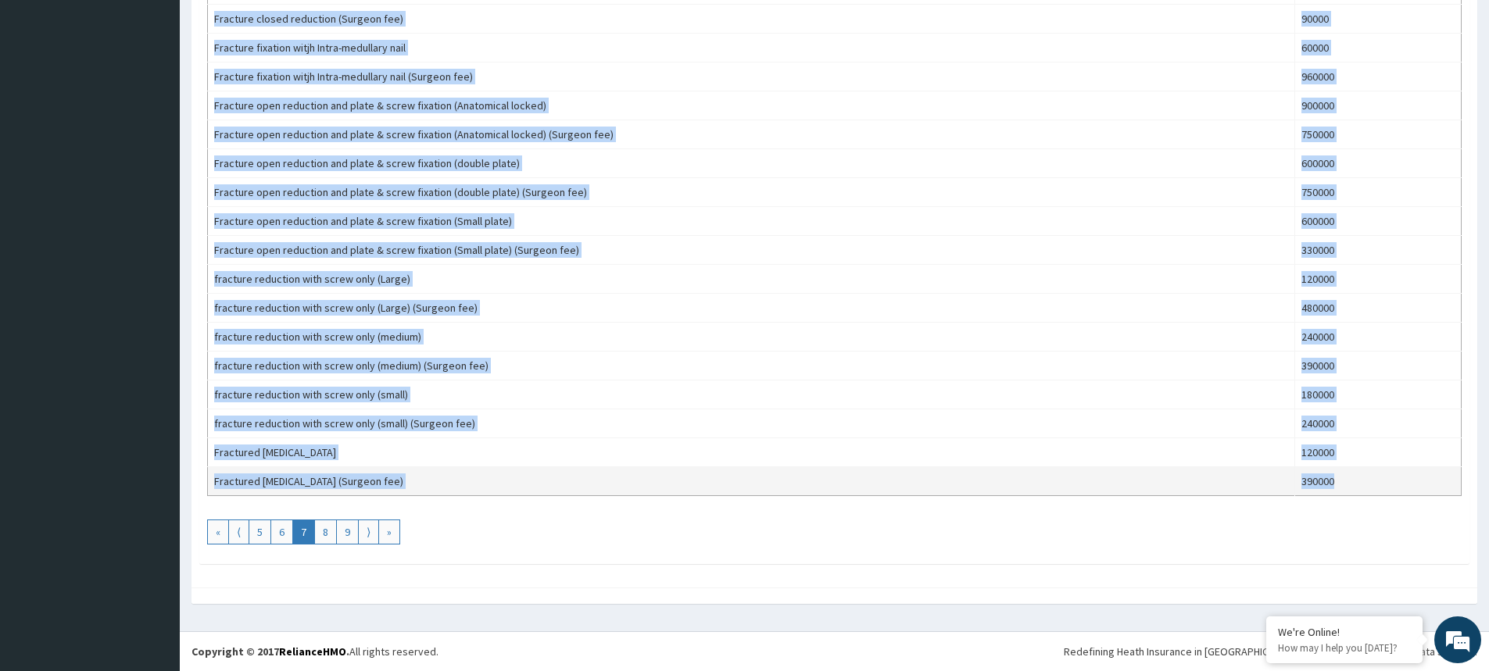
drag, startPoint x: 207, startPoint y: 303, endPoint x: 1338, endPoint y: 488, distance: 1146.0
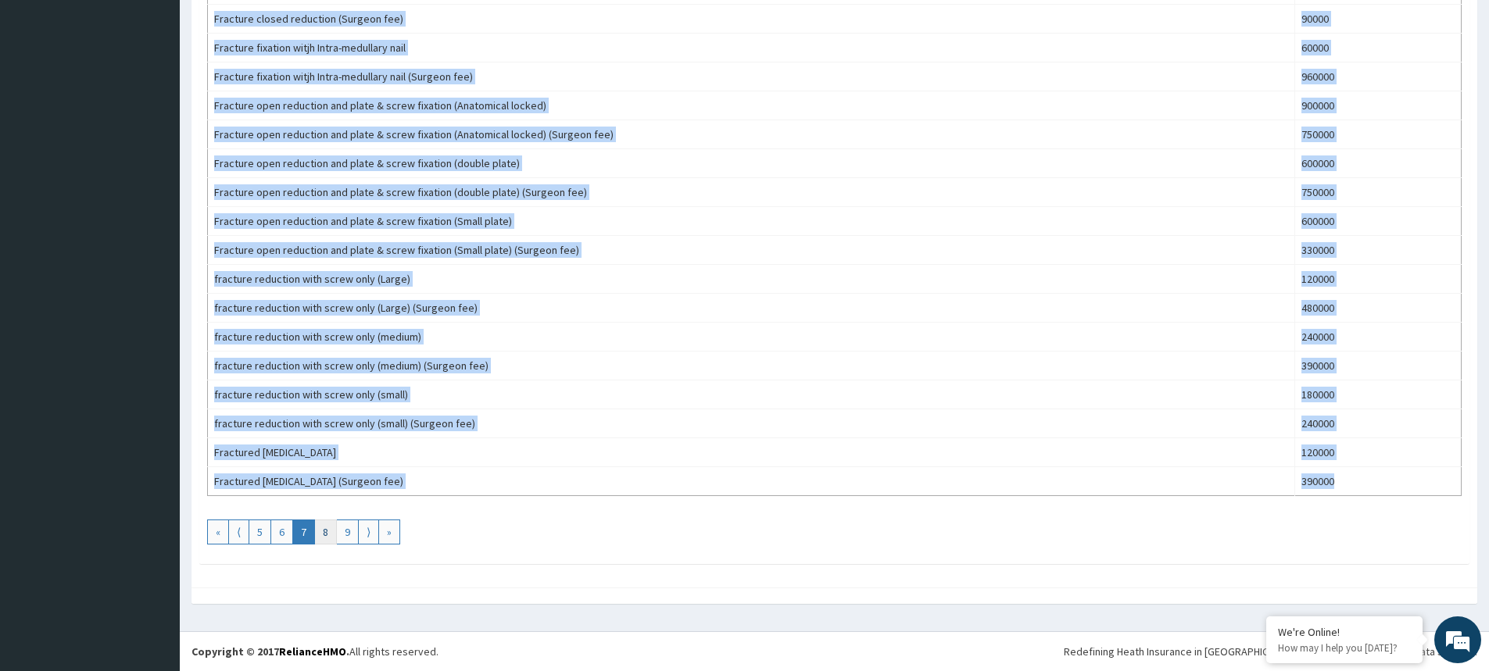
click at [331, 529] on link "8" at bounding box center [325, 532] width 23 height 25
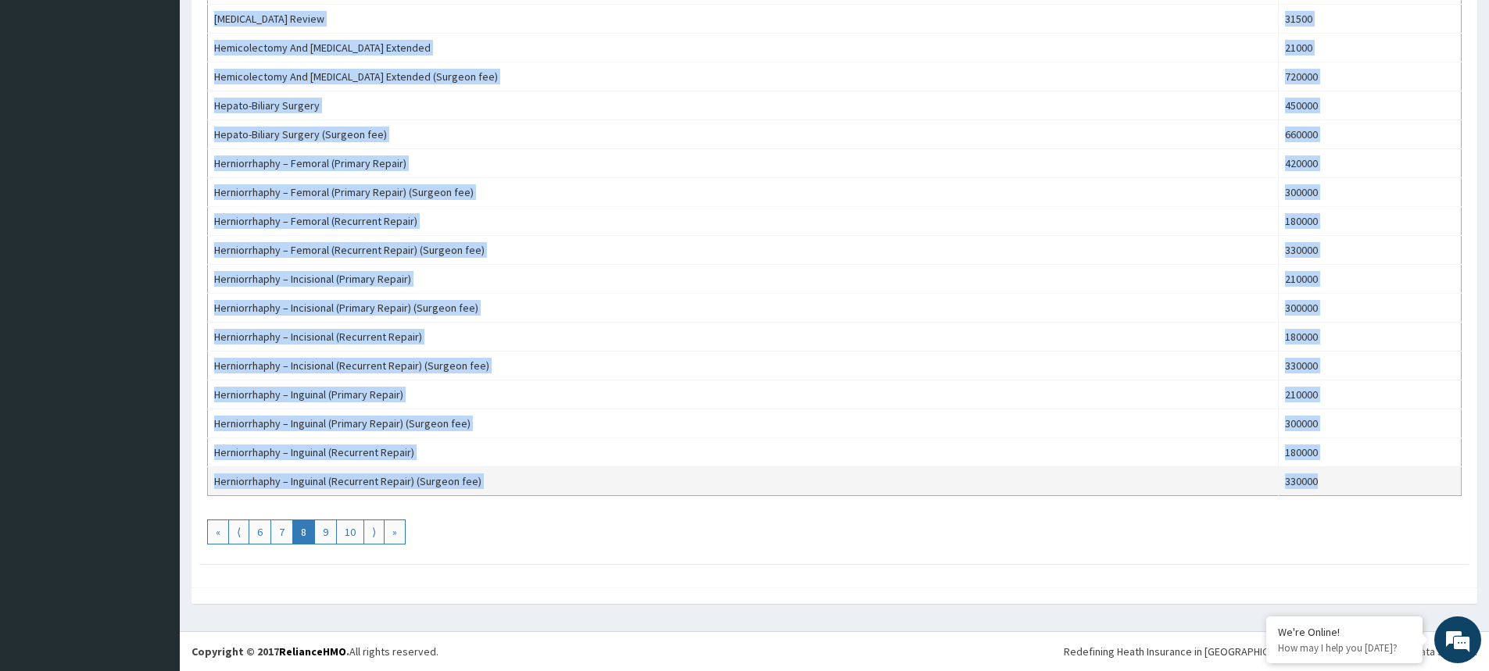
drag, startPoint x: 213, startPoint y: 302, endPoint x: 1298, endPoint y: 469, distance: 1097.0
click at [1278, 481] on td "330000" at bounding box center [1369, 481] width 183 height 29
drag, startPoint x: 213, startPoint y: 306, endPoint x: 1294, endPoint y: 474, distance: 1093.4
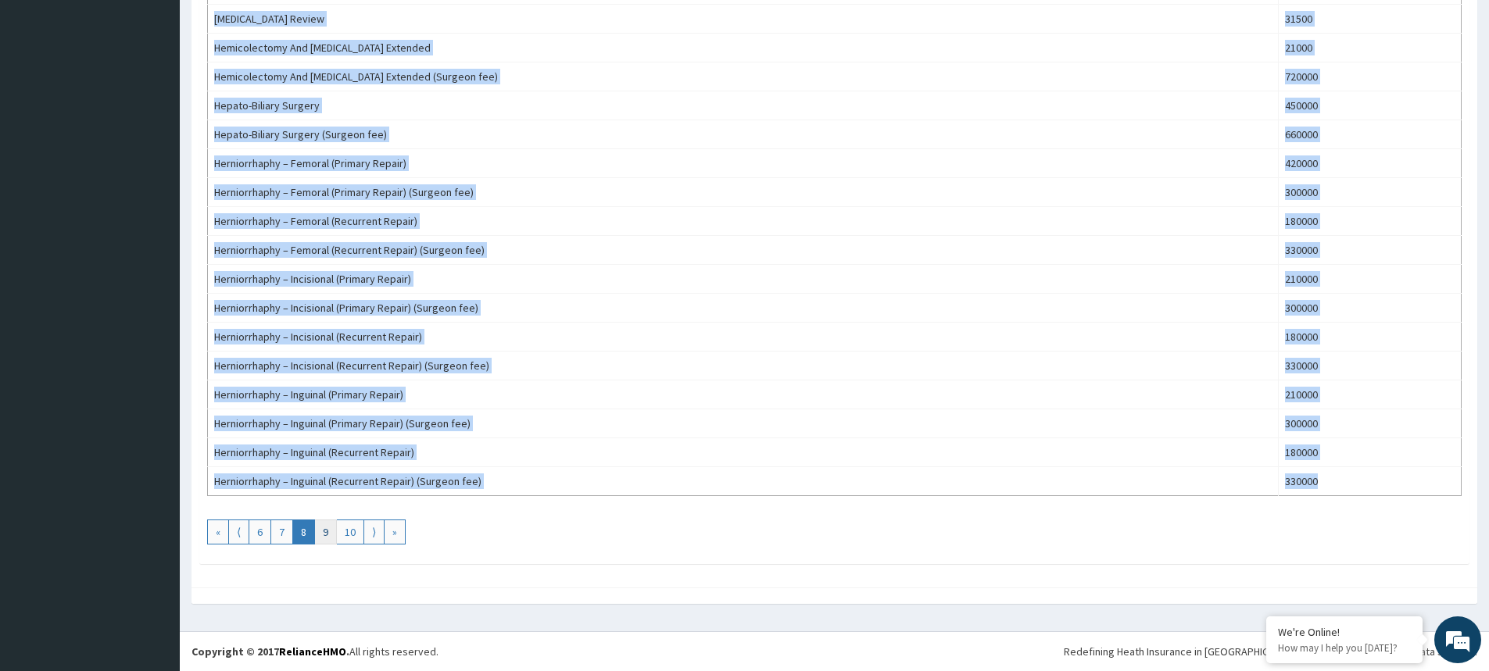
click at [322, 532] on link "9" at bounding box center [325, 532] width 23 height 25
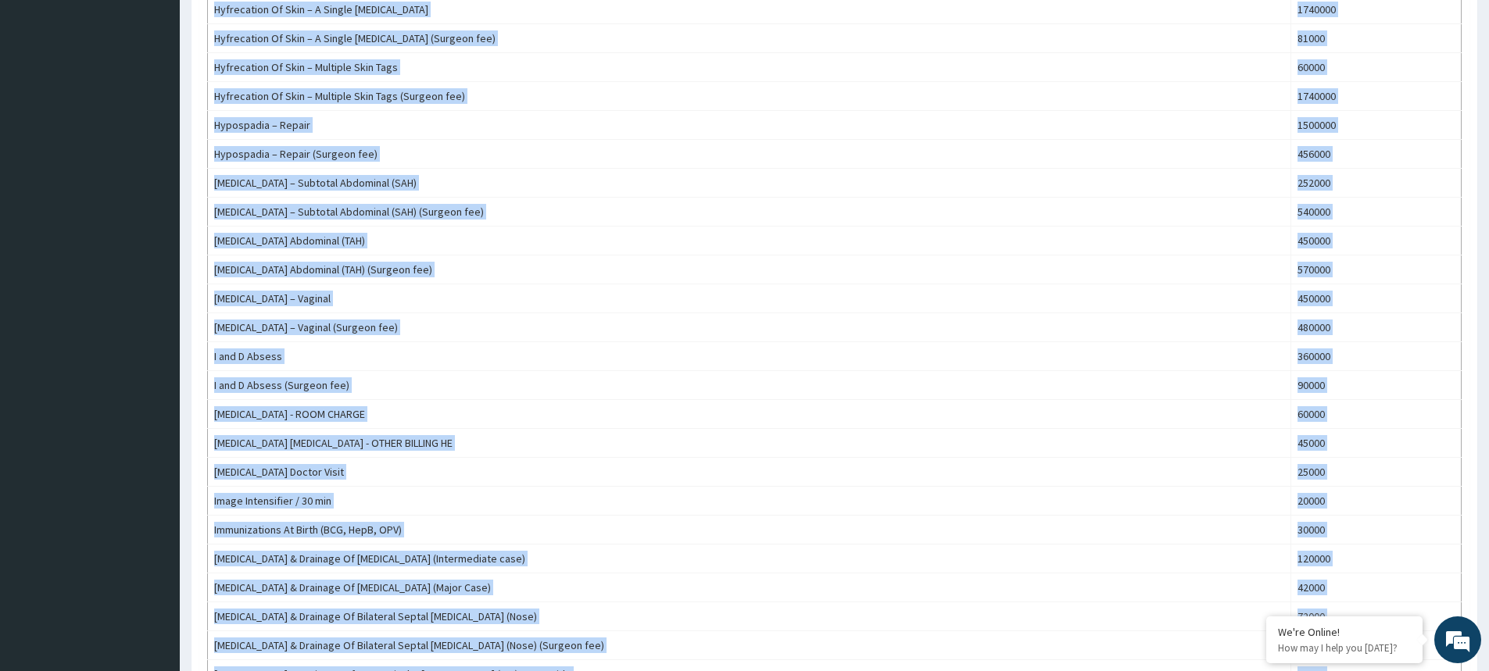
scroll to position [1148, 0]
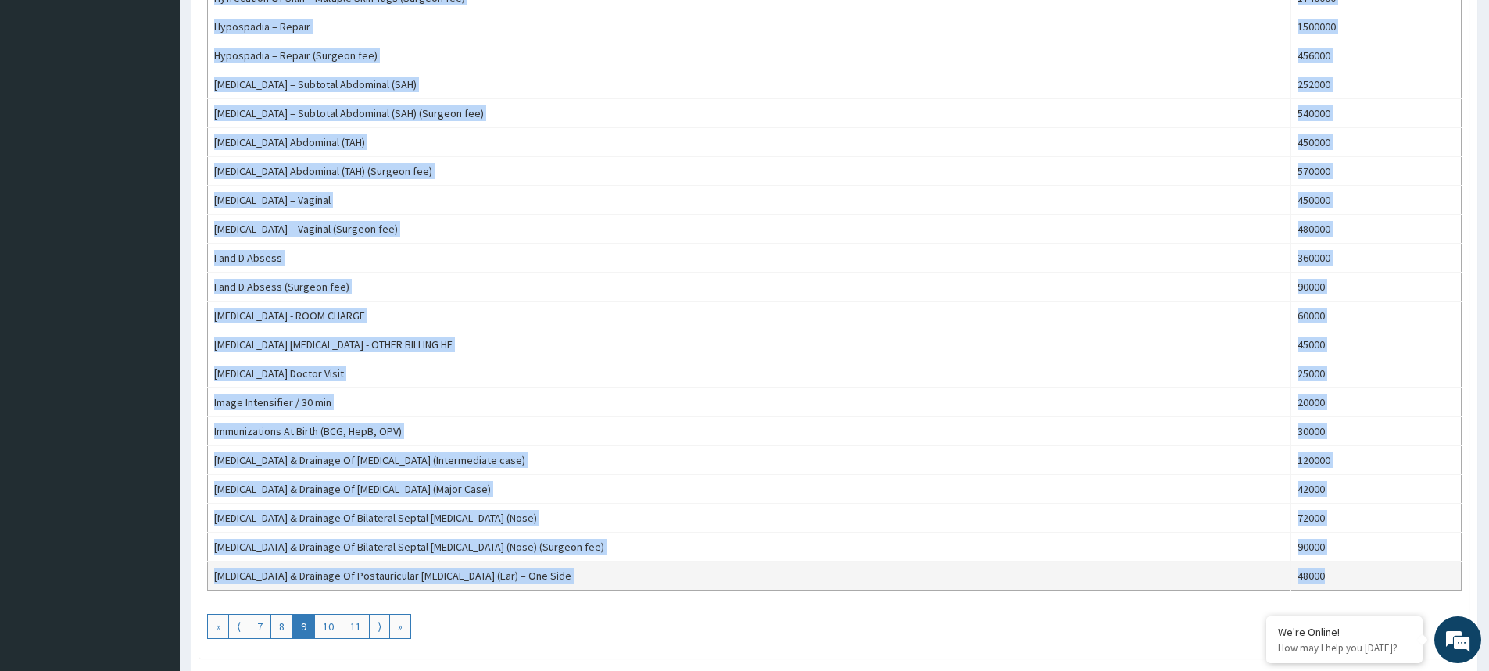
drag, startPoint x: 215, startPoint y: 306, endPoint x: 1293, endPoint y: 579, distance: 1112.1
click at [331, 625] on link "10" at bounding box center [328, 626] width 28 height 25
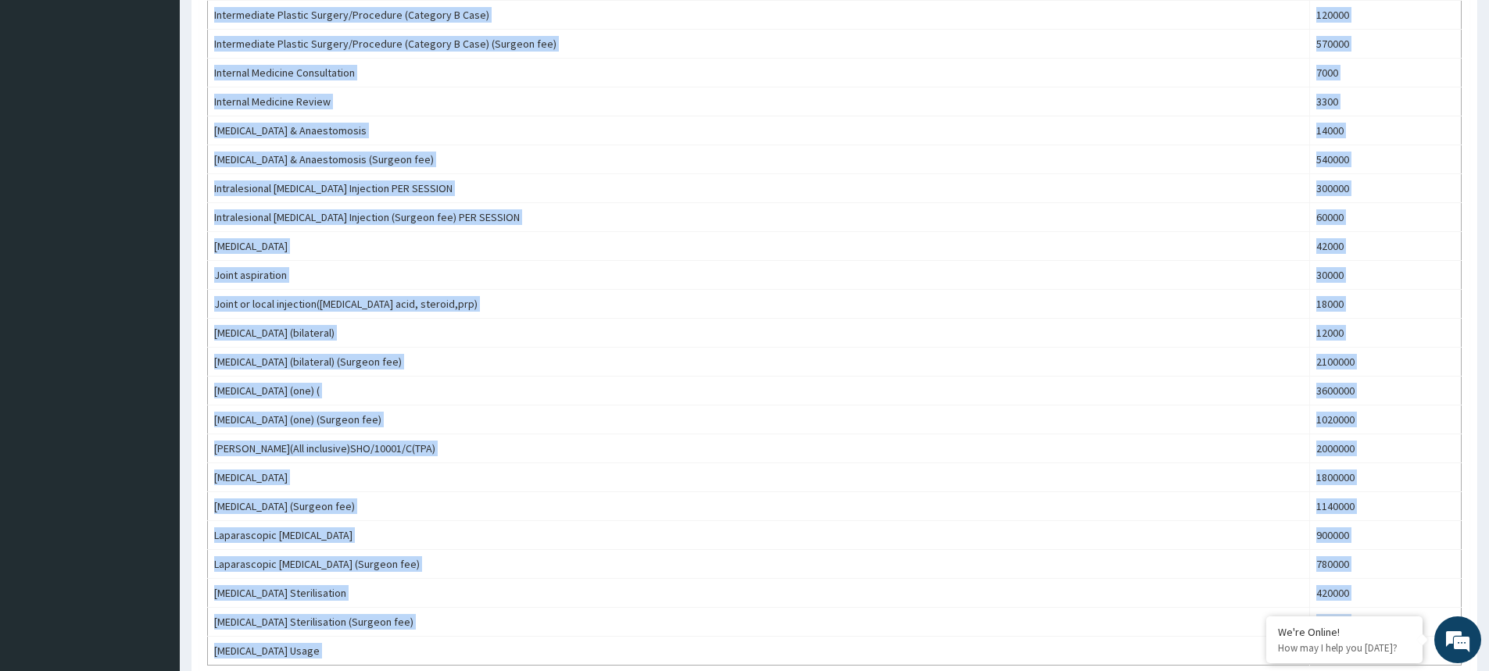
scroll to position [1243, 0]
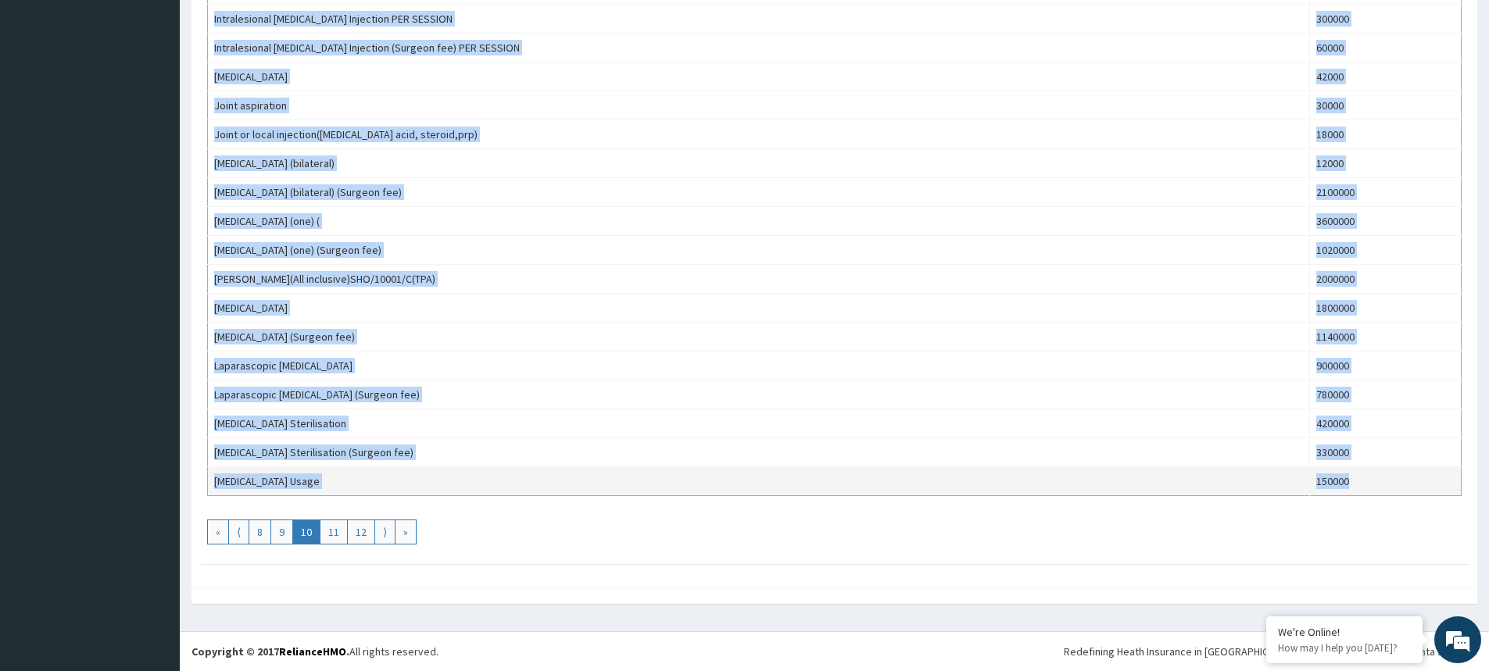
drag, startPoint x: 212, startPoint y: 305, endPoint x: 1335, endPoint y: 486, distance: 1137.8
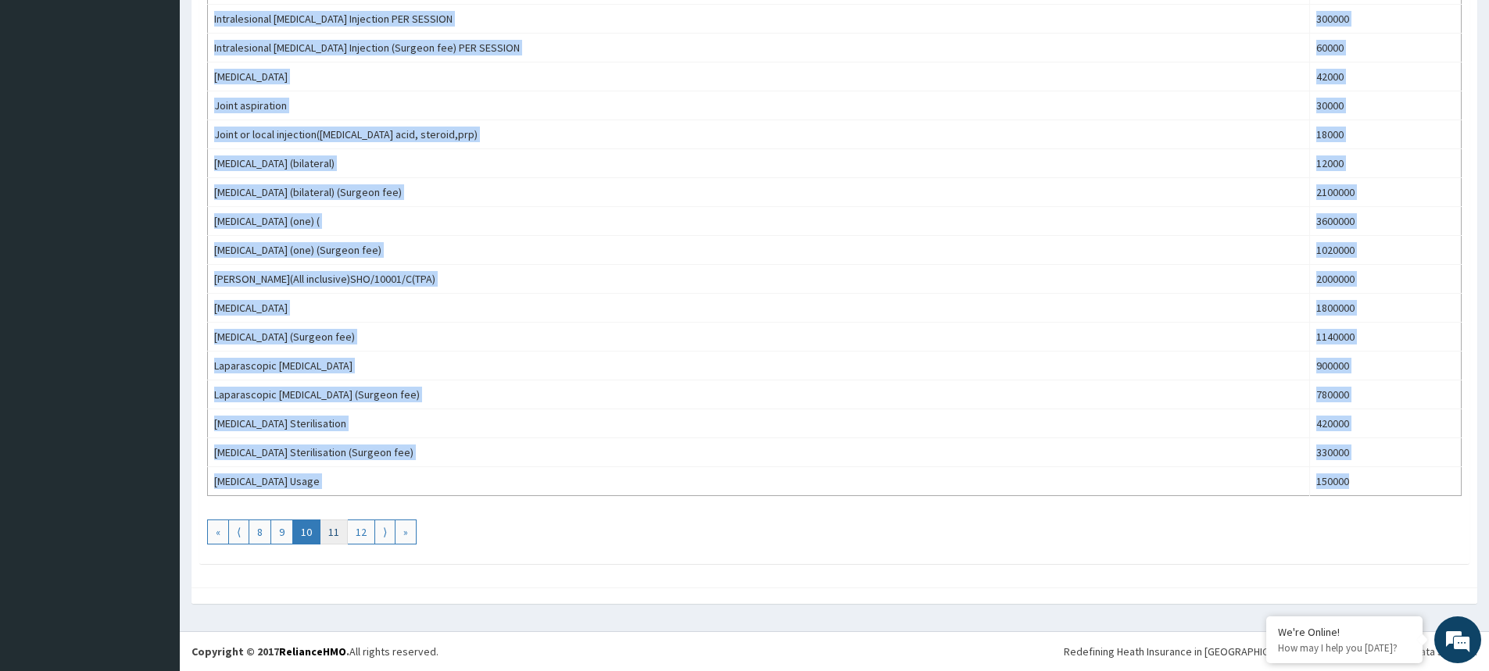
click at [336, 538] on link "11" at bounding box center [334, 532] width 28 height 25
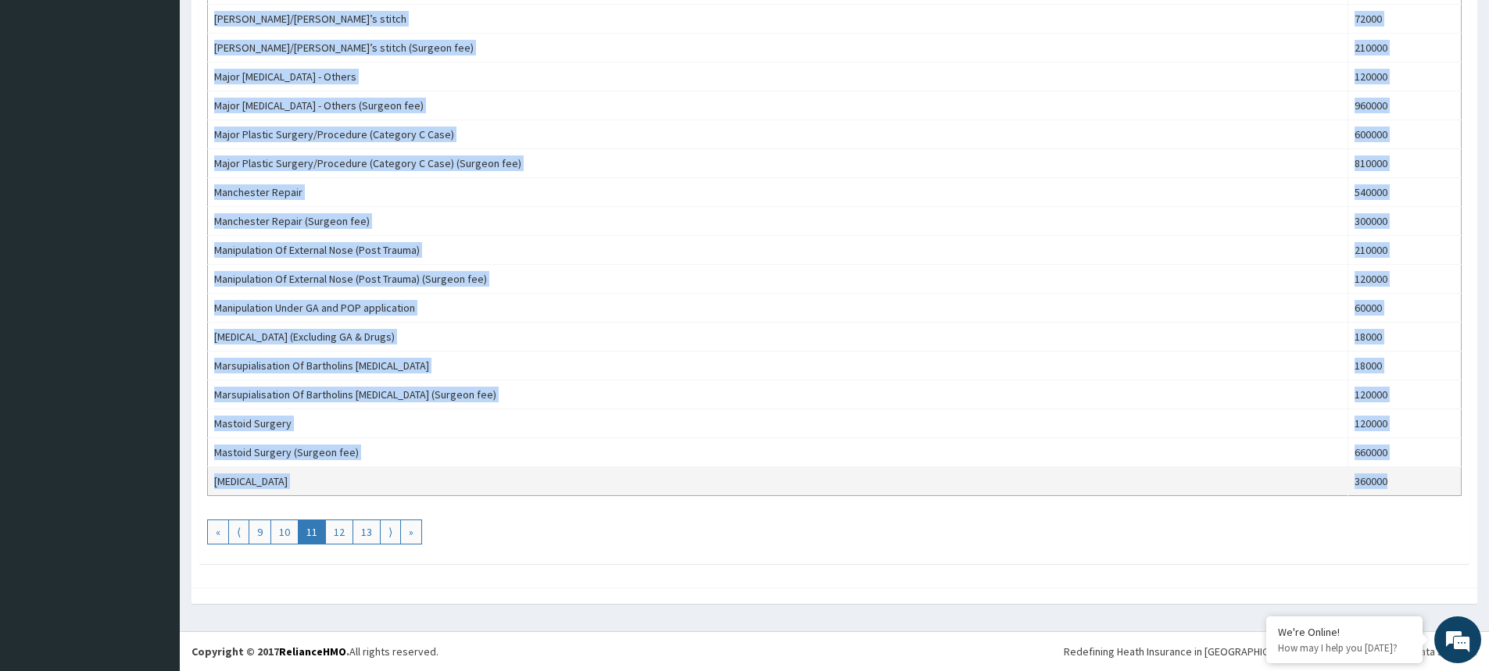
drag, startPoint x: 215, startPoint y: 307, endPoint x: 1359, endPoint y: 483, distance: 1157.8
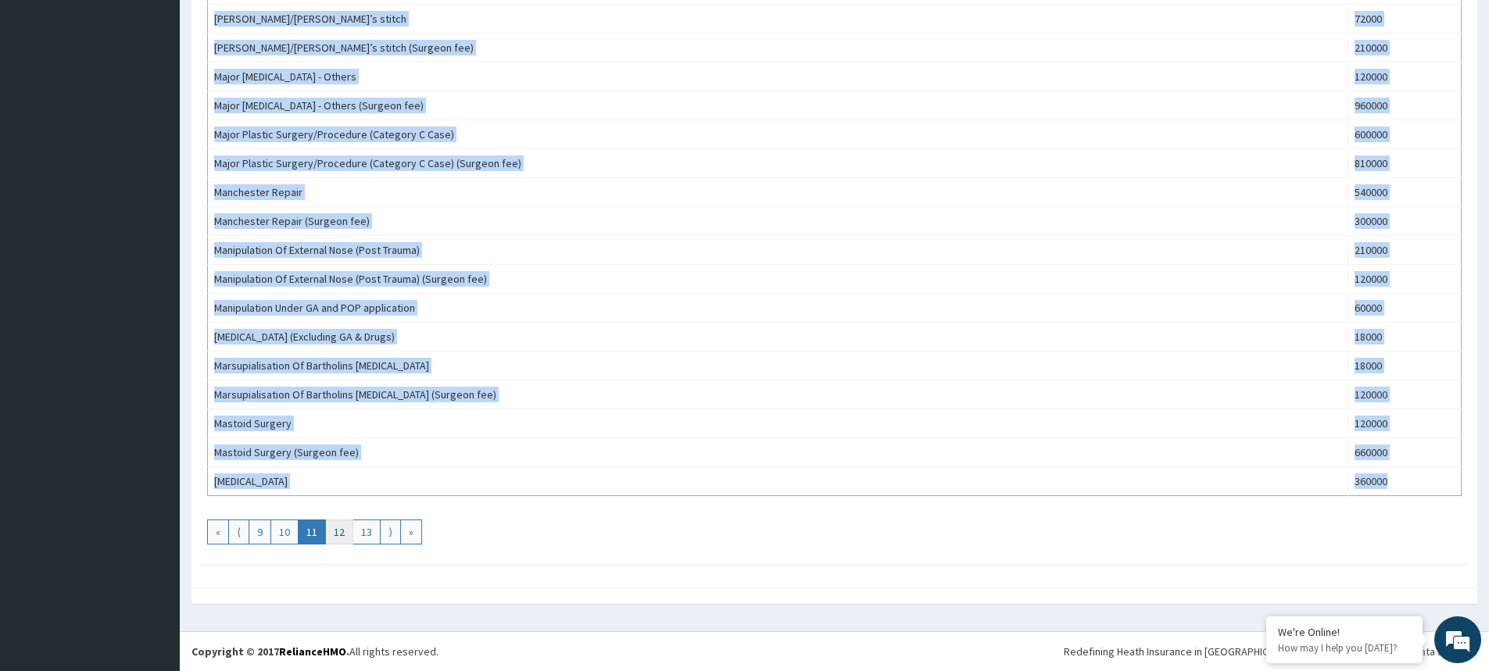
click at [338, 529] on link "12" at bounding box center [339, 532] width 28 height 25
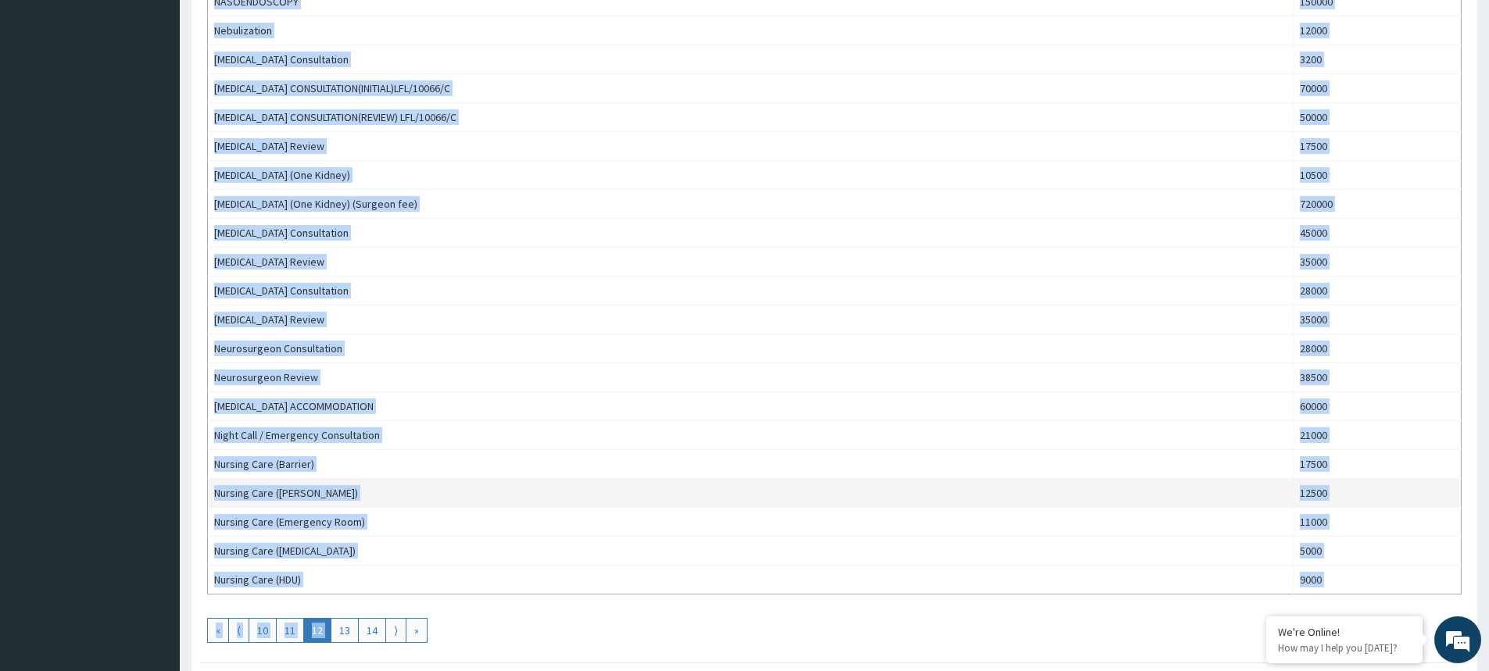
scroll to position [1160, 0]
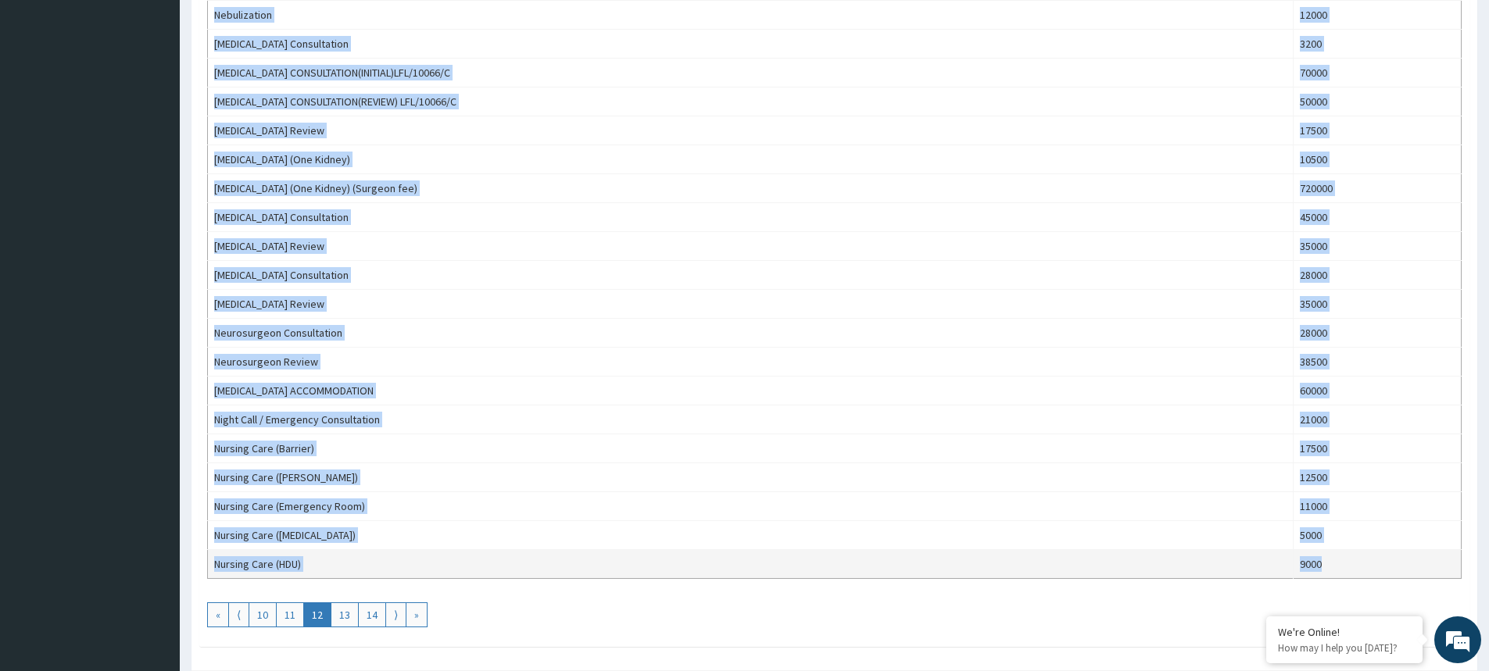
drag, startPoint x: 215, startPoint y: 301, endPoint x: 1295, endPoint y: 563, distance: 1111.6
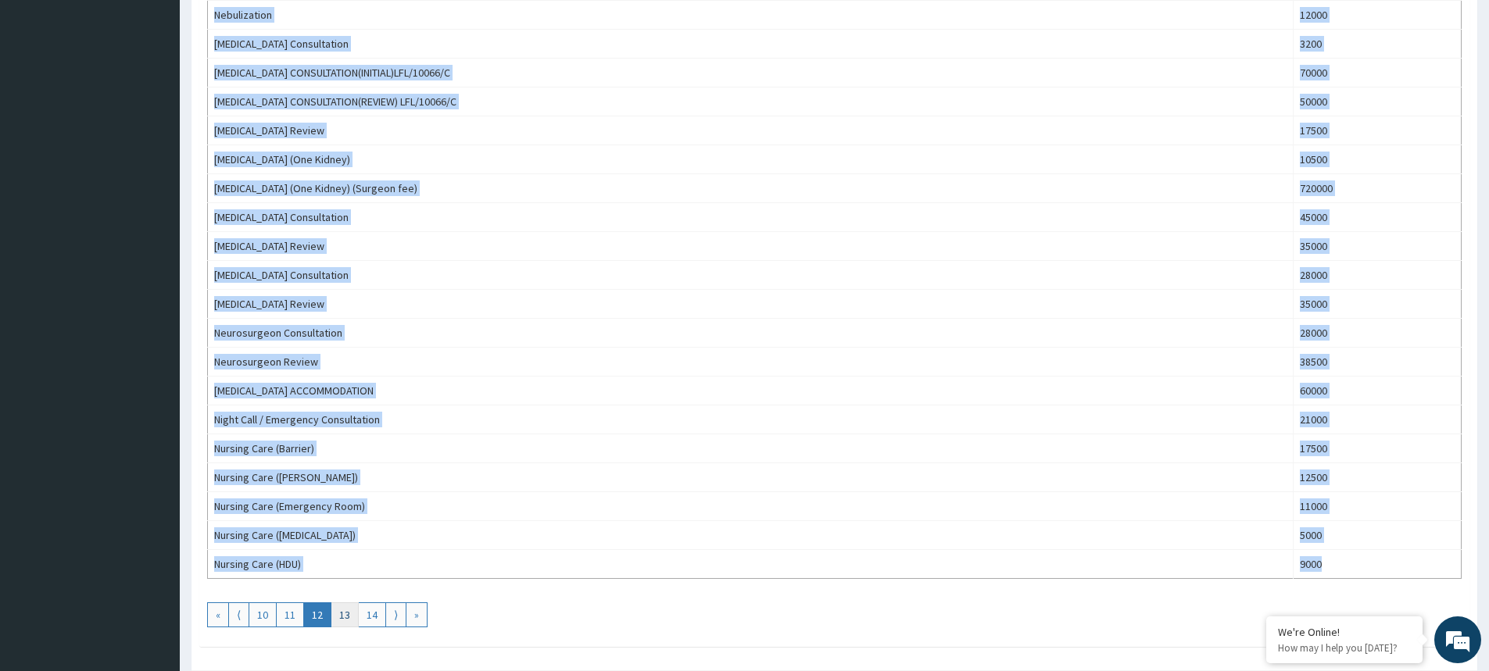
click at [350, 614] on link "13" at bounding box center [345, 615] width 28 height 25
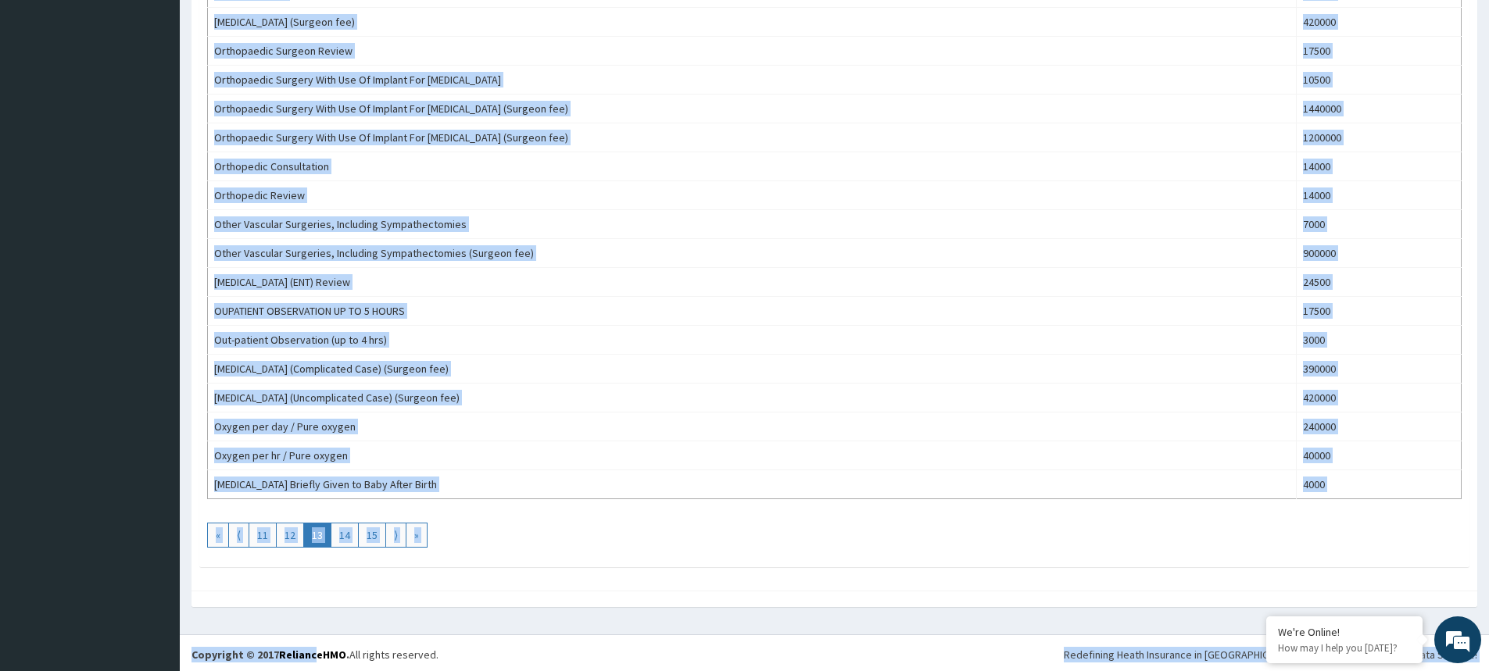
scroll to position [1243, 0]
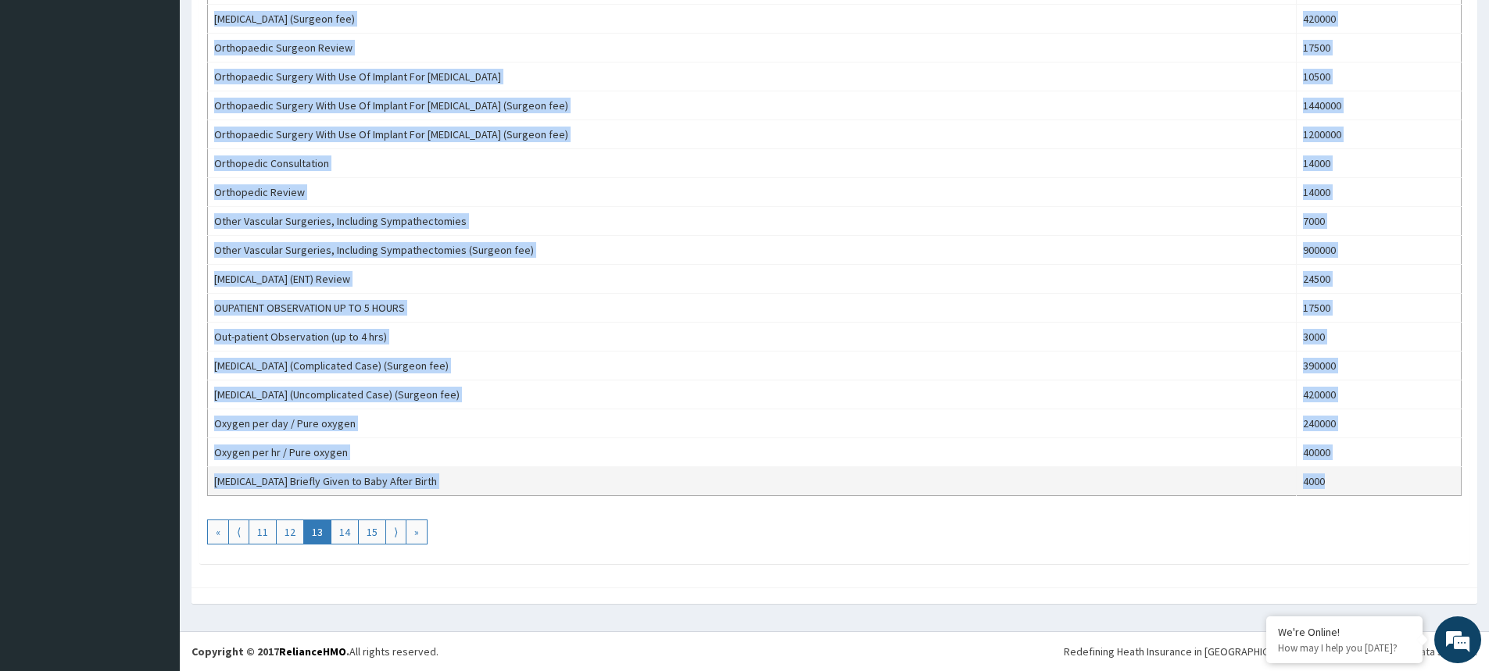
drag, startPoint x: 214, startPoint y: 304, endPoint x: 1320, endPoint y: 492, distance: 1122.0
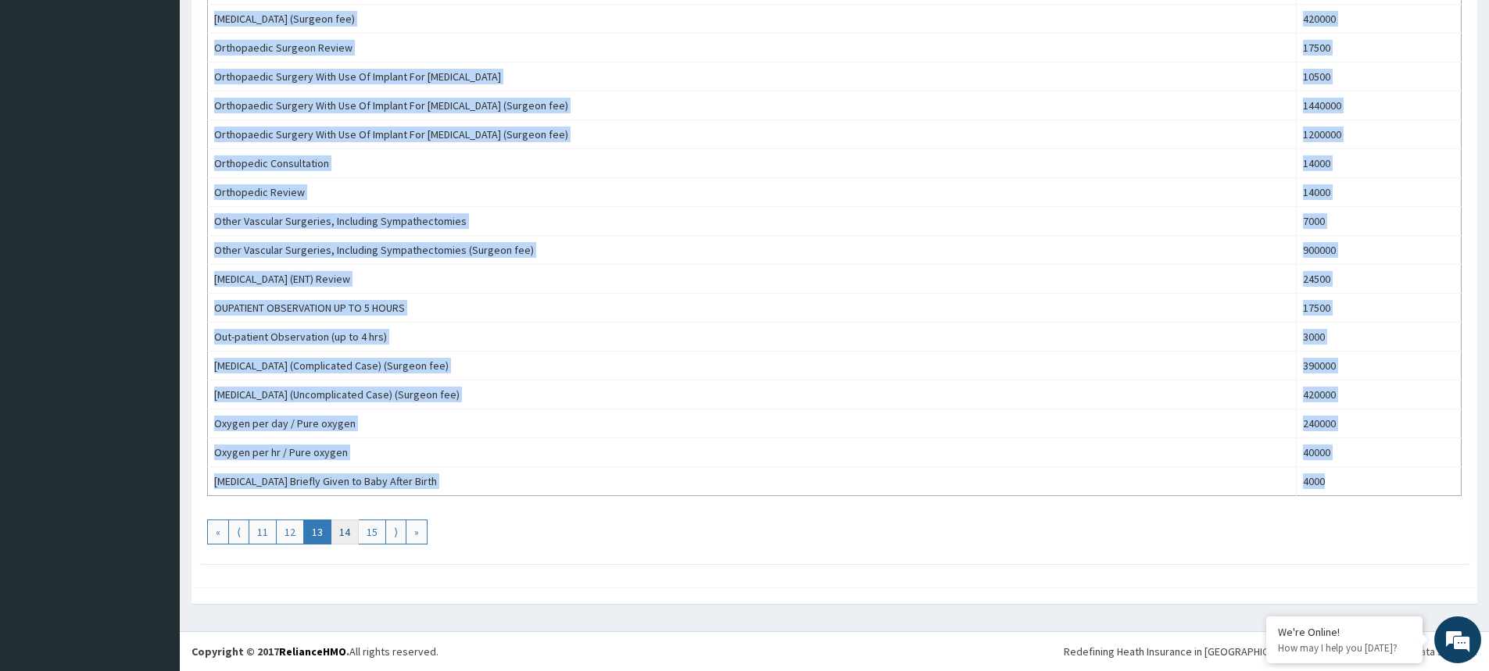
click at [349, 534] on link "14" at bounding box center [345, 532] width 28 height 25
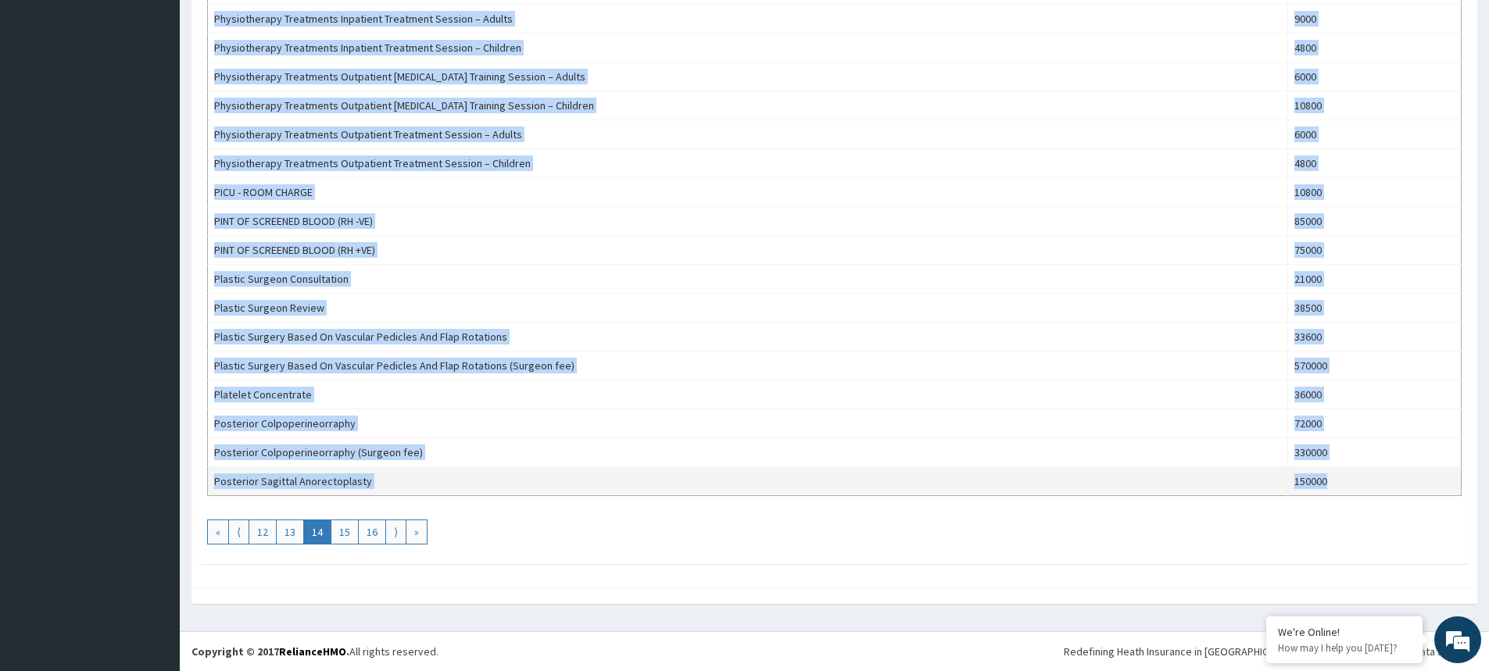
drag, startPoint x: 235, startPoint y: 393, endPoint x: 1325, endPoint y: 492, distance: 1094.9
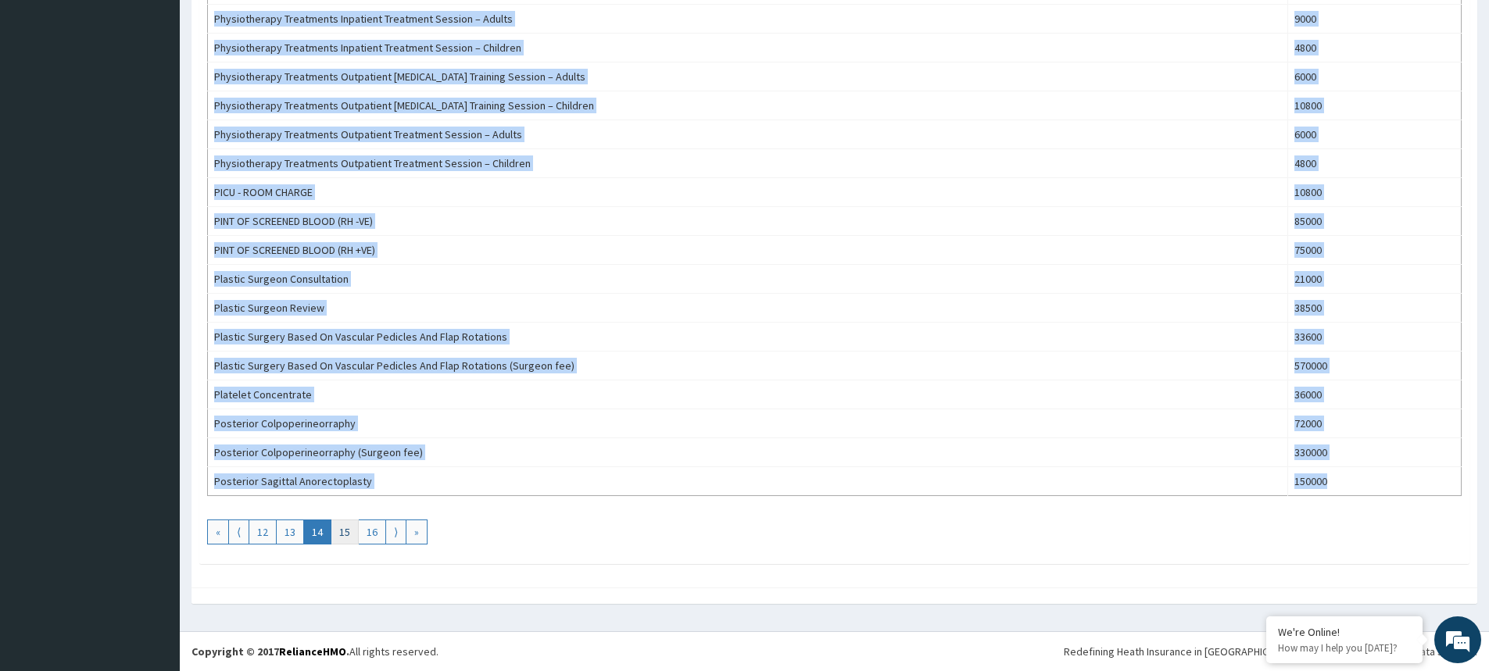
click at [348, 533] on link "15" at bounding box center [345, 532] width 28 height 25
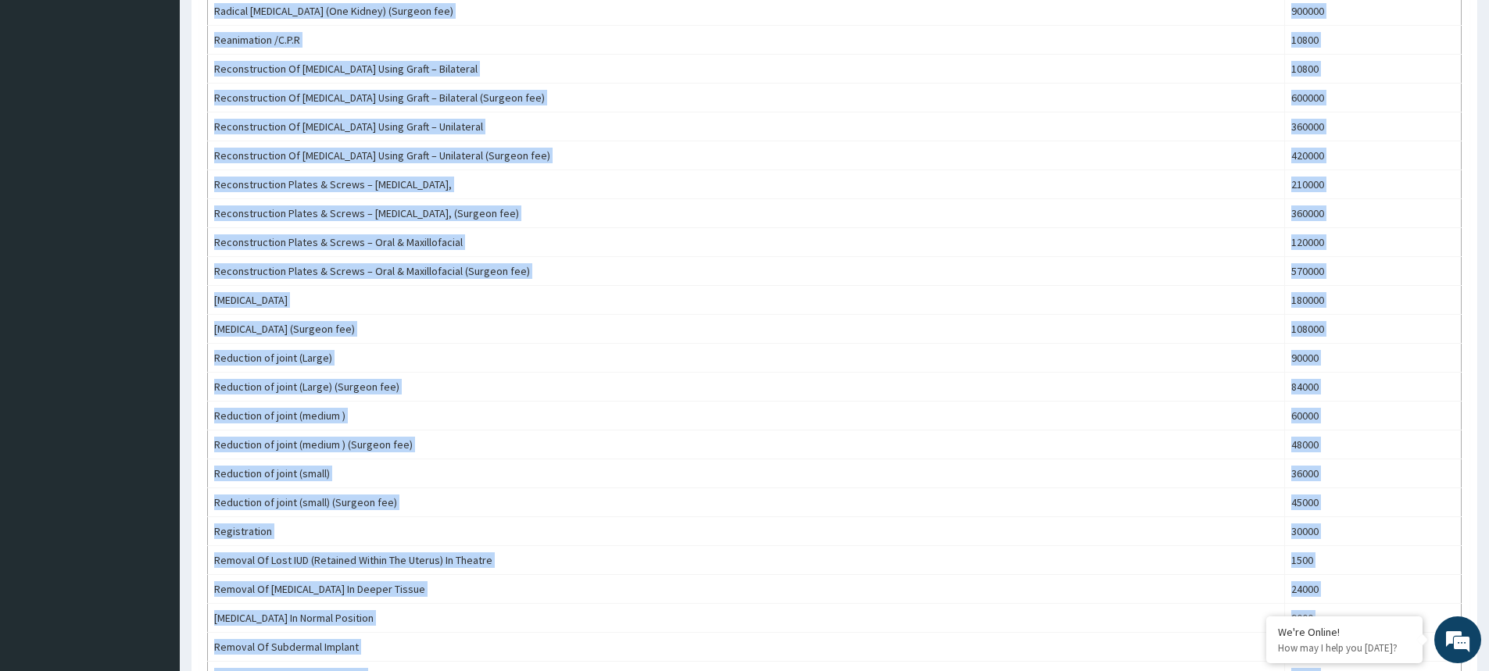
scroll to position [1149, 0]
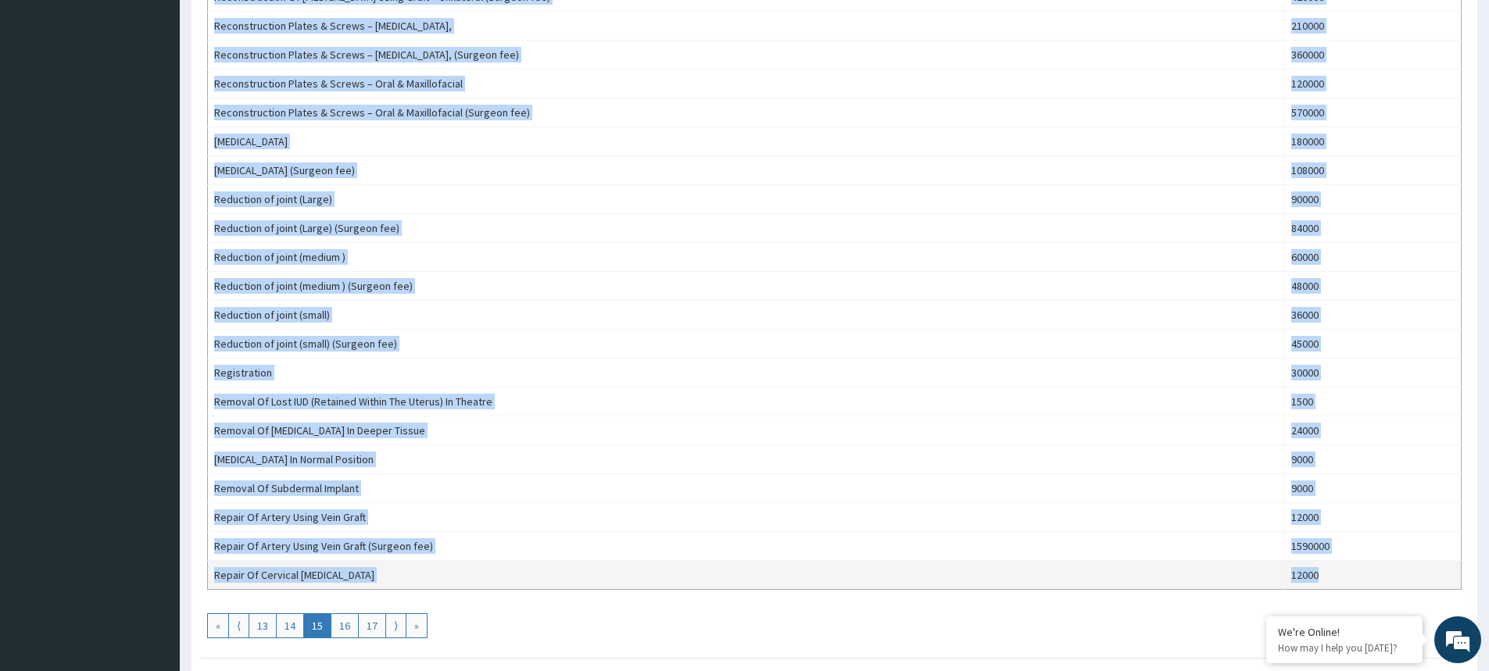
drag, startPoint x: 212, startPoint y: 303, endPoint x: 1323, endPoint y: 575, distance: 1143.6
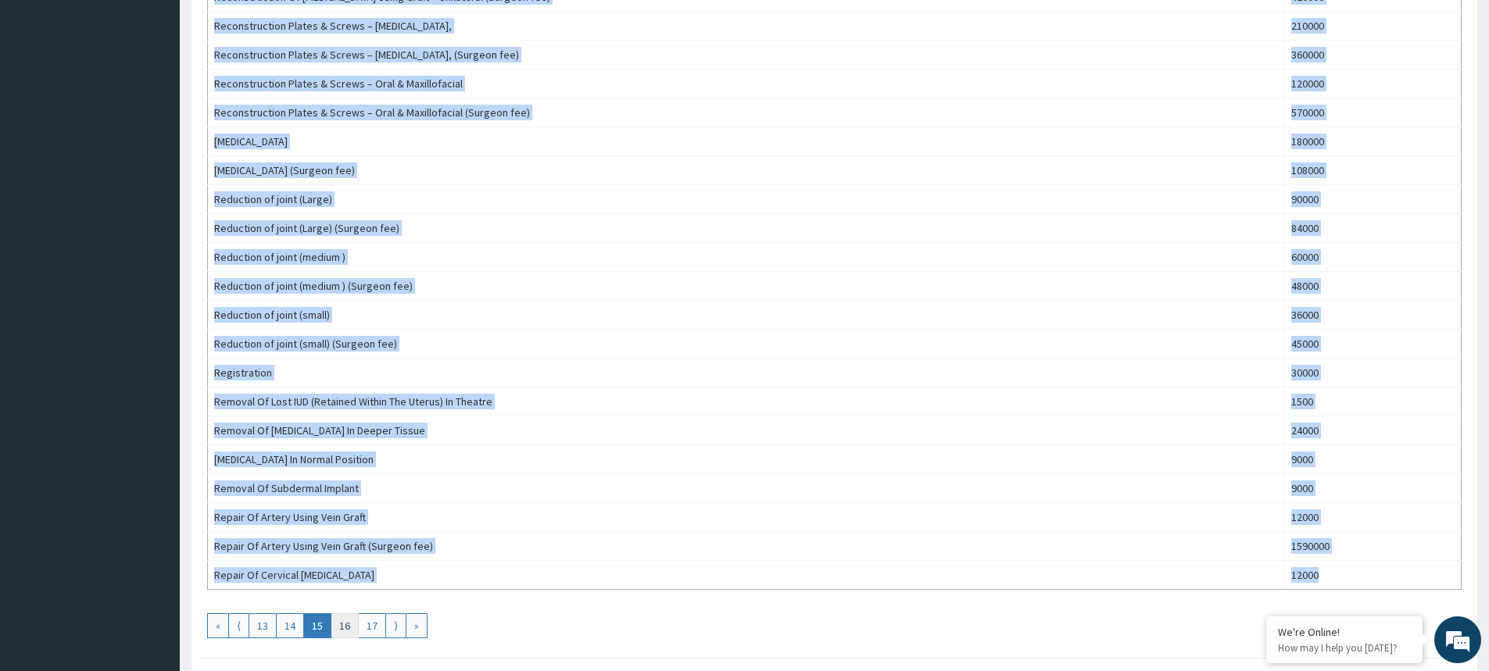
click at [346, 622] on link "16" at bounding box center [345, 626] width 28 height 25
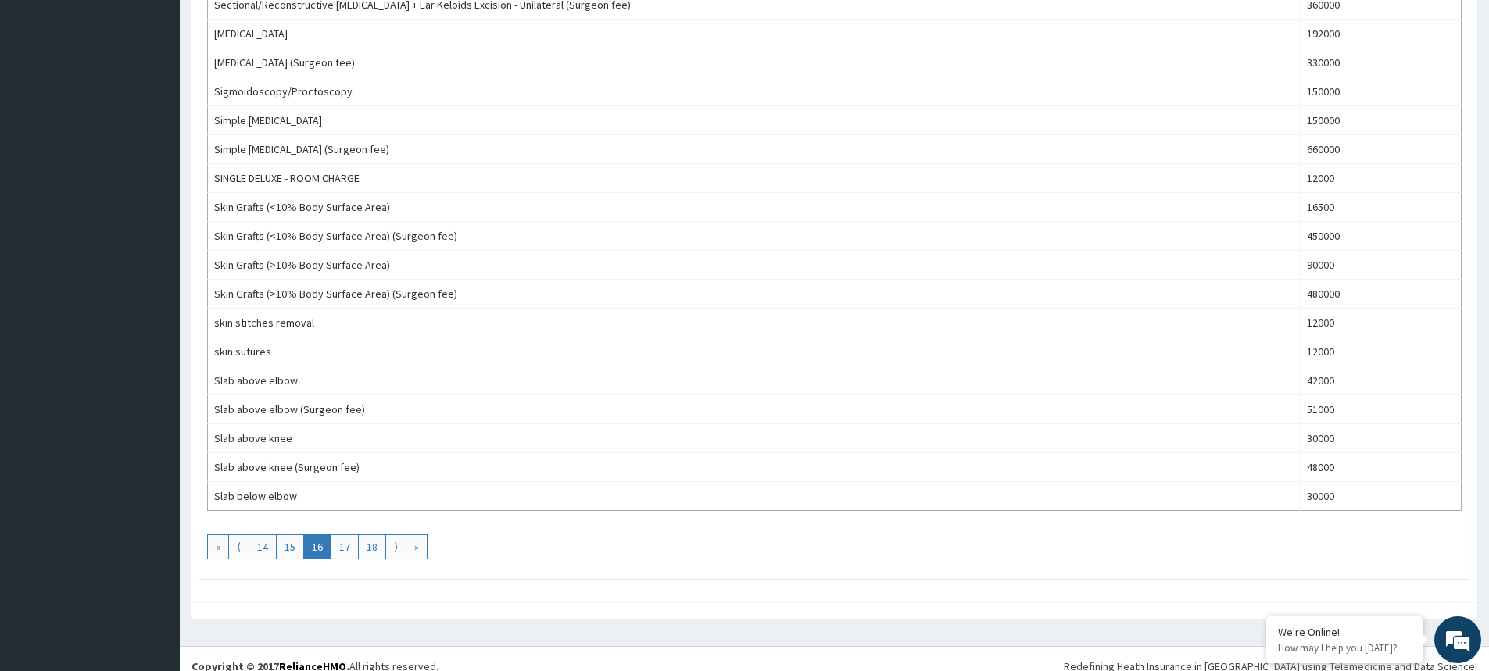
scroll to position [1243, 0]
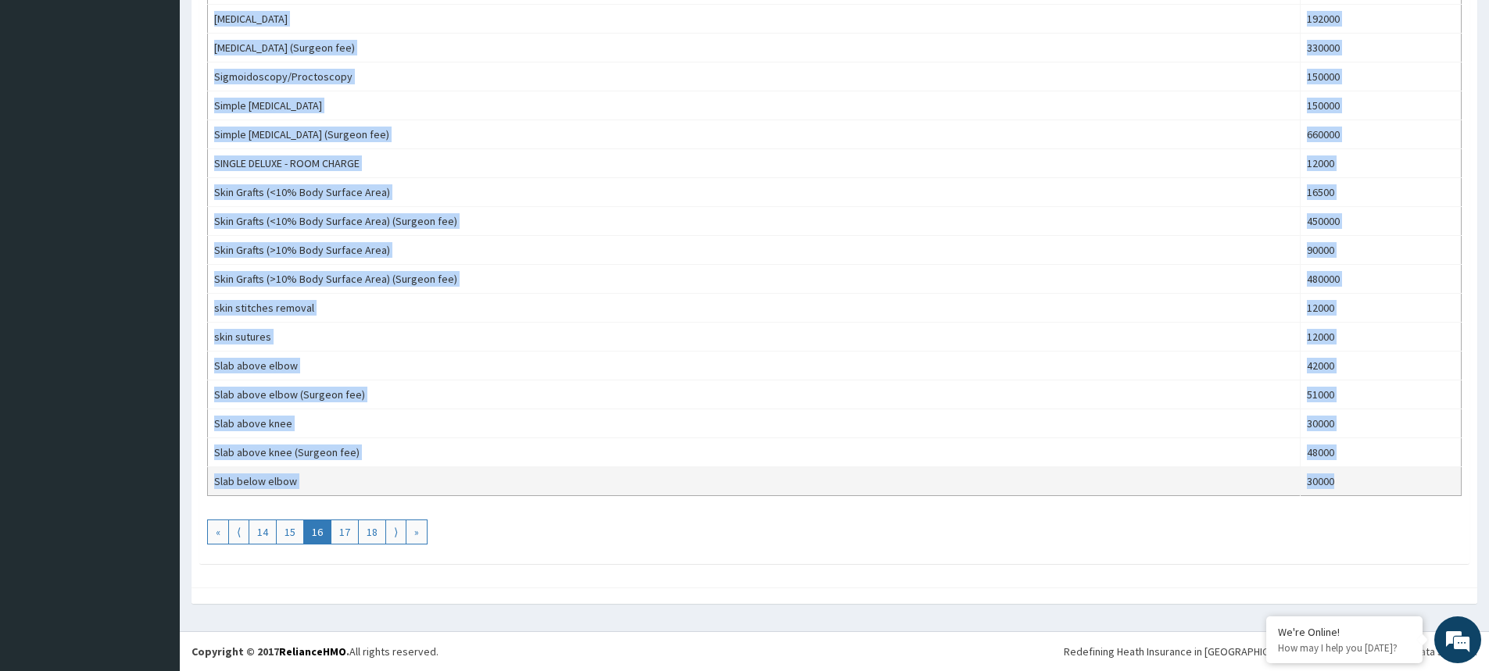
drag, startPoint x: 210, startPoint y: 306, endPoint x: 1327, endPoint y: 488, distance: 1131.0
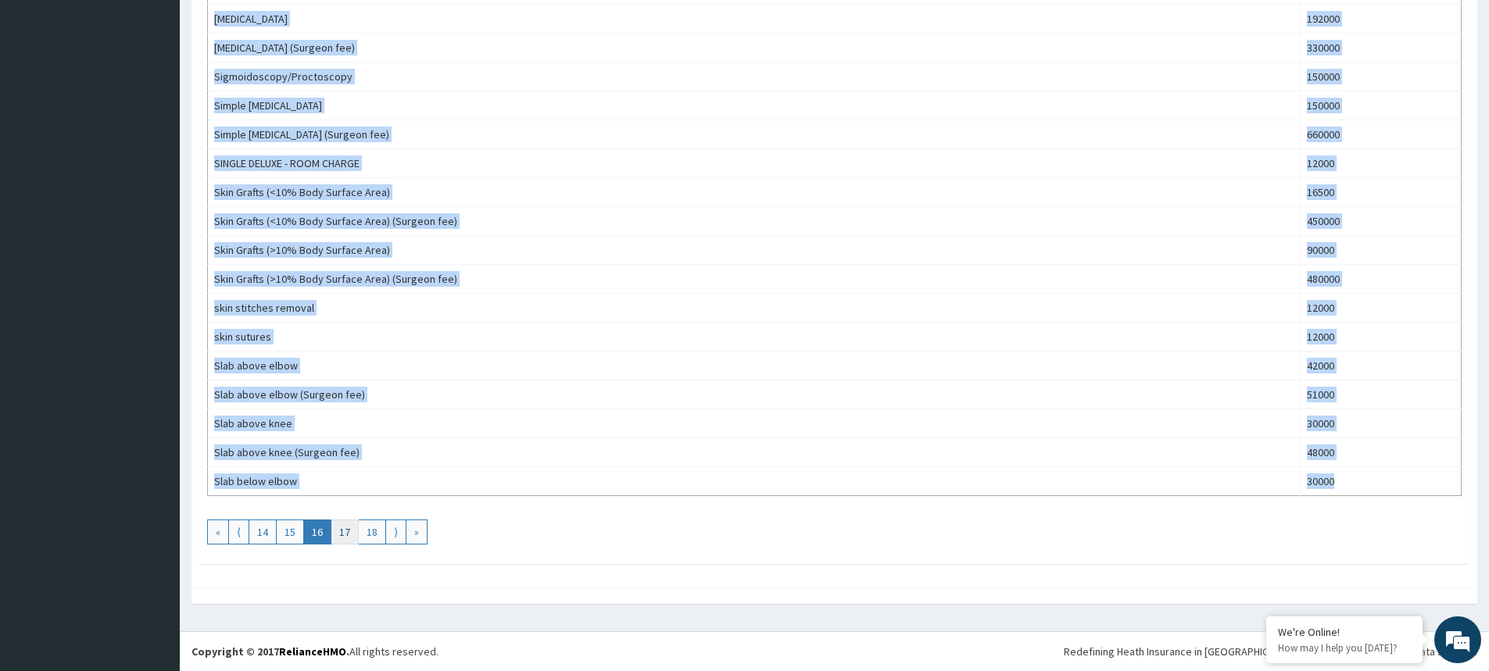
click at [351, 539] on link "17" at bounding box center [345, 532] width 28 height 25
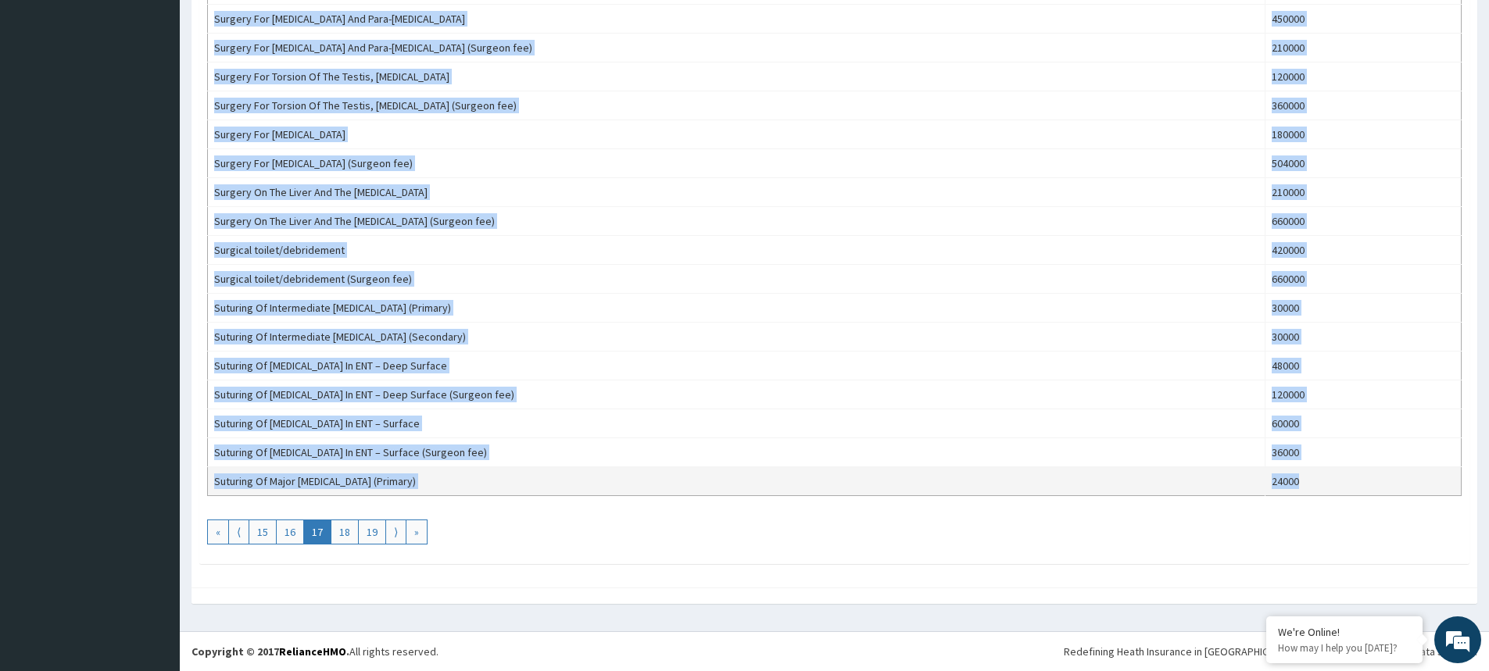
drag, startPoint x: 213, startPoint y: 303, endPoint x: 1307, endPoint y: 485, distance: 1108.6
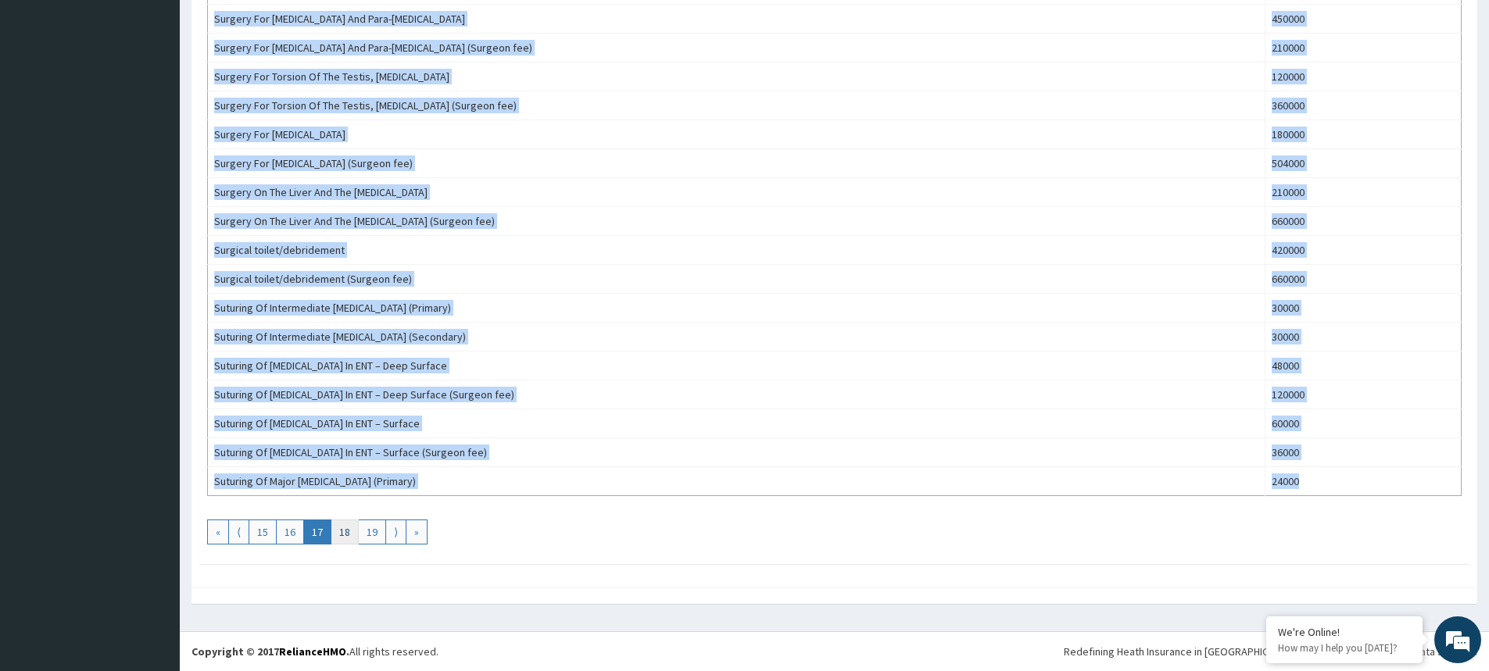
click at [343, 533] on link "18" at bounding box center [345, 532] width 28 height 25
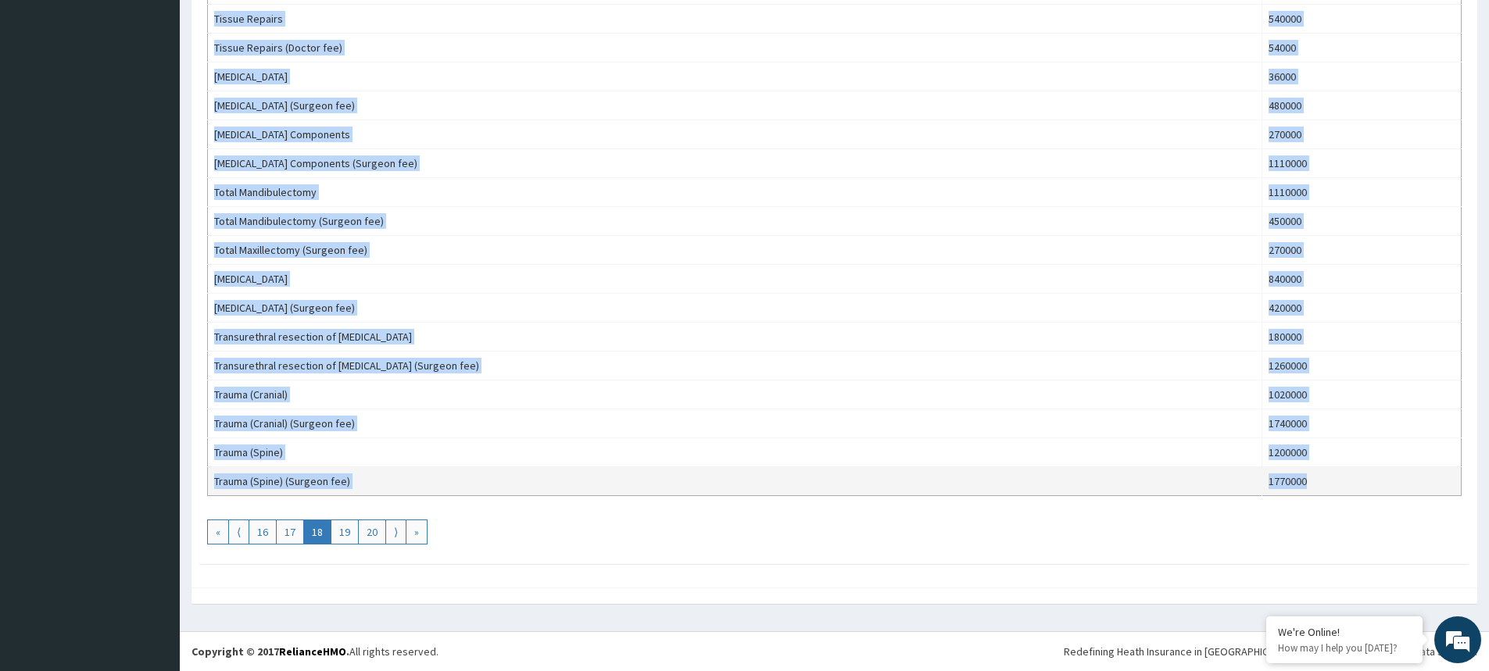
drag, startPoint x: 210, startPoint y: 304, endPoint x: 1289, endPoint y: 484, distance: 1093.6
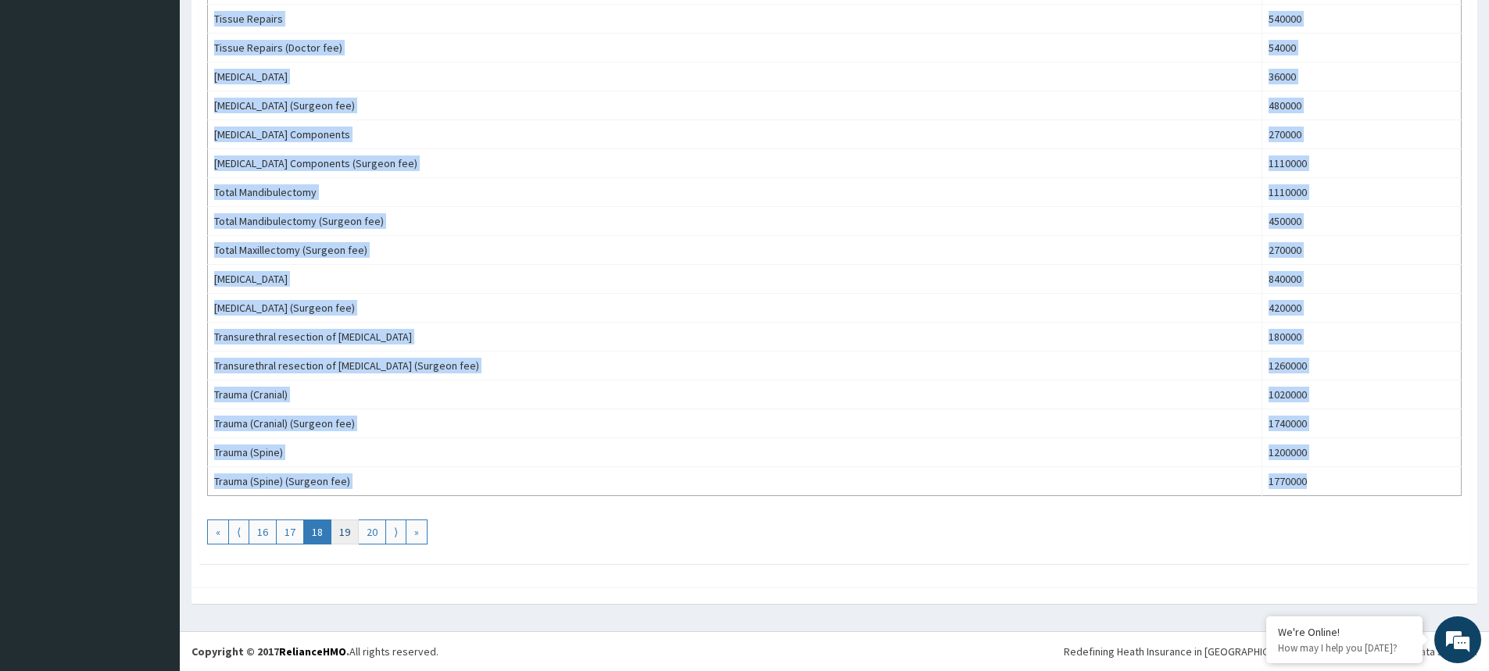
click at [349, 528] on link "19" at bounding box center [345, 532] width 28 height 25
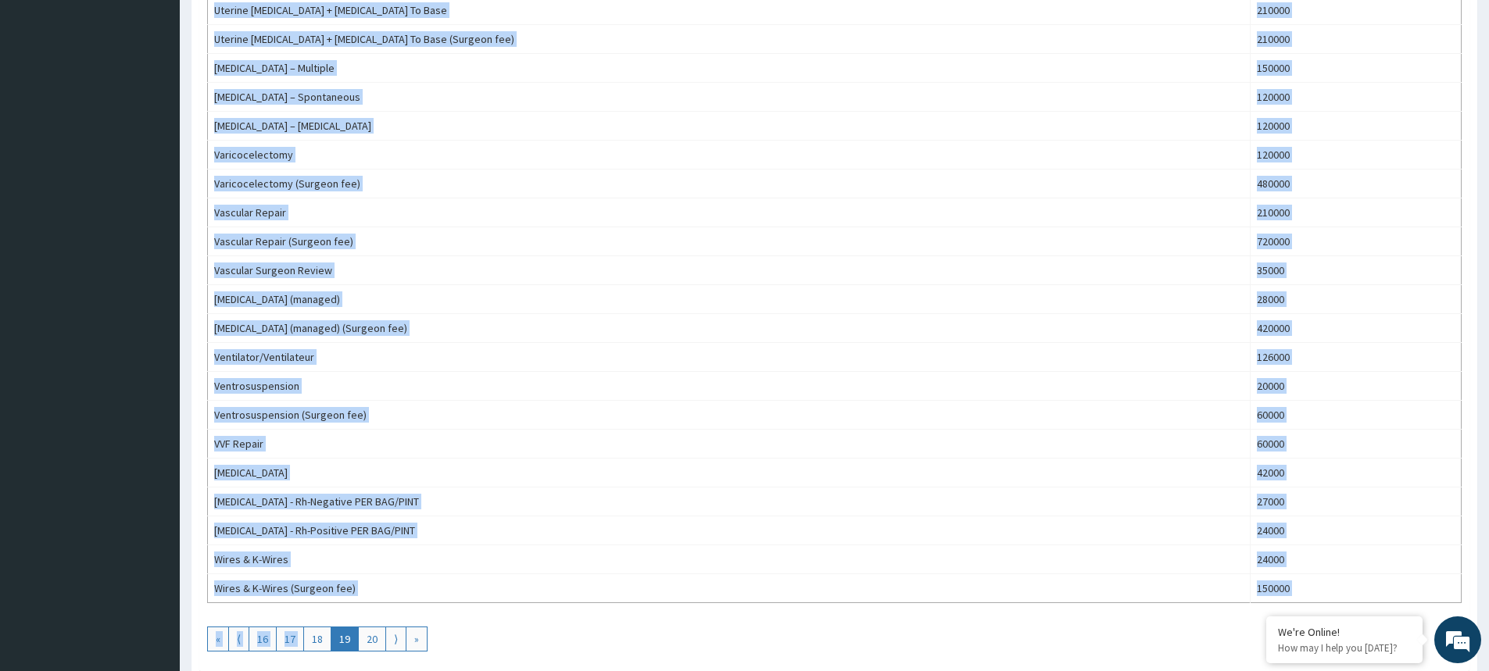
scroll to position [1098, 0]
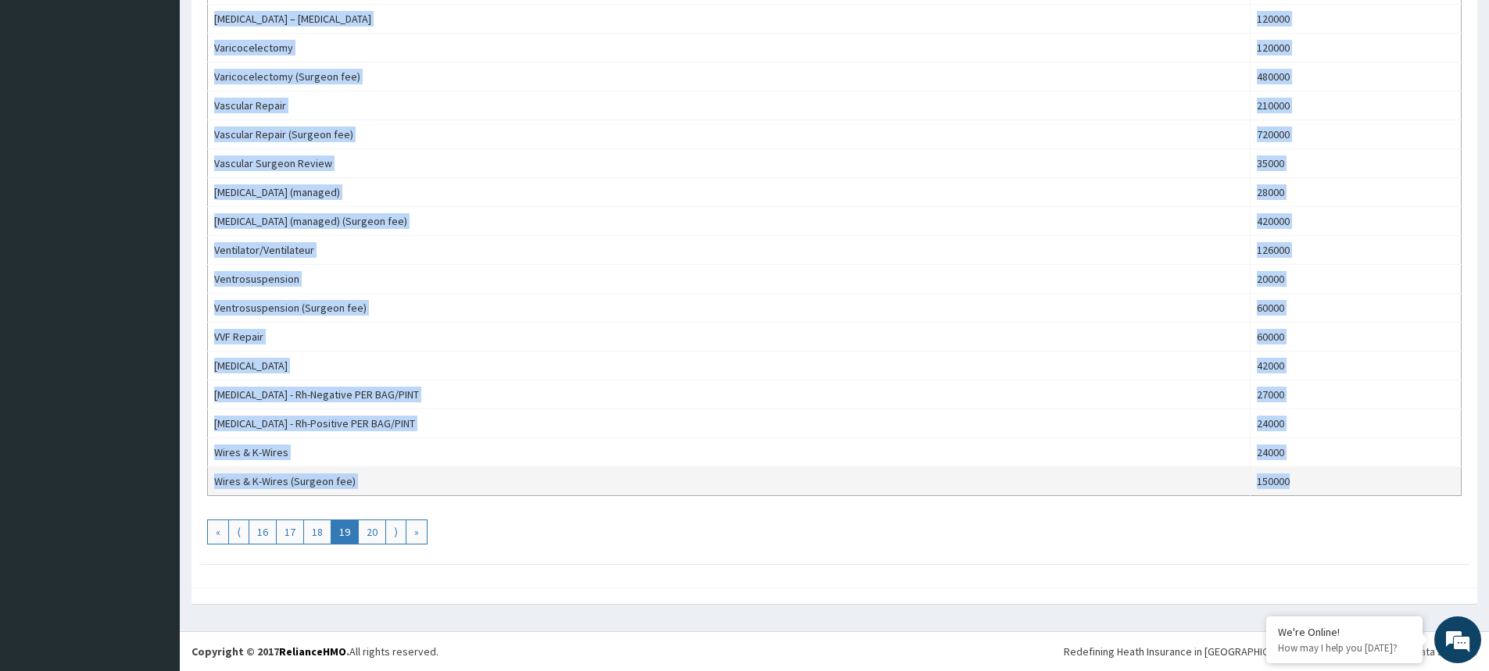
drag, startPoint x: 213, startPoint y: 303, endPoint x: 1284, endPoint y: 474, distance: 1083.8
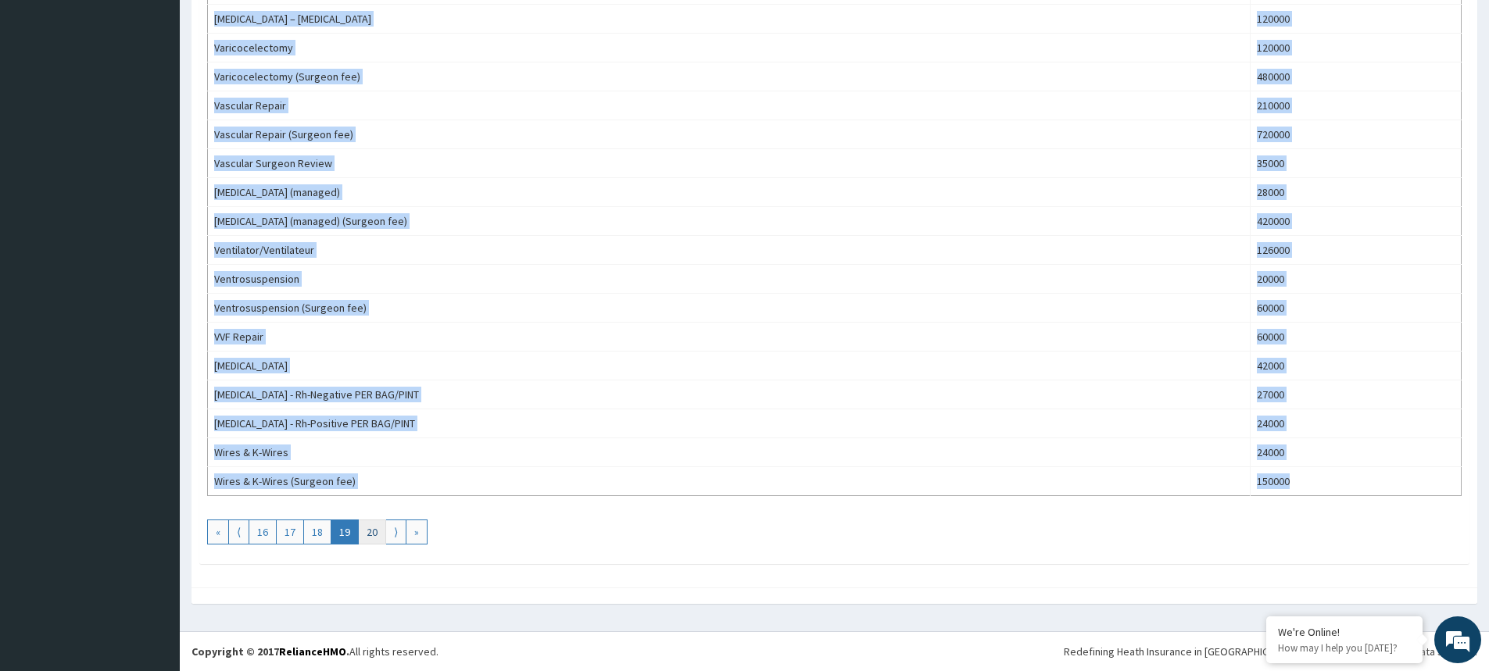
click at [377, 530] on link "20" at bounding box center [372, 532] width 28 height 25
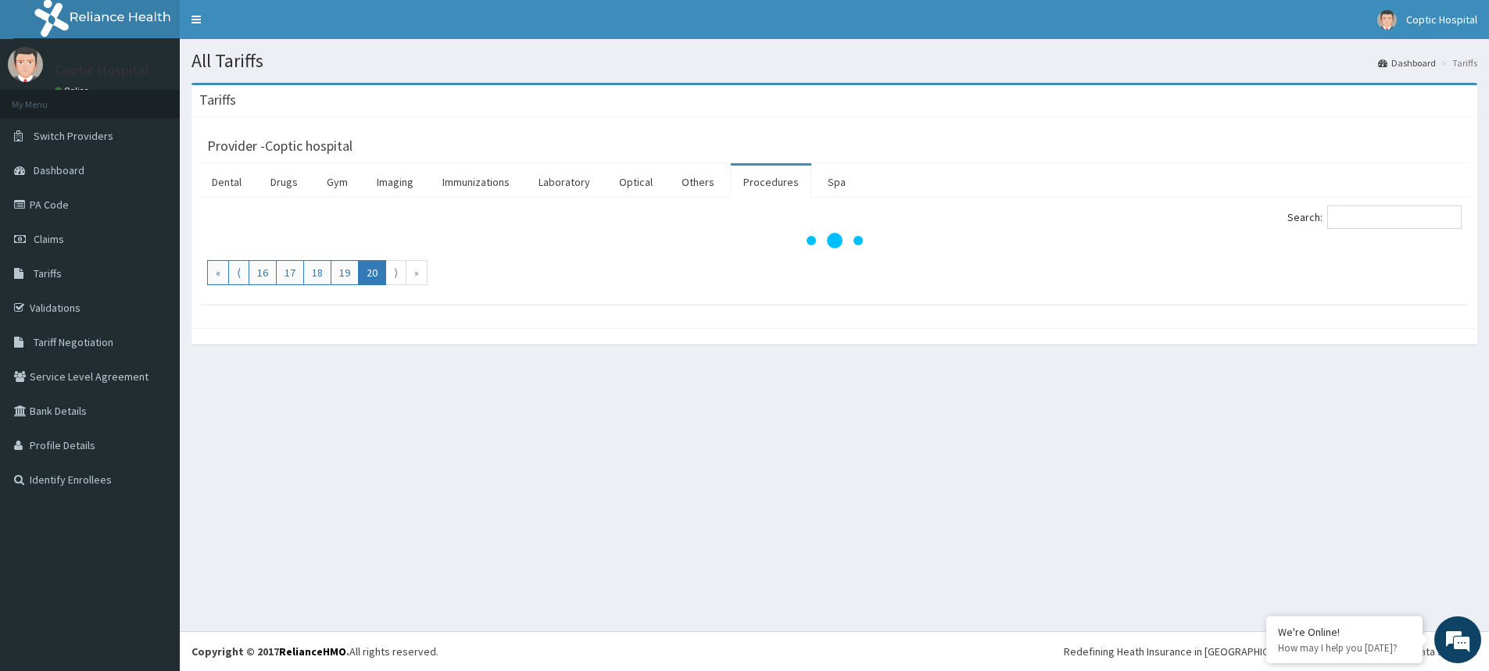
scroll to position [0, 0]
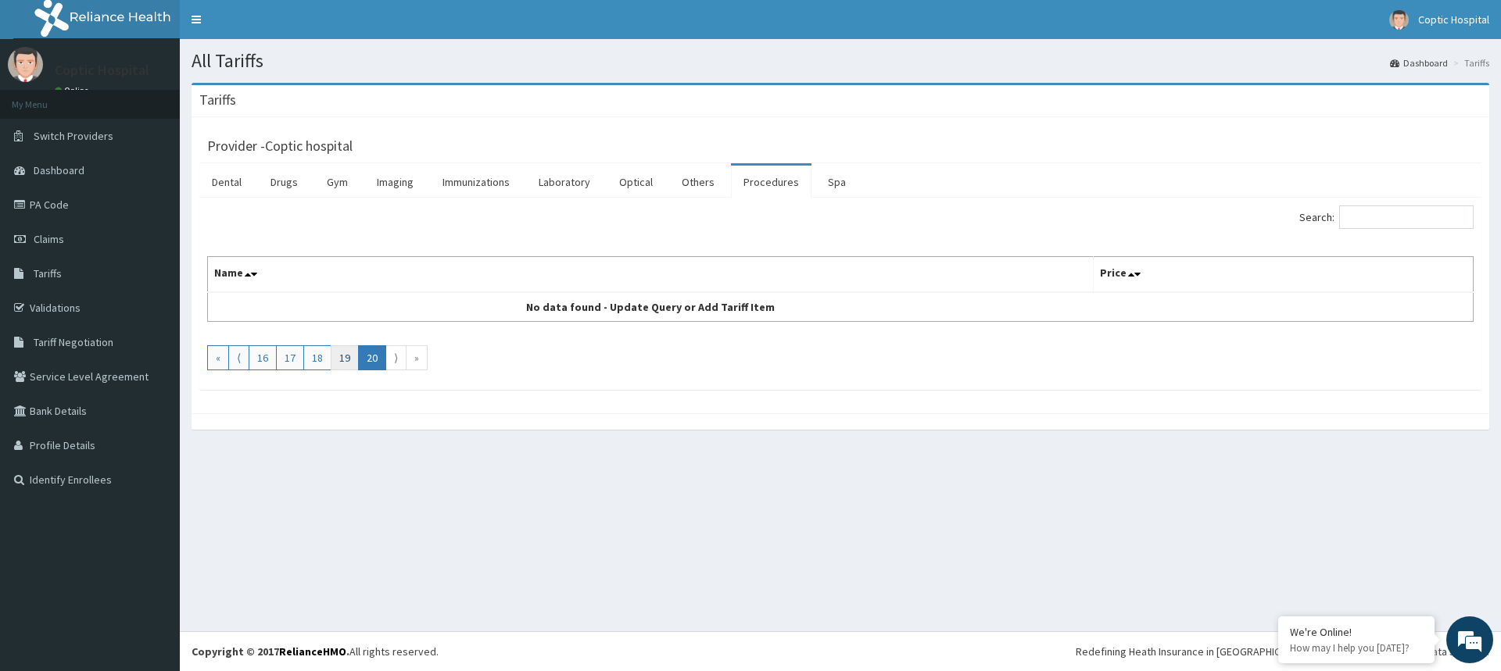
click at [346, 356] on link "19" at bounding box center [345, 358] width 28 height 25
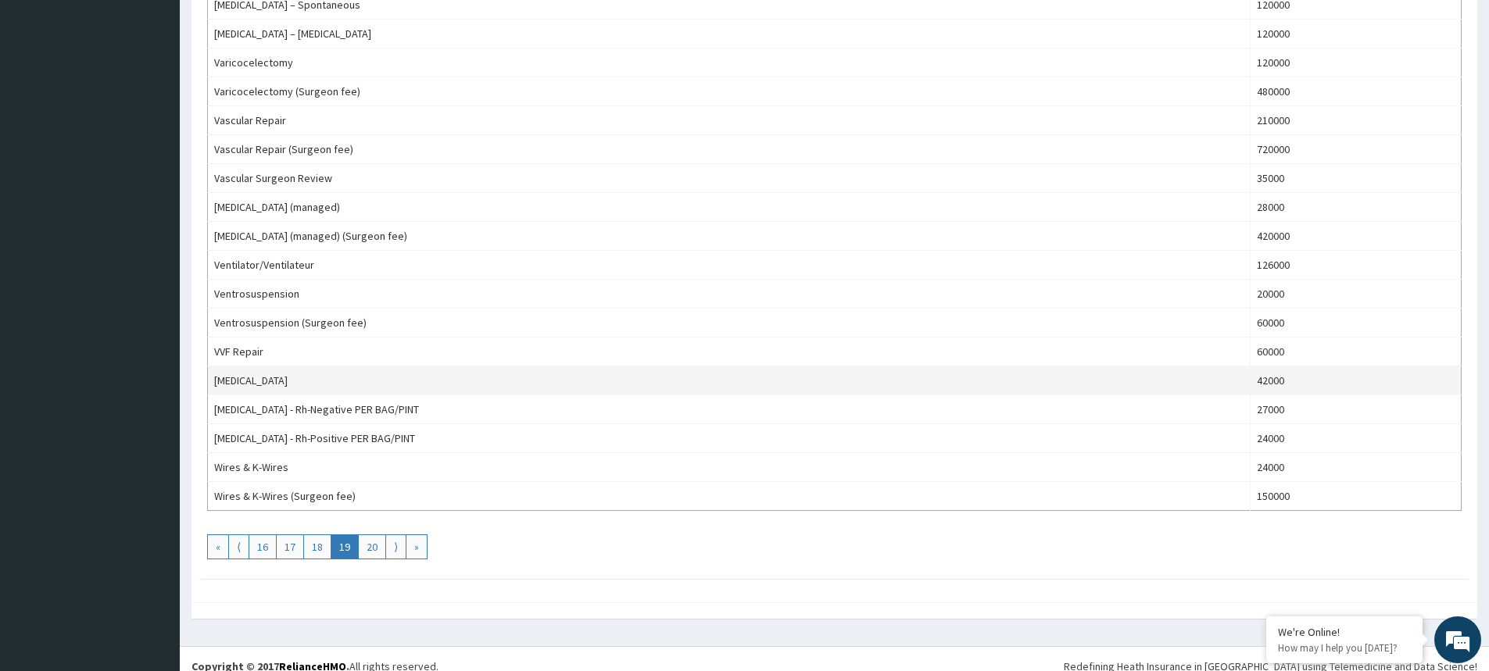
scroll to position [1098, 0]
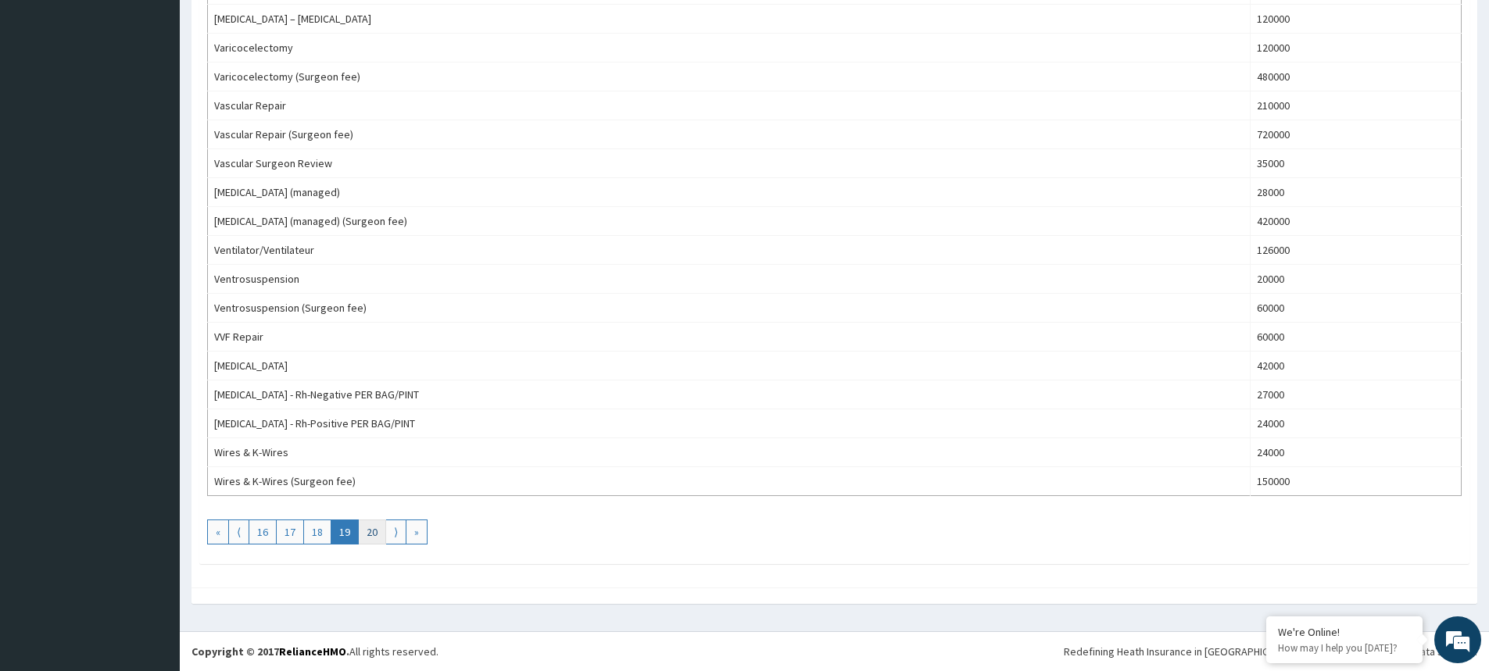
click at [364, 536] on link "20" at bounding box center [372, 532] width 28 height 25
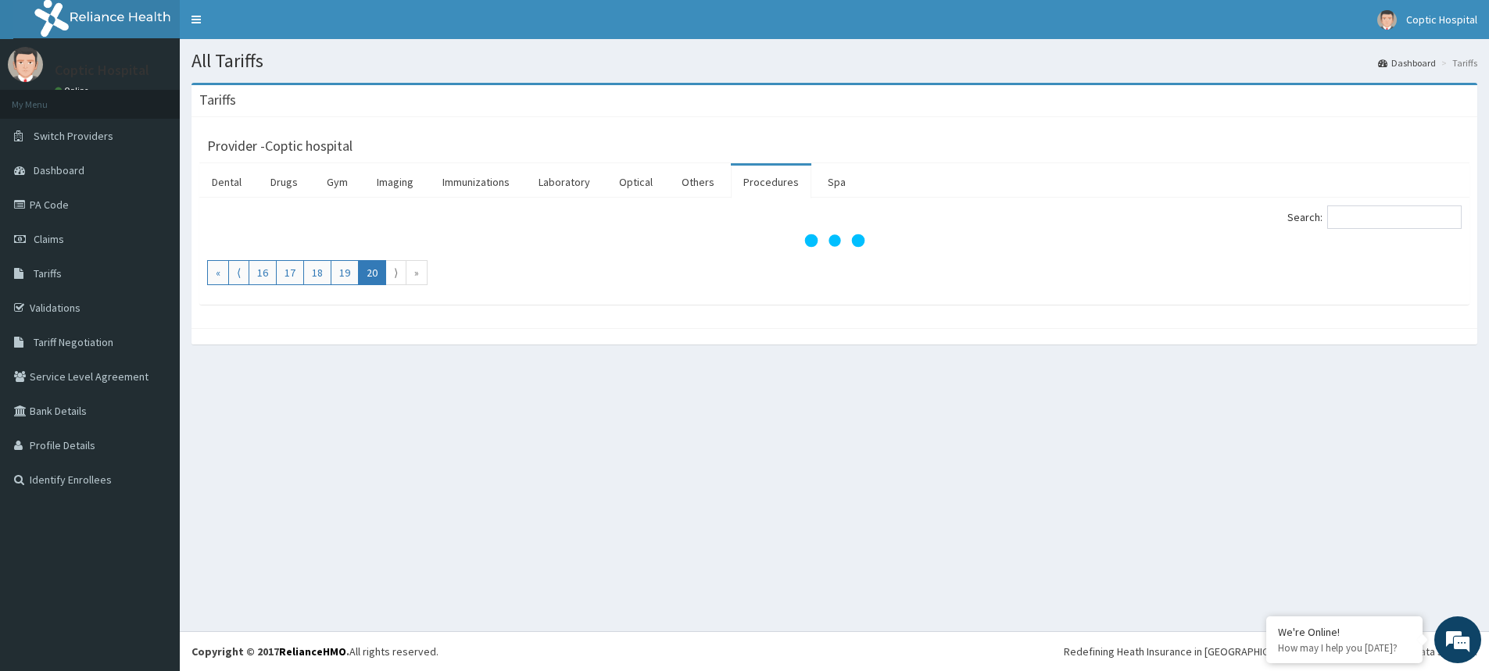
scroll to position [0, 0]
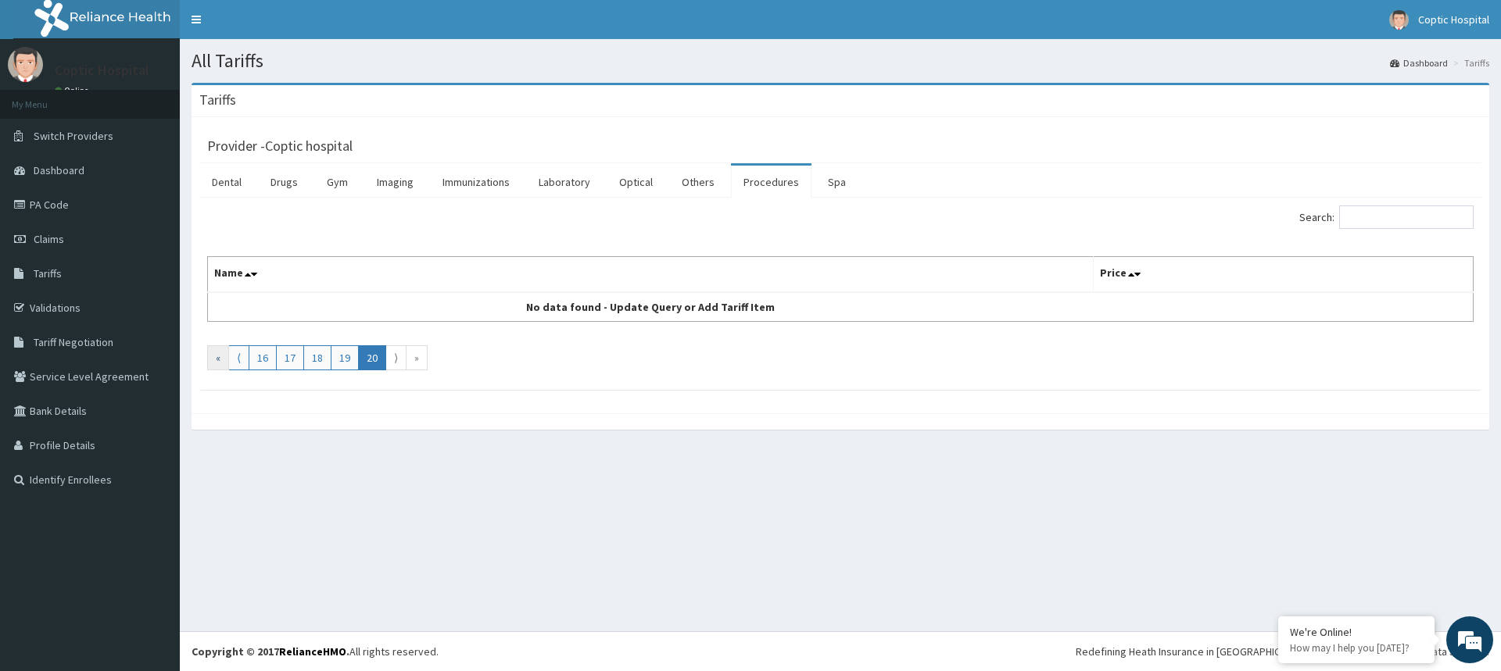
click at [225, 360] on link "«" at bounding box center [218, 358] width 22 height 25
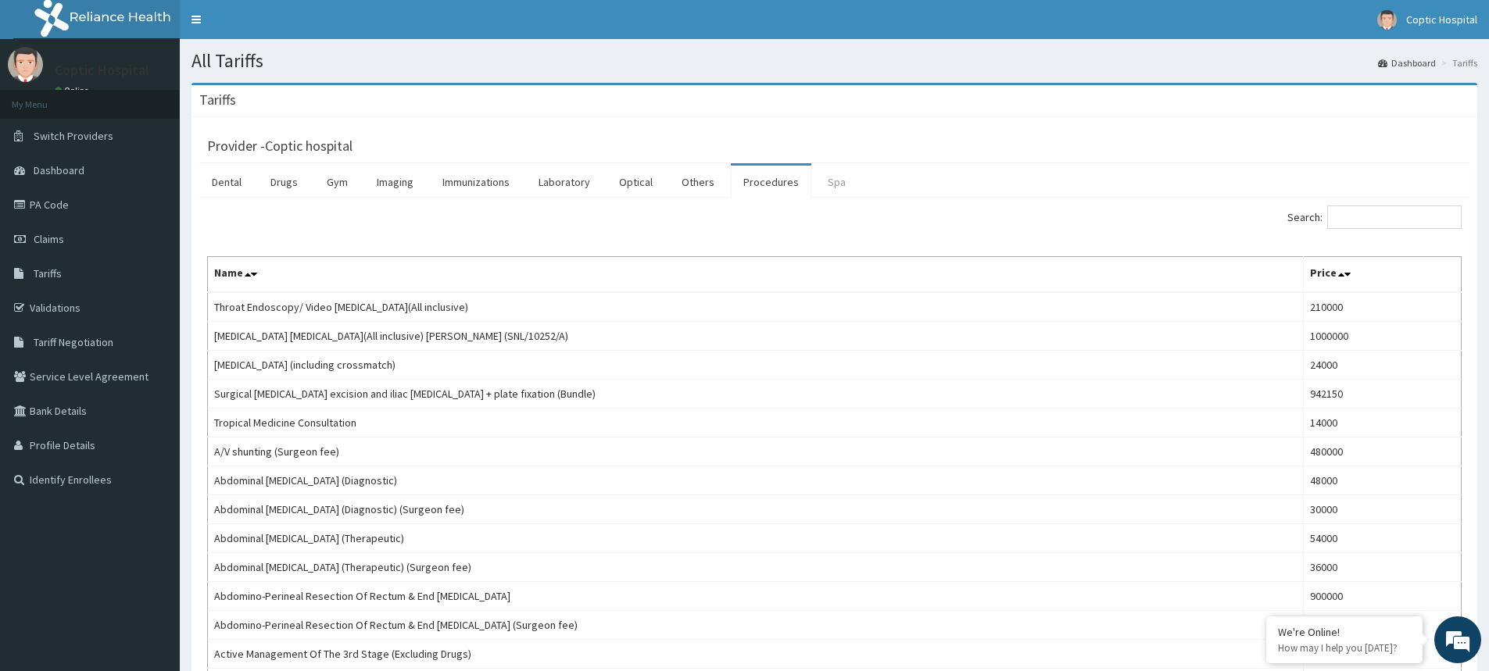
click at [832, 185] on link "Spa" at bounding box center [836, 182] width 43 height 33
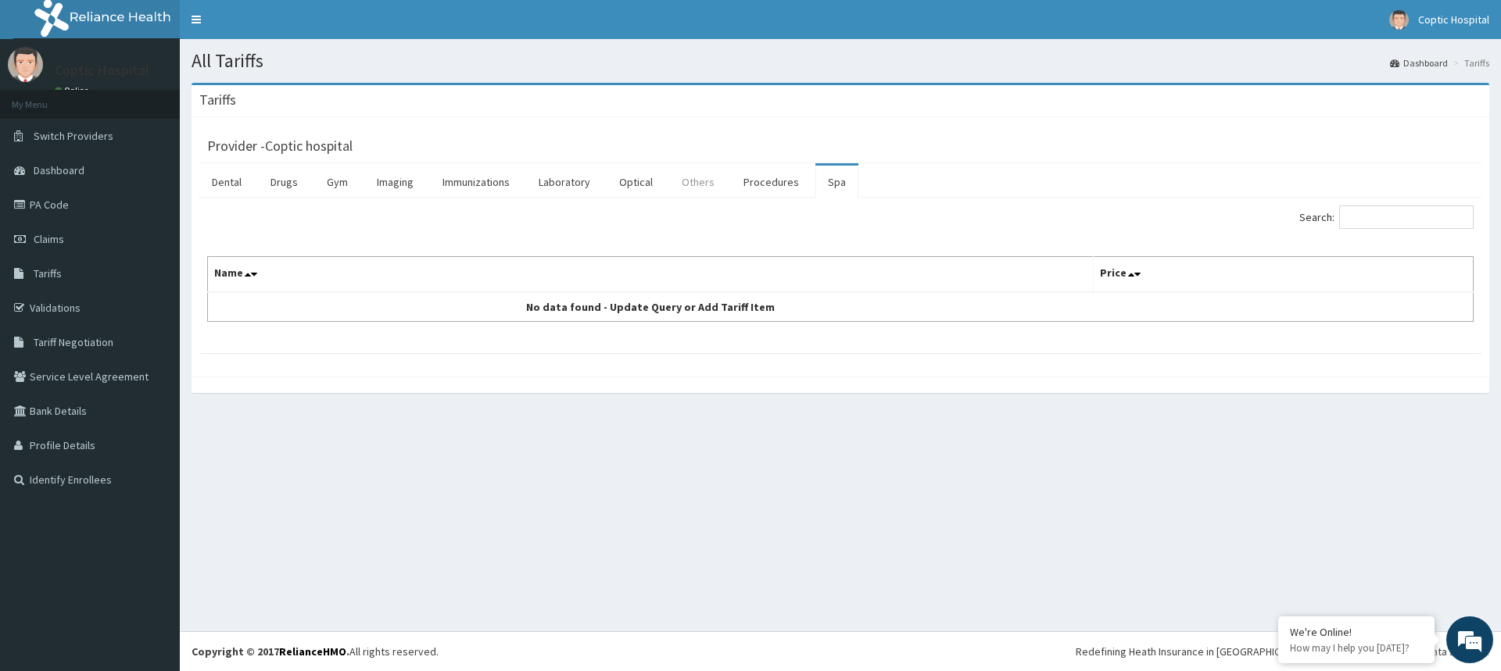
click at [698, 186] on link "Others" at bounding box center [698, 182] width 58 height 33
